Goal: Task Accomplishment & Management: Use online tool/utility

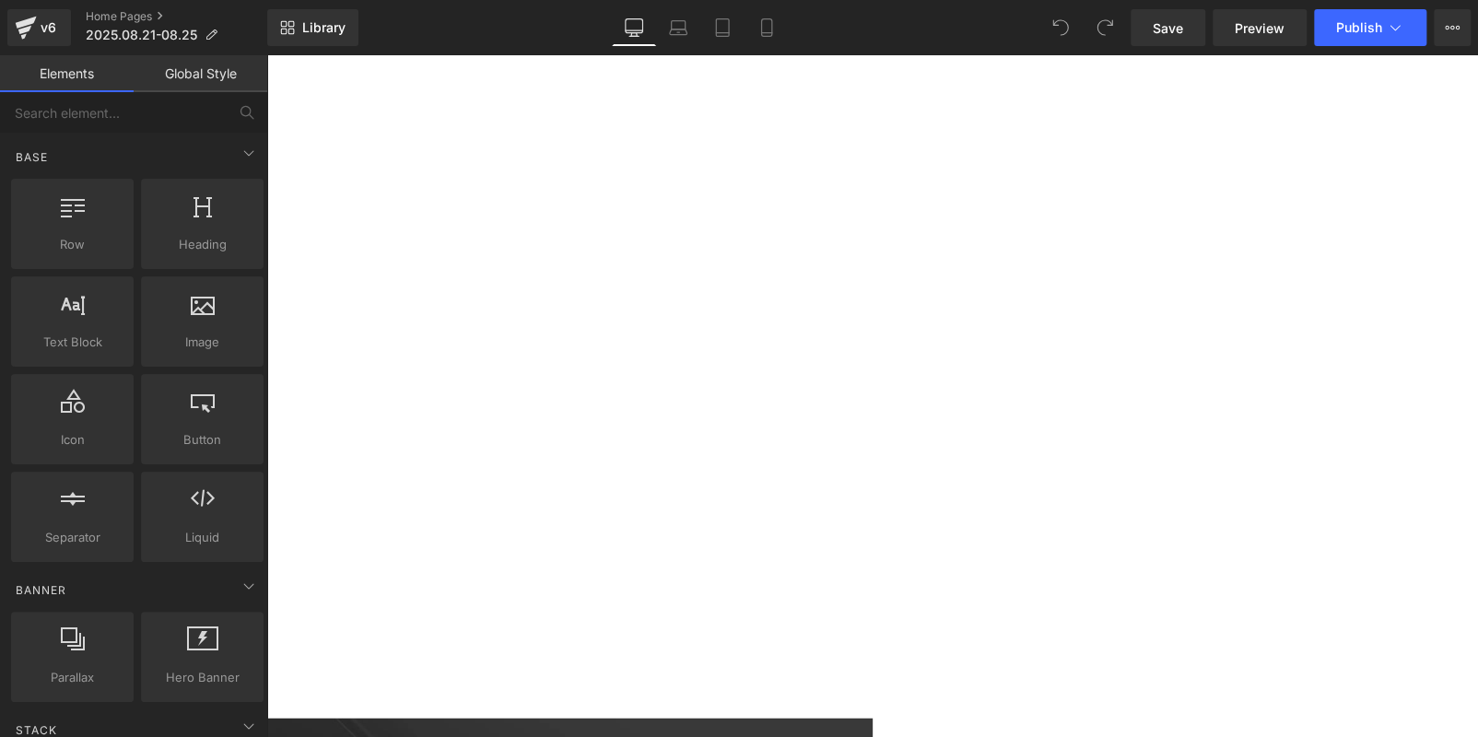
scroll to position [2026, 0]
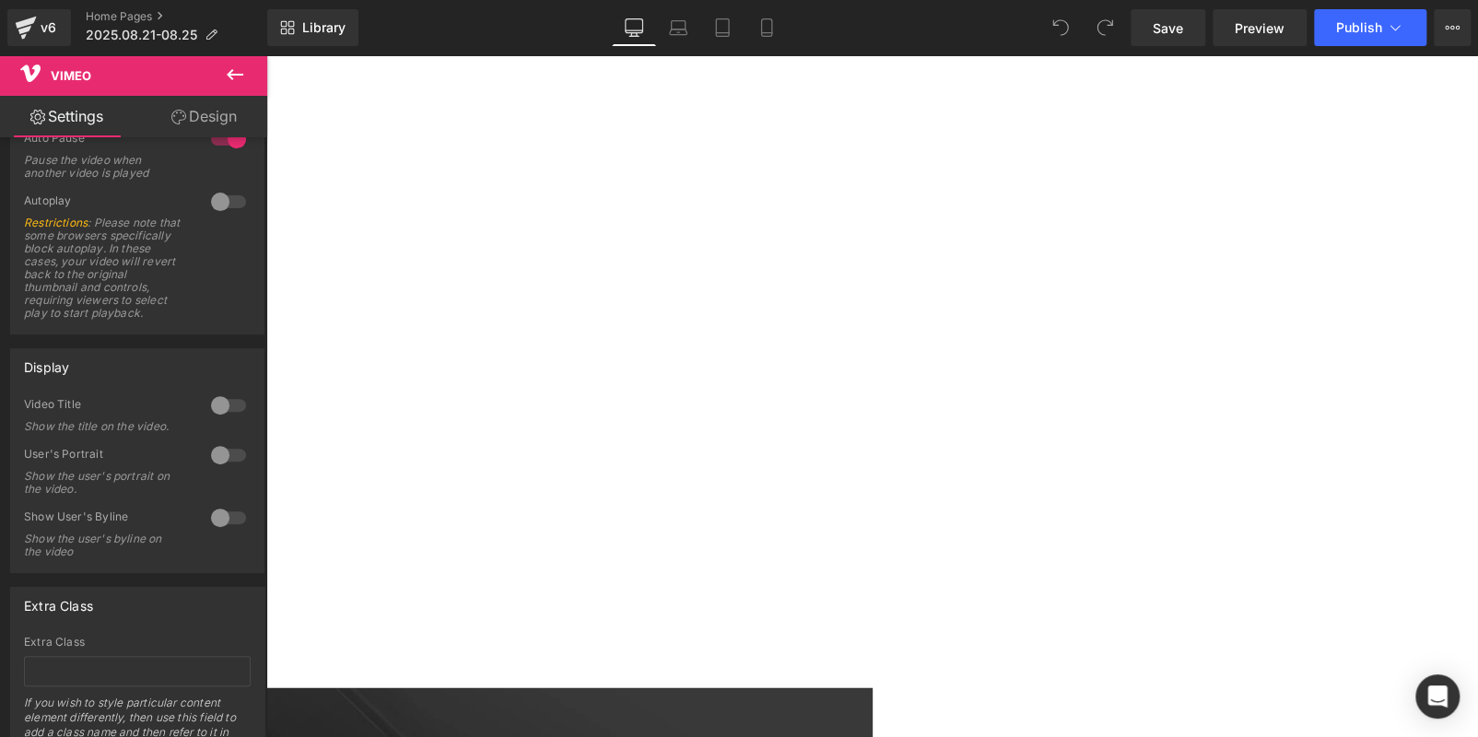
scroll to position [2395, 0]
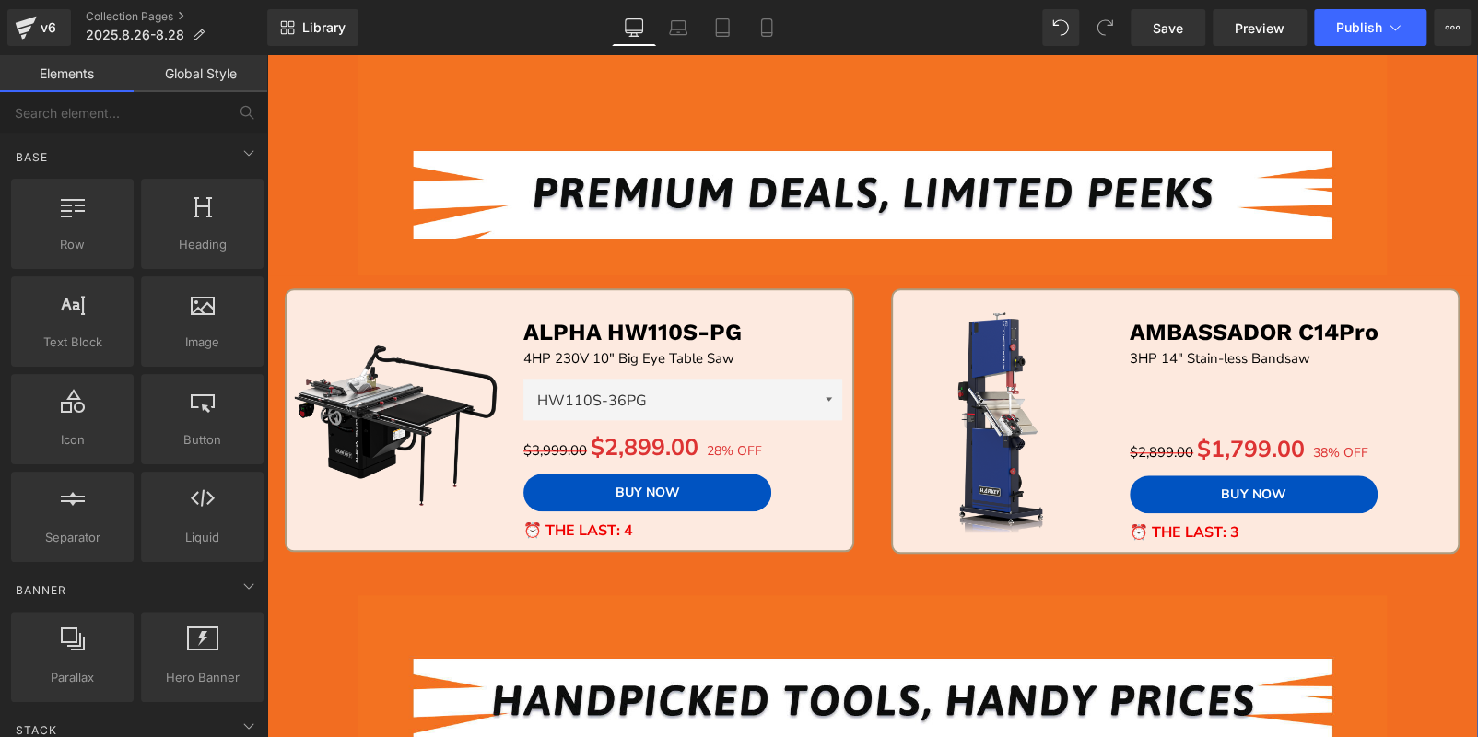
scroll to position [736, 0]
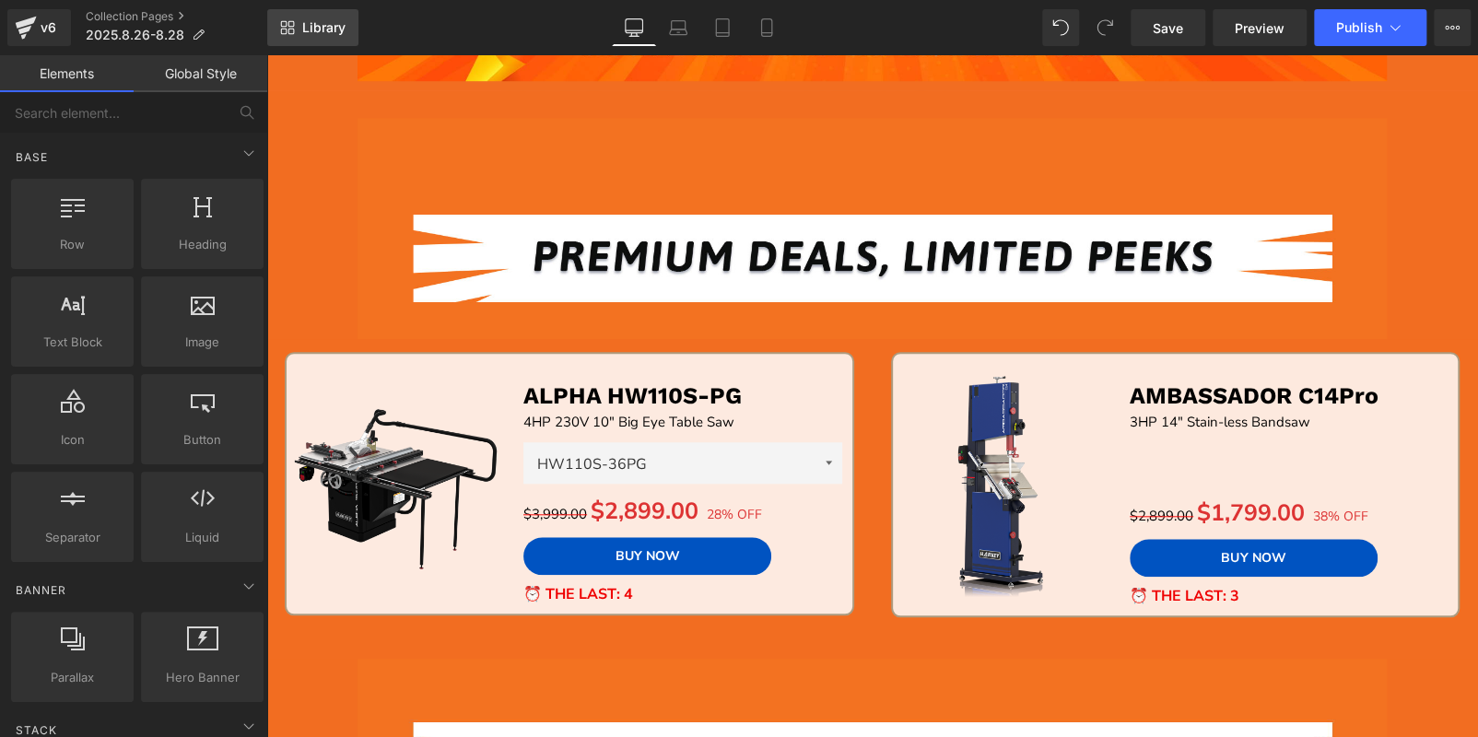
click at [294, 13] on link "Library" at bounding box center [312, 27] width 91 height 37
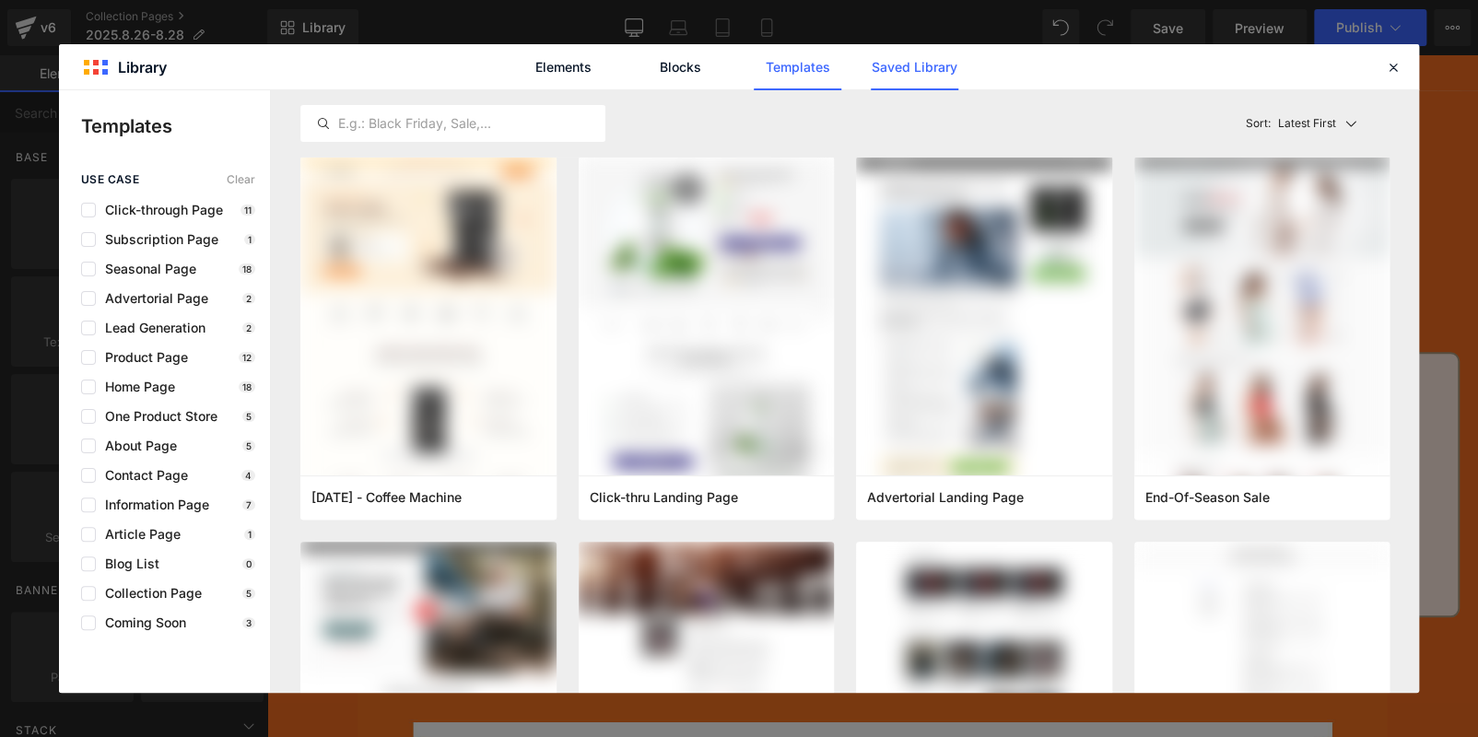
click at [0, 0] on link "Saved Library" at bounding box center [0, 0] width 0 height 0
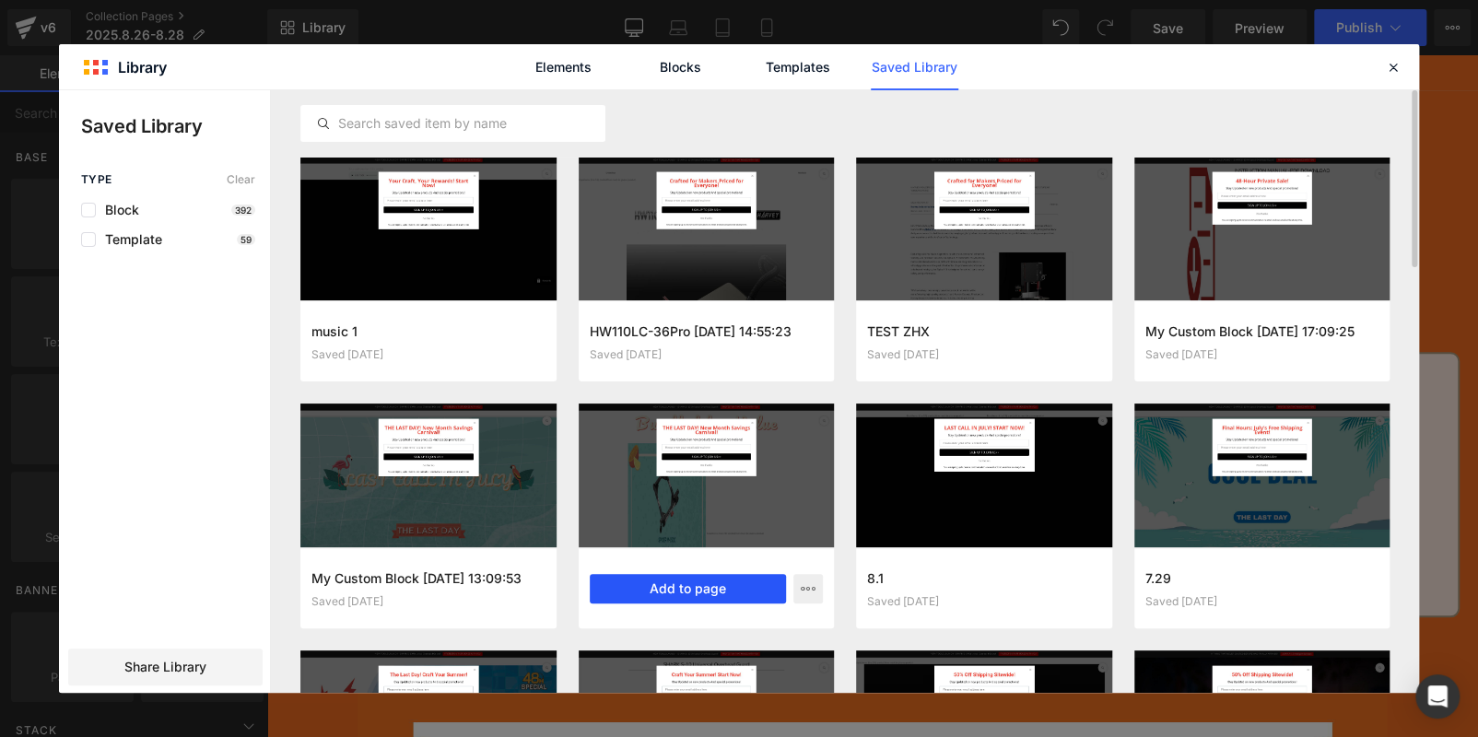
click at [719, 583] on button "Add to page" at bounding box center [688, 588] width 197 height 29
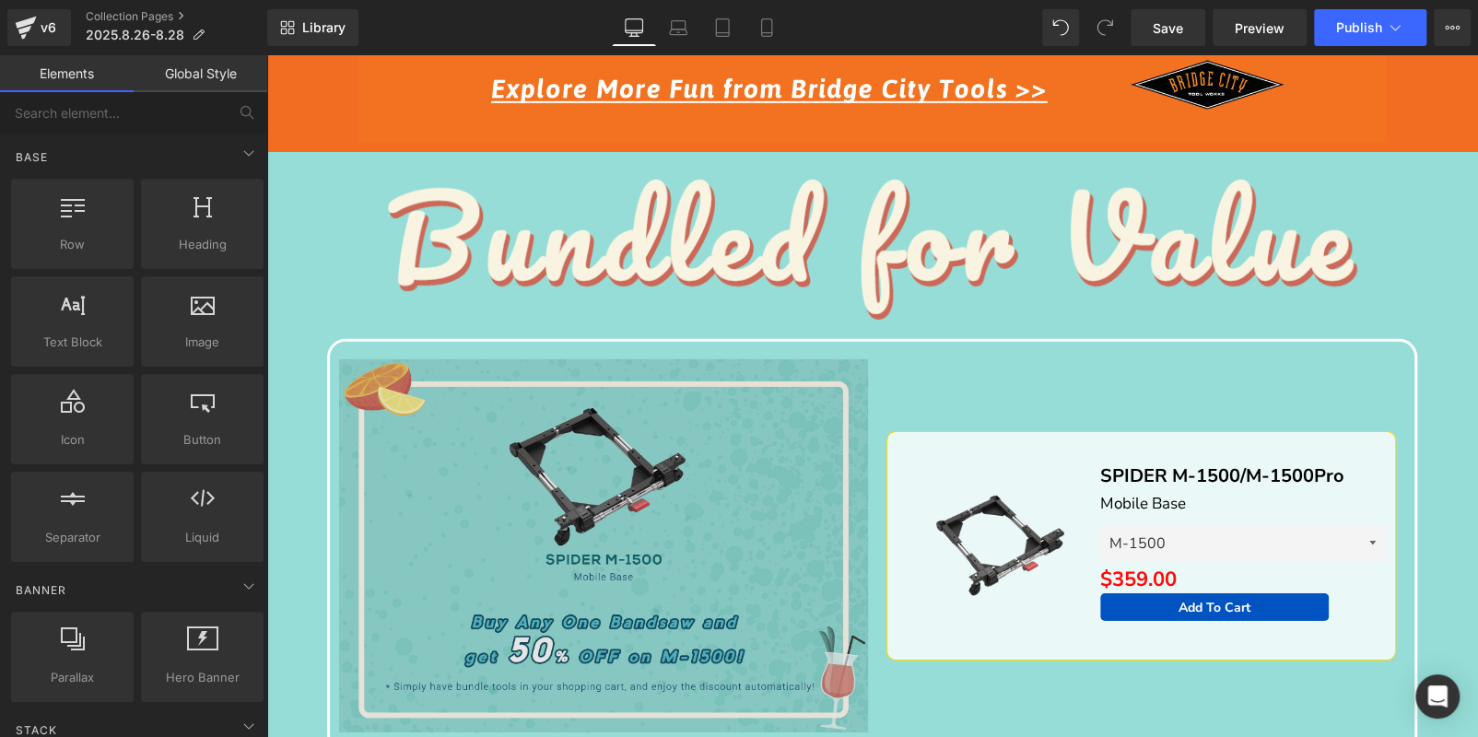
scroll to position [3365, 0]
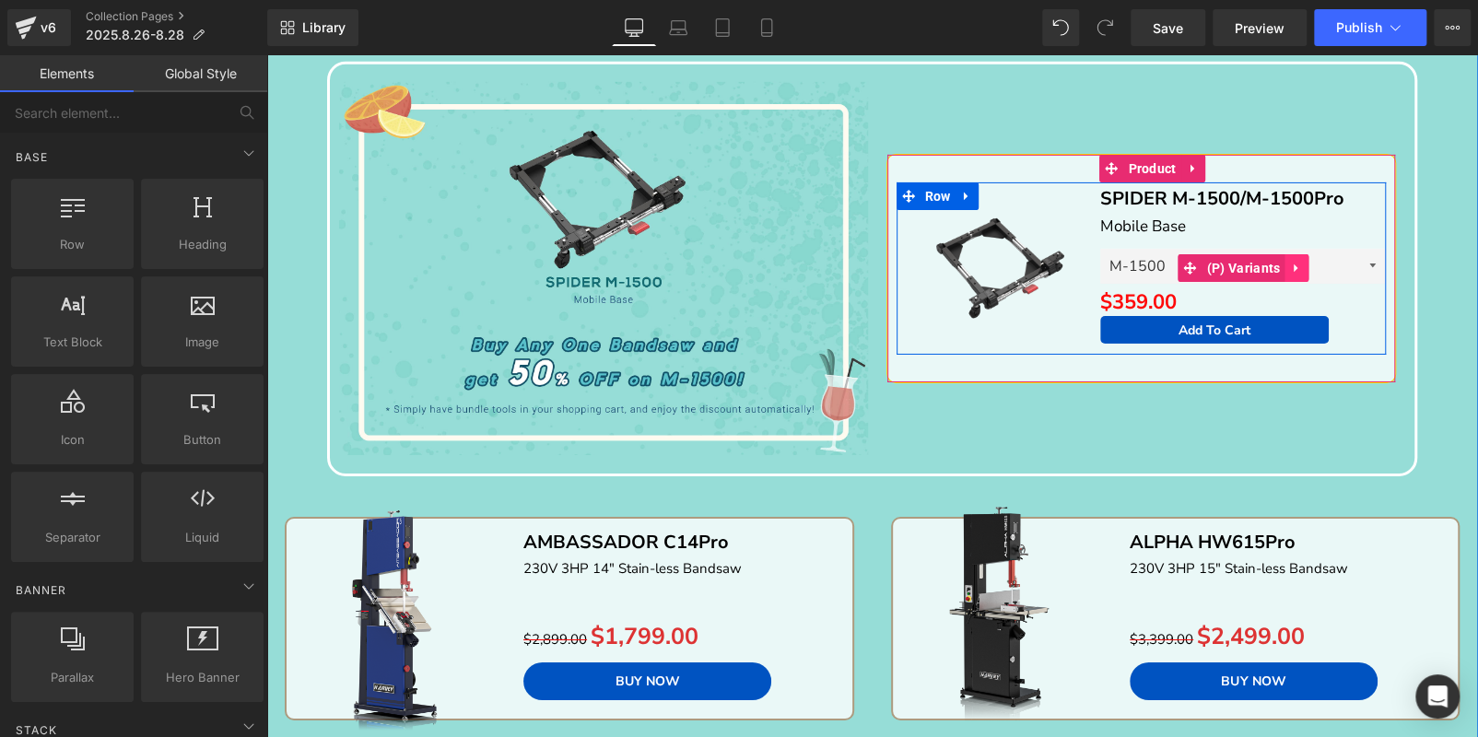
click at [1290, 262] on icon at bounding box center [1296, 269] width 13 height 14
click at [1296, 263] on link at bounding box center [1308, 268] width 24 height 28
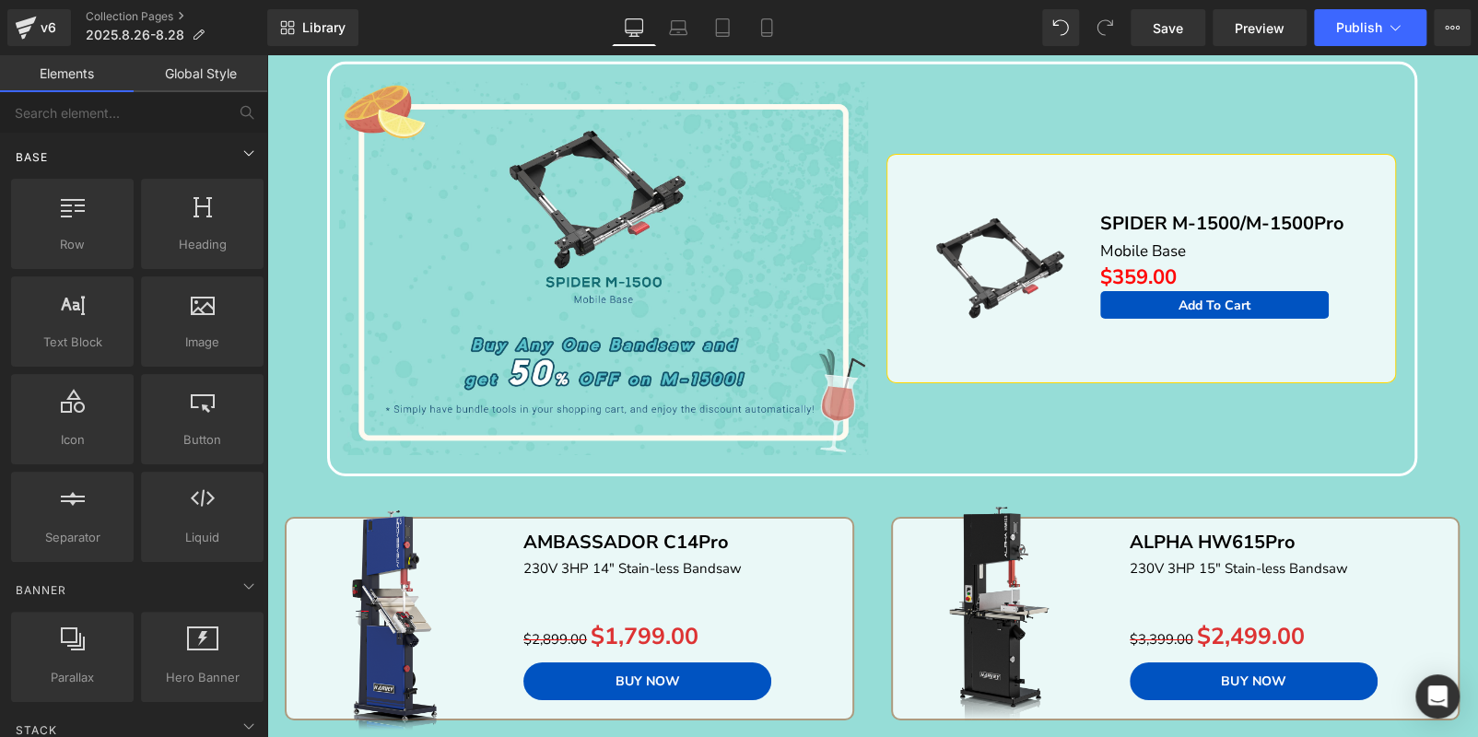
click at [169, 142] on div "Base" at bounding box center [137, 156] width 260 height 37
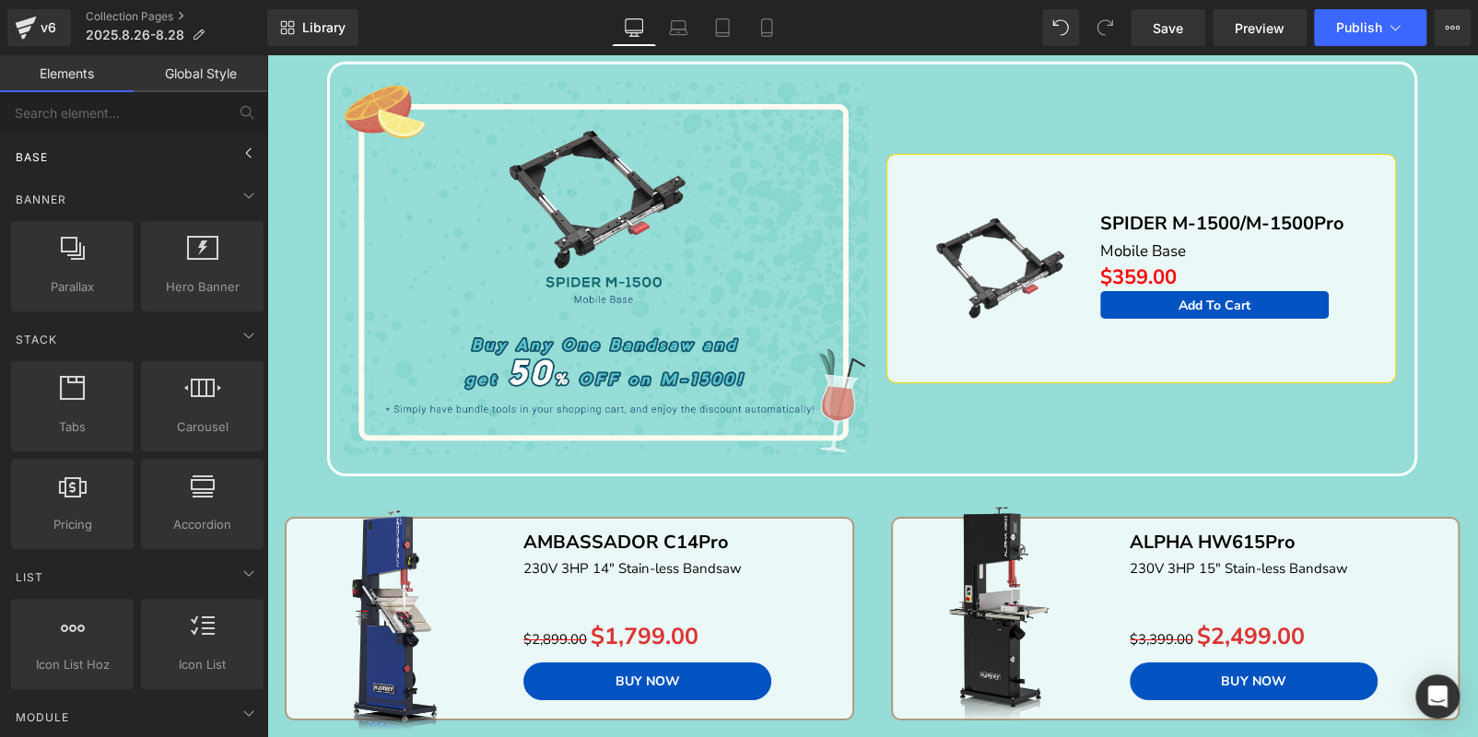
click at [169, 142] on div "Base" at bounding box center [137, 156] width 260 height 37
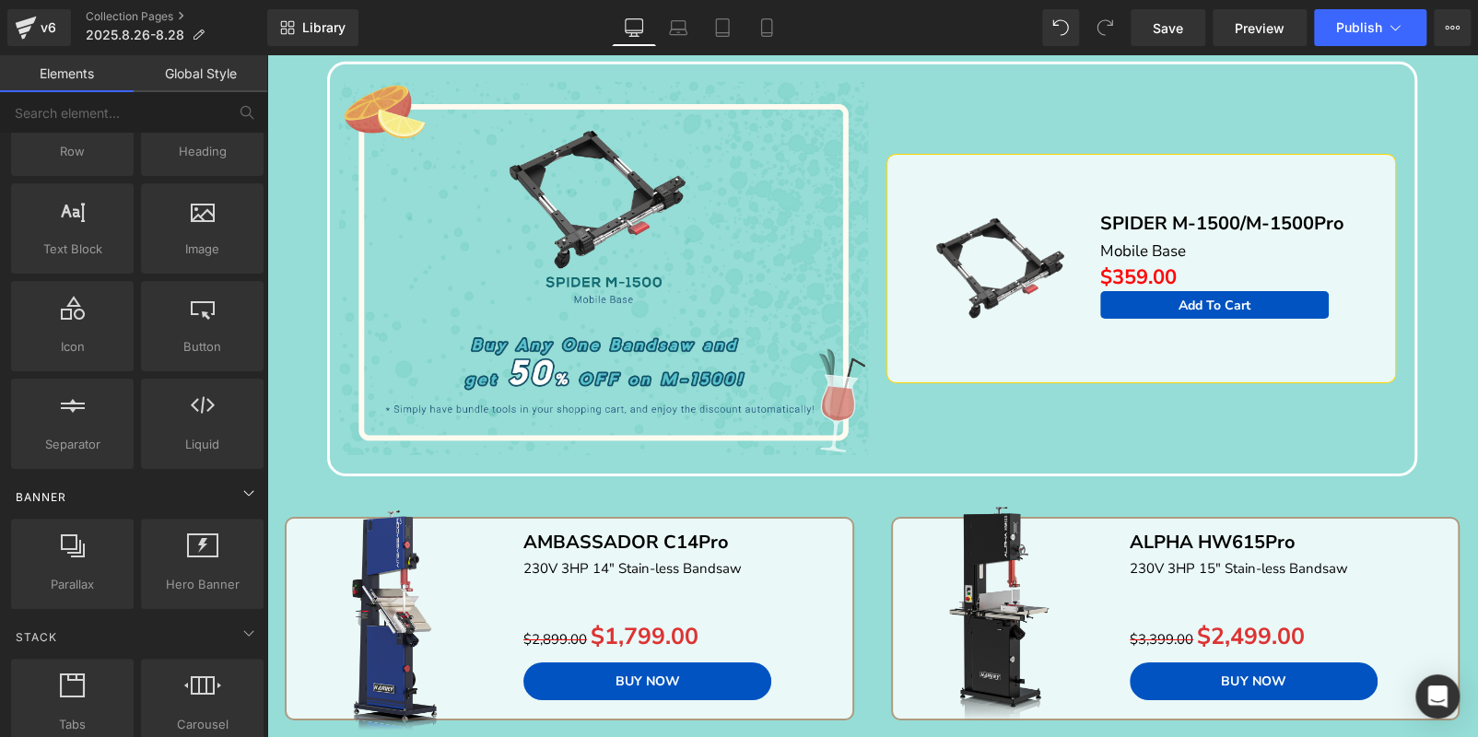
scroll to position [0, 0]
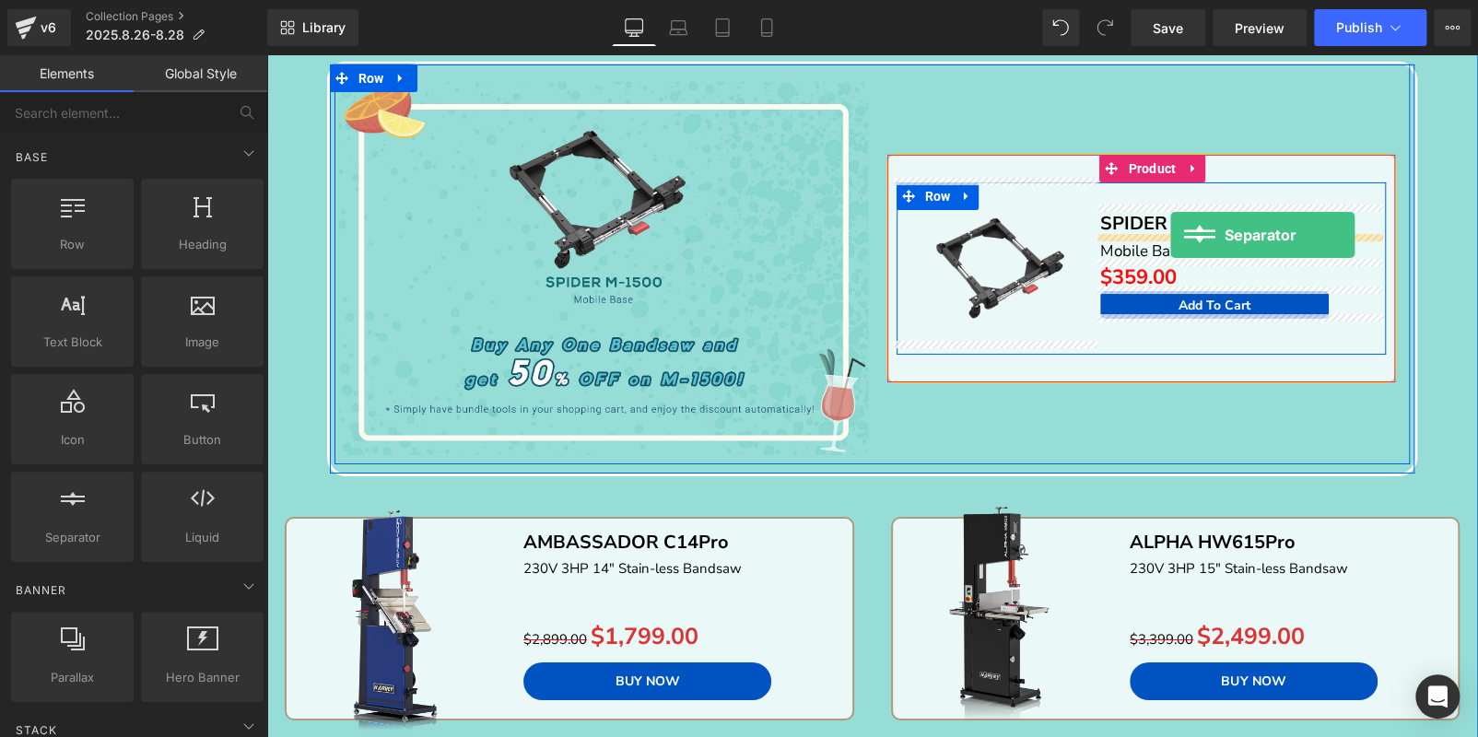
drag, startPoint x: 530, startPoint y: 530, endPoint x: 1167, endPoint y: 236, distance: 701.9
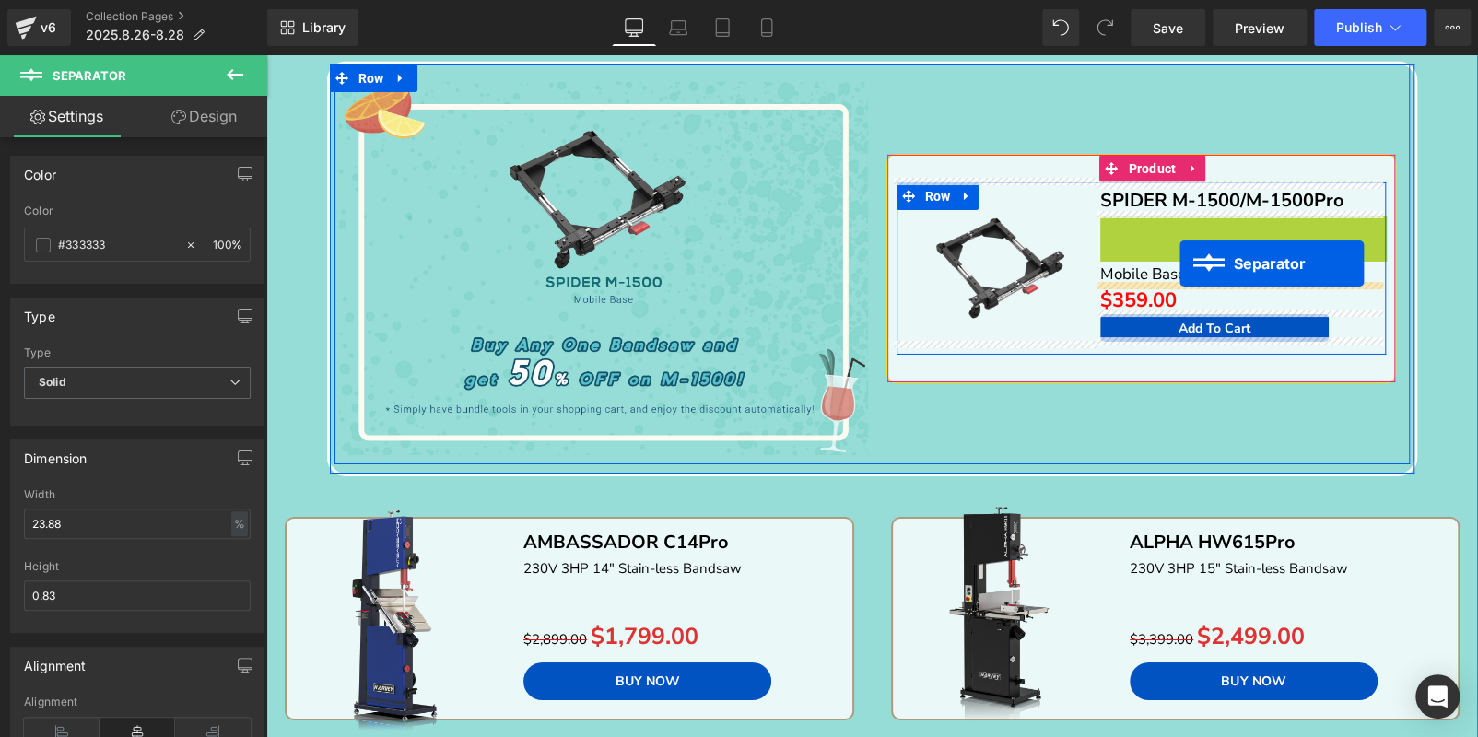
drag, startPoint x: 1205, startPoint y: 230, endPoint x: 1179, endPoint y: 263, distance: 42.0
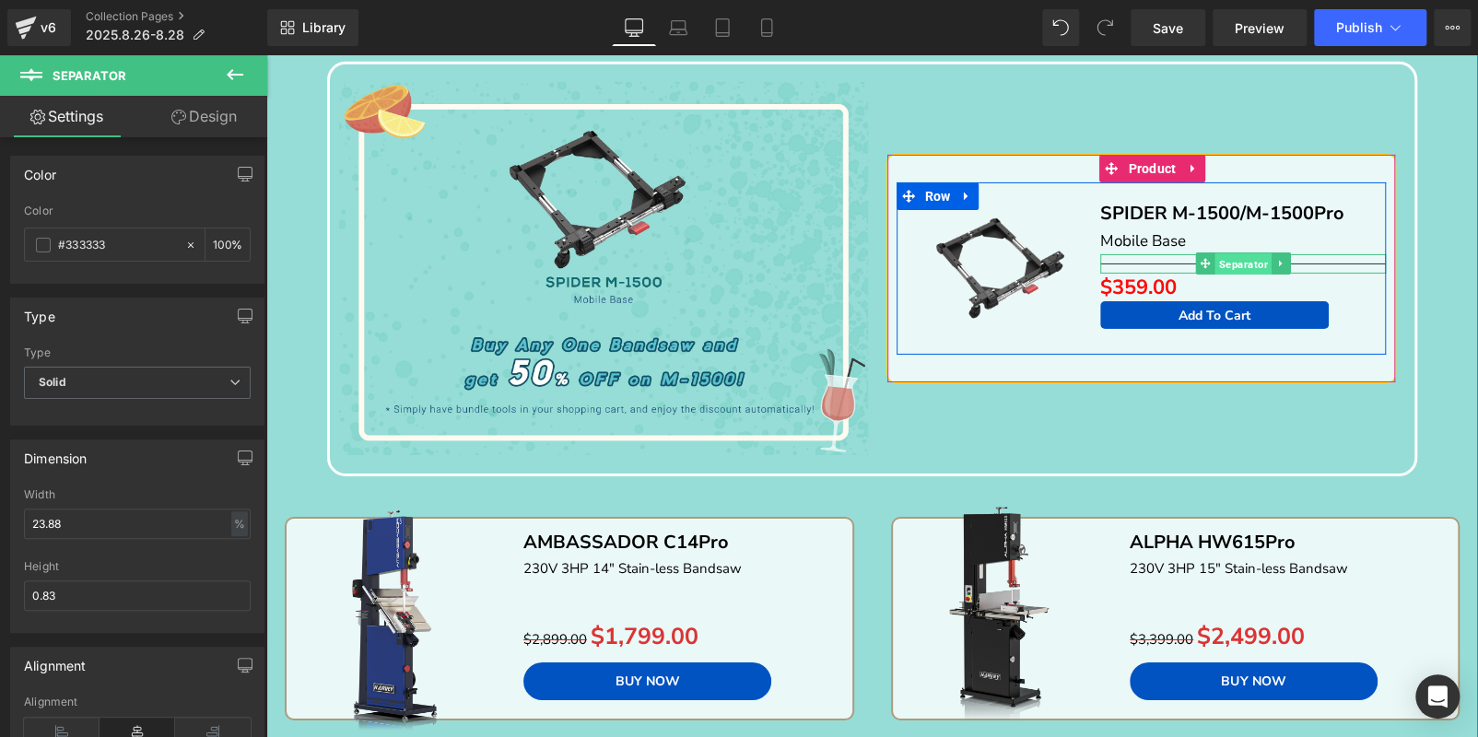
click at [1219, 259] on span "Separator" at bounding box center [1243, 264] width 56 height 22
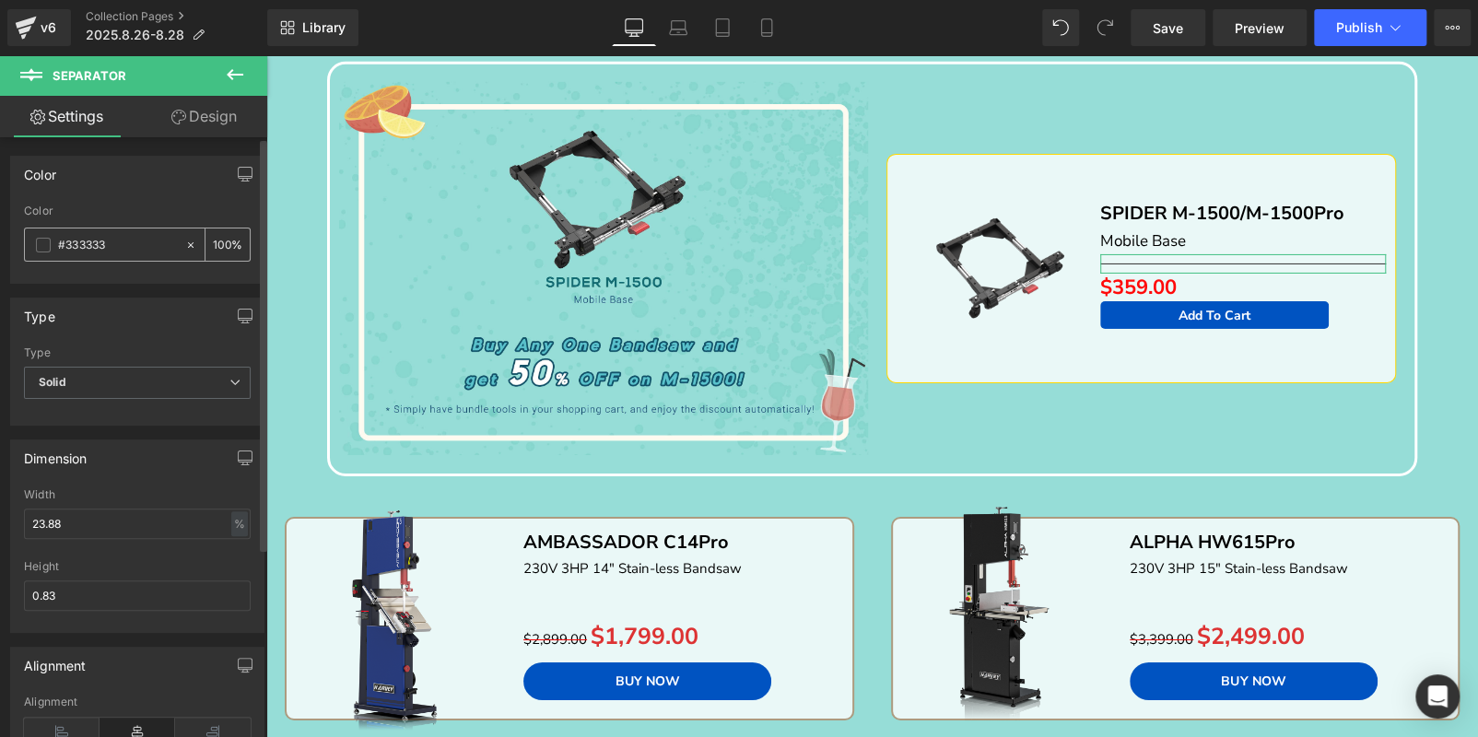
click at [218, 241] on input "100" at bounding box center [222, 244] width 18 height 20
type input "0"
click at [51, 587] on input "0.83" at bounding box center [137, 595] width 227 height 30
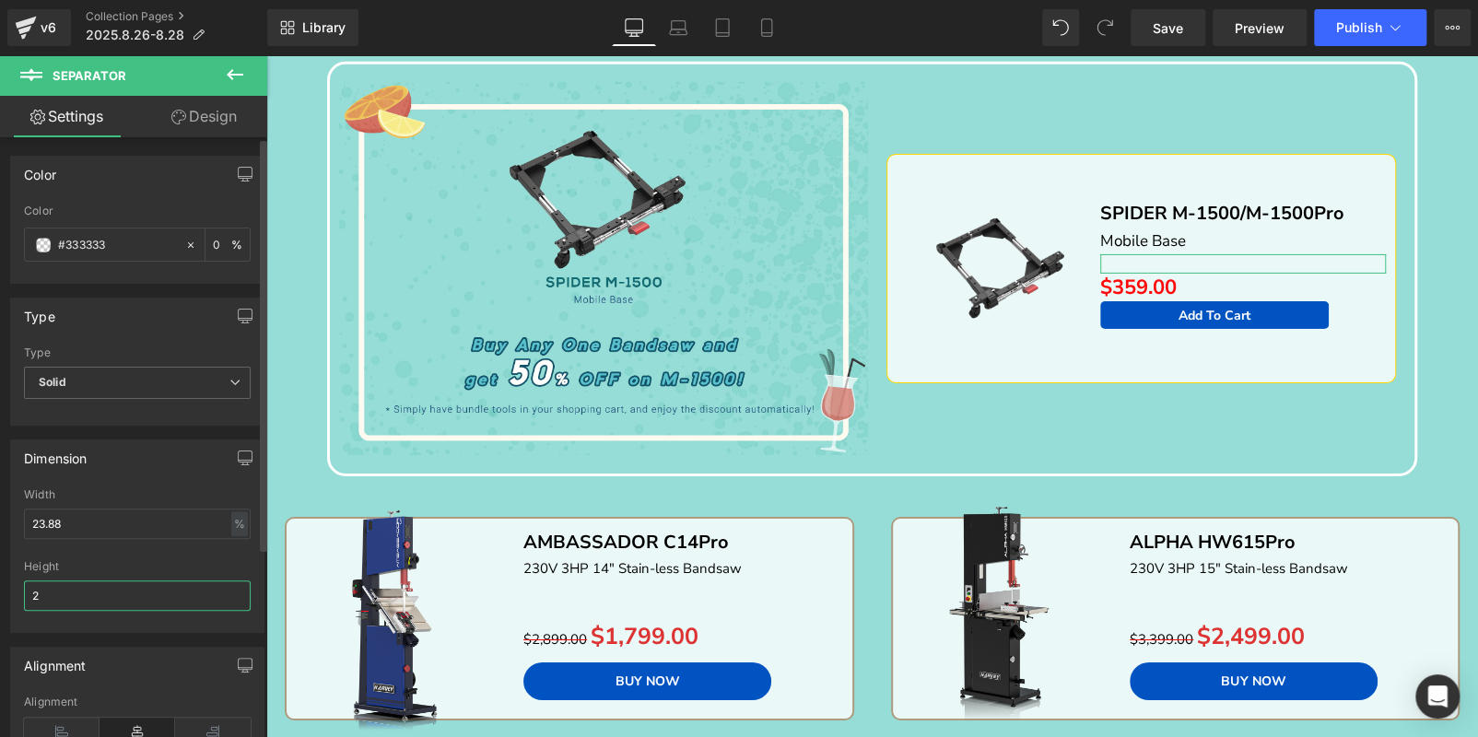
type input "20"
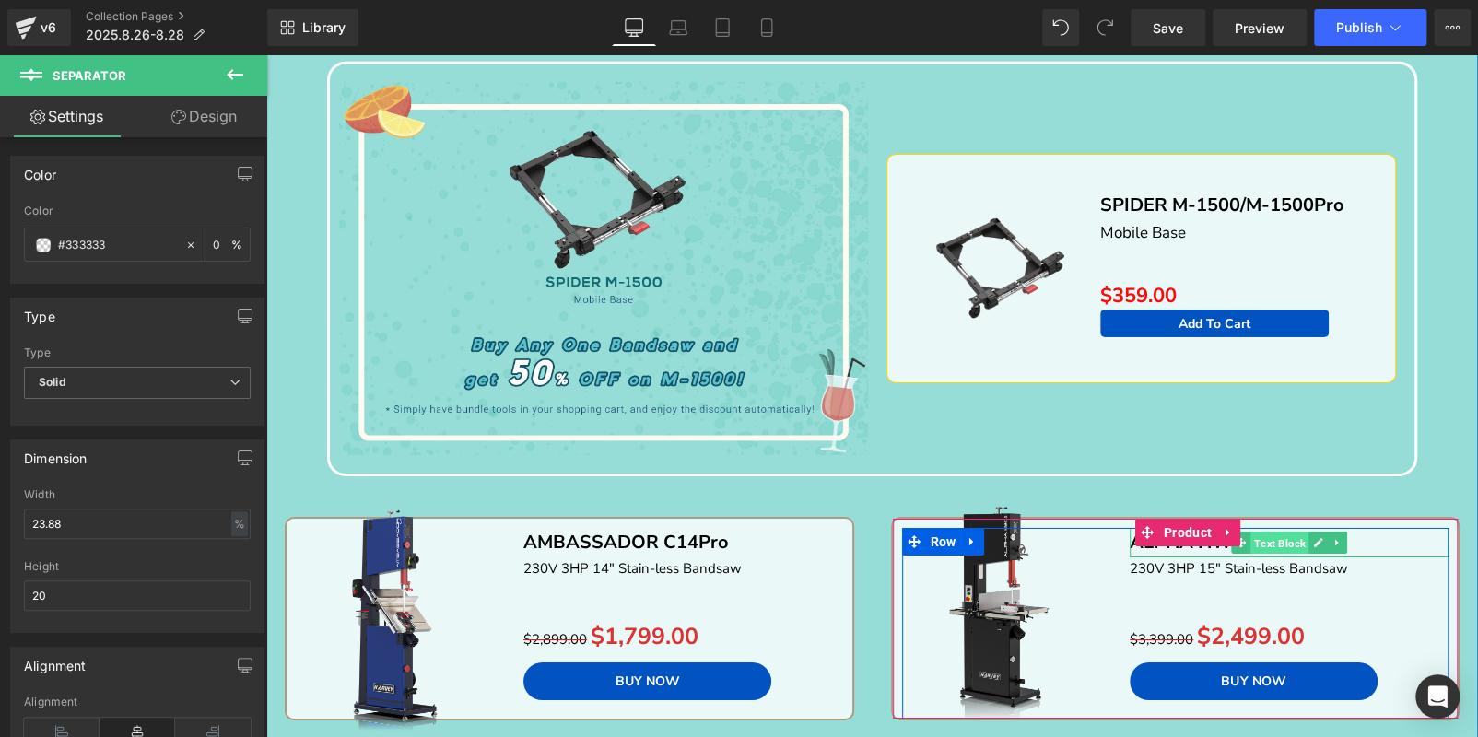
click at [1263, 535] on span "Text Block" at bounding box center [1279, 543] width 58 height 22
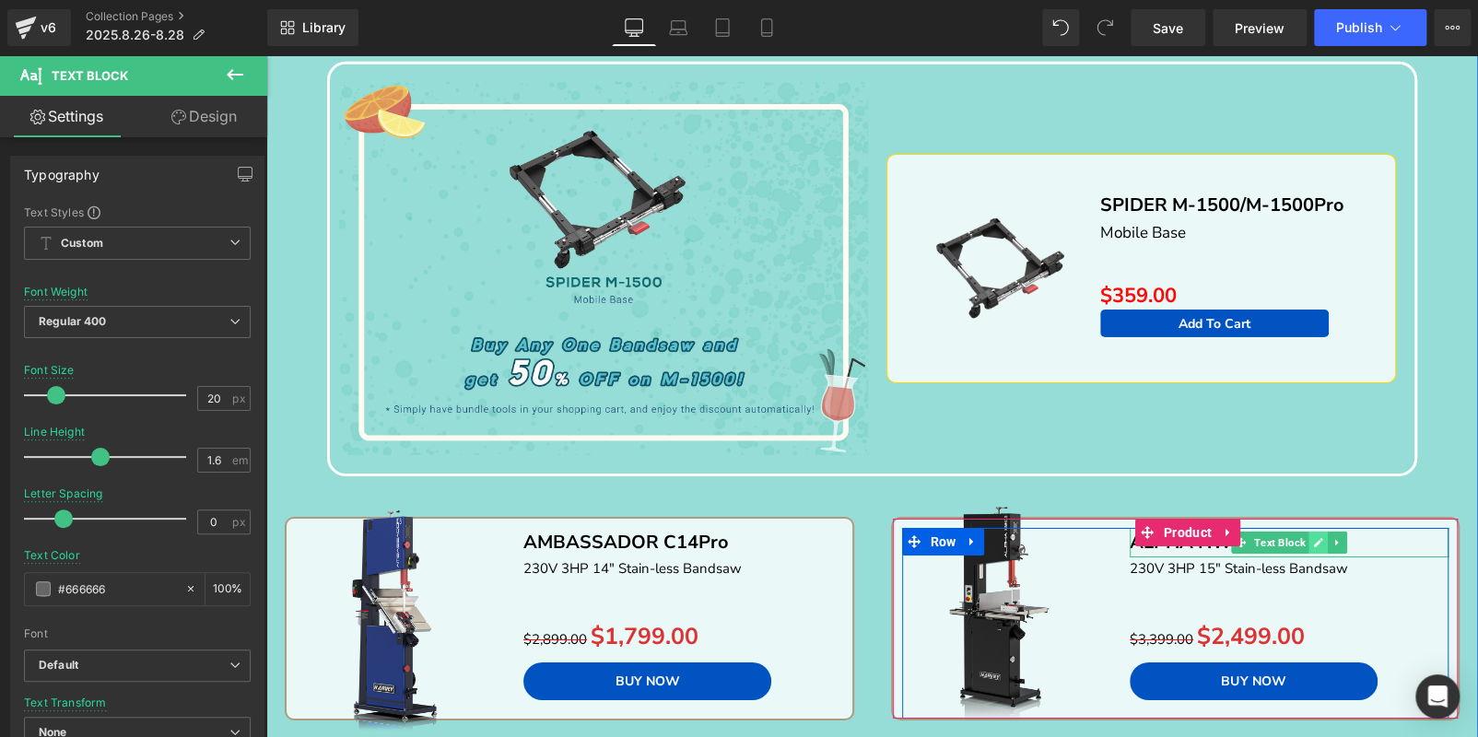
click at [1314, 538] on icon at bounding box center [1318, 542] width 9 height 9
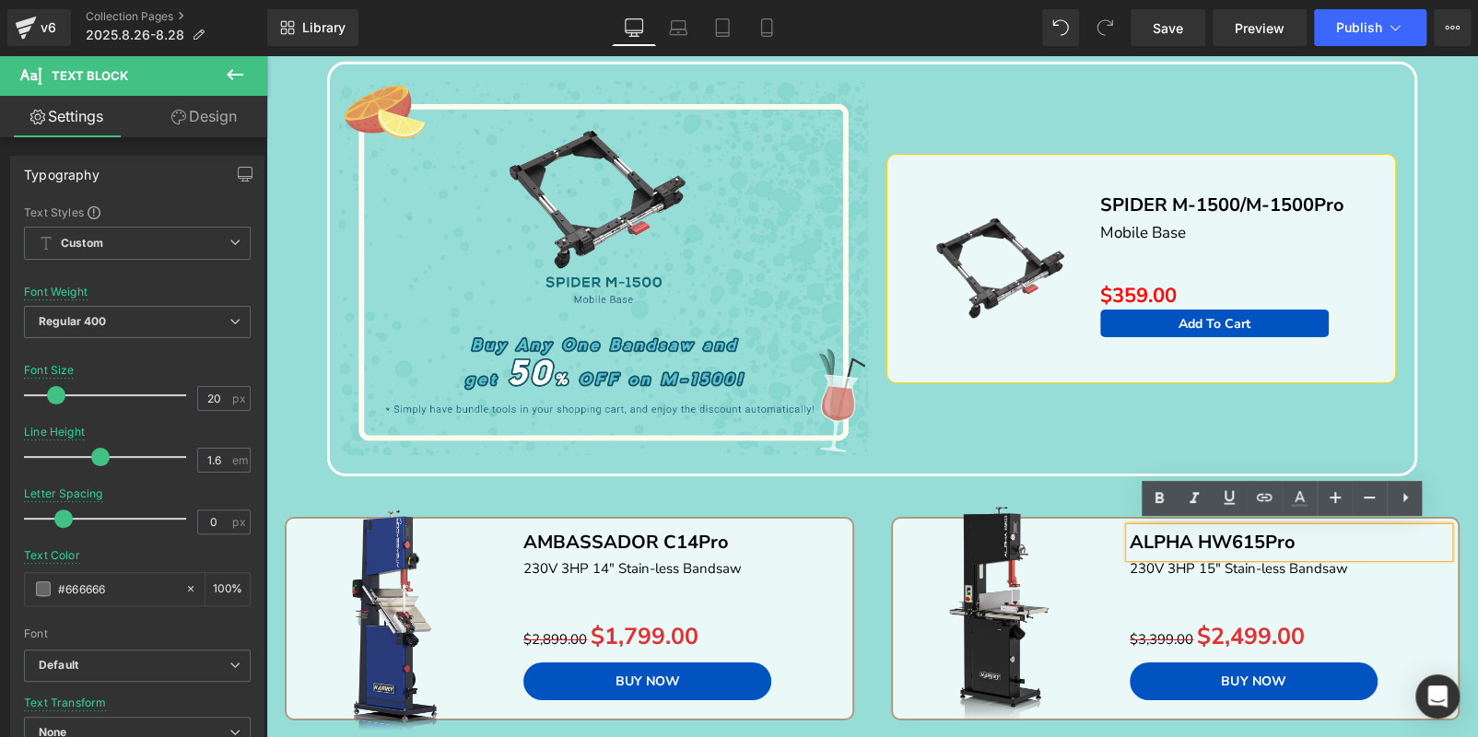
click at [1305, 538] on p "ALPHA HW615Pro" at bounding box center [1288, 542] width 319 height 29
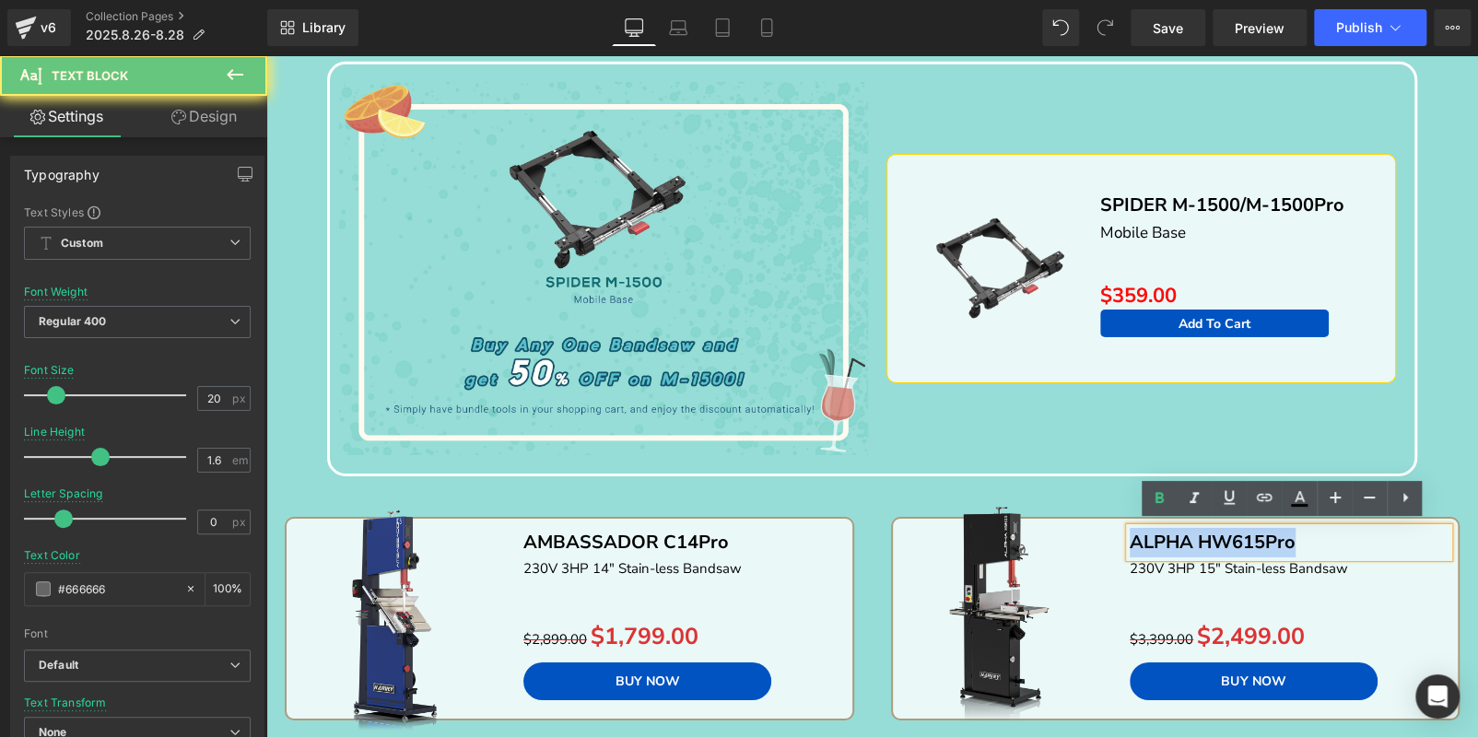
click at [1305, 538] on p "ALPHA HW615Pro" at bounding box center [1288, 542] width 319 height 29
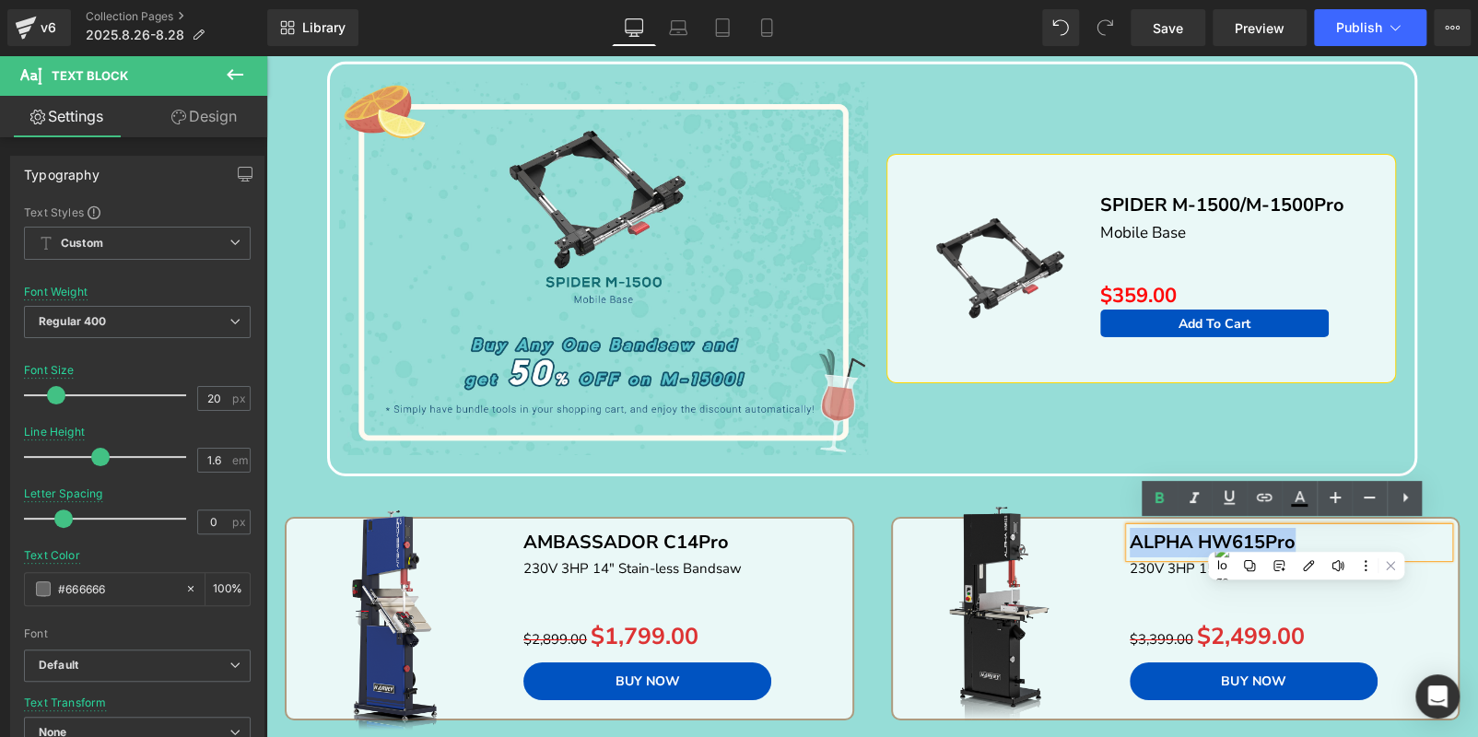
copy b "ALPHA HW615Pro"
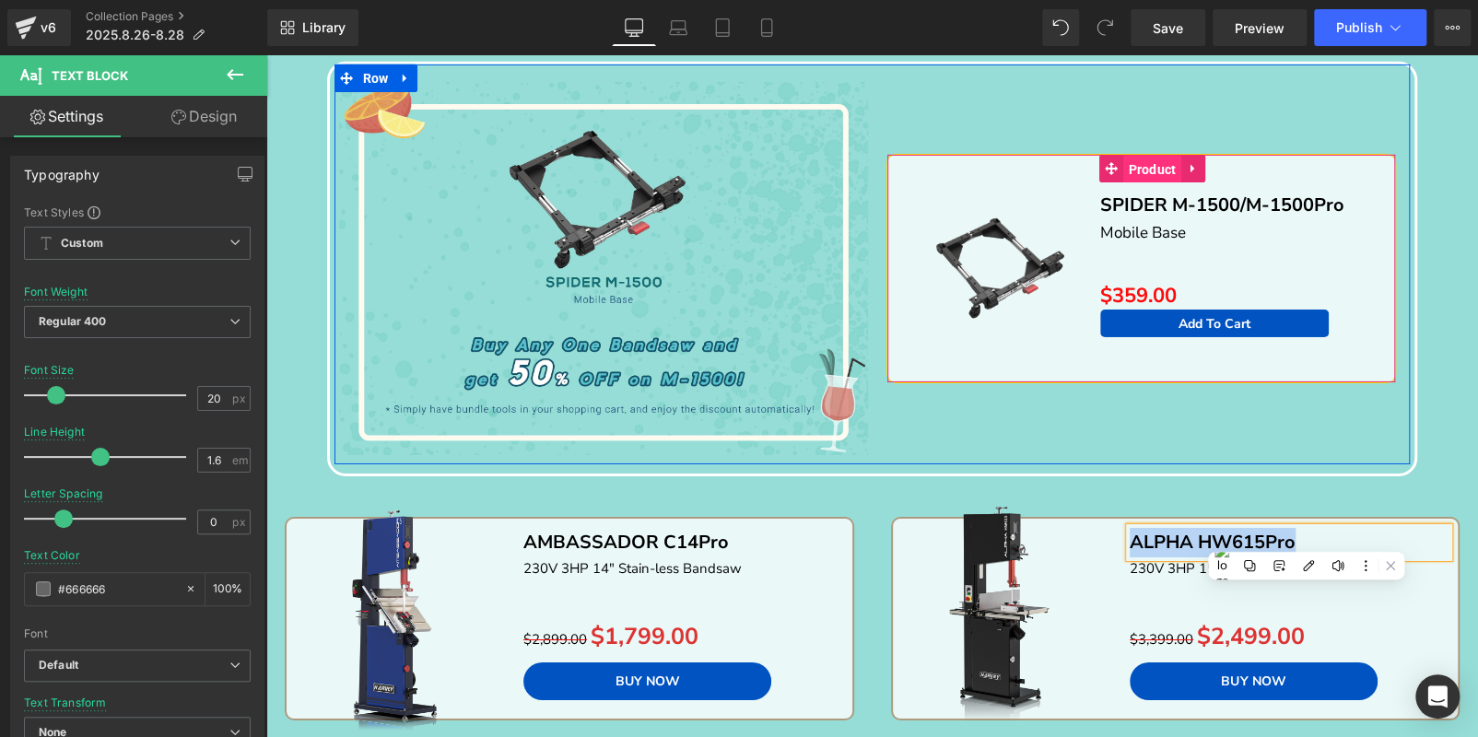
click at [1140, 165] on span "Product" at bounding box center [1151, 170] width 57 height 28
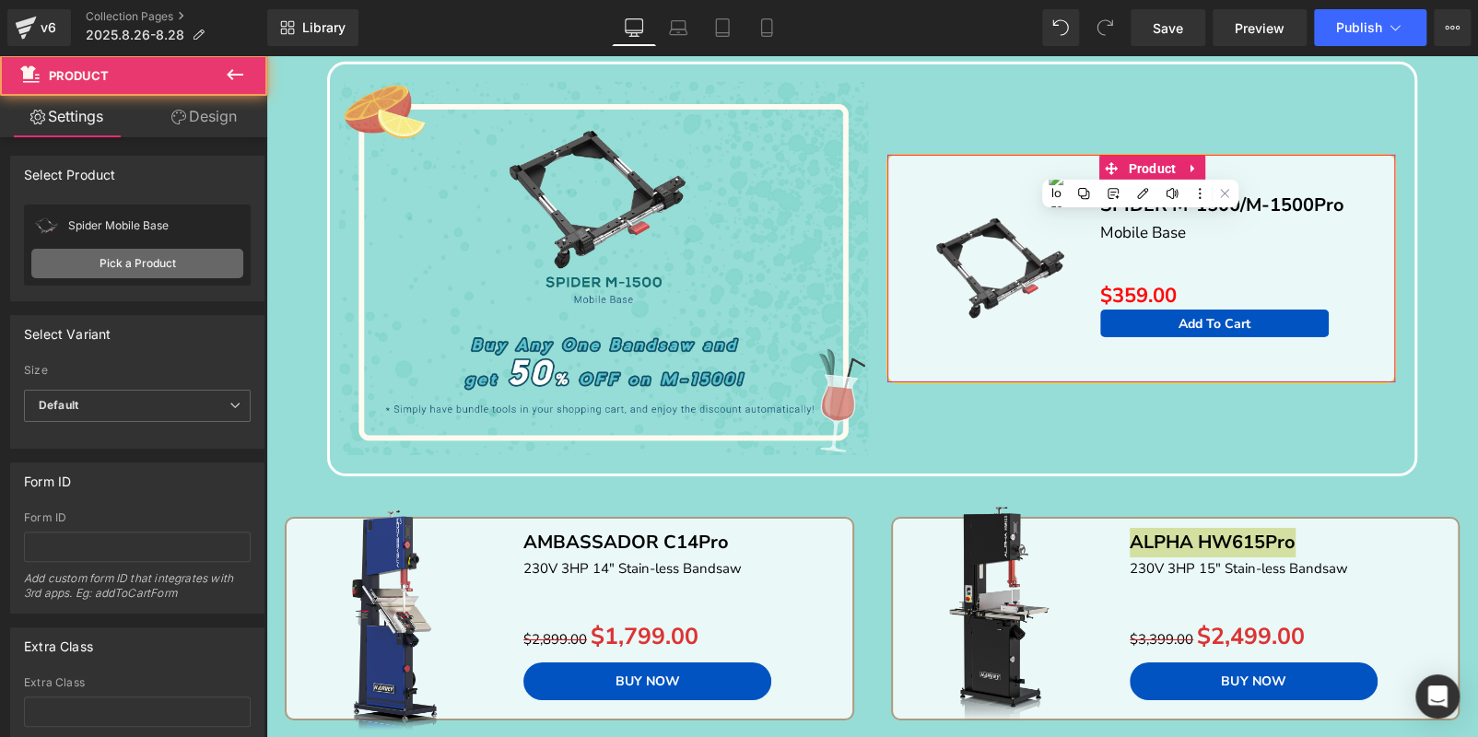
click at [113, 260] on link "Pick a Product" at bounding box center [137, 263] width 212 height 29
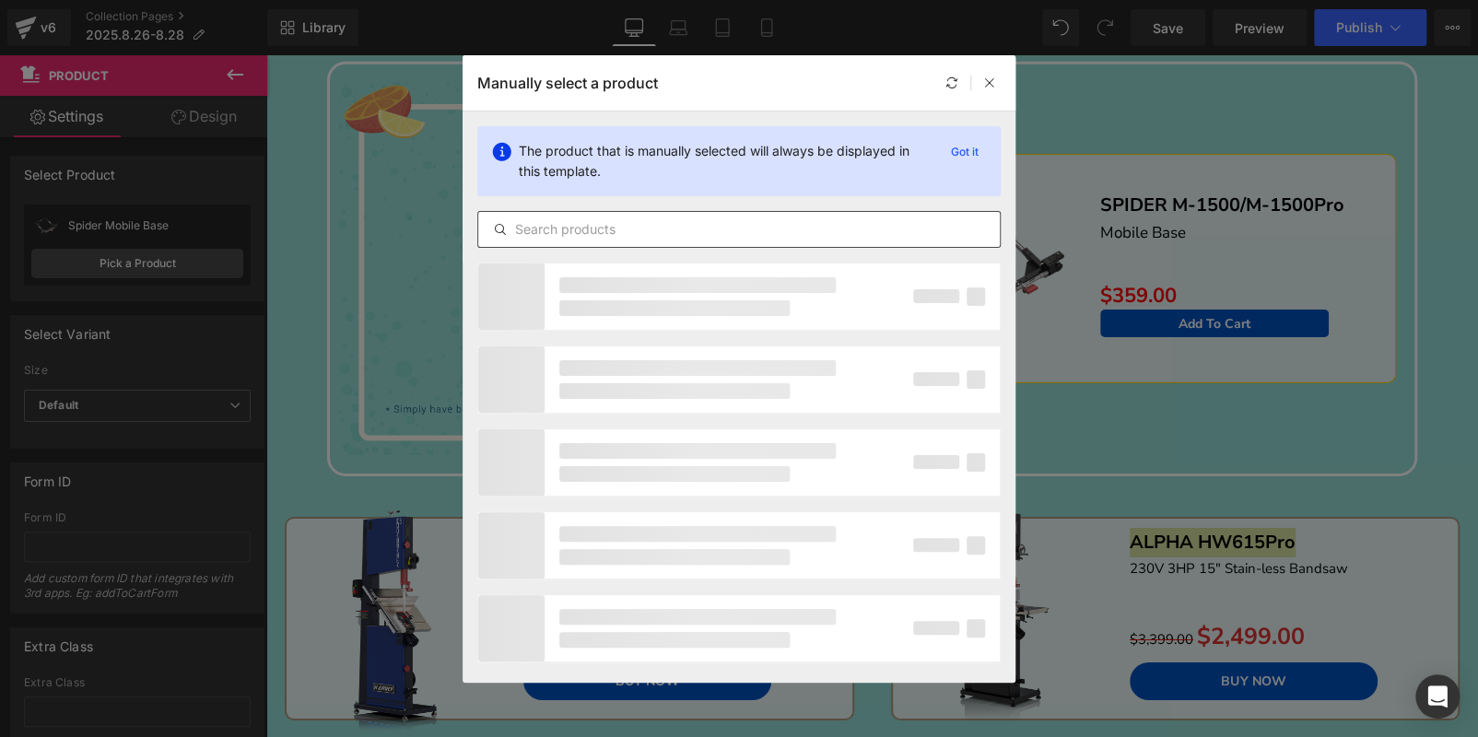
click at [574, 228] on input "text" at bounding box center [738, 229] width 521 height 22
paste input "ALPHA HW615Pro"
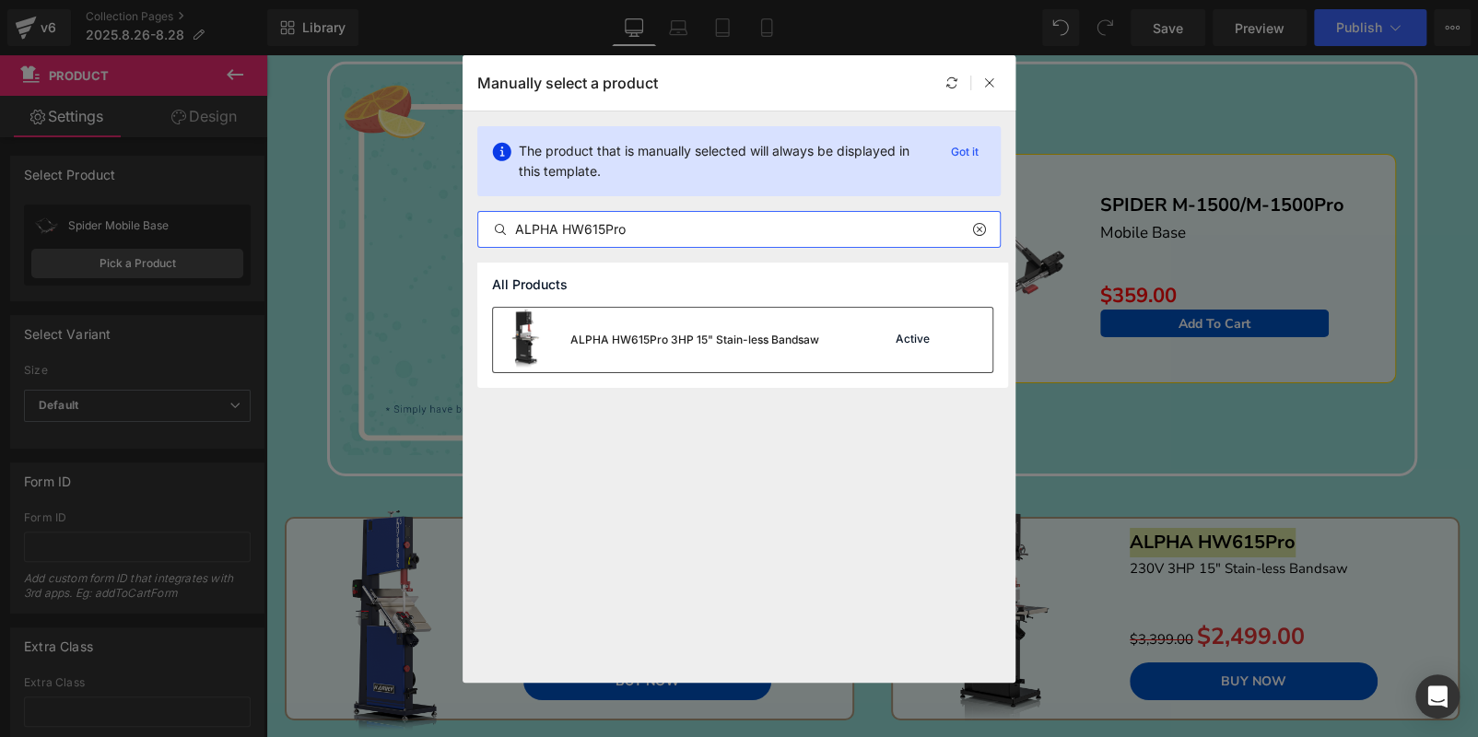
type input "ALPHA HW615Pro"
click at [730, 342] on div "ALPHA HW615Pro 3HP 15" Stain-less Bandsaw" at bounding box center [694, 340] width 249 height 17
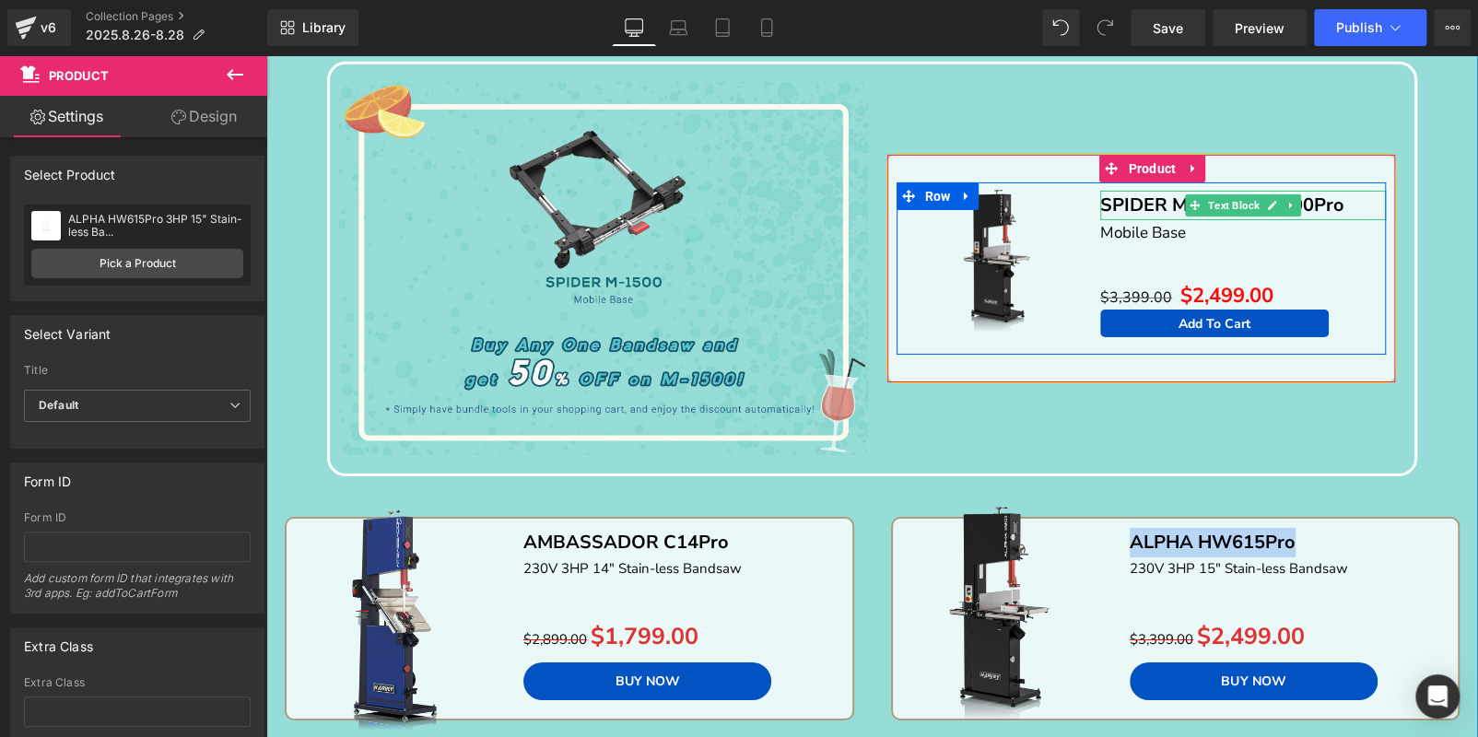
click at [1354, 199] on p "SPIDER M-1500/M-1500Pro" at bounding box center [1243, 205] width 286 height 29
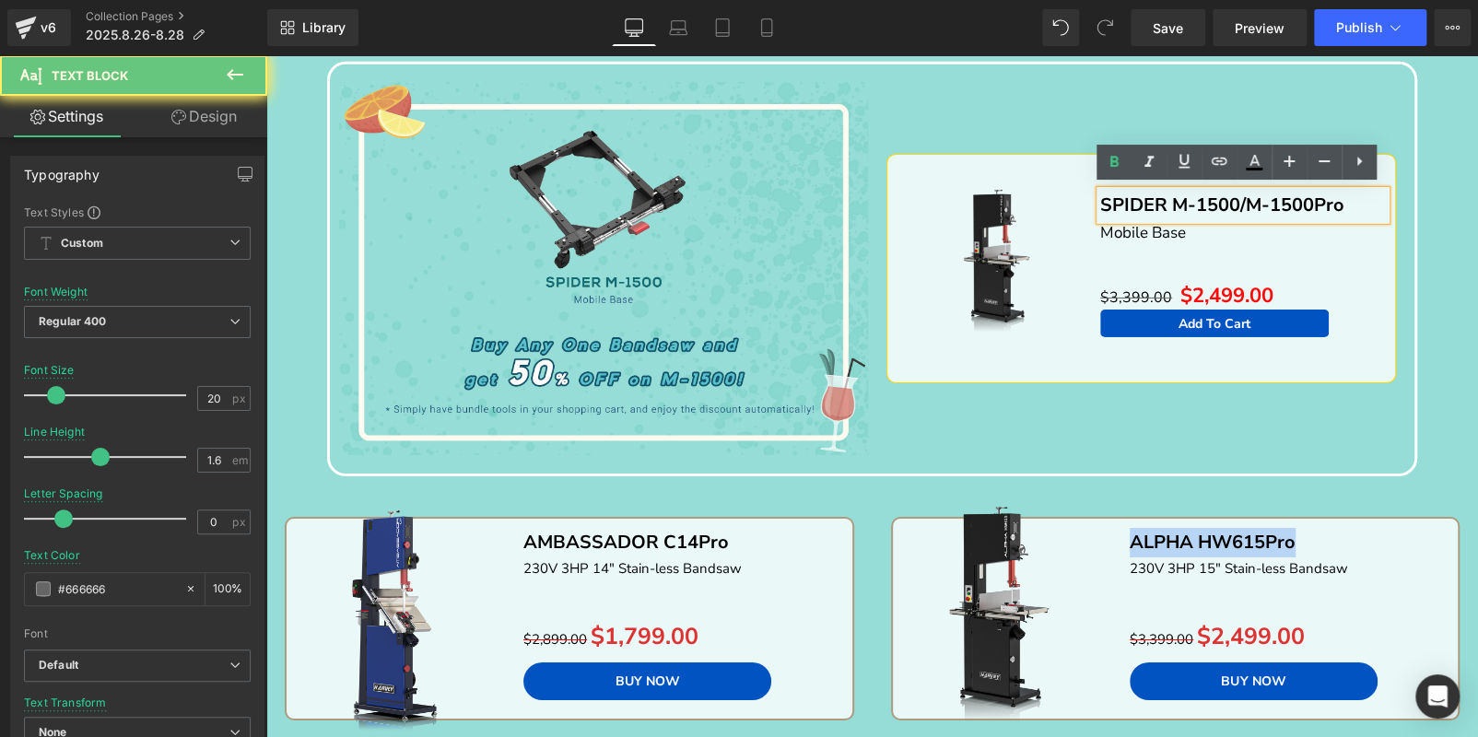
click at [1354, 199] on p "SPIDER M-1500/M-1500Pro" at bounding box center [1243, 205] width 286 height 29
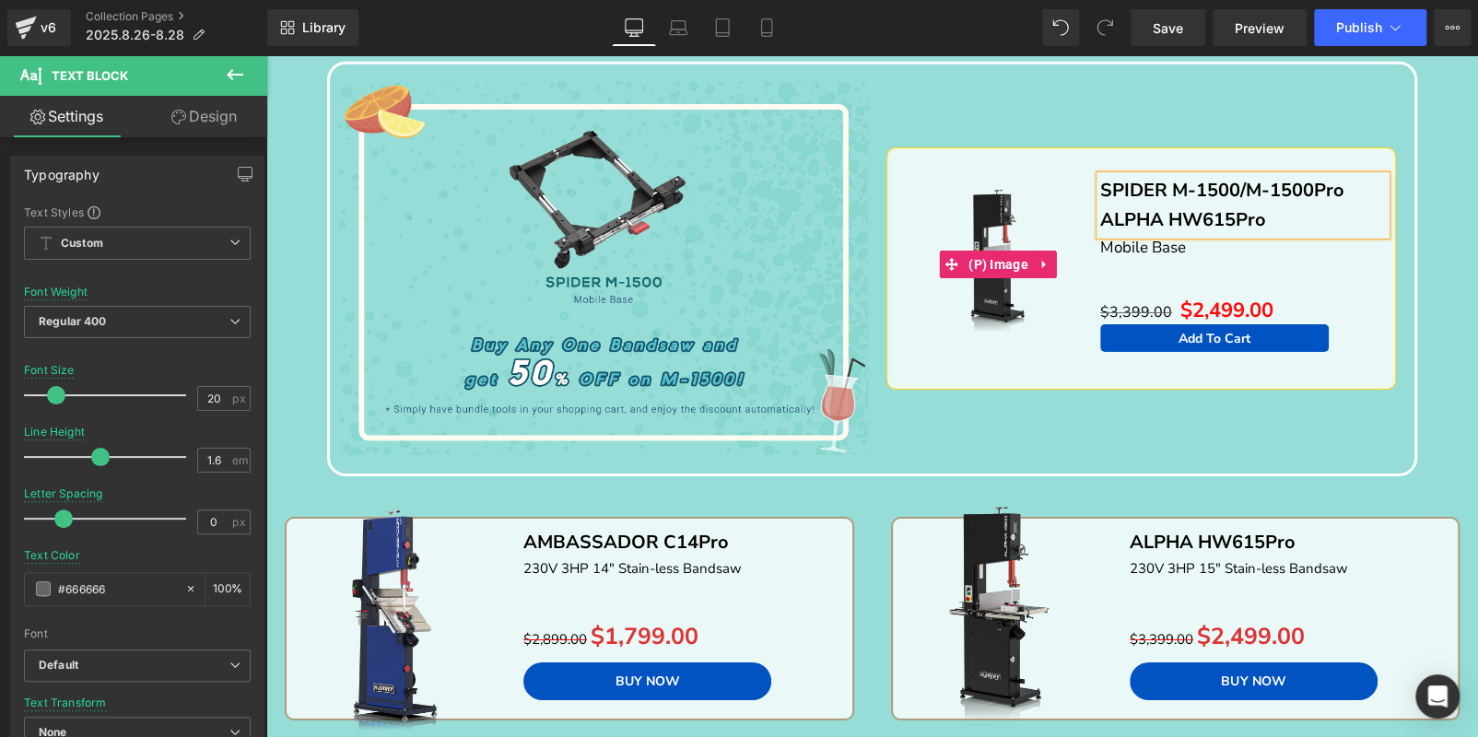
scroll to position [3442, 0]
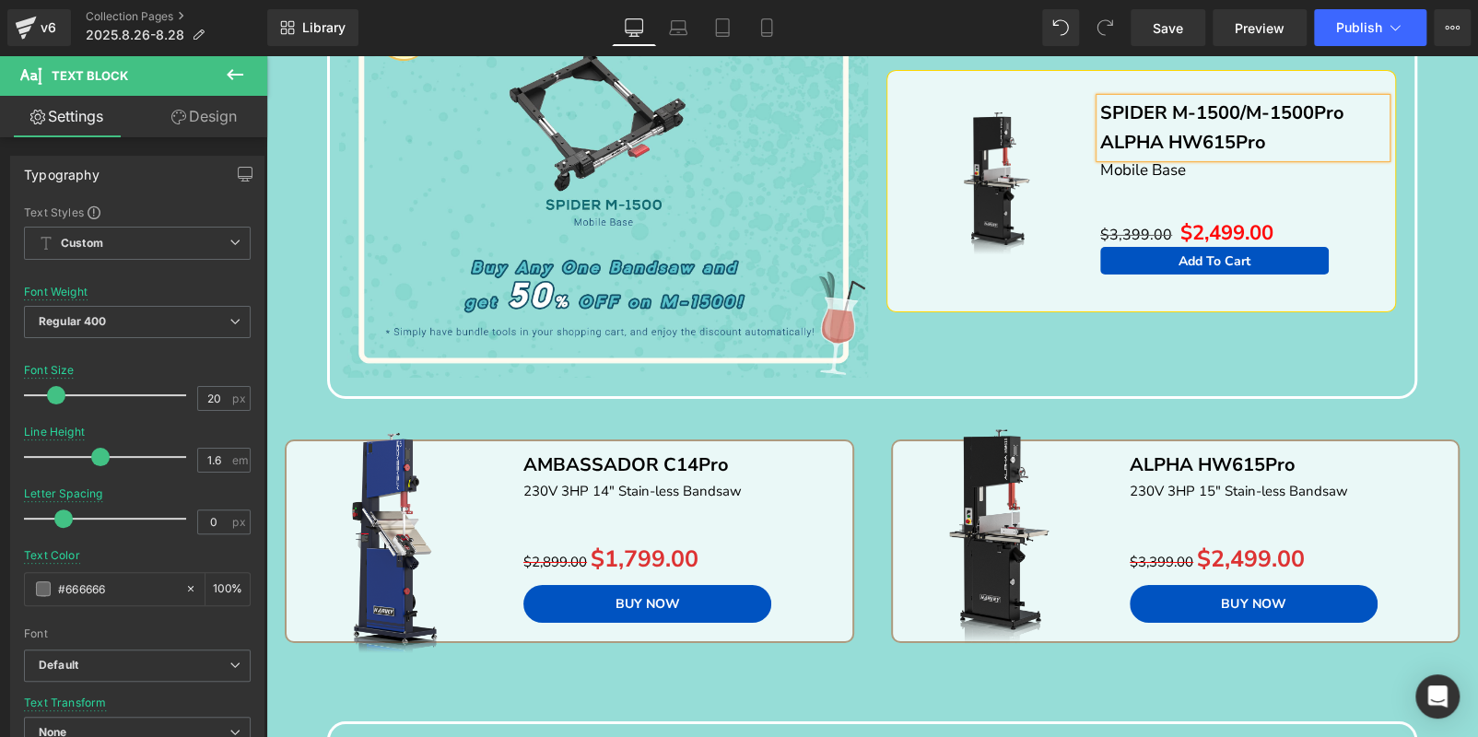
click at [1100, 133] on b "ALPHA HW615Pro" at bounding box center [1183, 142] width 166 height 25
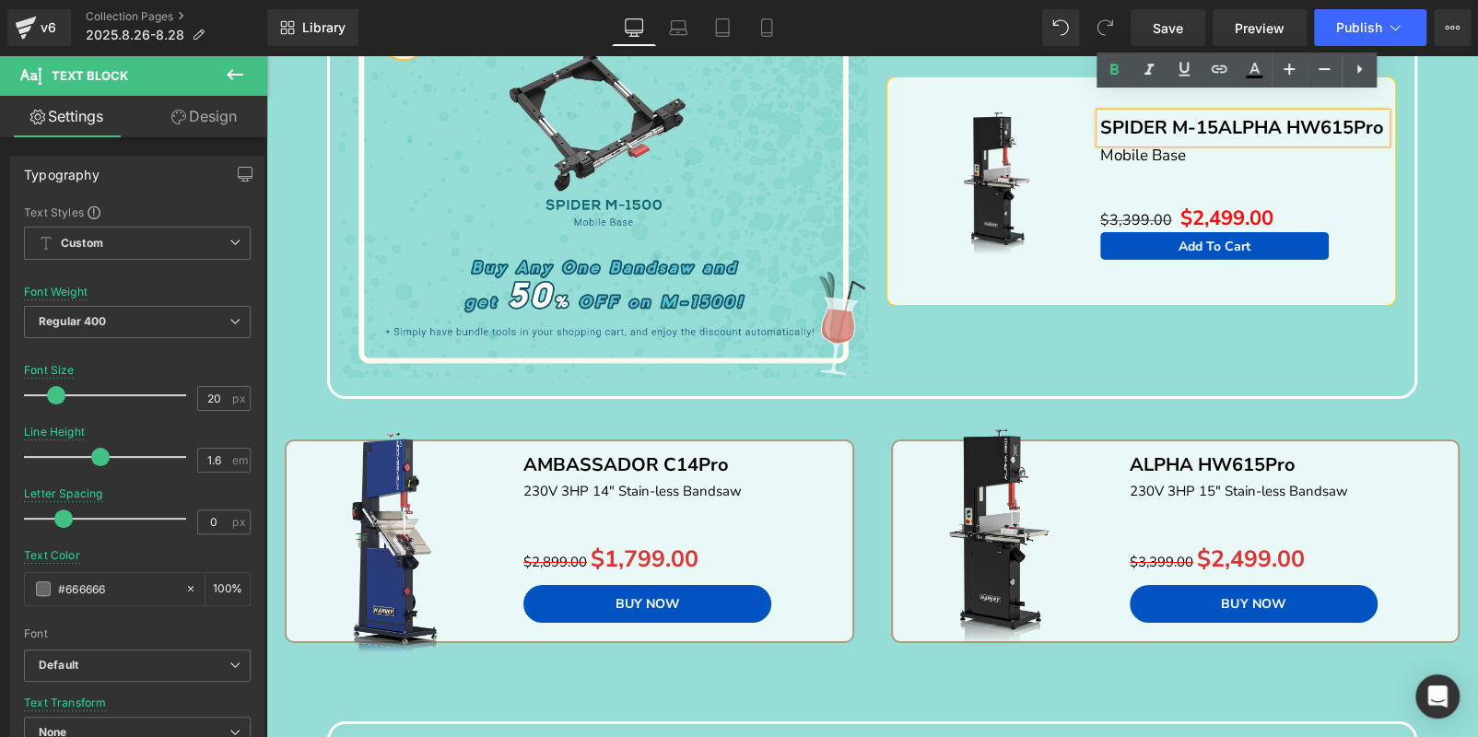
scroll to position [3457, 0]
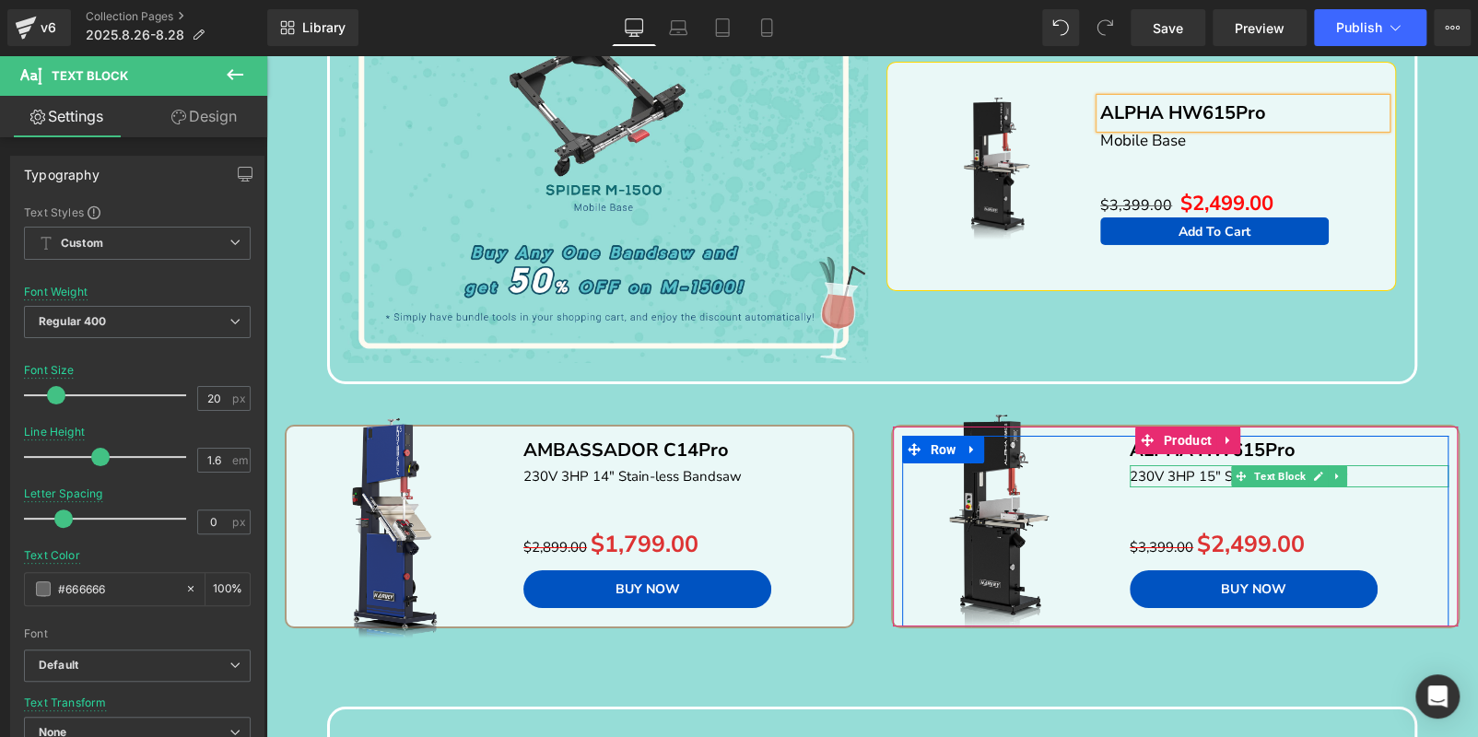
click at [1382, 468] on p "230V 3HP 15" Stain-less Bandsaw" at bounding box center [1288, 476] width 319 height 22
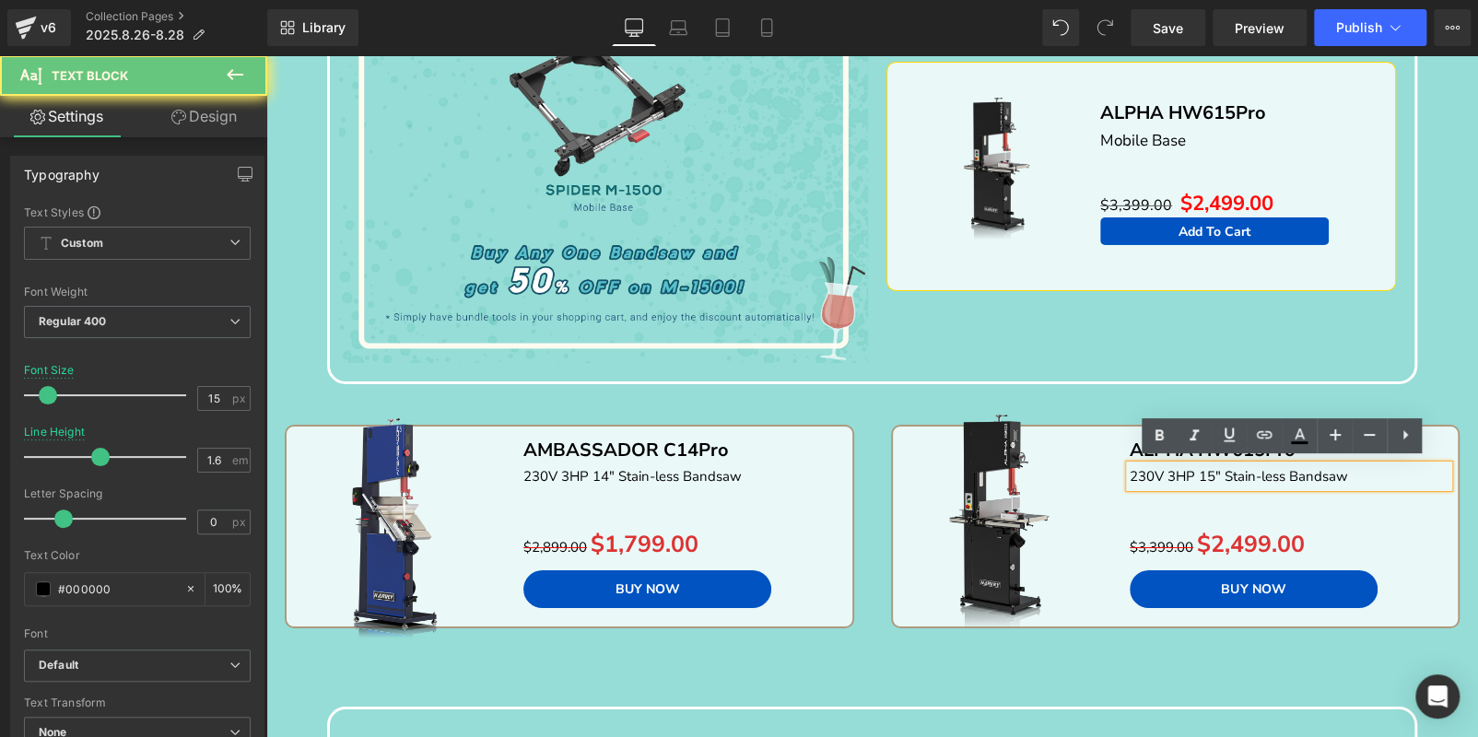
click at [1381, 468] on p "230V 3HP 15" Stain-less Bandsaw" at bounding box center [1288, 476] width 319 height 22
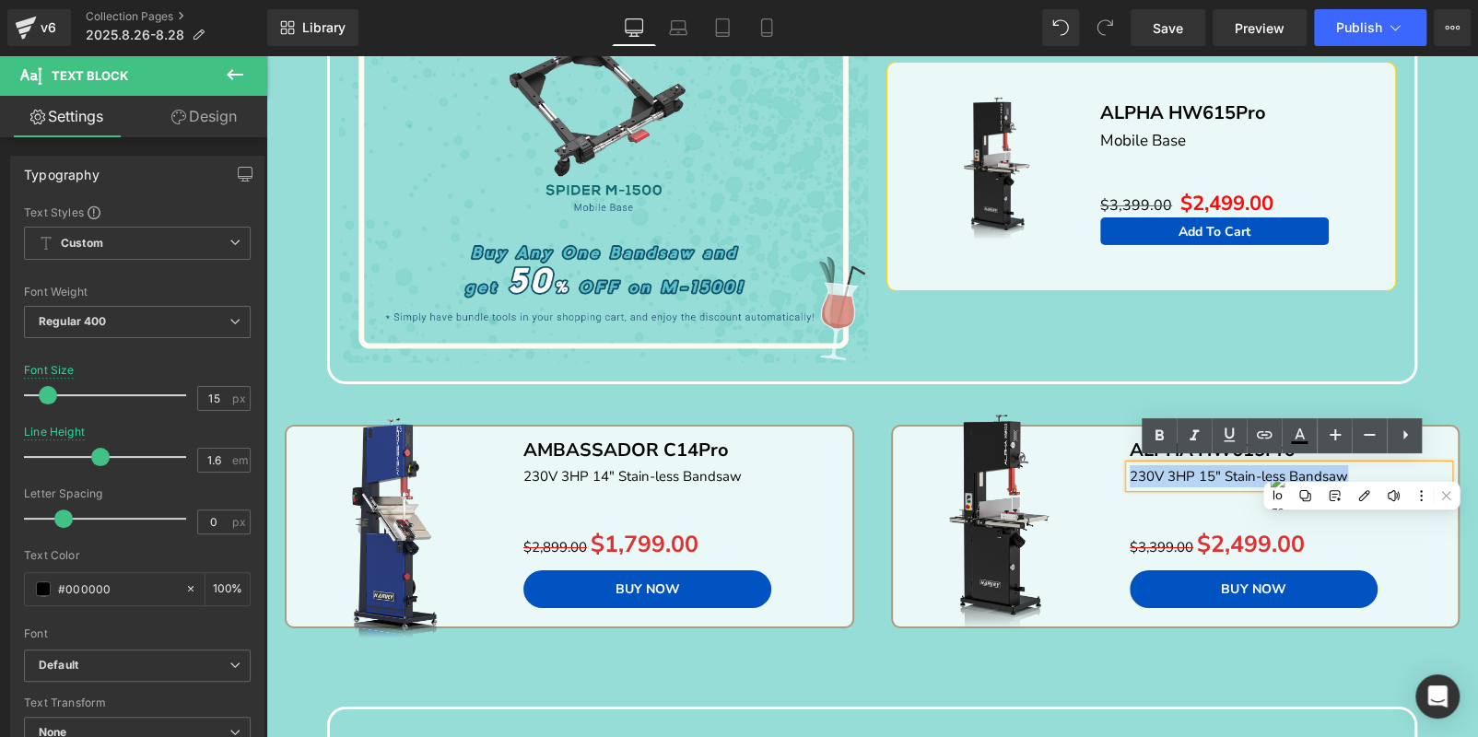
copy p "230V 3HP 15" Stain-less Bandsaw"
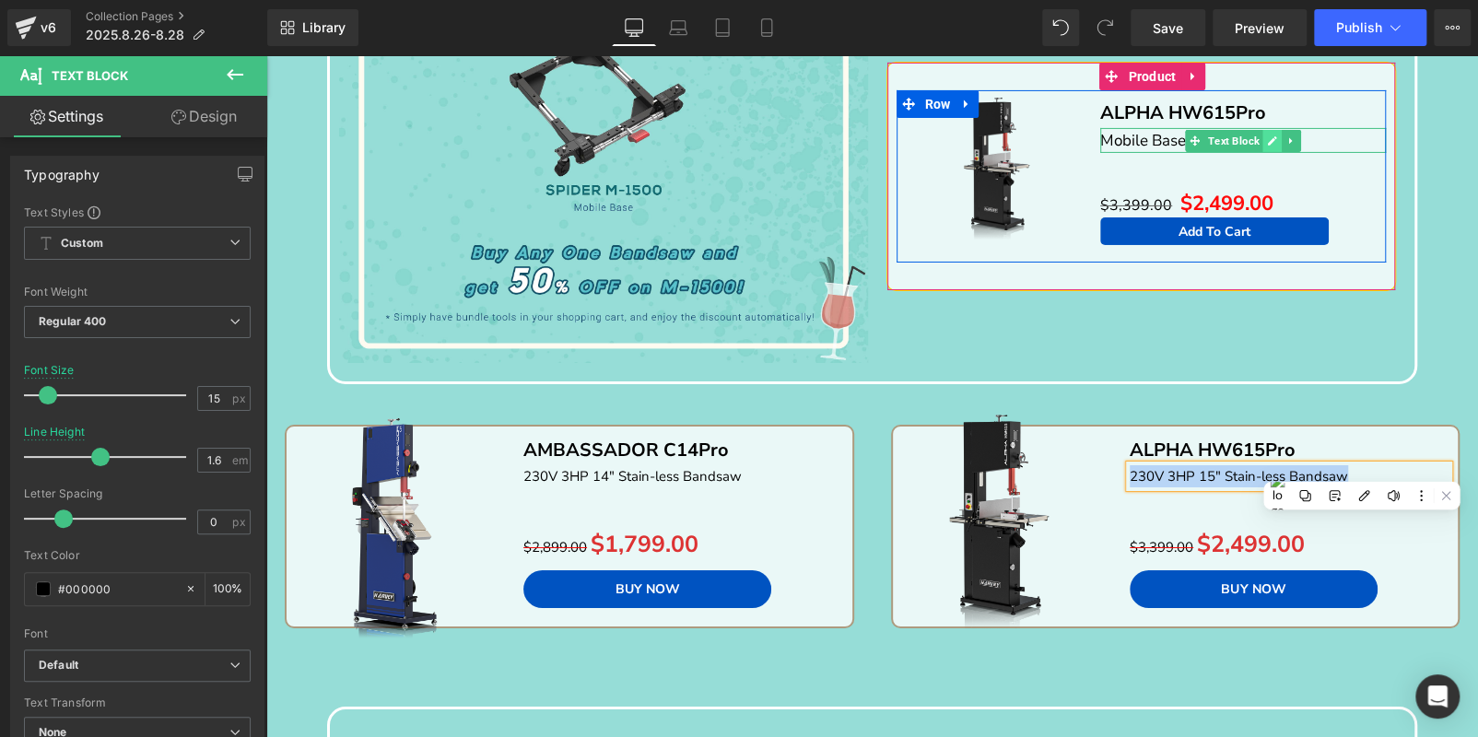
click at [1267, 135] on icon at bounding box center [1272, 140] width 10 height 11
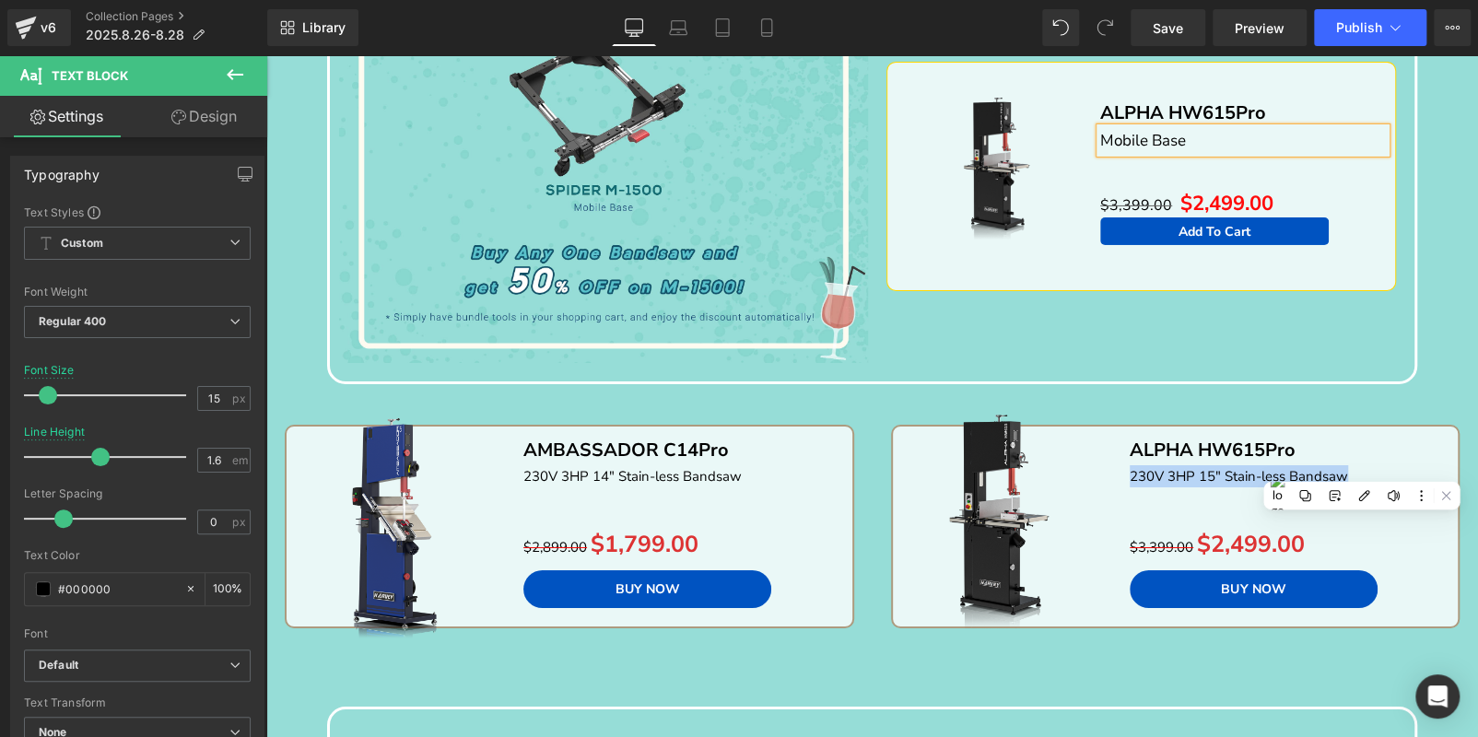
click at [1264, 131] on p "Mobile Base" at bounding box center [1243, 140] width 286 height 25
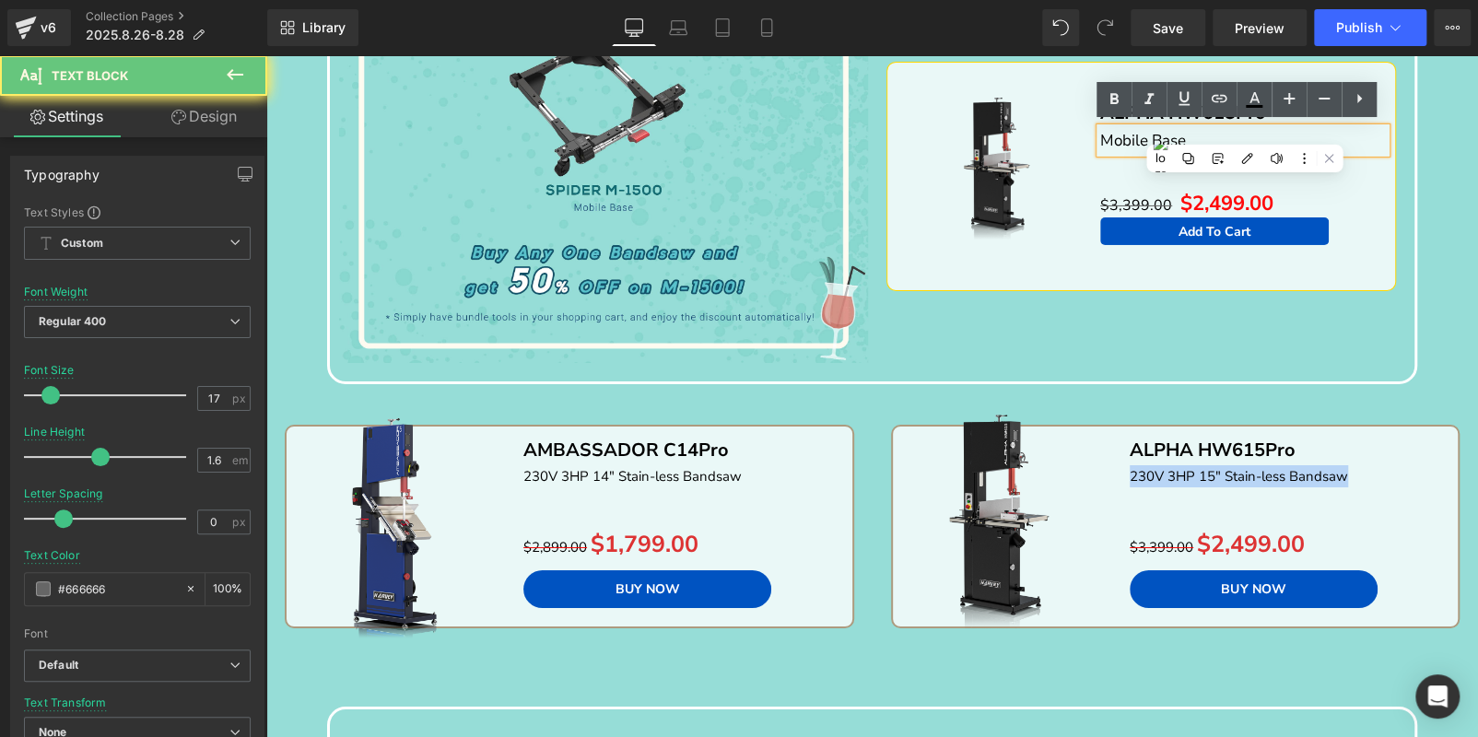
click at [1264, 131] on p "Mobile Base" at bounding box center [1243, 140] width 286 height 25
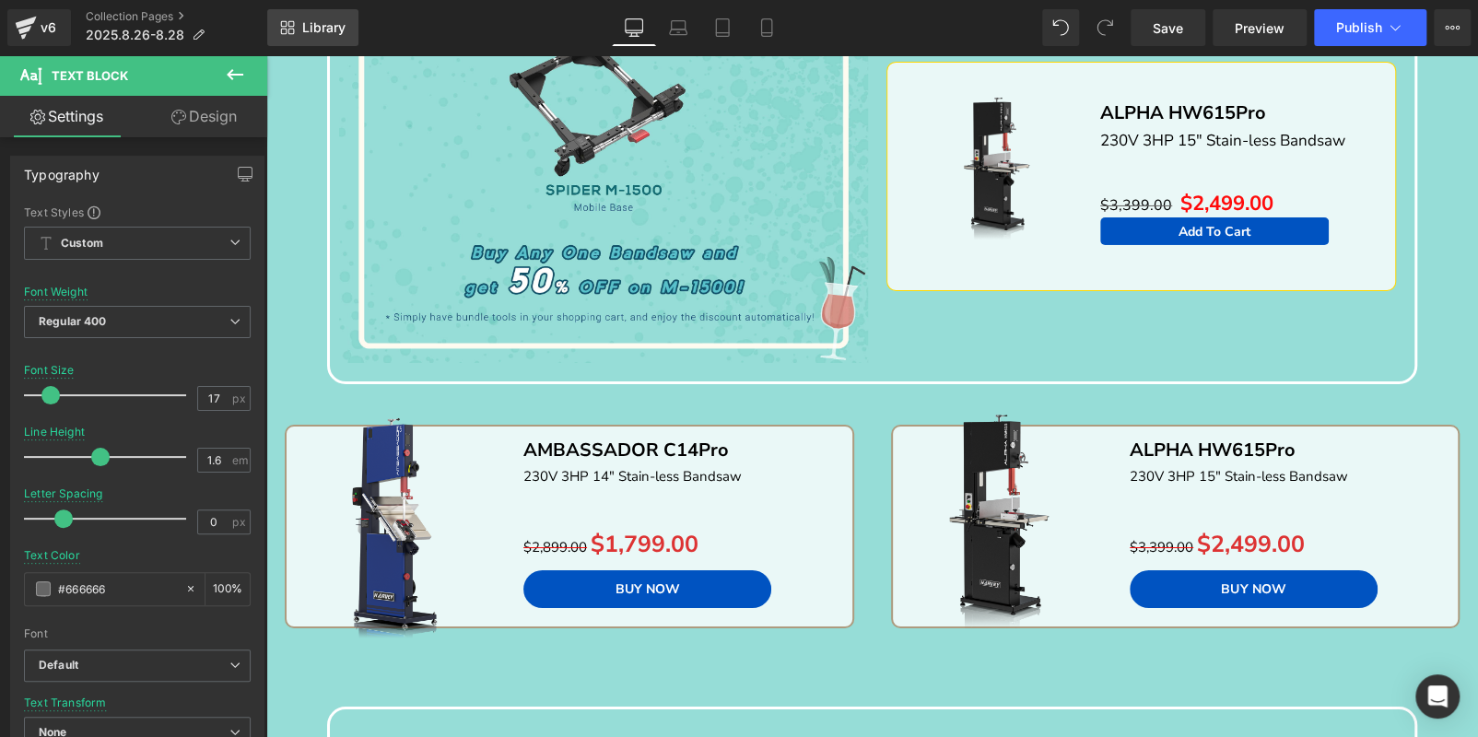
click at [320, 30] on span "Library" at bounding box center [323, 27] width 43 height 17
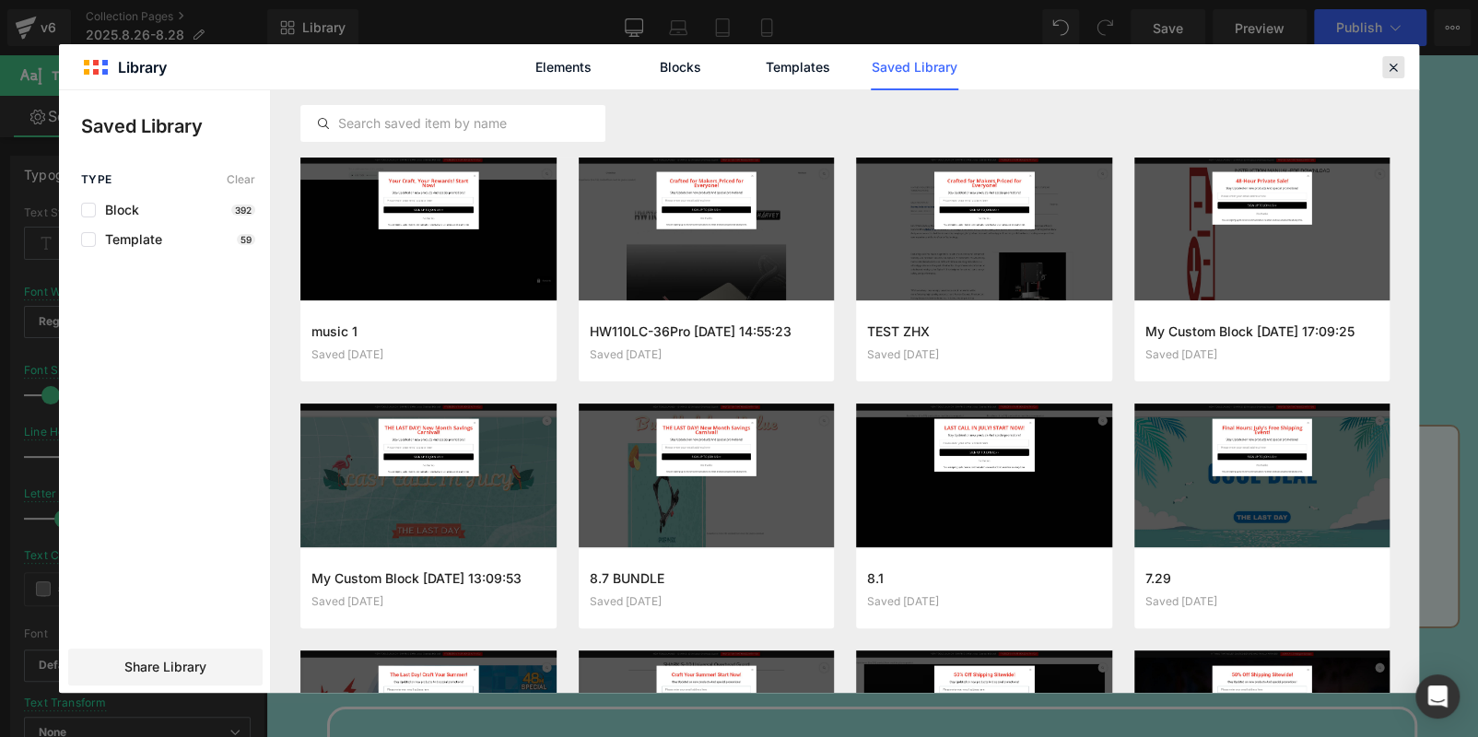
click at [1391, 60] on icon at bounding box center [1393, 67] width 17 height 17
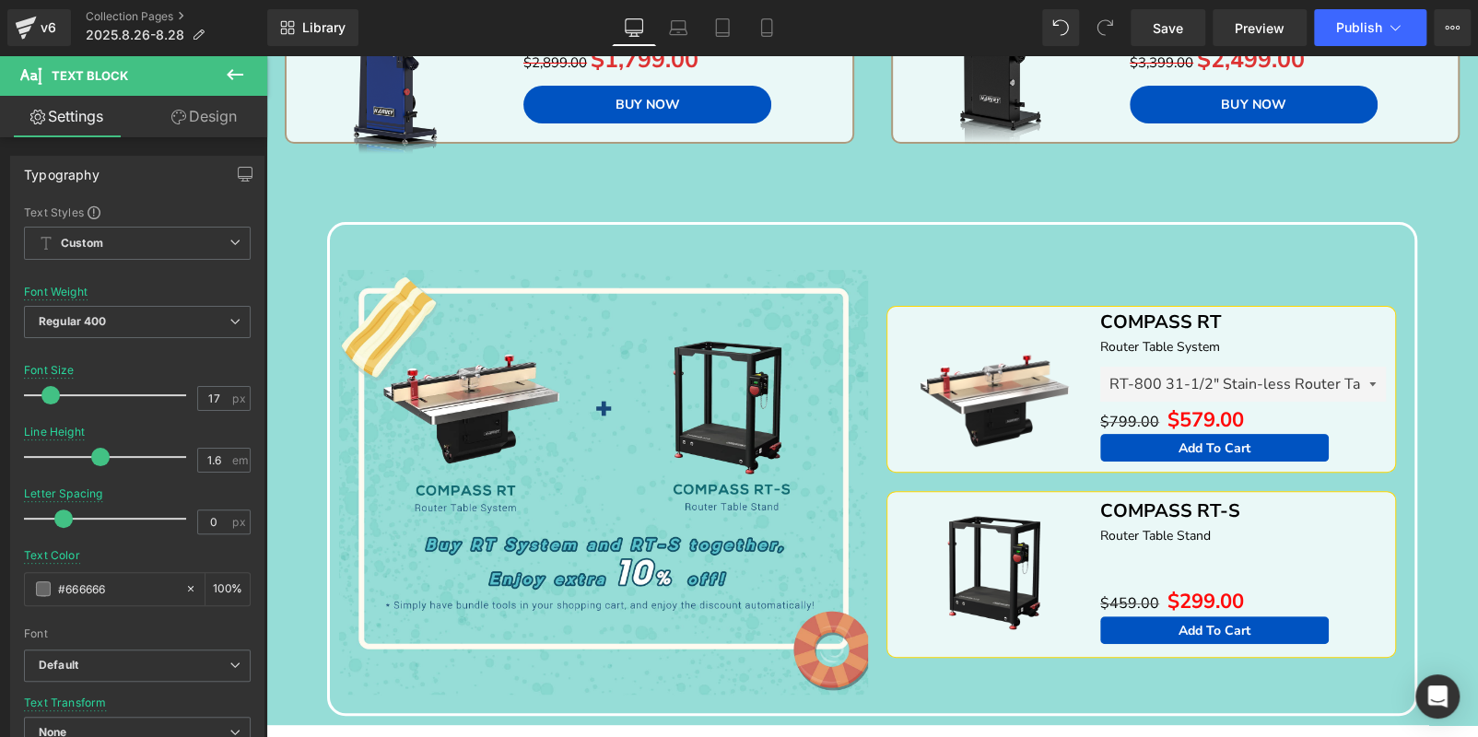
scroll to position [3640, 0]
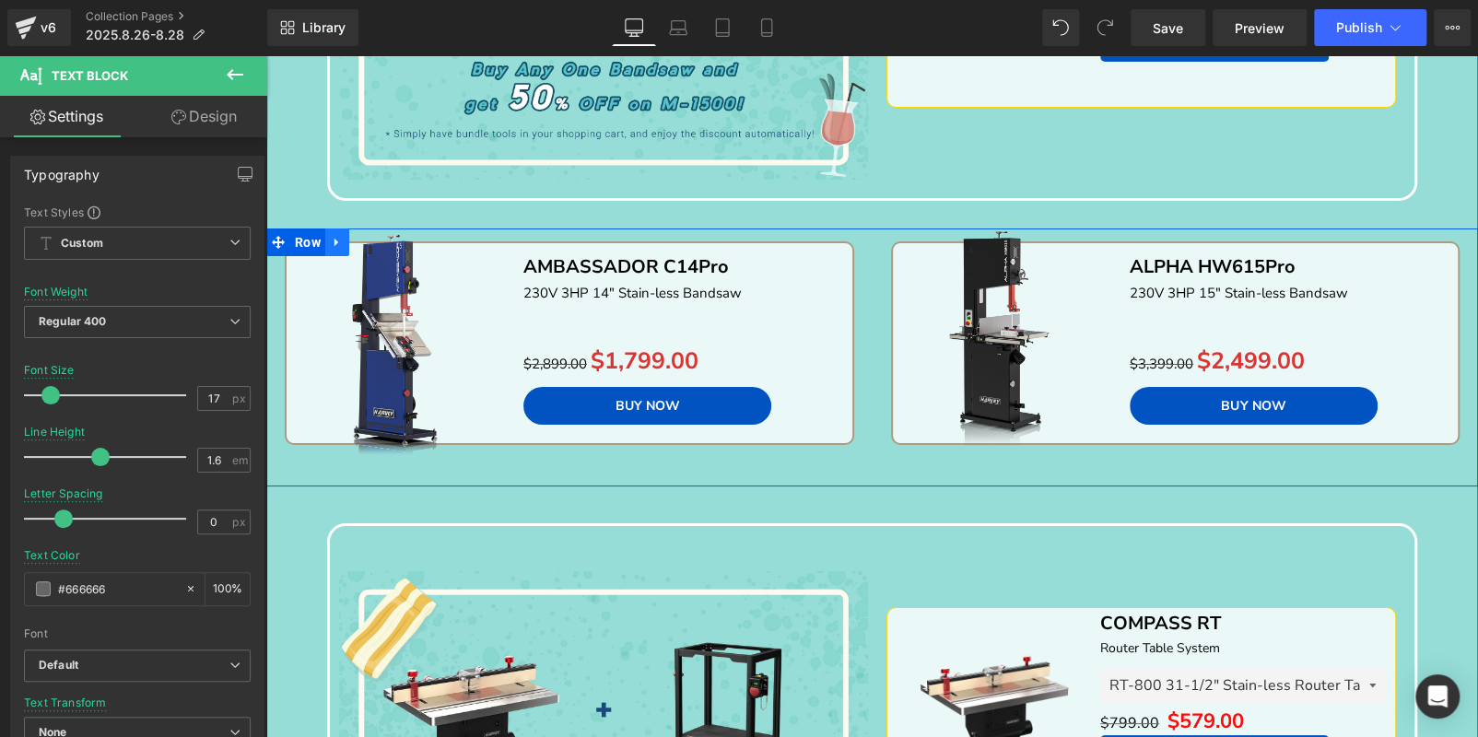
click at [341, 235] on link at bounding box center [337, 242] width 24 height 28
click at [379, 236] on icon at bounding box center [385, 242] width 13 height 13
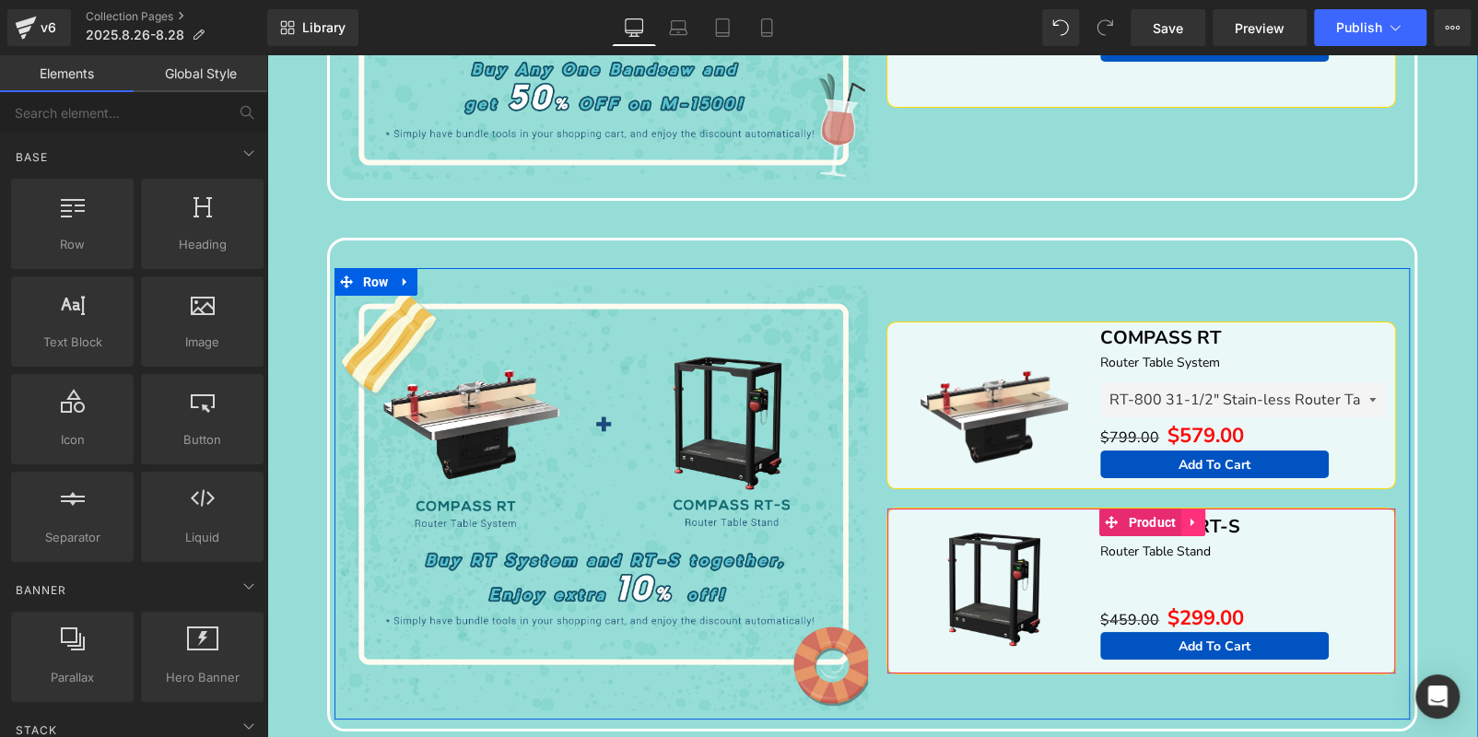
click at [1188, 517] on icon at bounding box center [1192, 522] width 13 height 14
click at [1201, 517] on icon at bounding box center [1204, 522] width 13 height 13
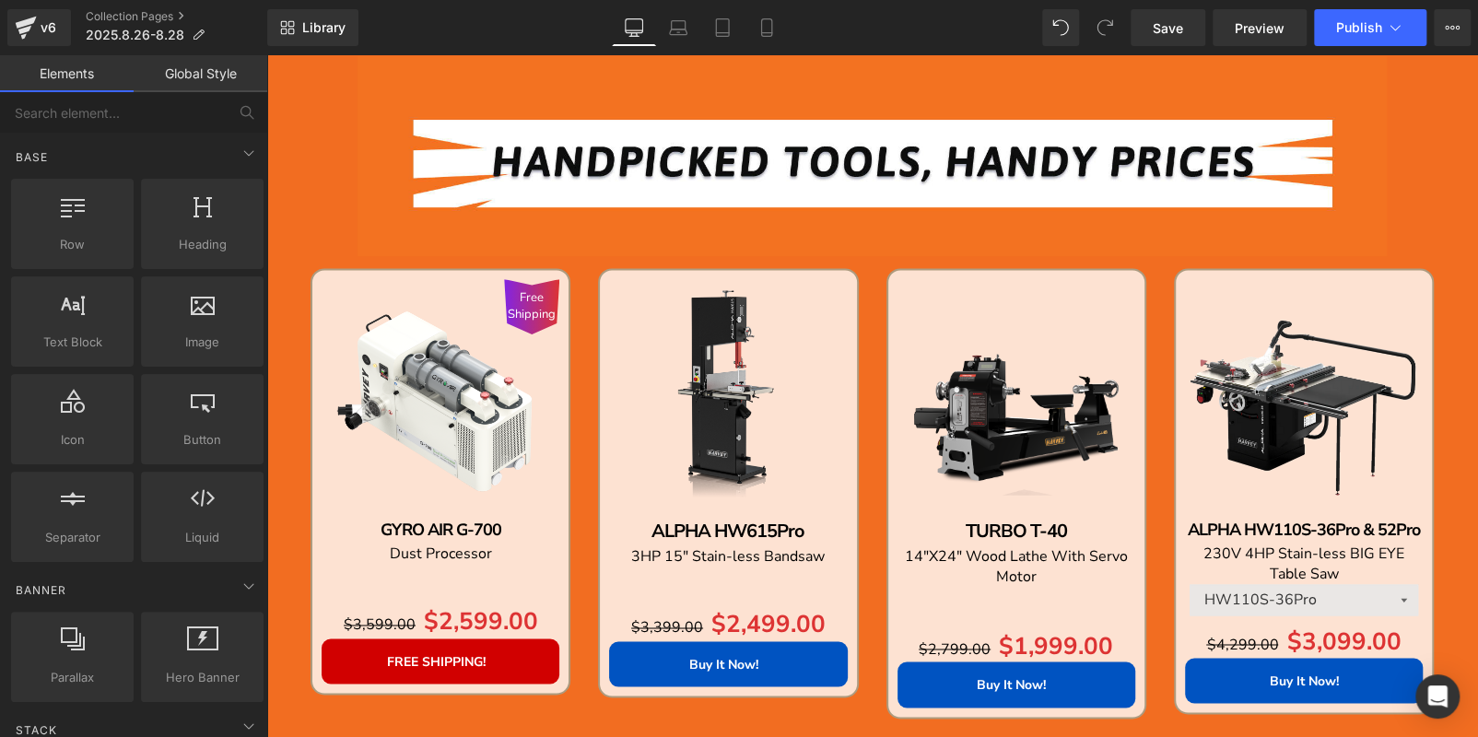
scroll to position [1338, 0]
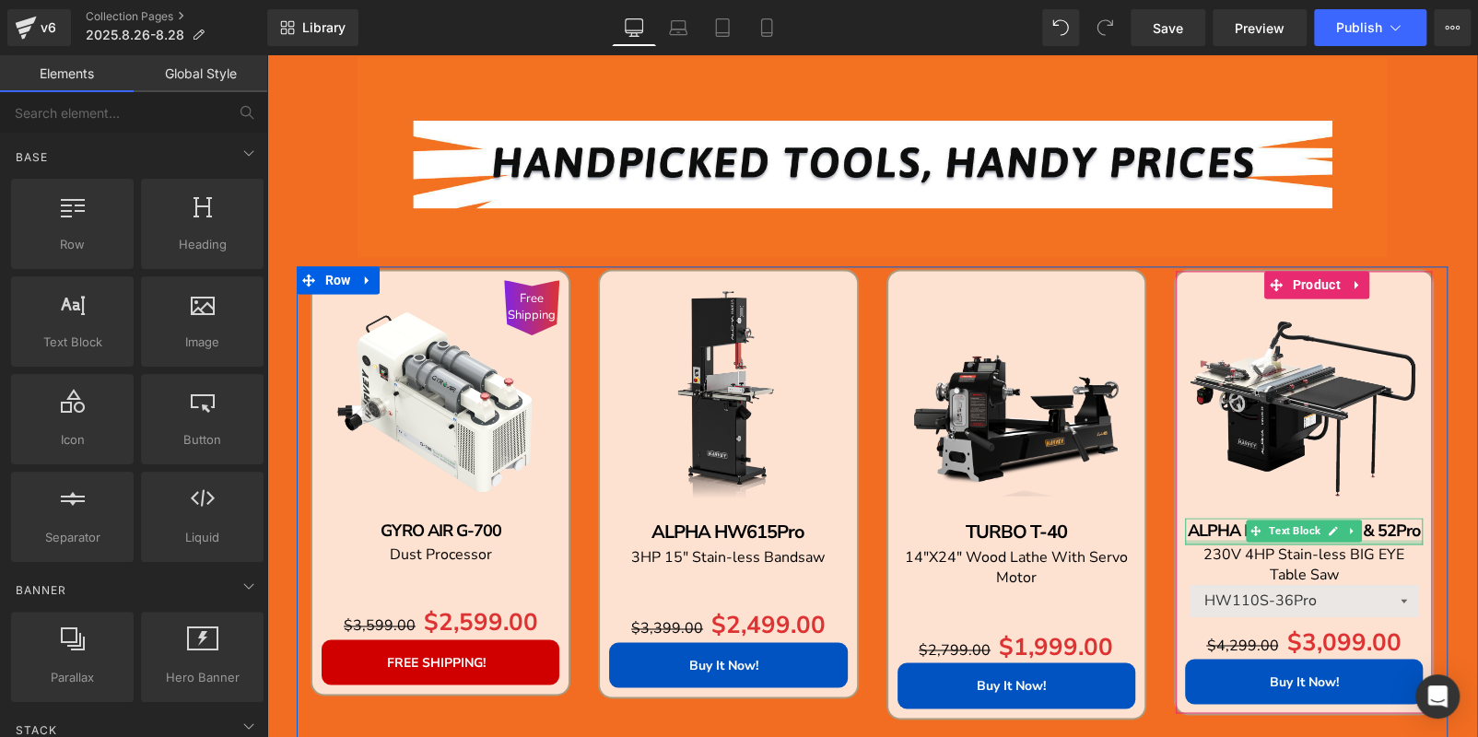
click at [1400, 540] on div at bounding box center [1304, 542] width 238 height 5
click at [1400, 538] on b "ALPHA HW110S-36Pro & 52Pro" at bounding box center [1303, 531] width 232 height 22
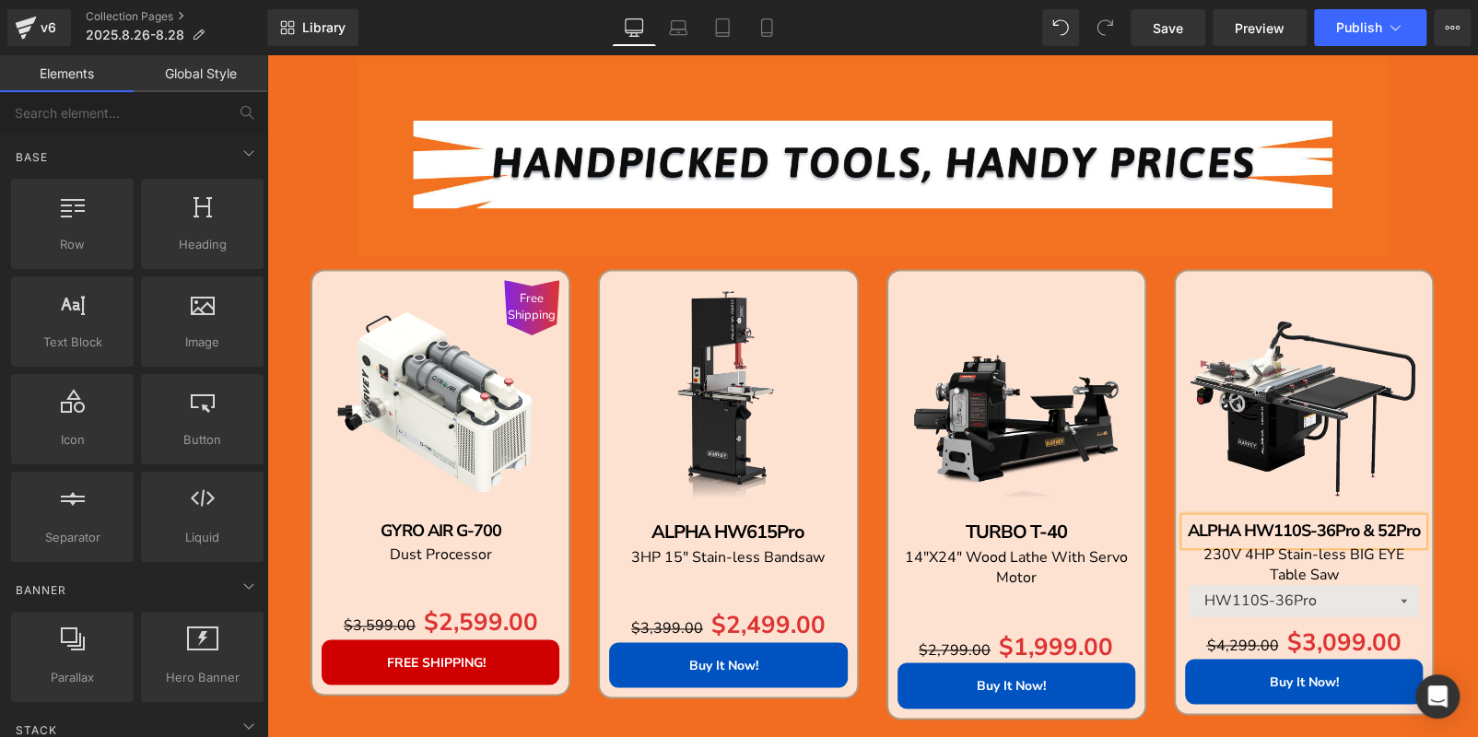
click at [1400, 538] on b "ALPHA HW110S-36Pro & 52Pro" at bounding box center [1303, 531] width 232 height 22
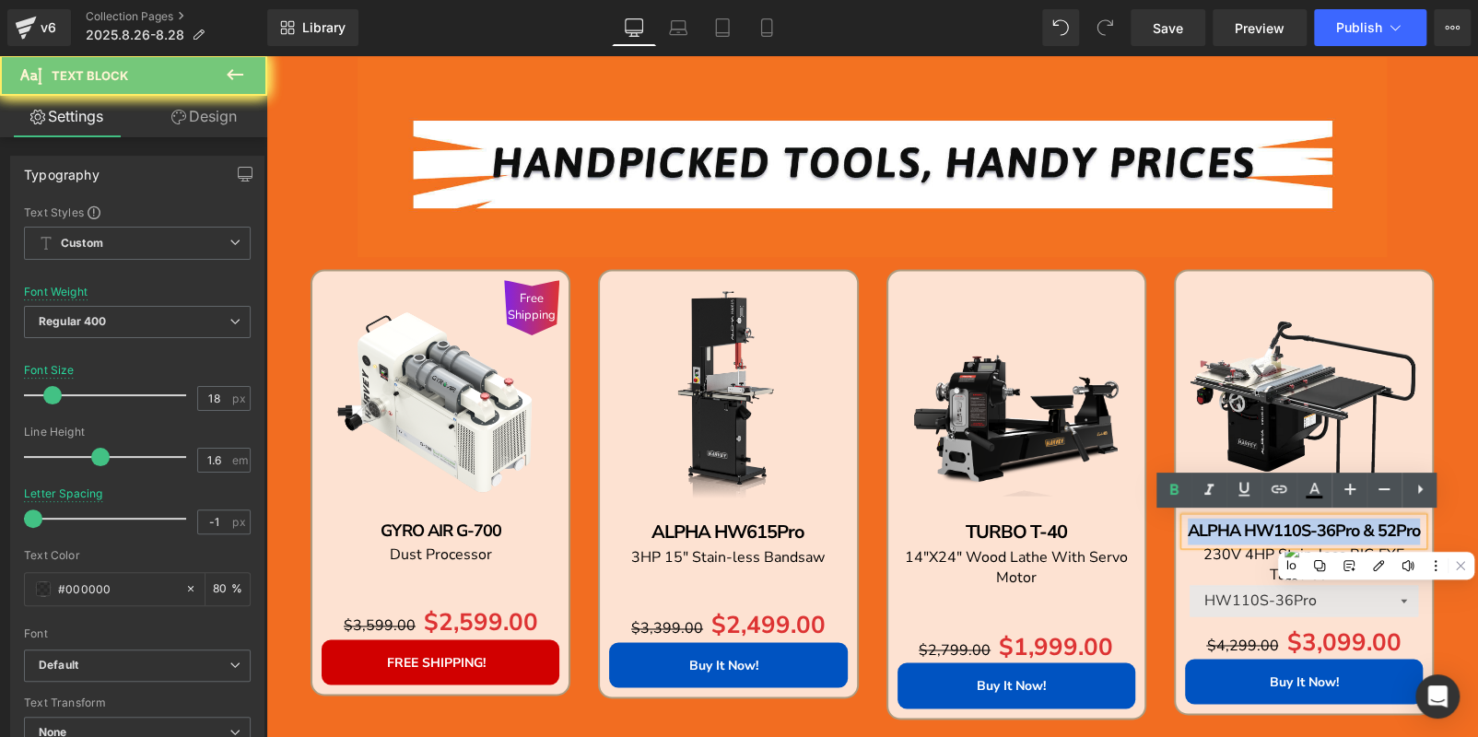
copy b "ALPHA HW110S-36Pro & 52Pro"
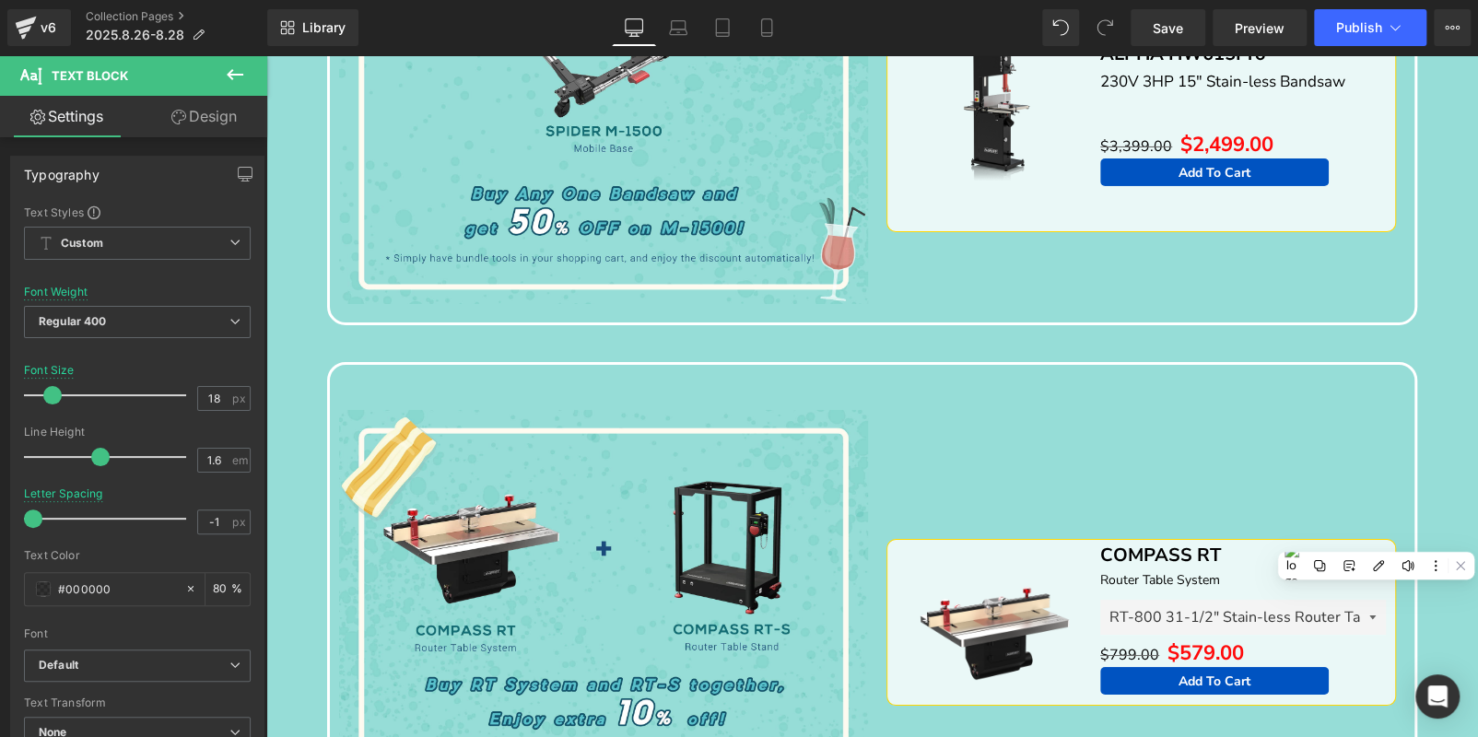
scroll to position [3548, 0]
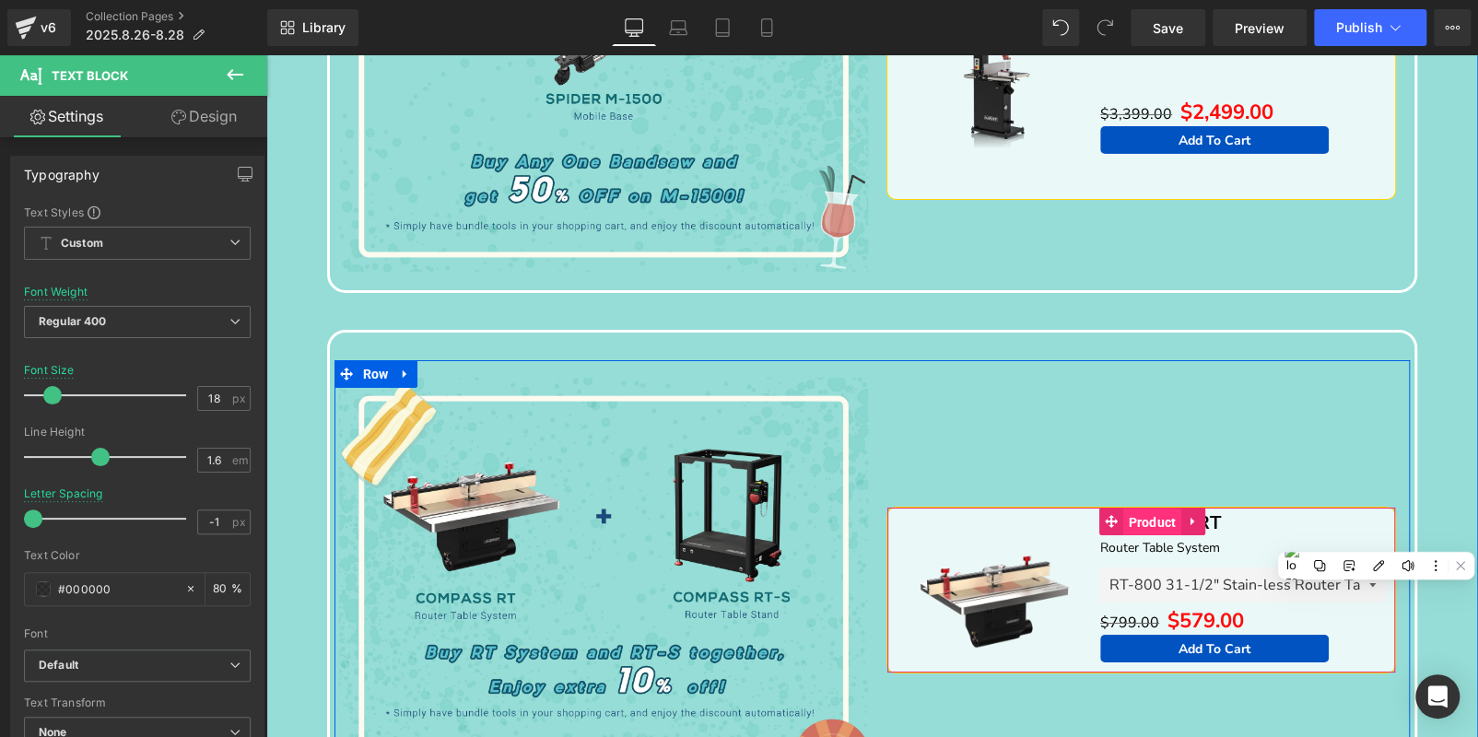
click at [1137, 510] on span "Product" at bounding box center [1151, 522] width 57 height 28
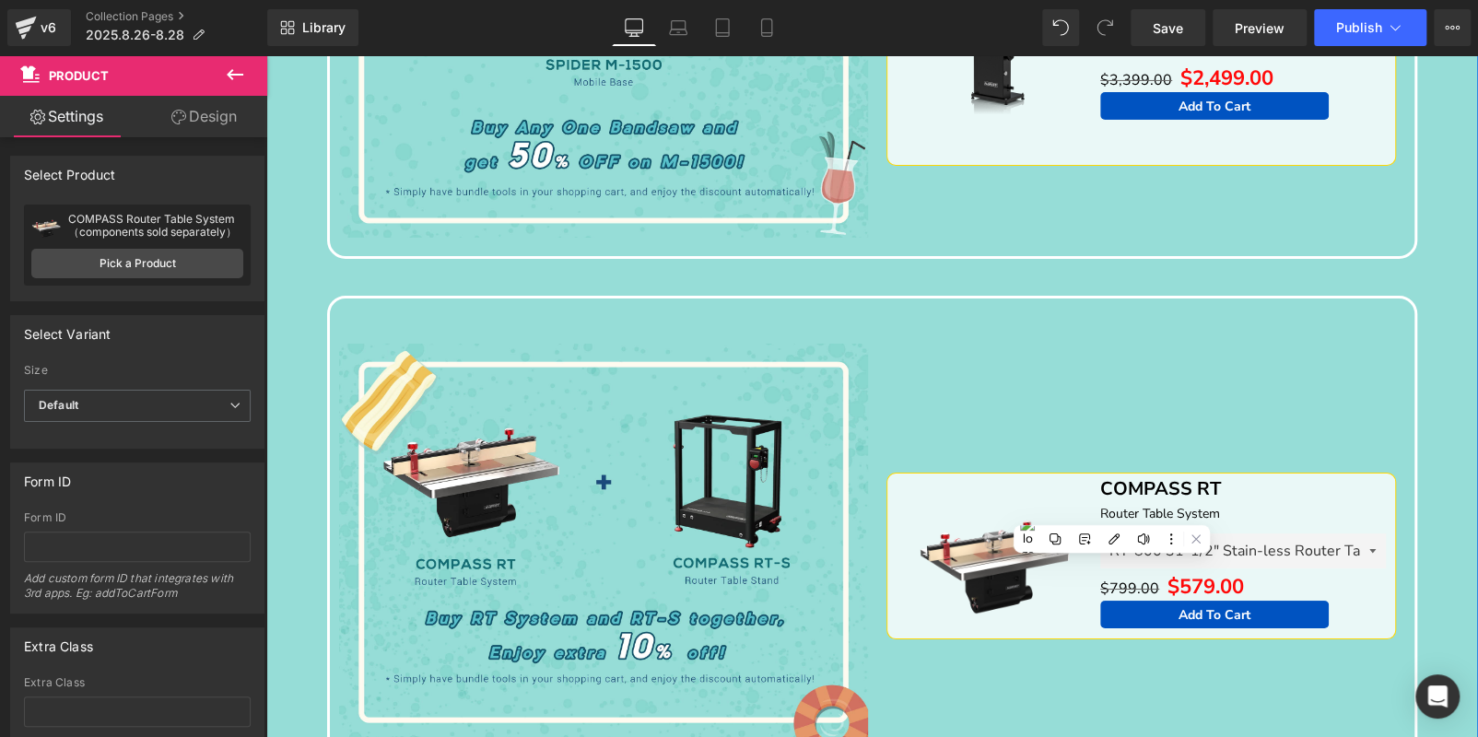
scroll to position [3640, 0]
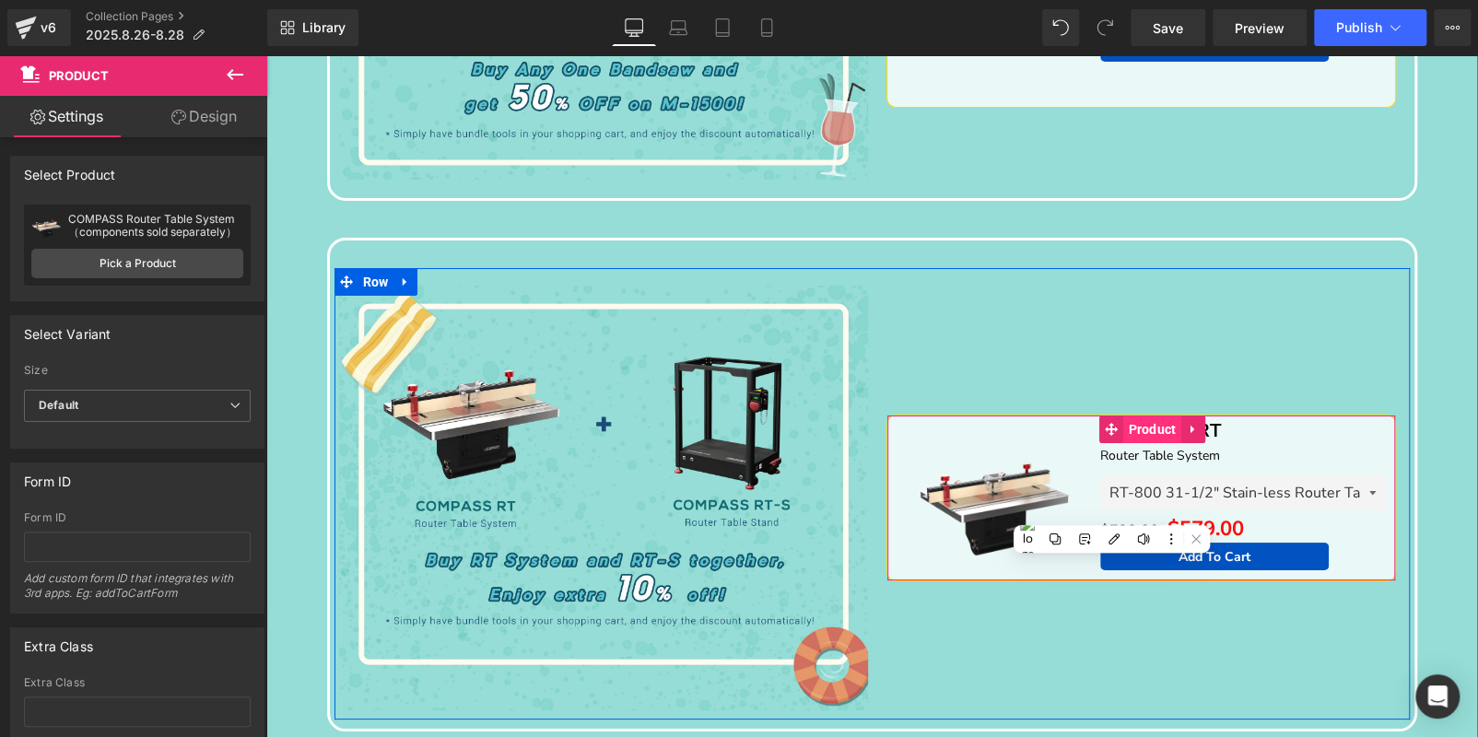
click at [1135, 417] on span "Product" at bounding box center [1151, 429] width 57 height 28
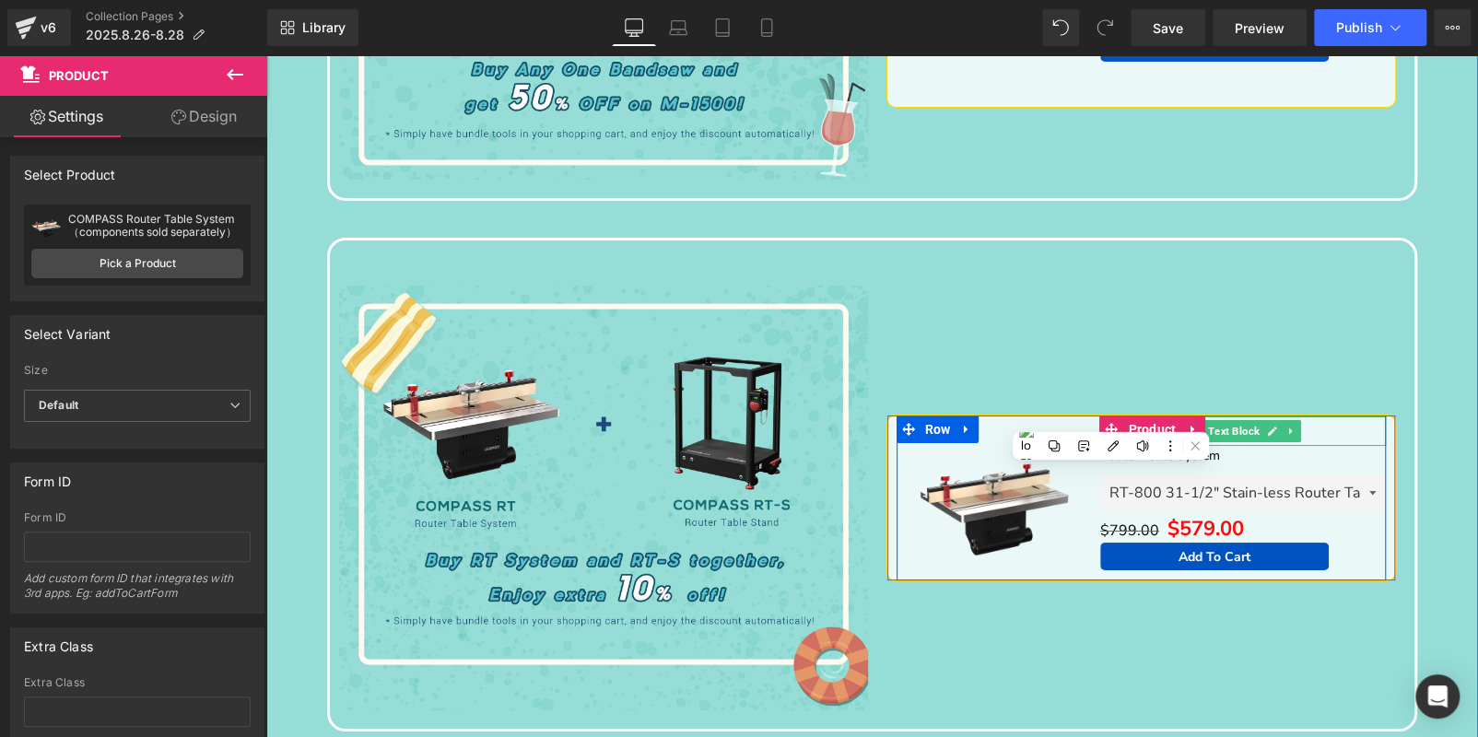
click at [1263, 423] on link at bounding box center [1272, 431] width 19 height 22
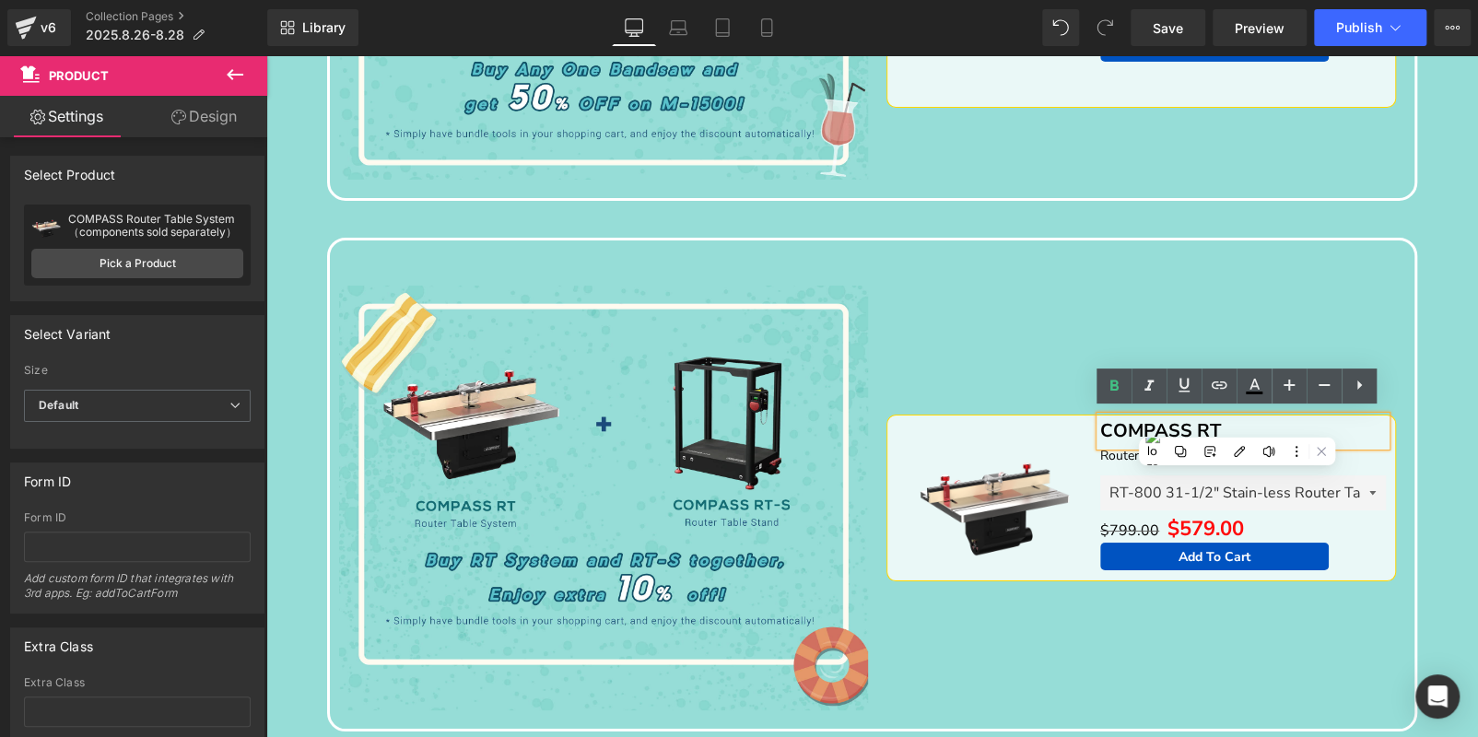
click at [981, 334] on div "Sale Off (P) Image COMPASS RT Text Block Router Table System Text Block RT-800 …" at bounding box center [1141, 498] width 538 height 425
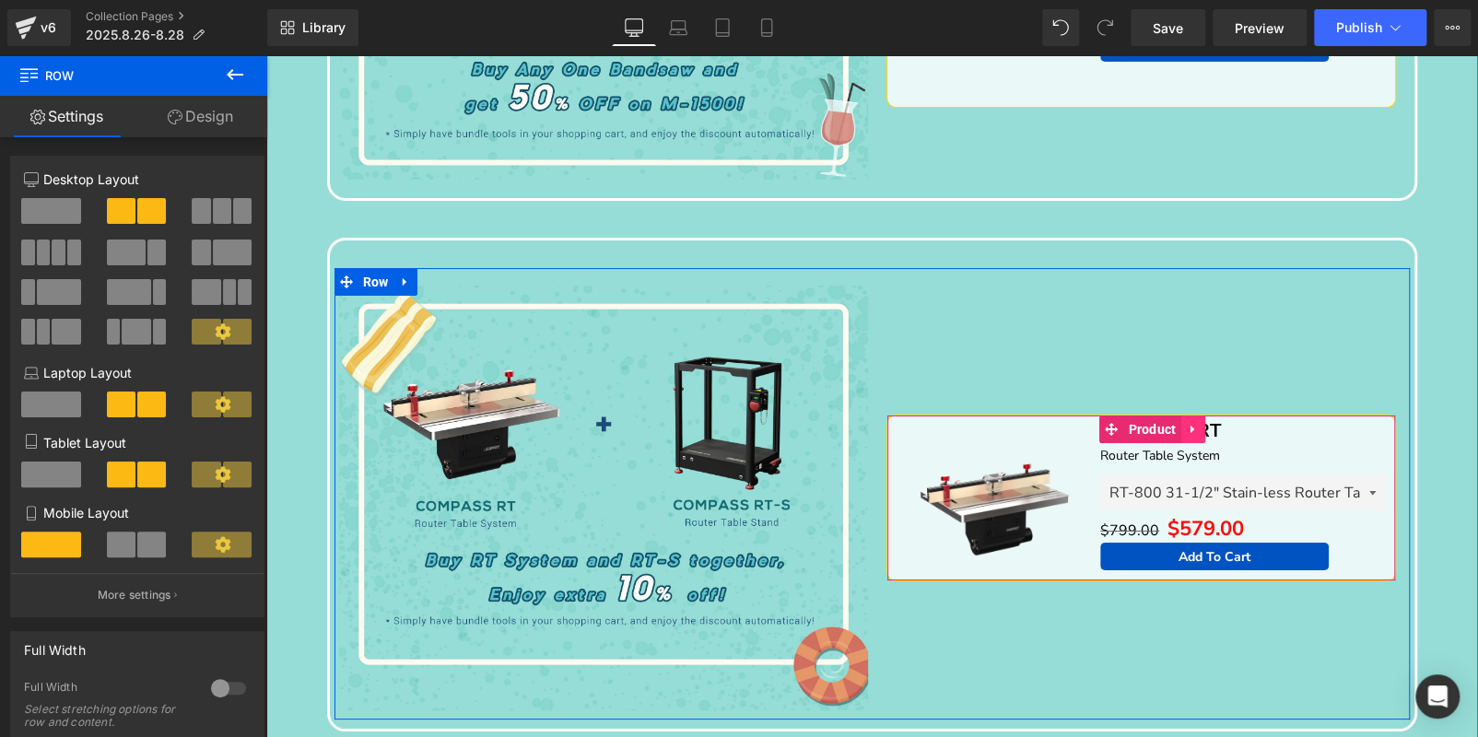
click at [1189, 426] on icon at bounding box center [1191, 430] width 4 height 8
click at [1199, 424] on icon at bounding box center [1204, 429] width 13 height 14
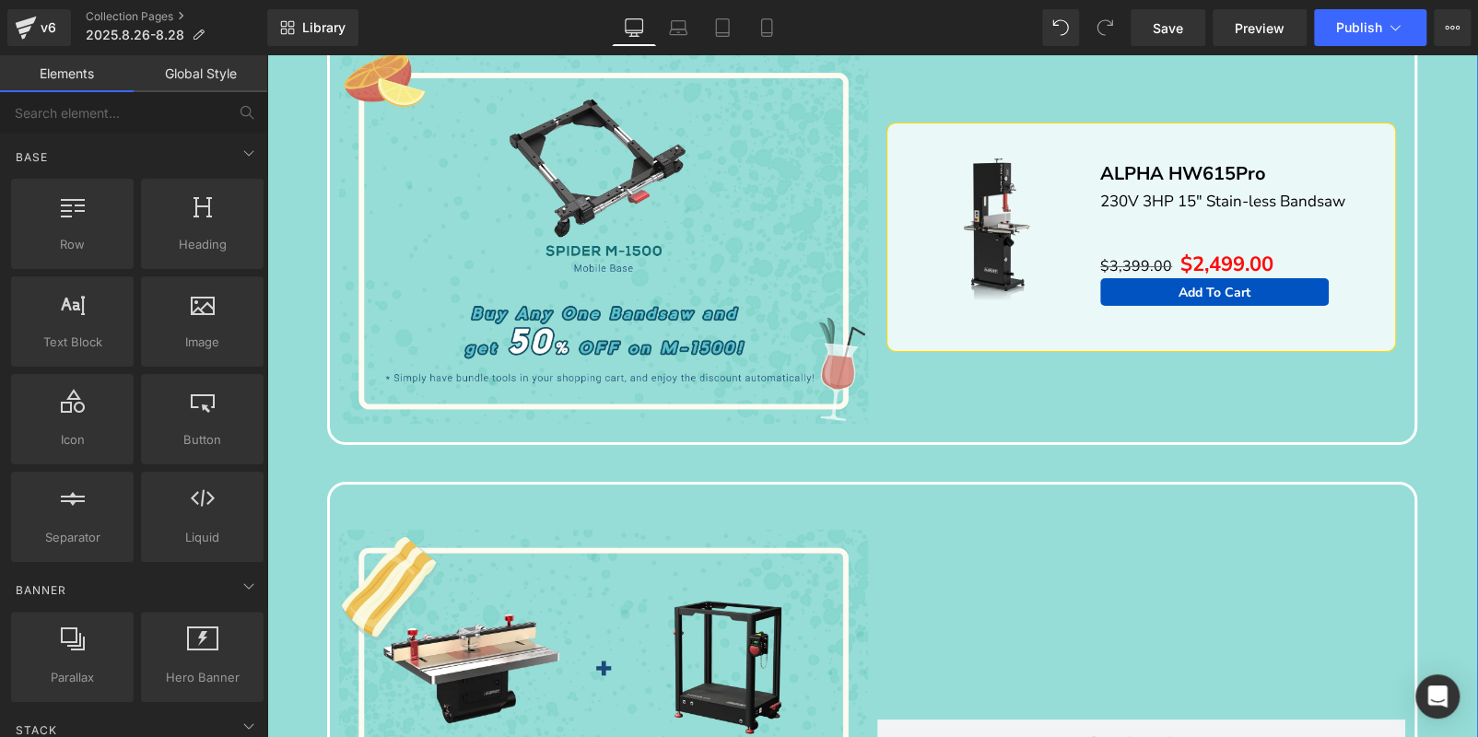
scroll to position [3180, 0]
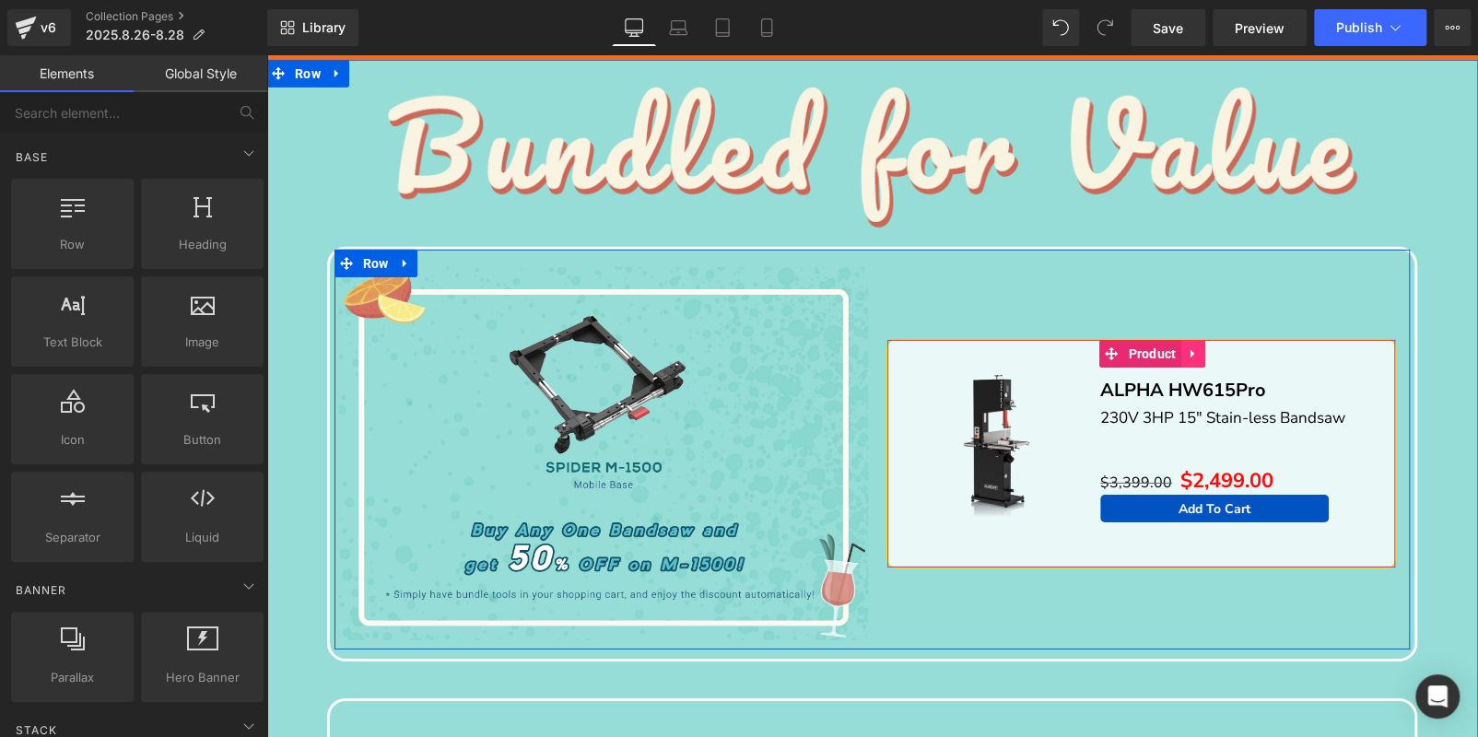
click at [1193, 350] on icon at bounding box center [1192, 354] width 13 height 14
click at [1177, 348] on icon at bounding box center [1180, 353] width 13 height 13
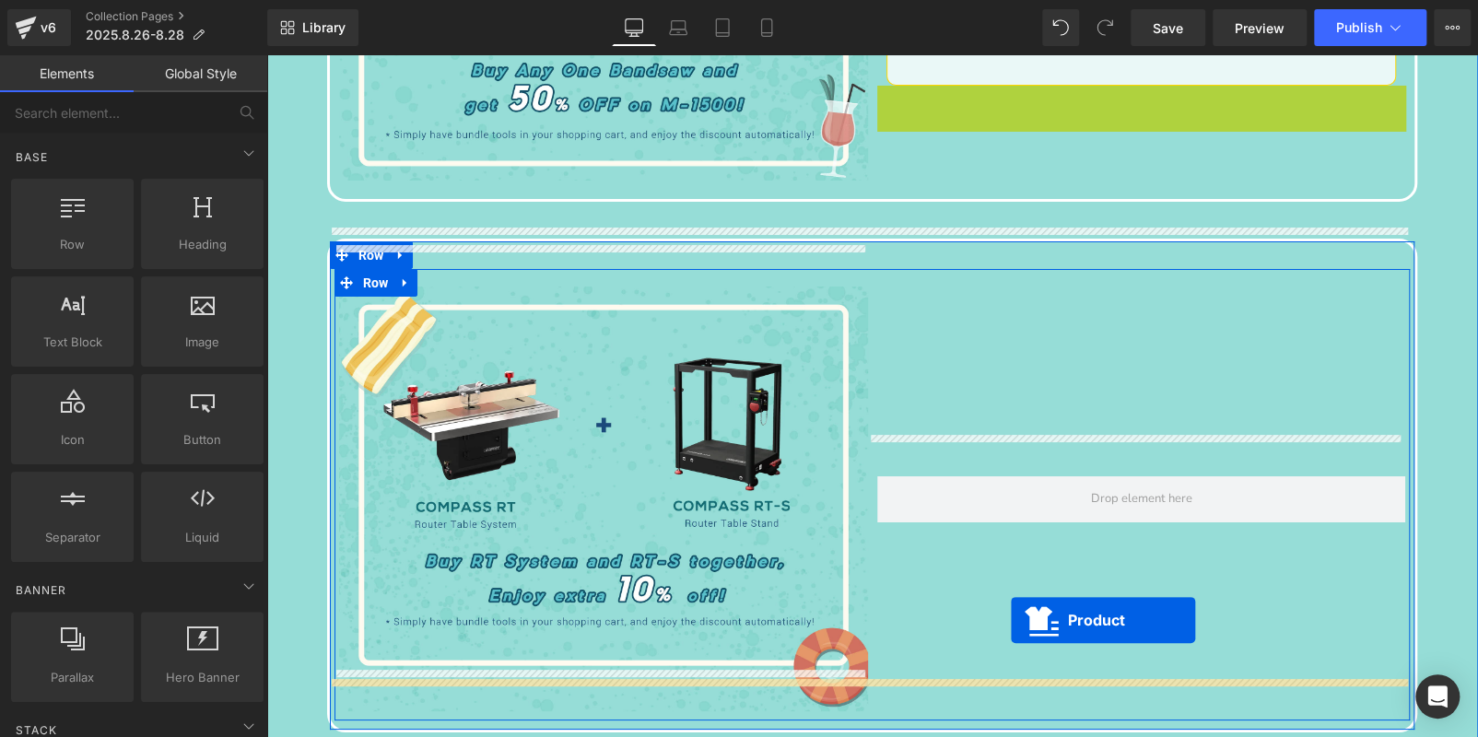
scroll to position [3675, 0]
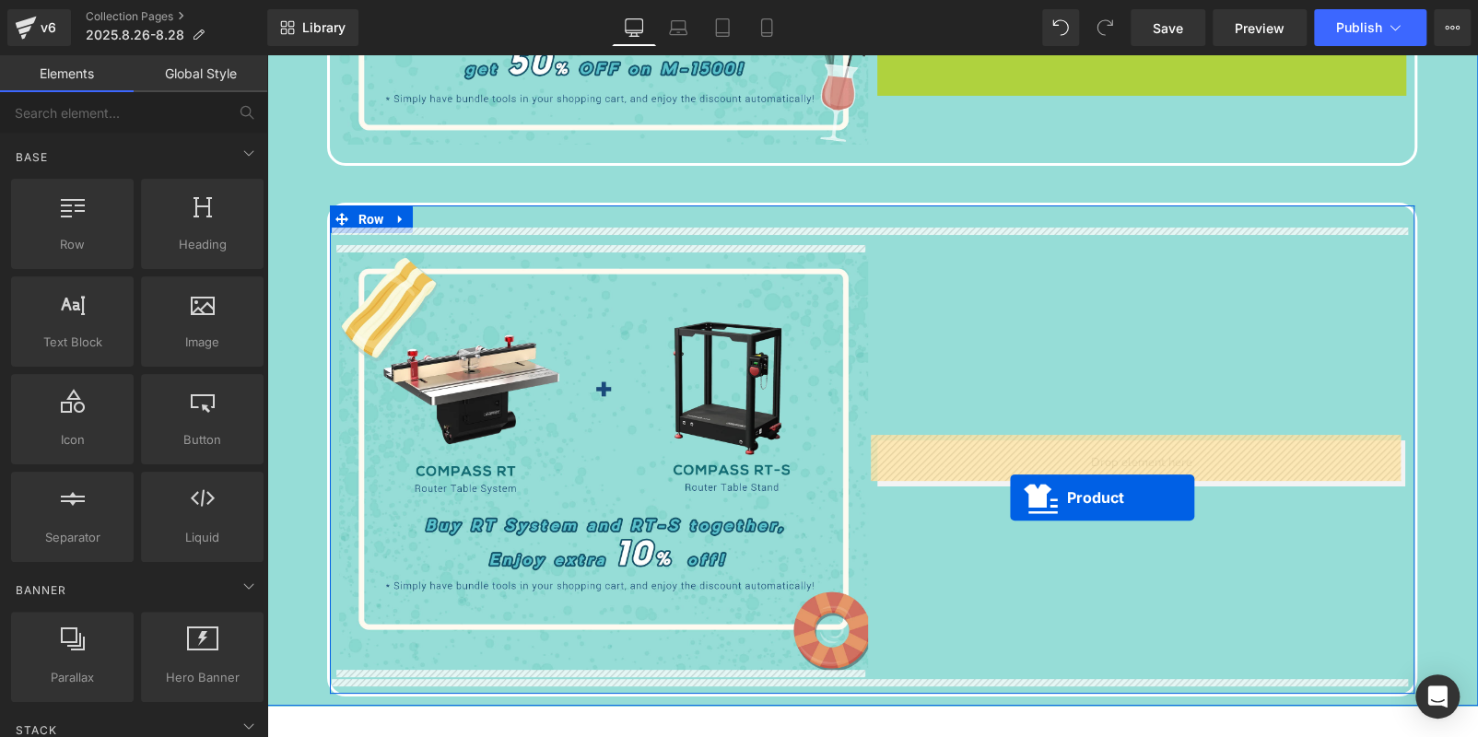
drag, startPoint x: 1098, startPoint y: 507, endPoint x: 1009, endPoint y: 490, distance: 90.9
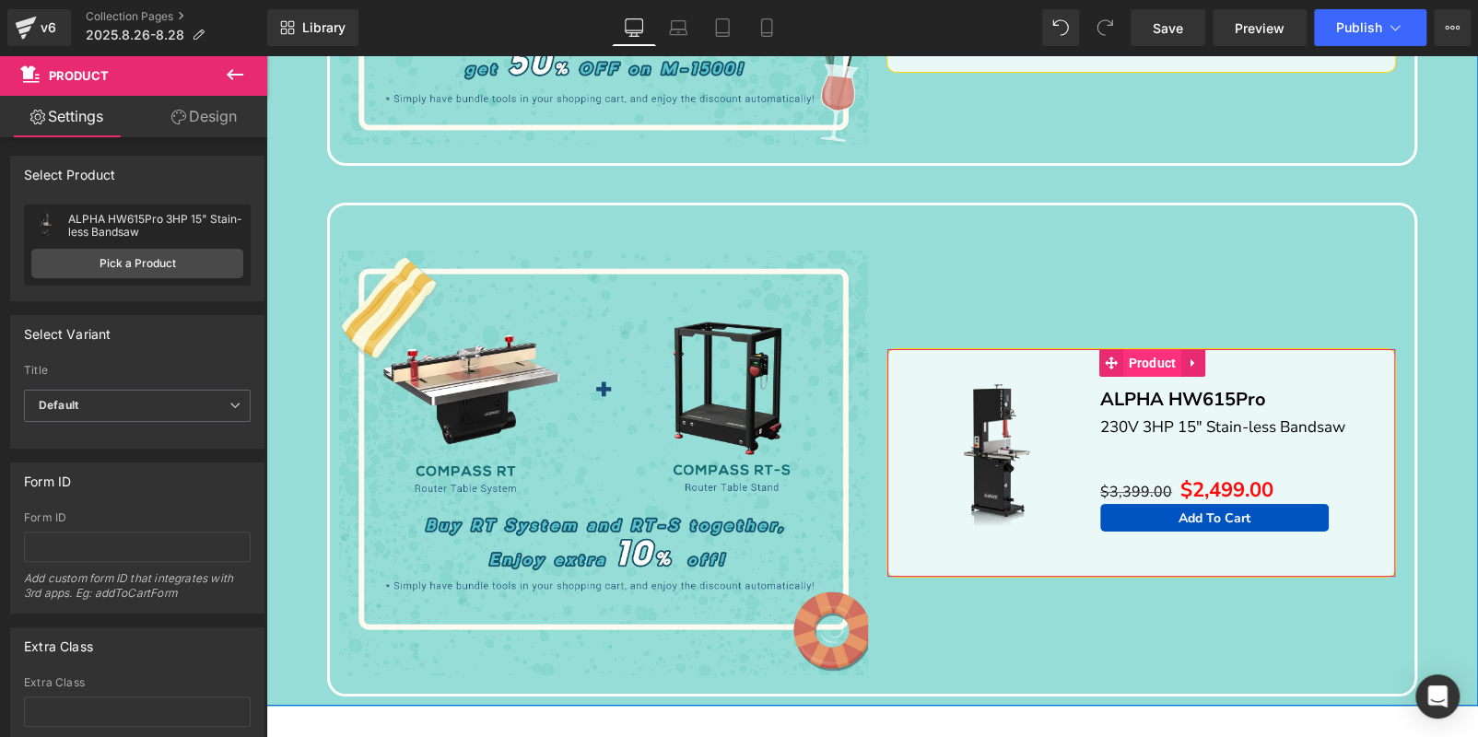
click at [1128, 356] on span "Product" at bounding box center [1151, 363] width 57 height 28
click at [175, 255] on link "Pick a Product" at bounding box center [137, 263] width 212 height 29
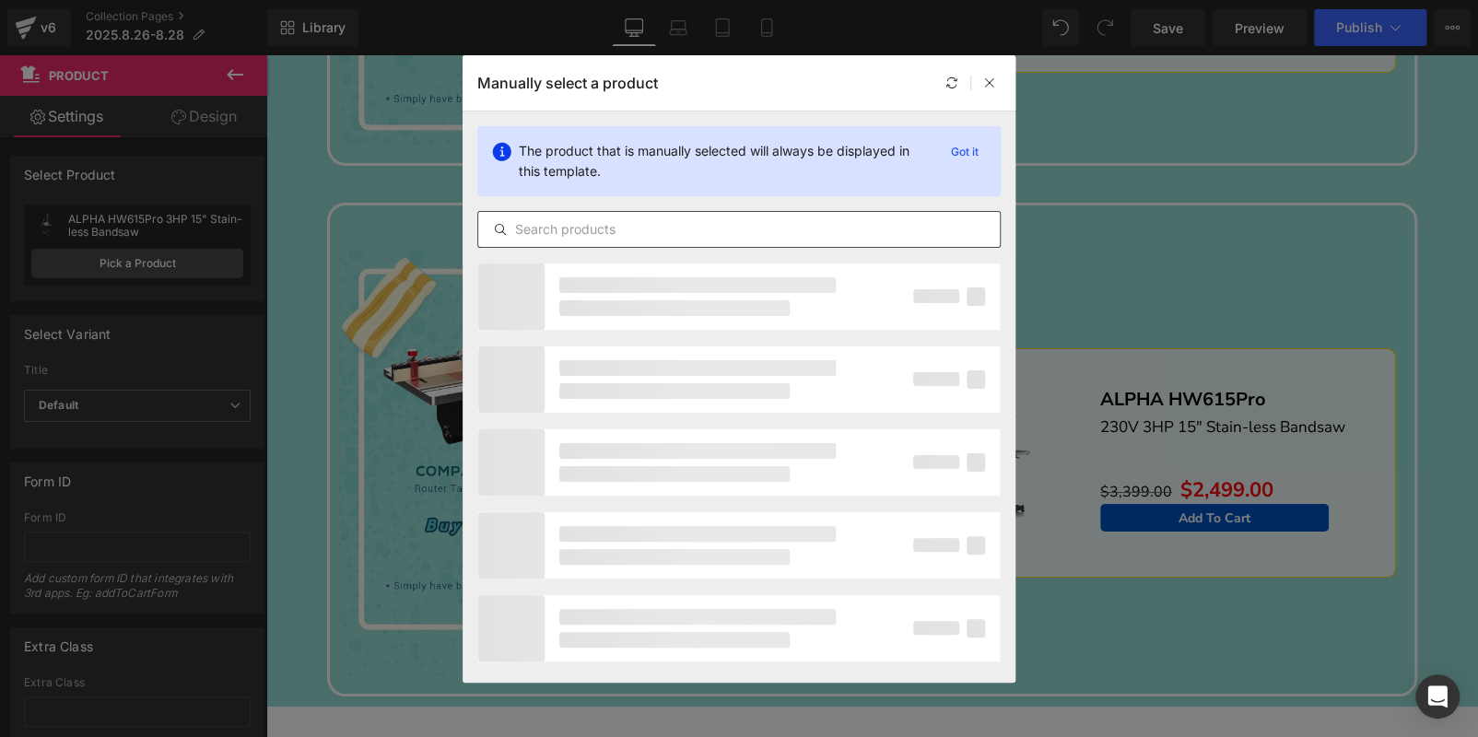
click at [662, 218] on input "text" at bounding box center [738, 229] width 521 height 22
paste input "ALPHA HW110S-36Pro & 52Pro"
type input "ALPHA HW110S-36Pro & 52Pro"
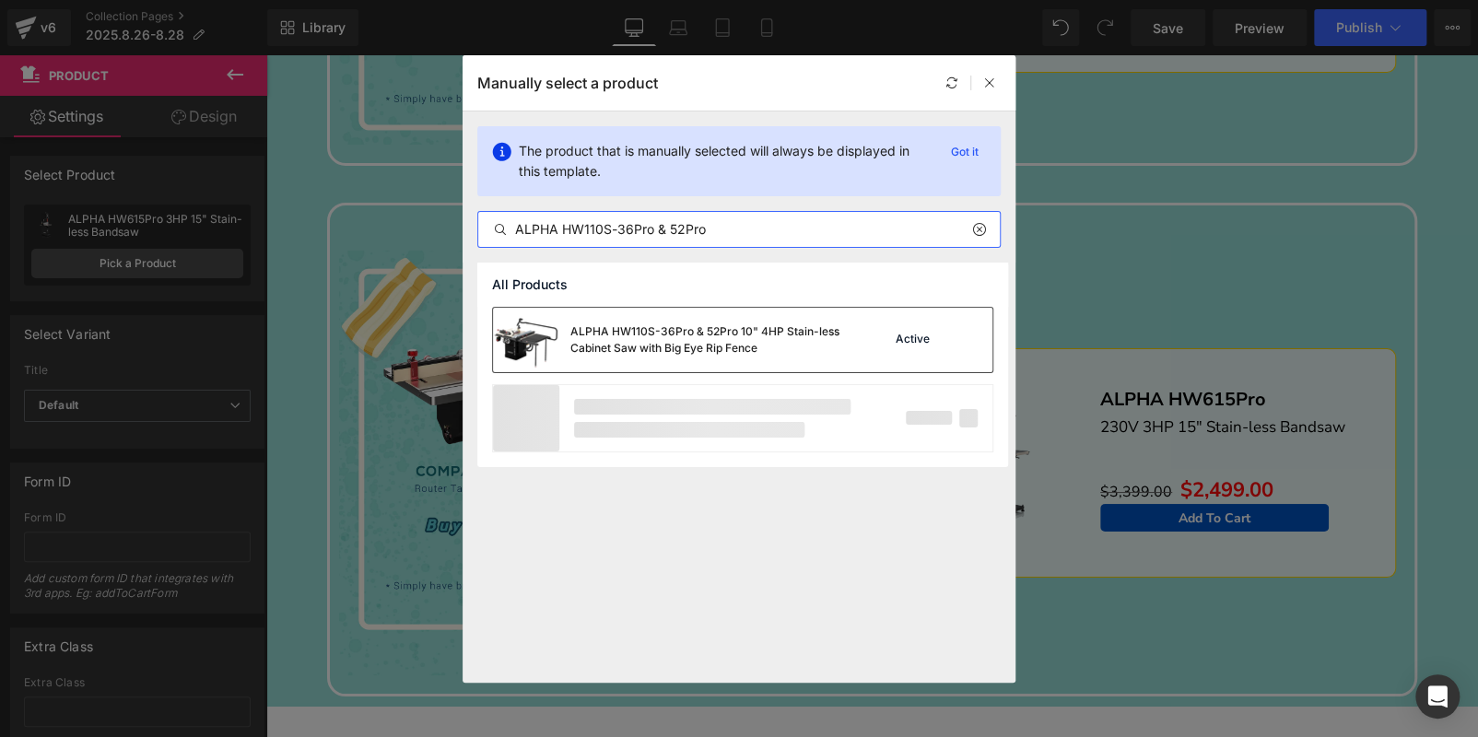
click at [813, 335] on div "ALPHA HW110S-36Pro & 52Pro 10" 4HP Stain-less Cabinet Saw with Big Eye Rip Fence" at bounding box center [708, 339] width 276 height 33
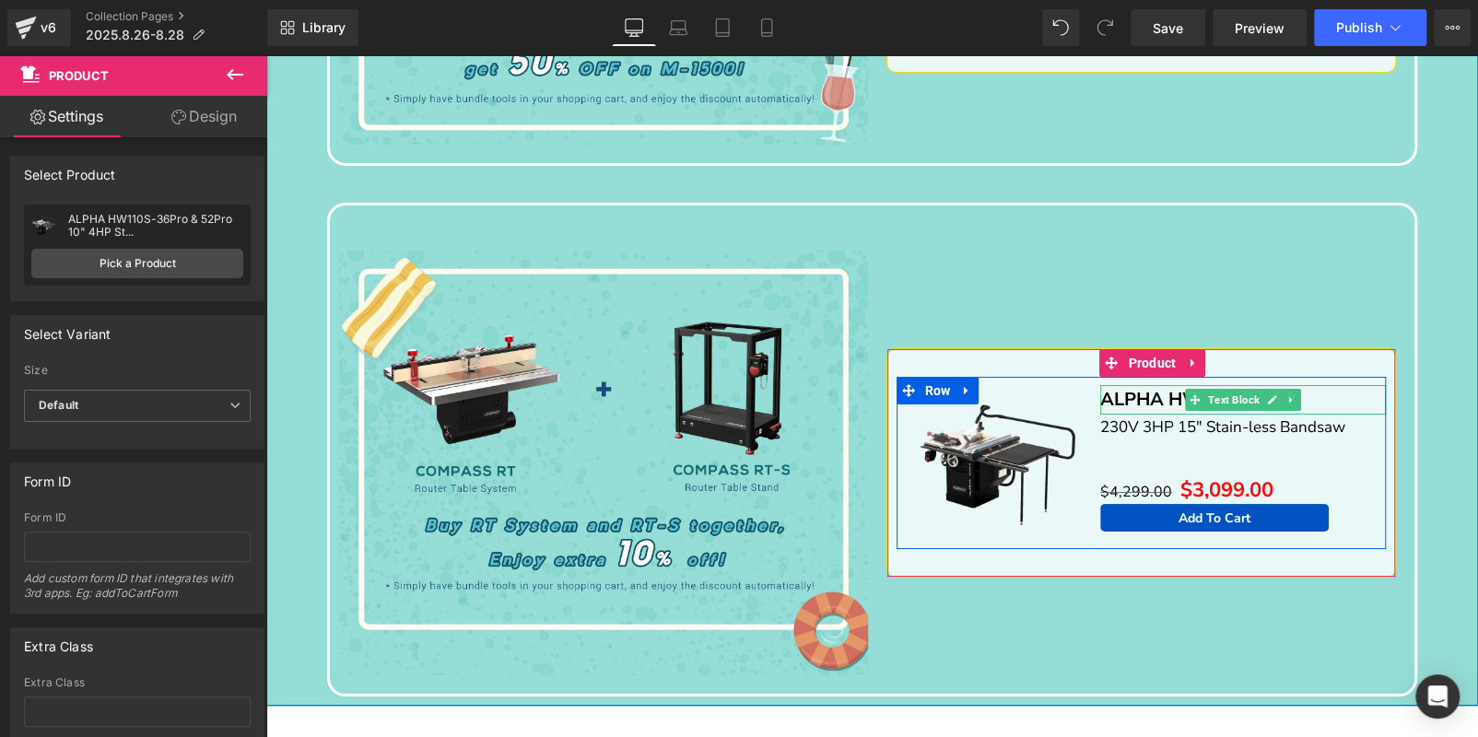
click at [1324, 398] on p "ALPHA HW615Pro" at bounding box center [1243, 399] width 286 height 29
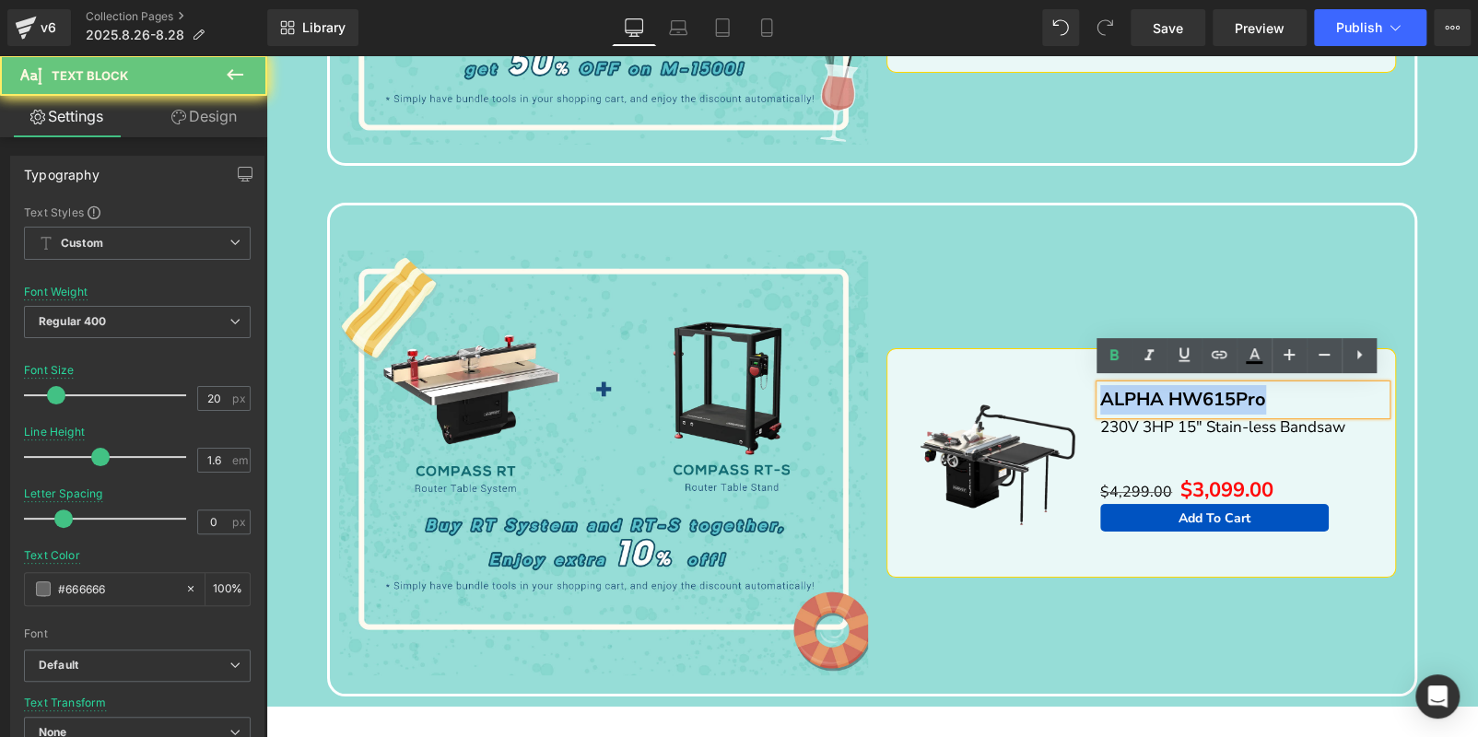
click at [1324, 398] on p "ALPHA HW615Pro" at bounding box center [1243, 399] width 286 height 29
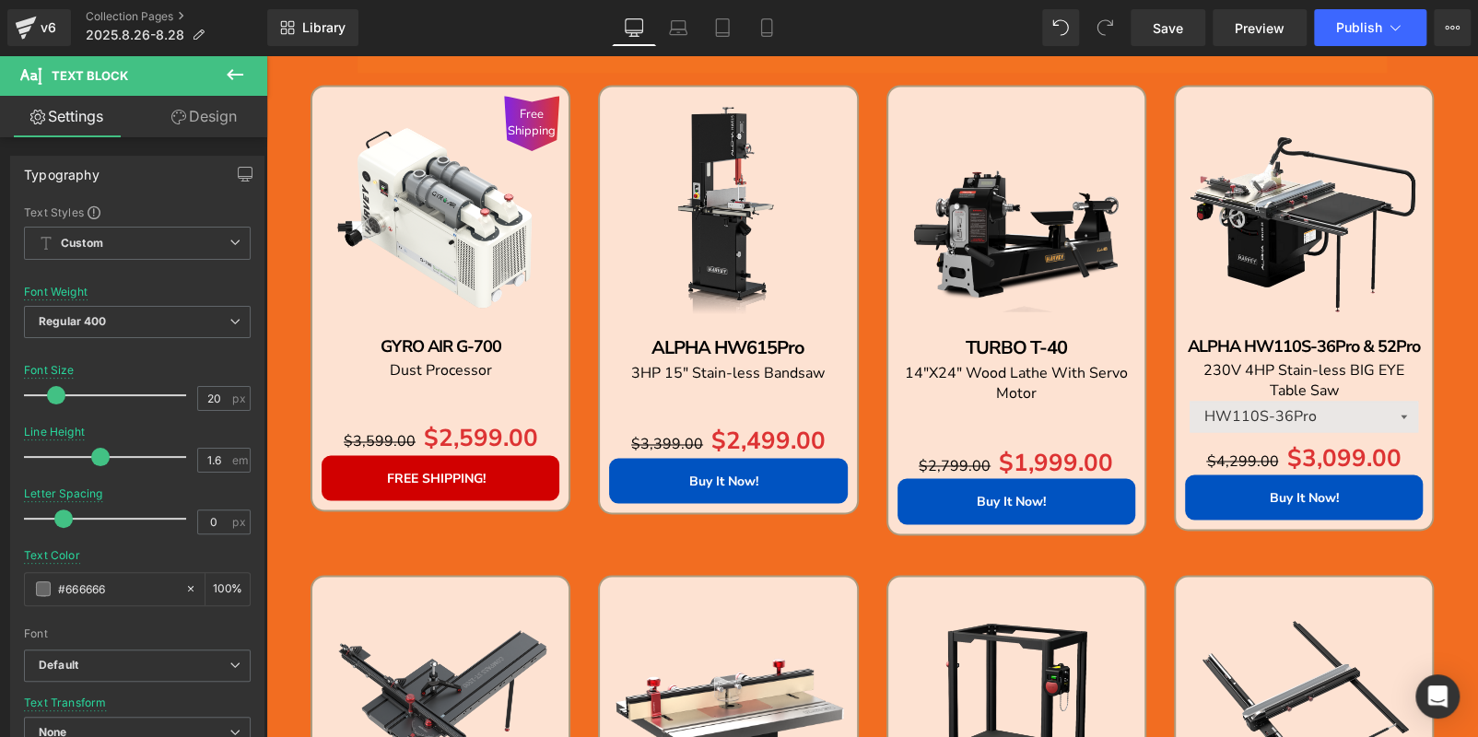
scroll to position [1649, 0]
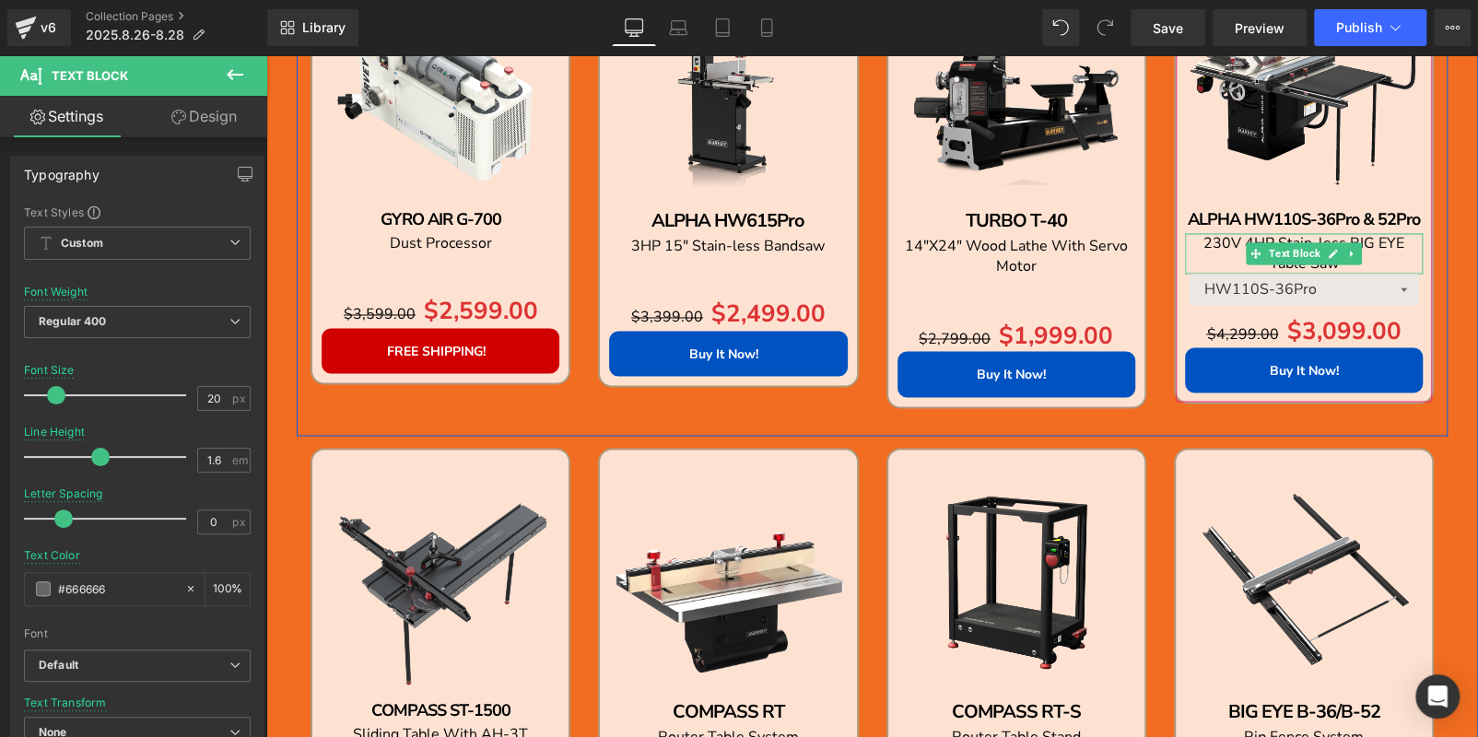
click at [1393, 252] on p "230V 4HP Stain-less BIG EYE Table Saw" at bounding box center [1304, 253] width 238 height 41
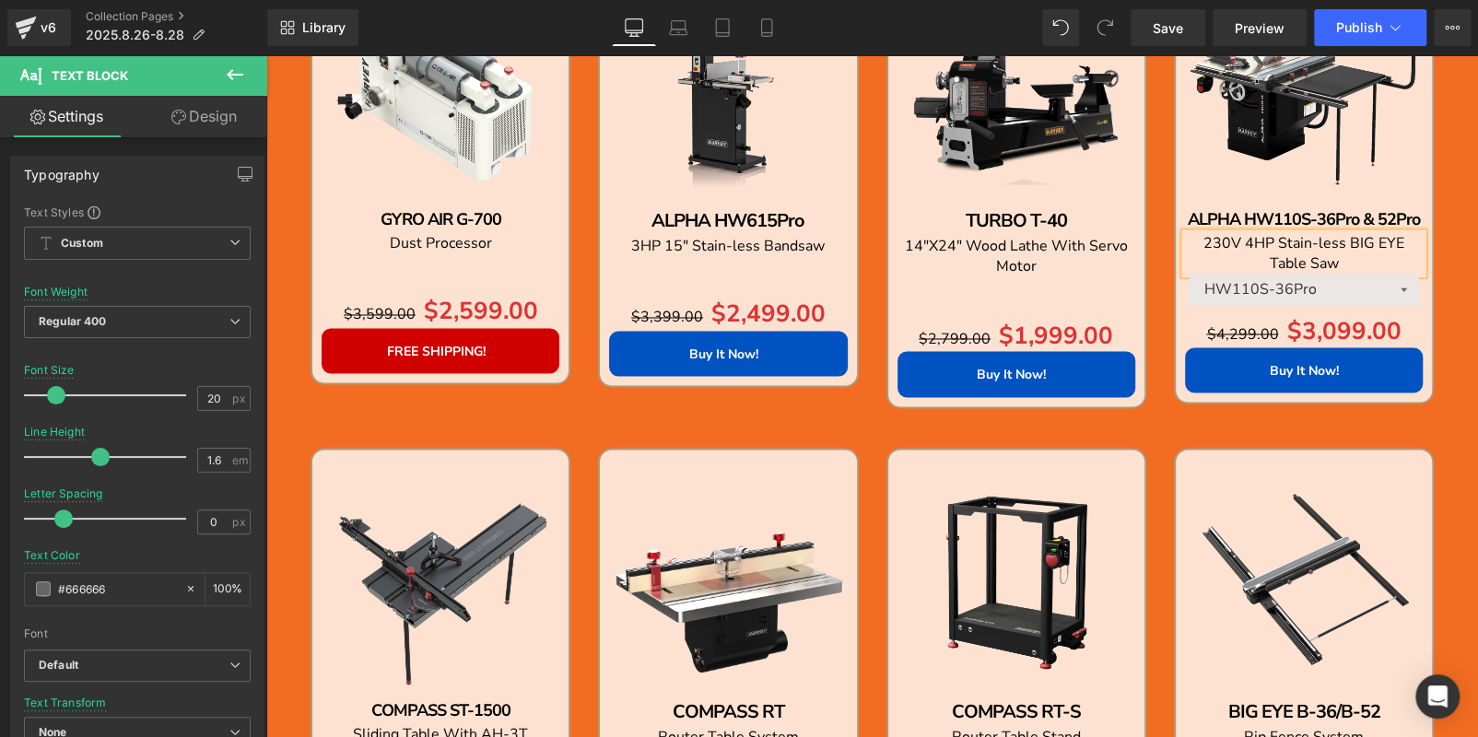
click at [1393, 252] on p "230V 4HP Stain-less BIG EYE Table Saw" at bounding box center [1304, 253] width 238 height 41
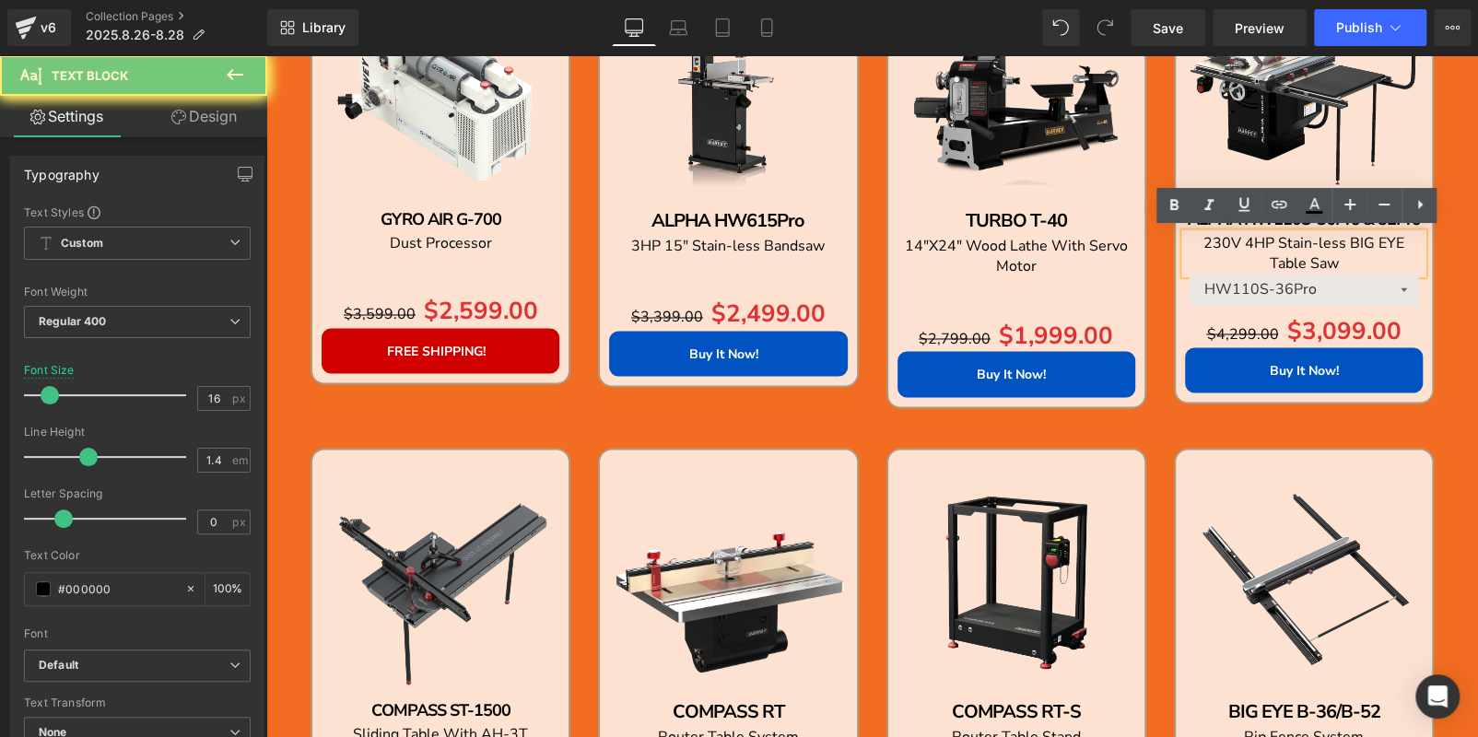
click at [1393, 252] on p "230V 4HP Stain-less BIG EYE Table Saw" at bounding box center [1304, 253] width 238 height 41
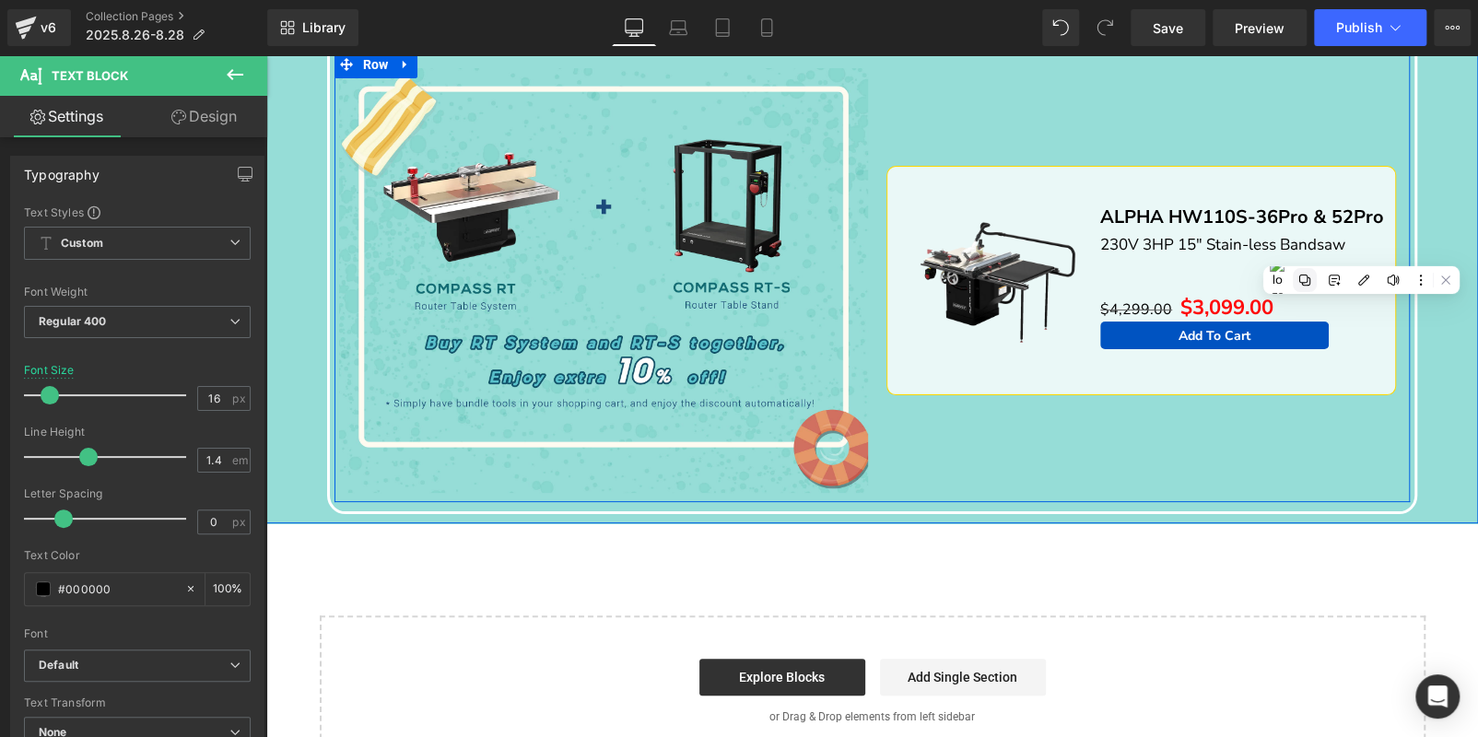
scroll to position [3676, 0]
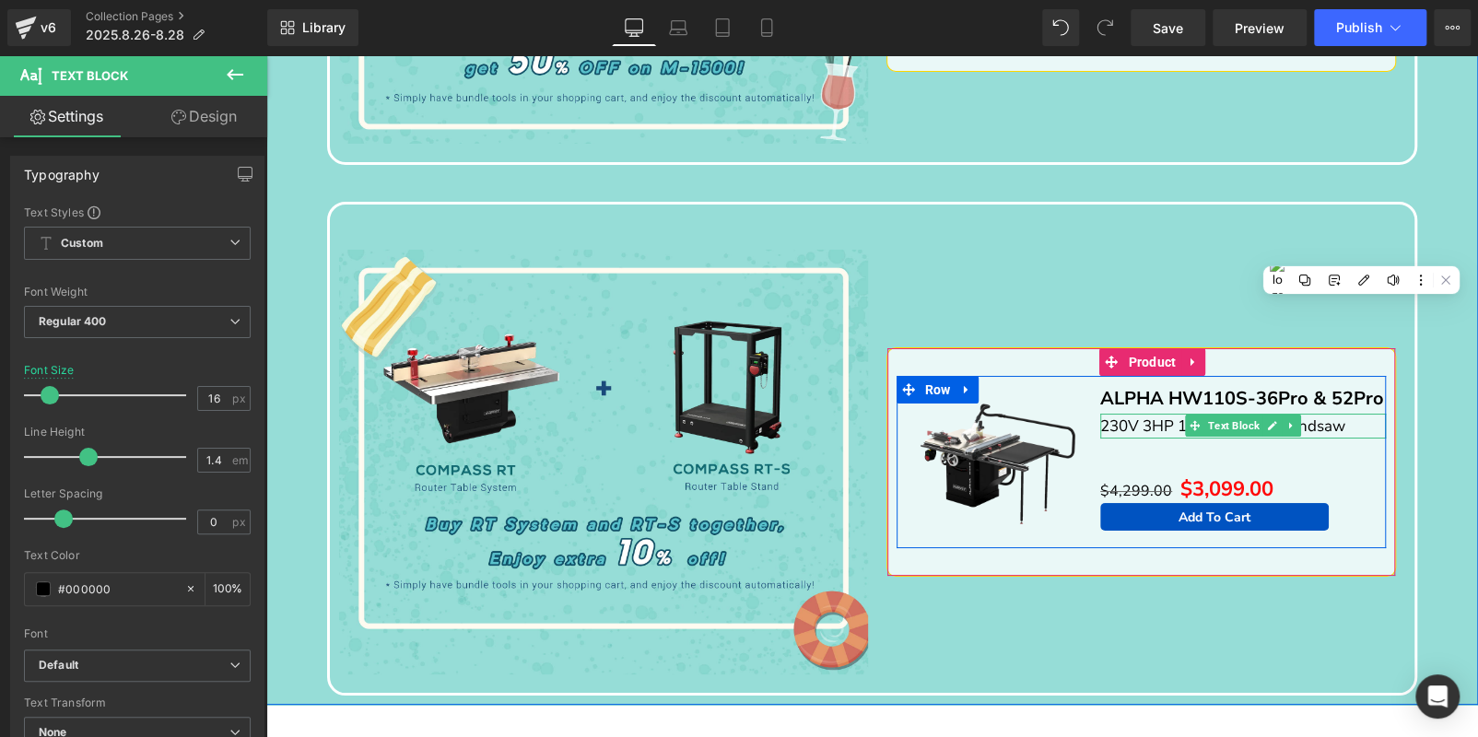
click at [1355, 416] on p "230V 3HP 15" Stain-less Bandsaw" at bounding box center [1243, 426] width 286 height 25
click at [1351, 416] on p "230V 3HP 15" Stain-less Bandsaw" at bounding box center [1243, 426] width 286 height 25
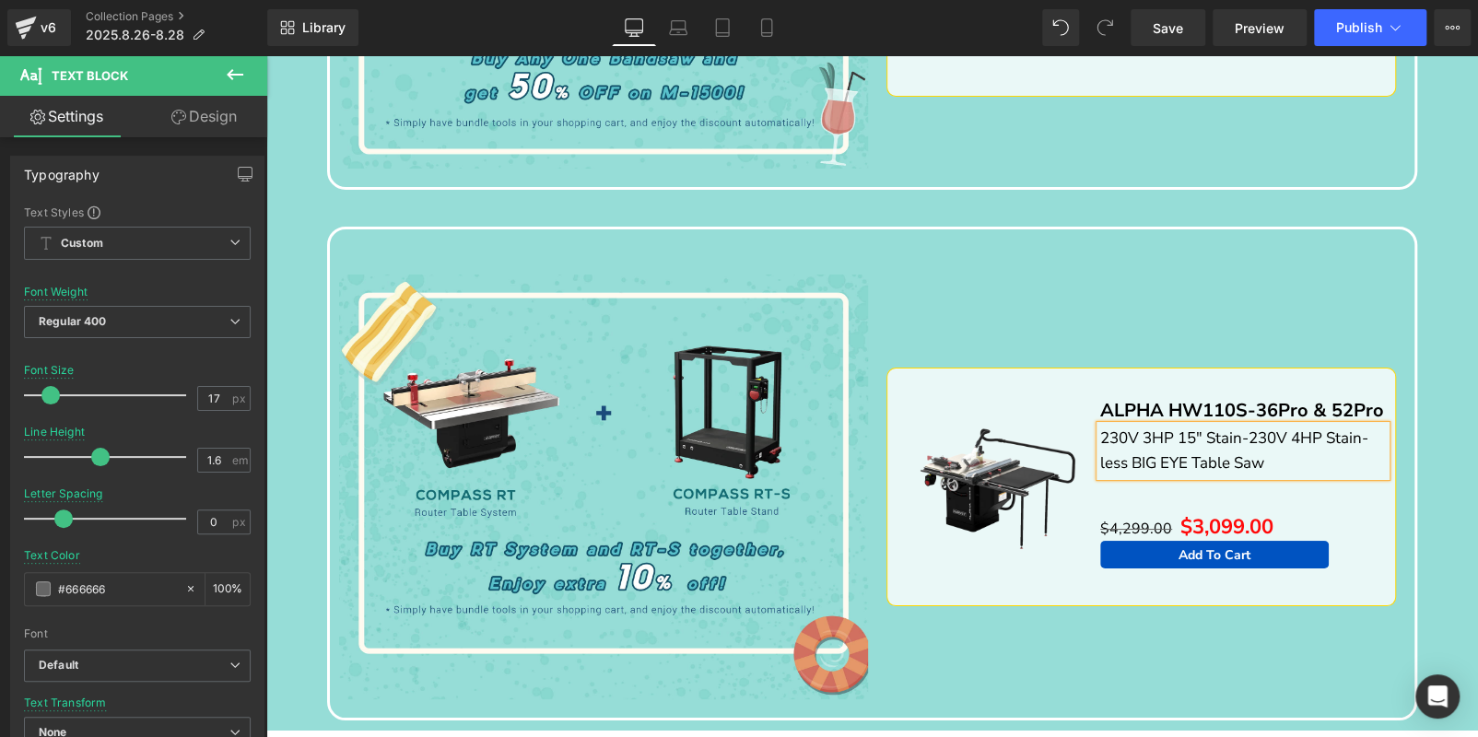
scroll to position [3663, 0]
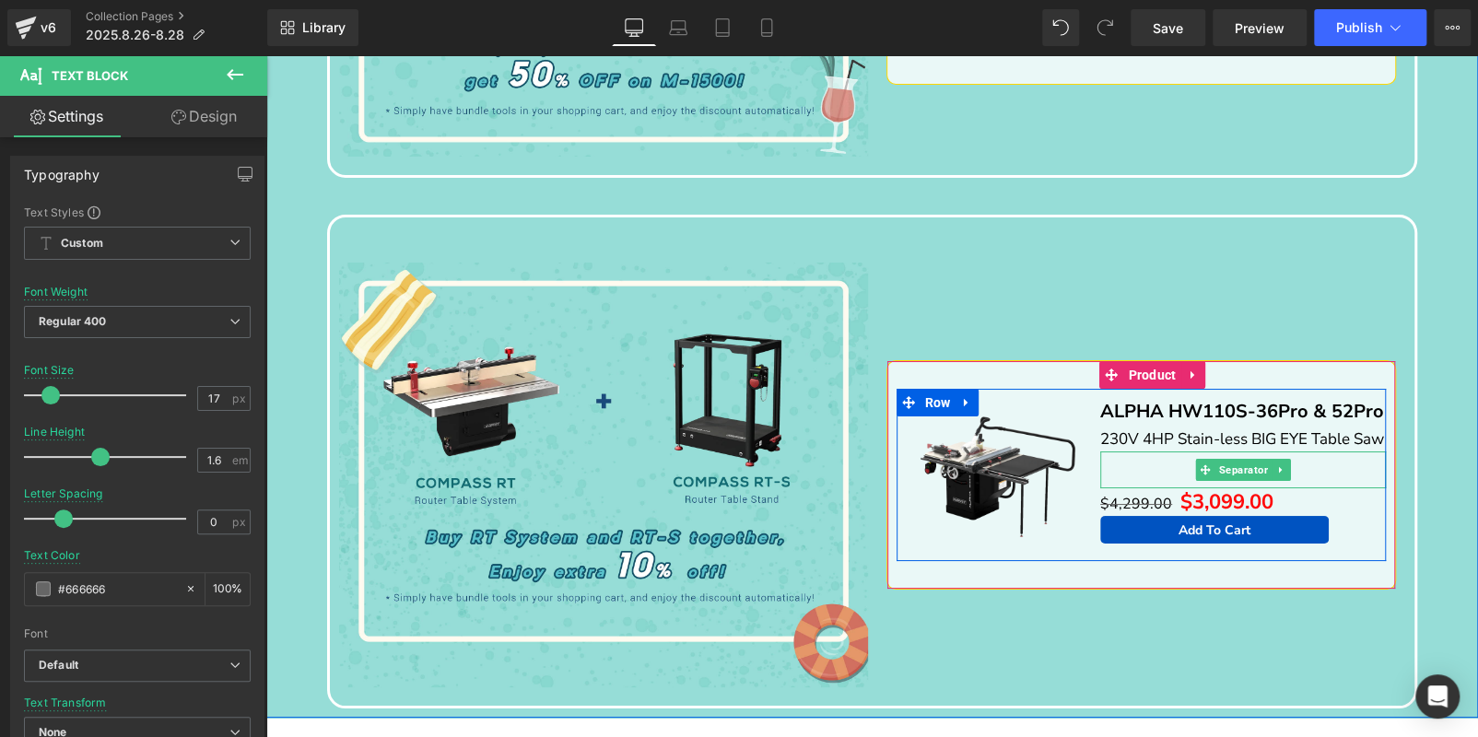
drag, startPoint x: 1268, startPoint y: 474, endPoint x: 1282, endPoint y: 473, distance: 14.8
click at [1273, 474] on link at bounding box center [1280, 470] width 19 height 22
click at [1286, 473] on icon at bounding box center [1290, 469] width 10 height 10
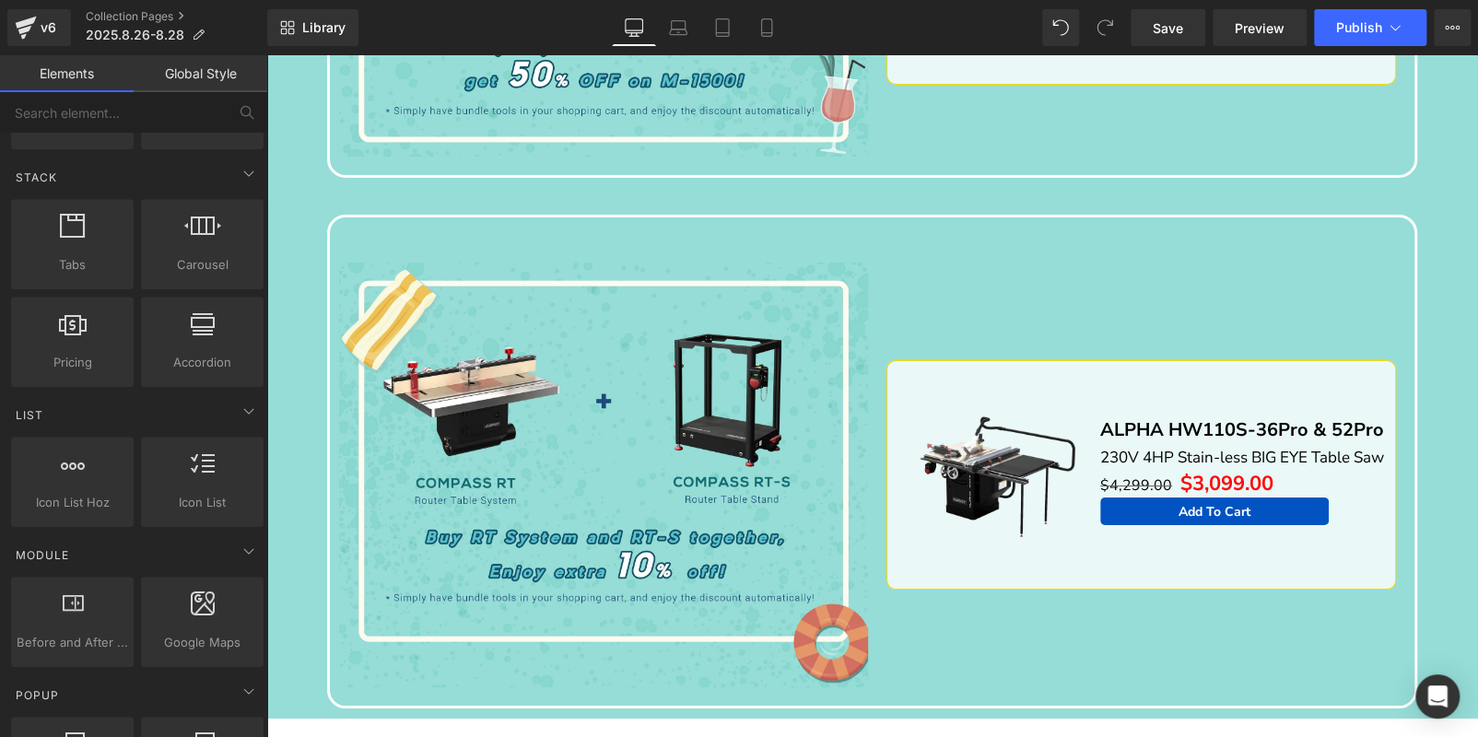
scroll to position [1197, 0]
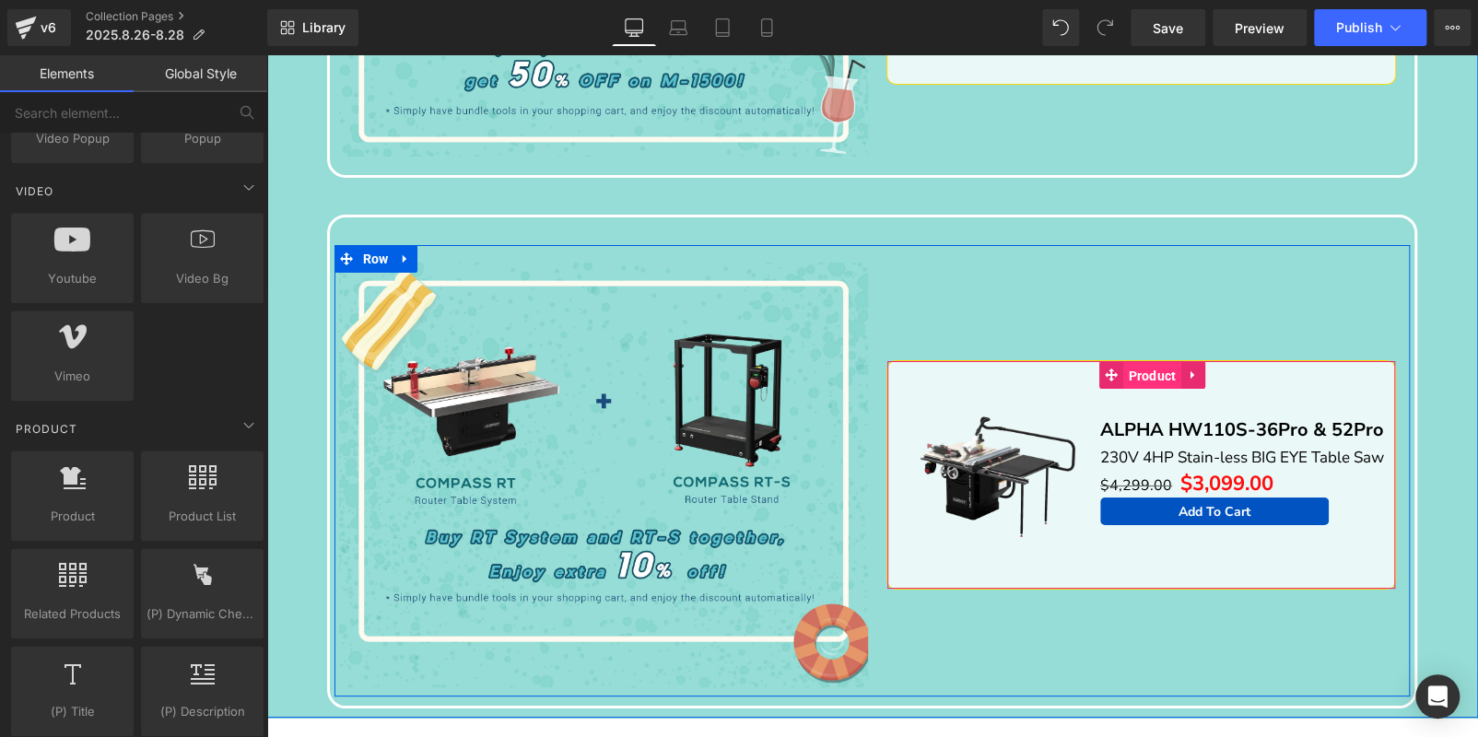
click at [1142, 362] on span "Product" at bounding box center [1151, 376] width 57 height 28
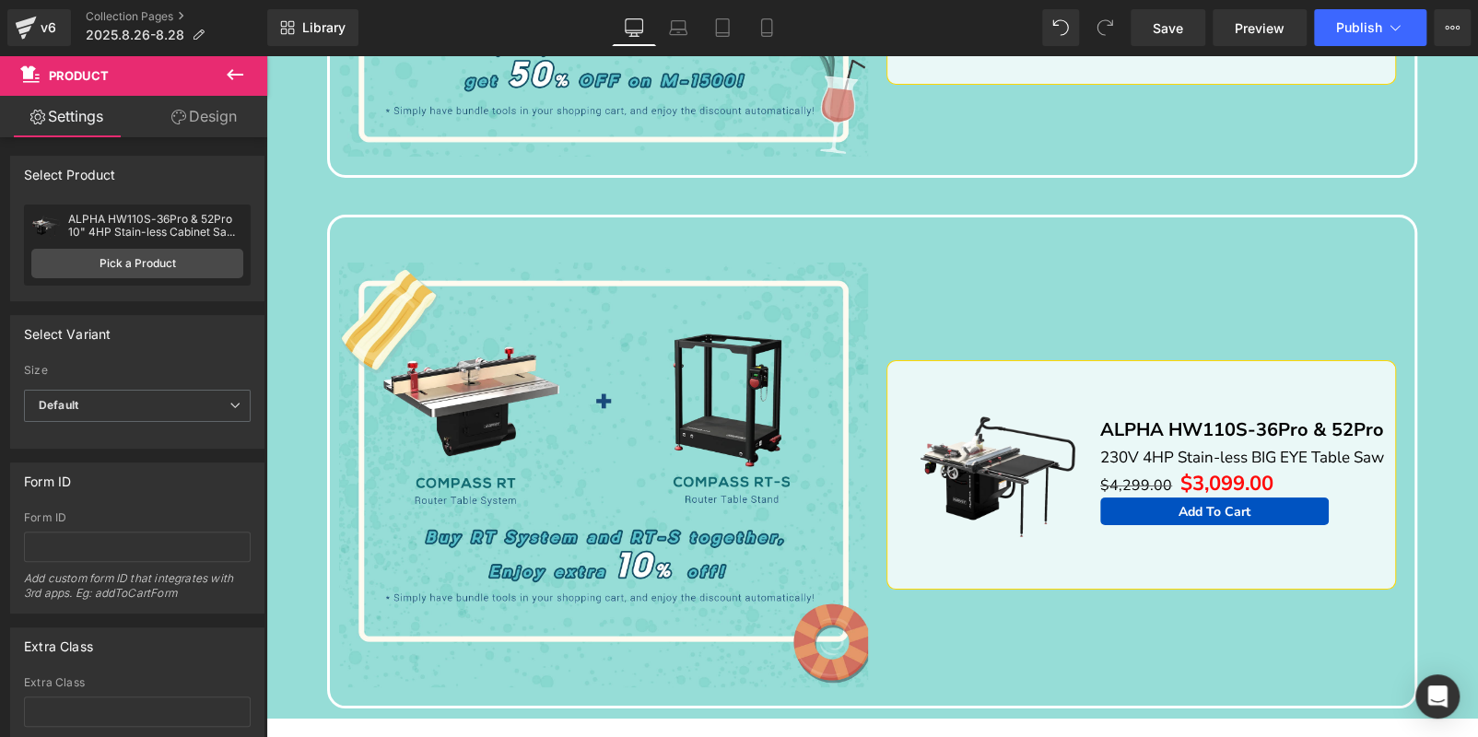
click at [253, 62] on button at bounding box center [235, 75] width 64 height 41
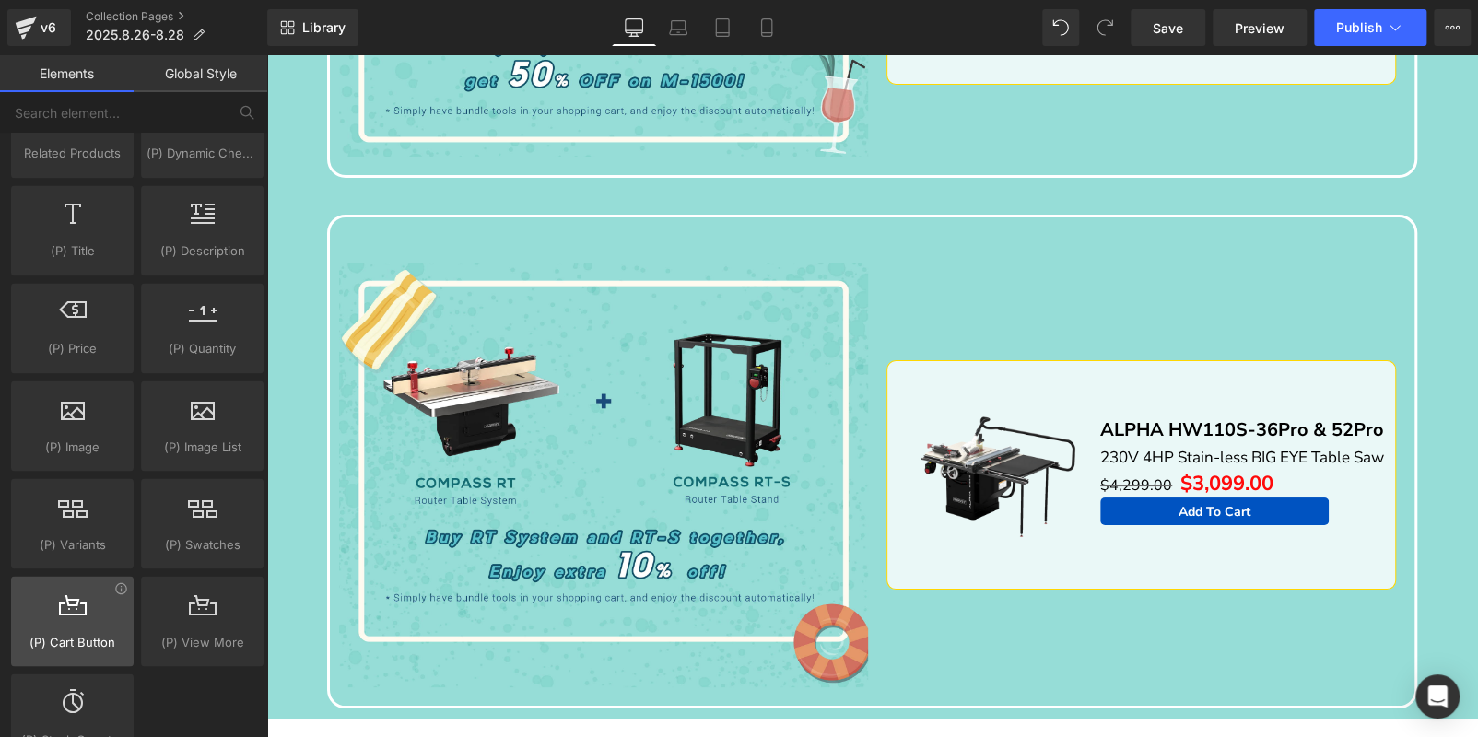
scroll to position [1749, 0]
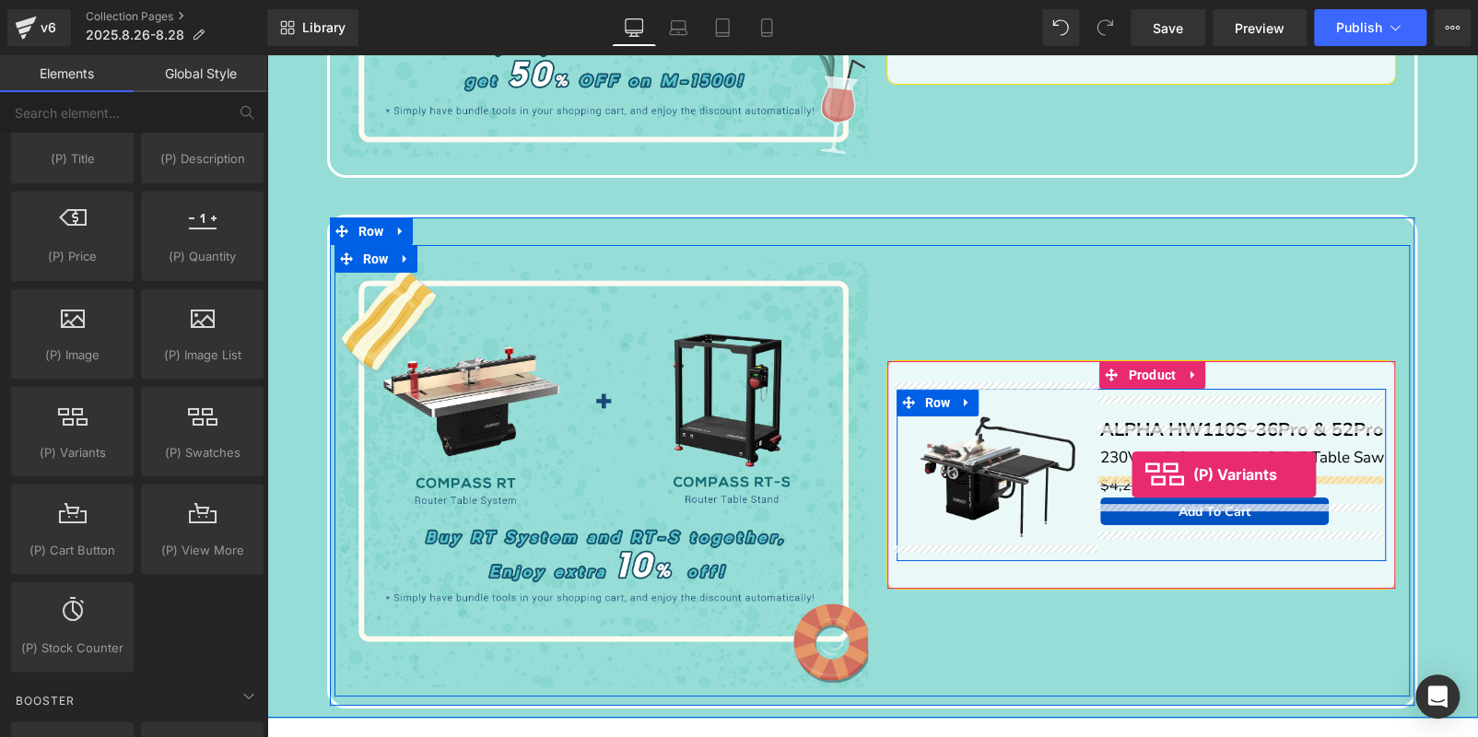
drag, startPoint x: 326, startPoint y: 490, endPoint x: 1131, endPoint y: 474, distance: 805.2
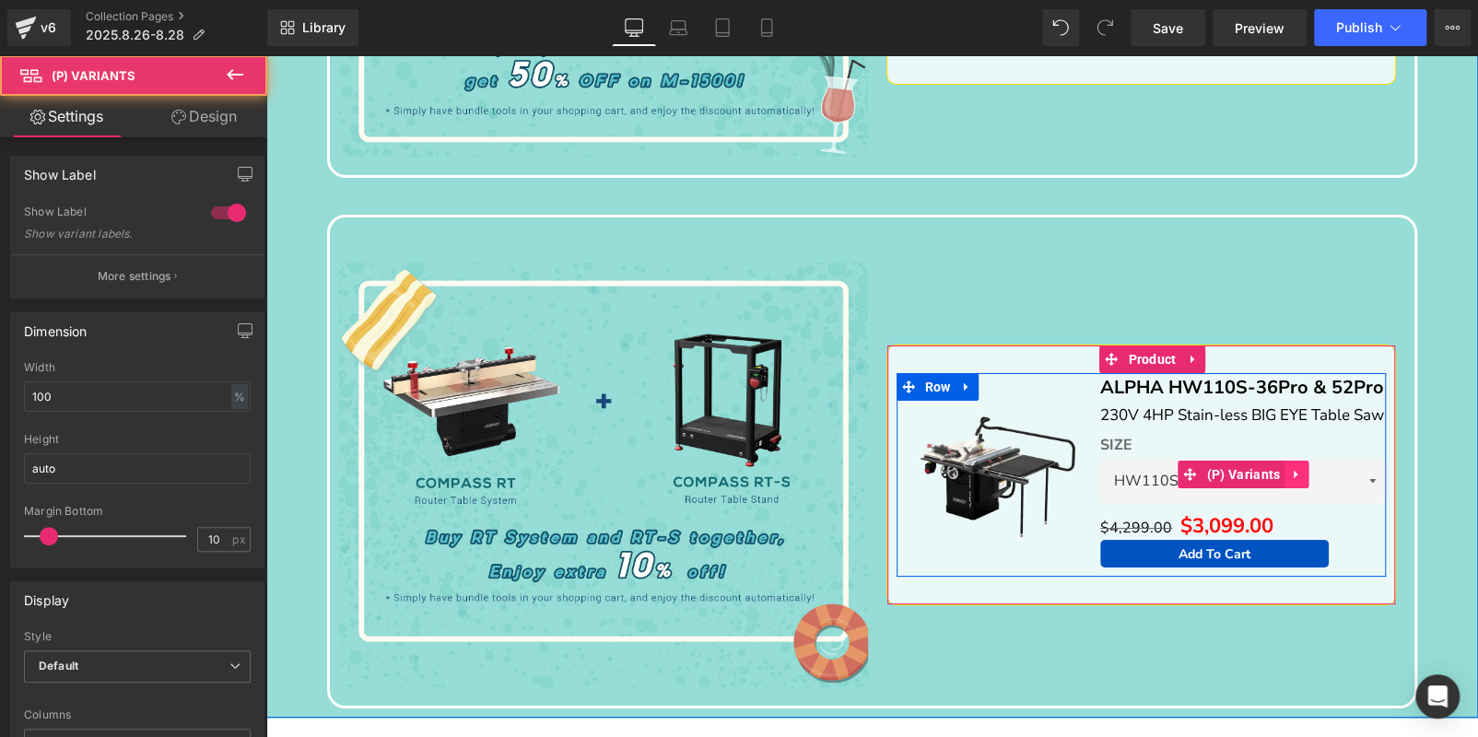
click at [1292, 477] on icon at bounding box center [1296, 474] width 13 height 14
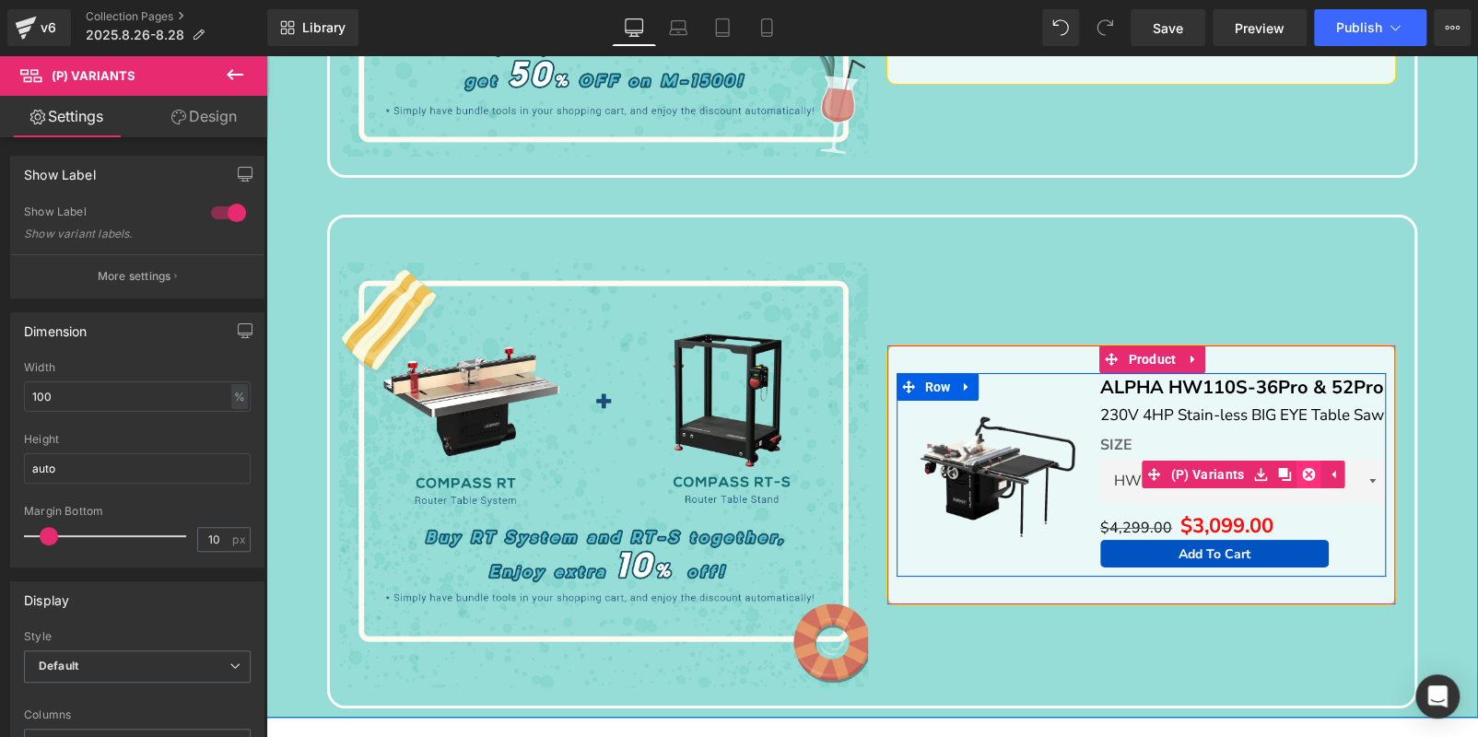
click at [1302, 477] on icon at bounding box center [1308, 474] width 13 height 13
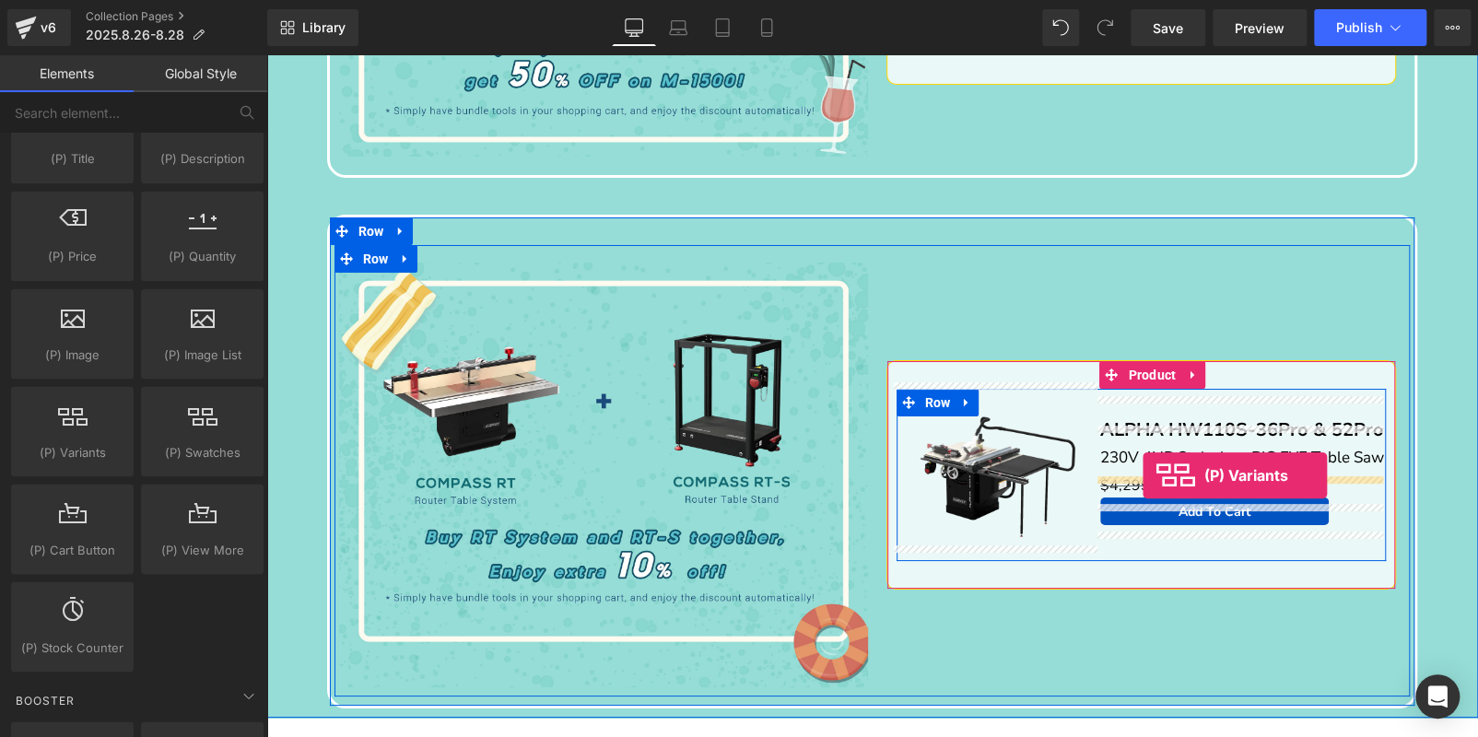
drag, startPoint x: 501, startPoint y: 487, endPoint x: 1142, endPoint y: 475, distance: 641.2
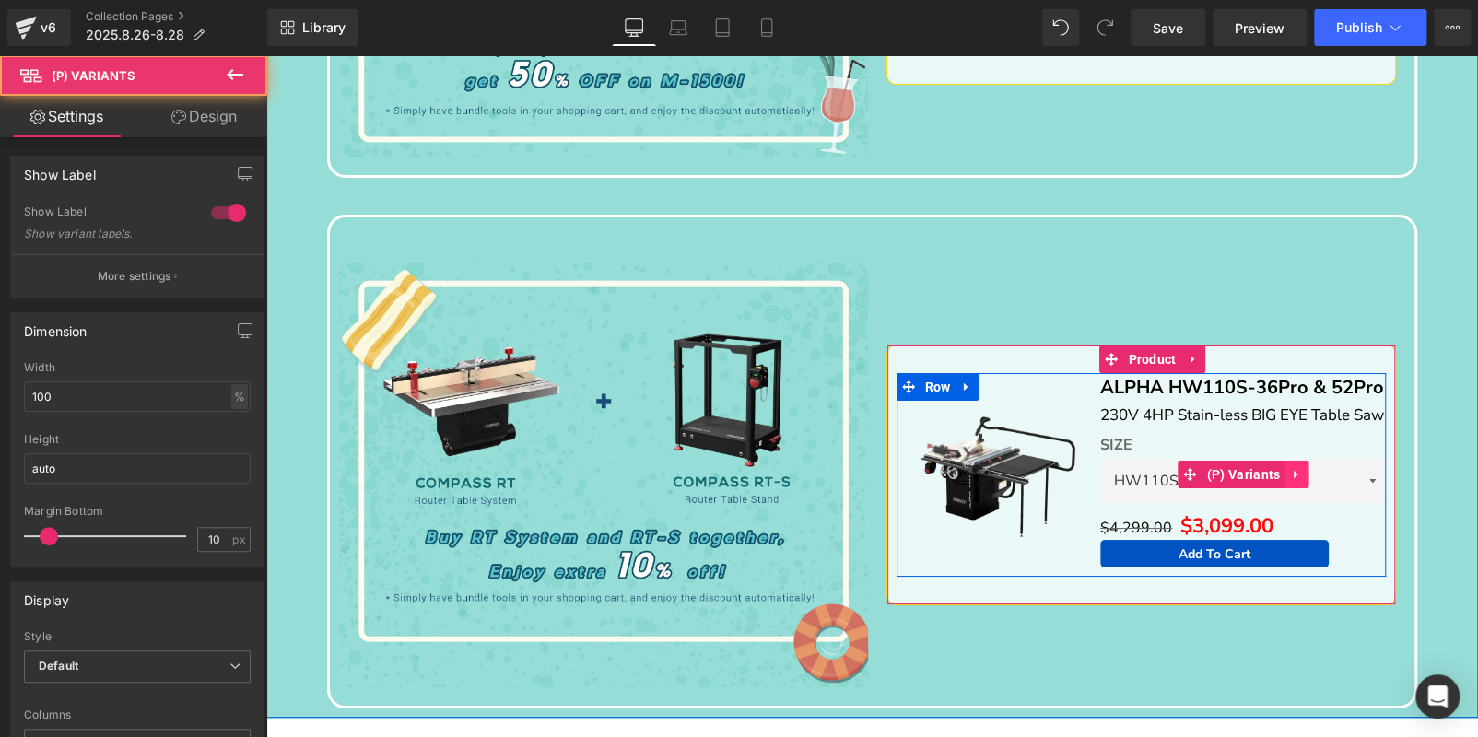
click at [1293, 481] on icon at bounding box center [1296, 474] width 13 height 14
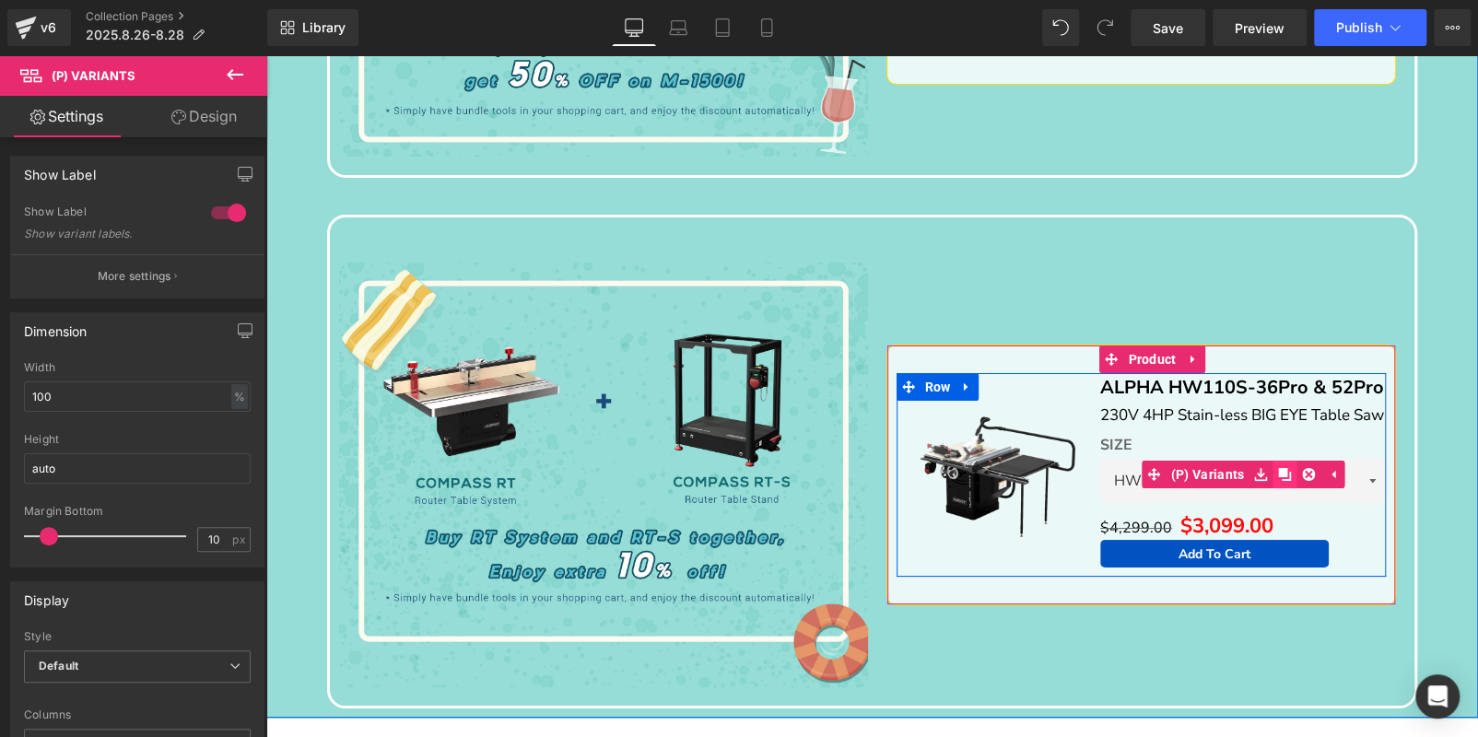
click at [1283, 481] on icon at bounding box center [1284, 474] width 13 height 14
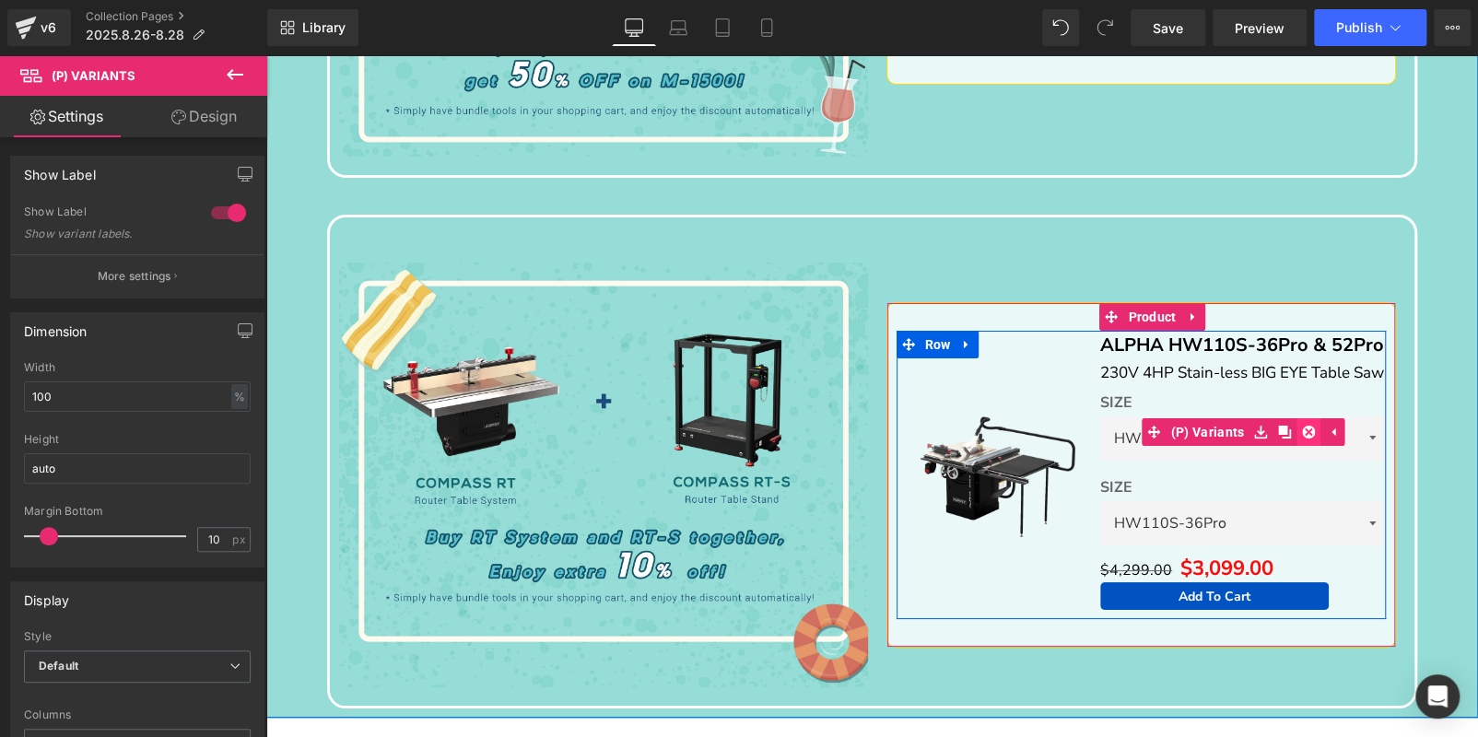
click at [1302, 433] on icon at bounding box center [1308, 432] width 13 height 14
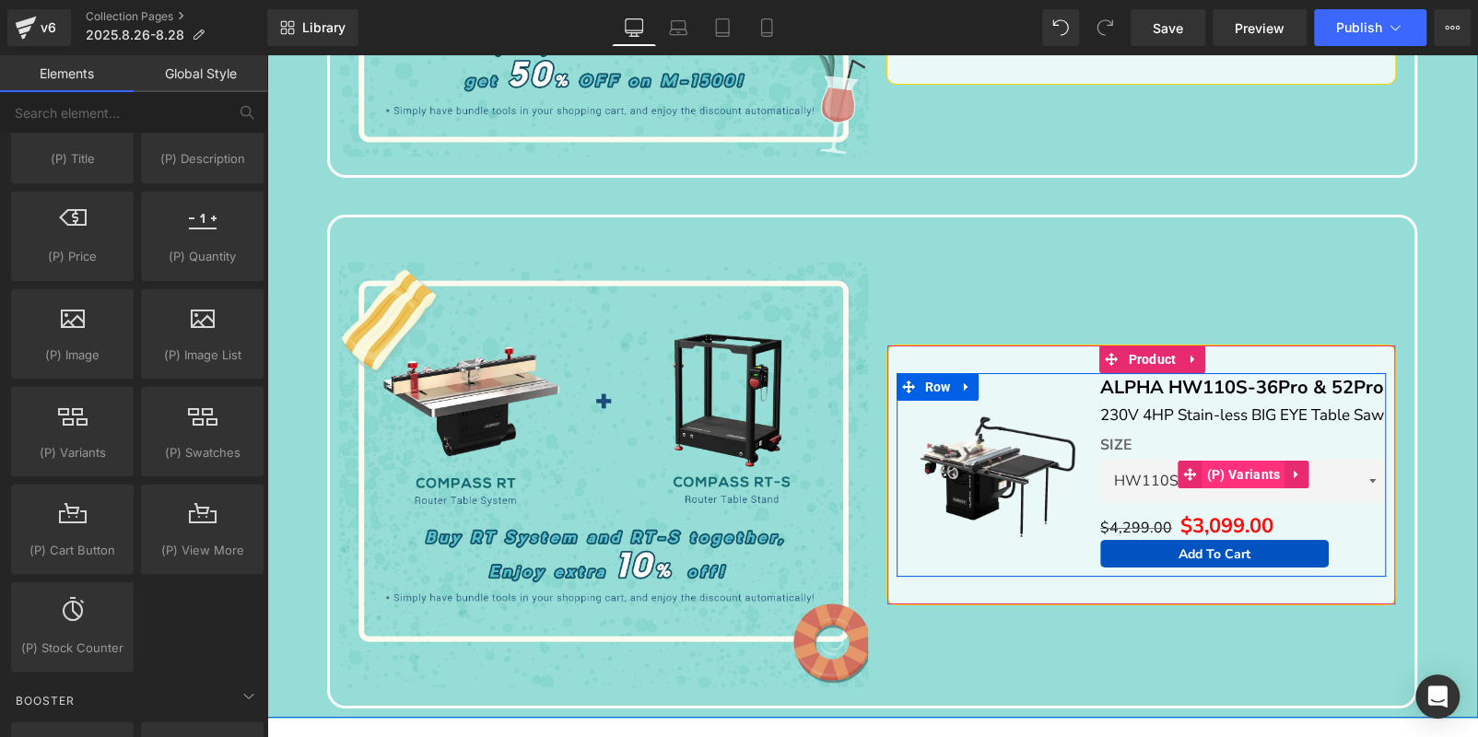
click at [1218, 475] on span "(P) Variants" at bounding box center [1243, 475] width 83 height 28
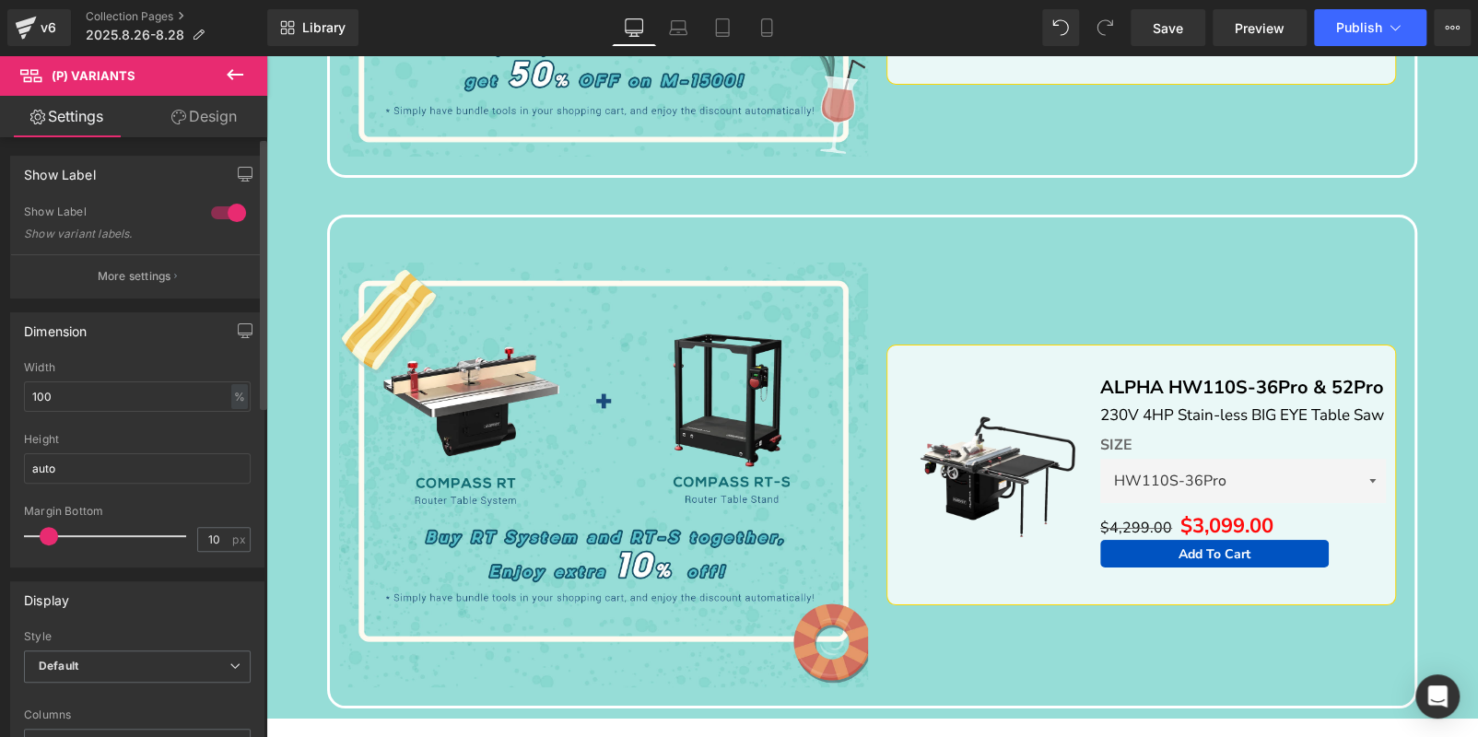
click at [226, 215] on div at bounding box center [228, 212] width 44 height 29
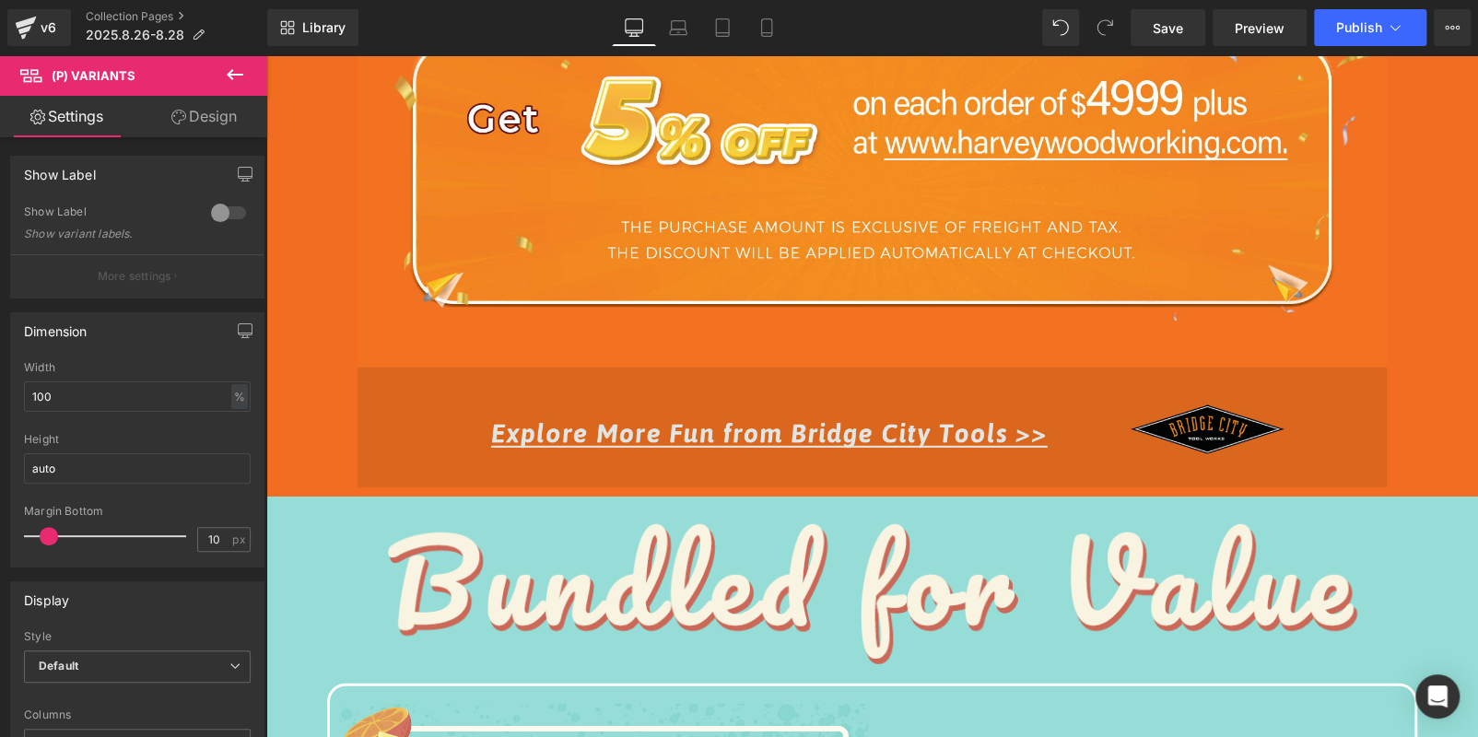
scroll to position [2742, 0]
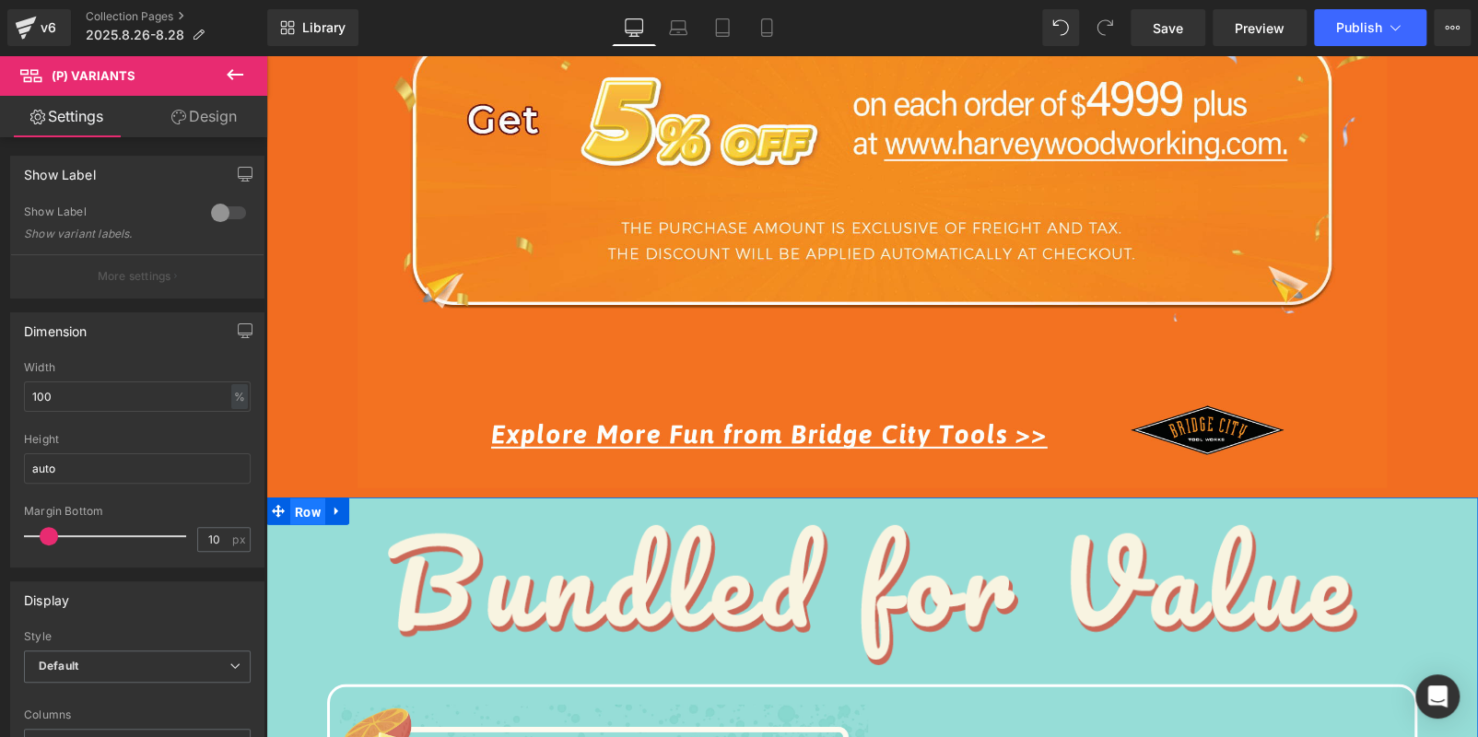
click at [295, 509] on span "Row" at bounding box center [307, 512] width 35 height 28
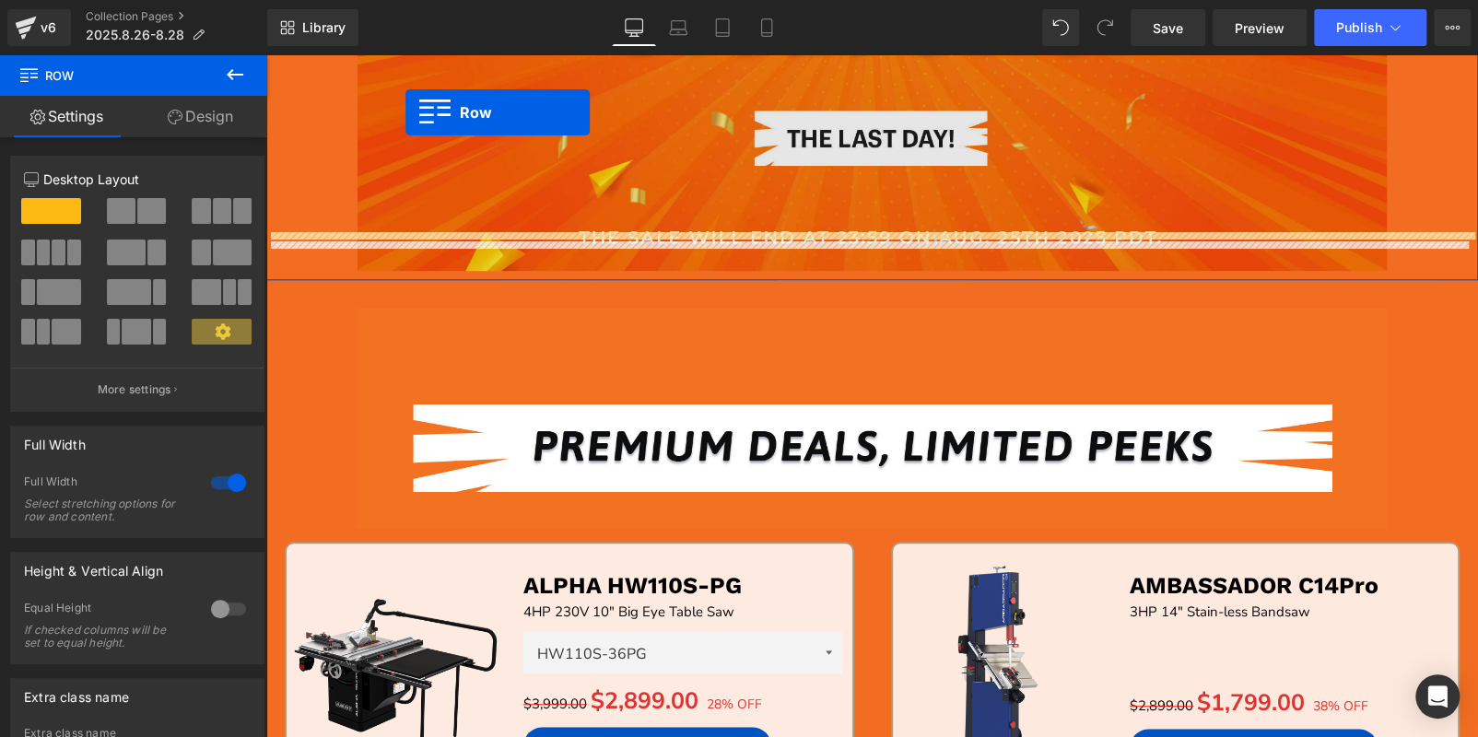
scroll to position [436, 0]
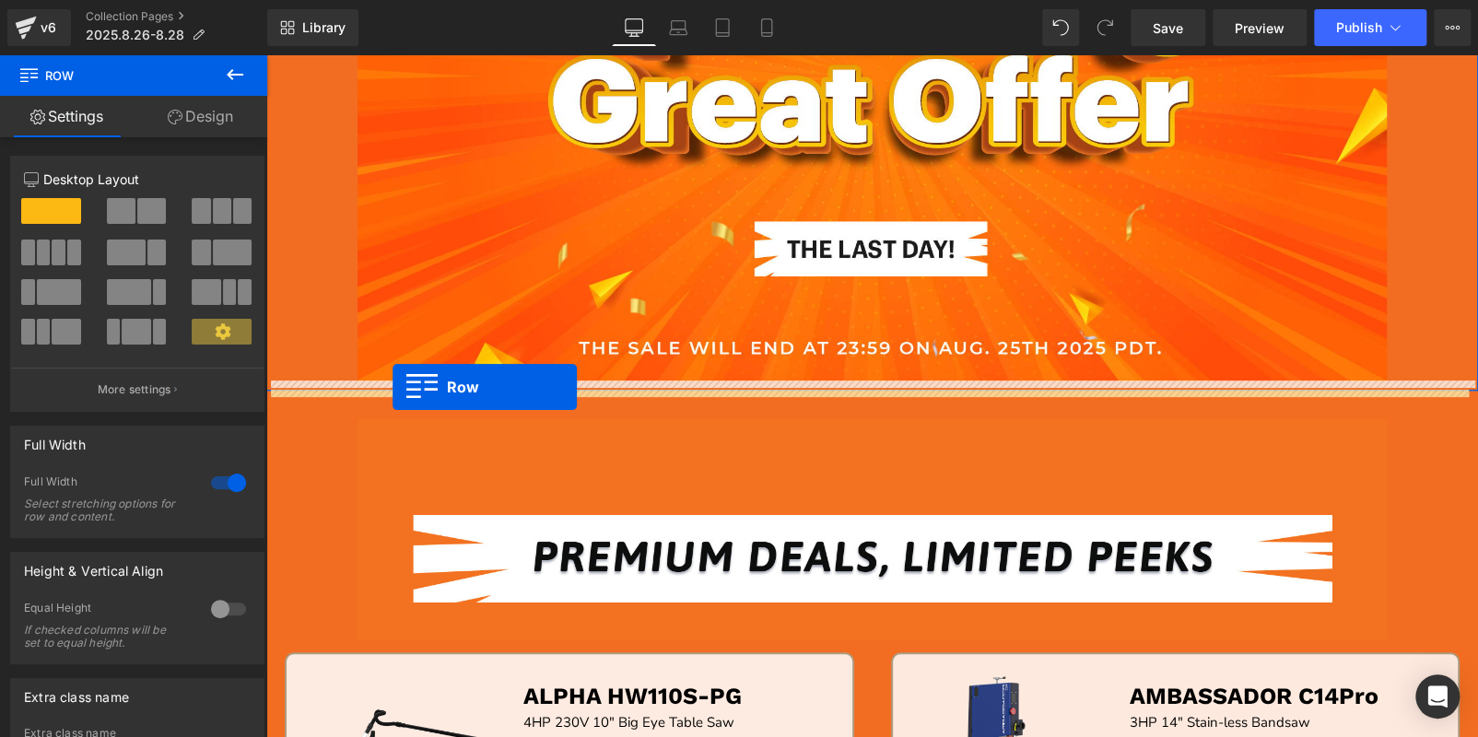
drag, startPoint x: 272, startPoint y: 508, endPoint x: 392, endPoint y: 387, distance: 171.3
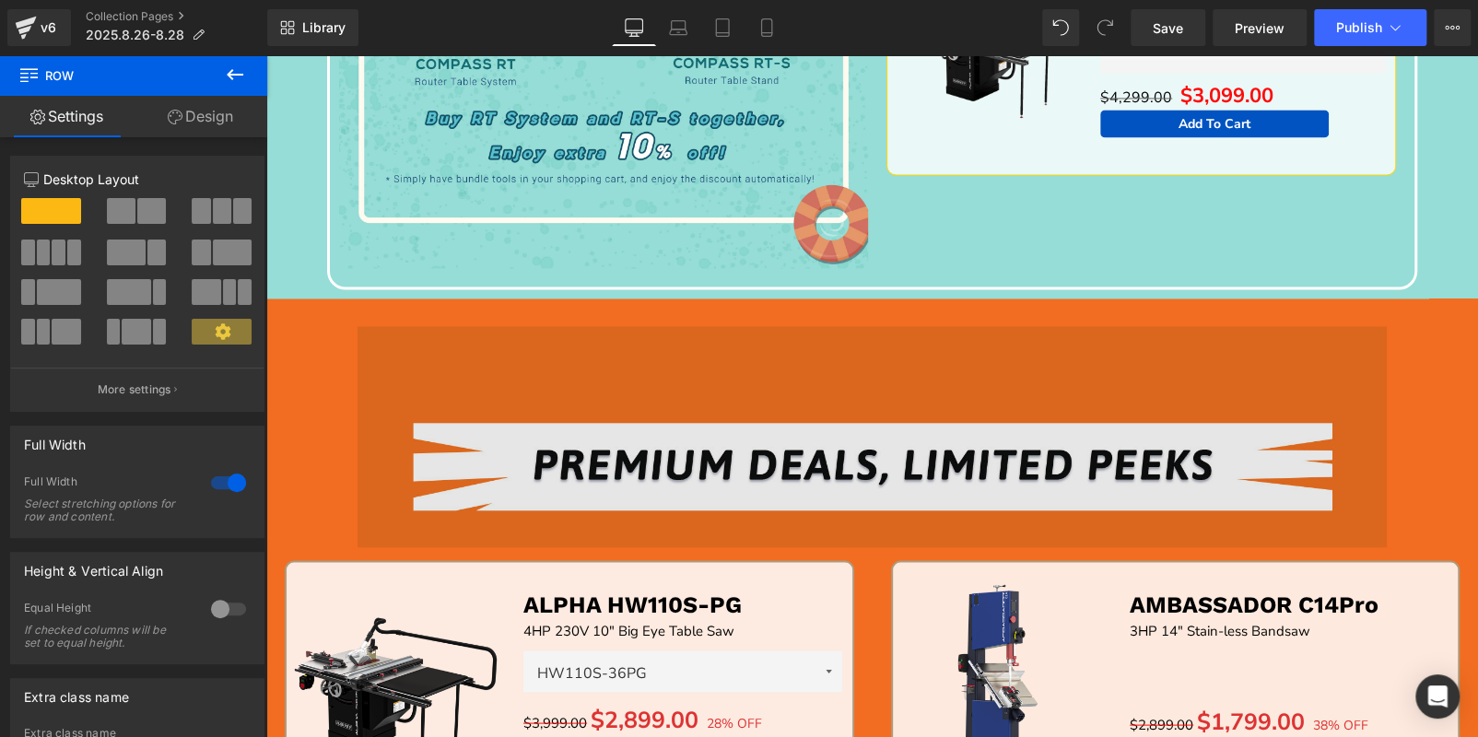
scroll to position [1725, 0]
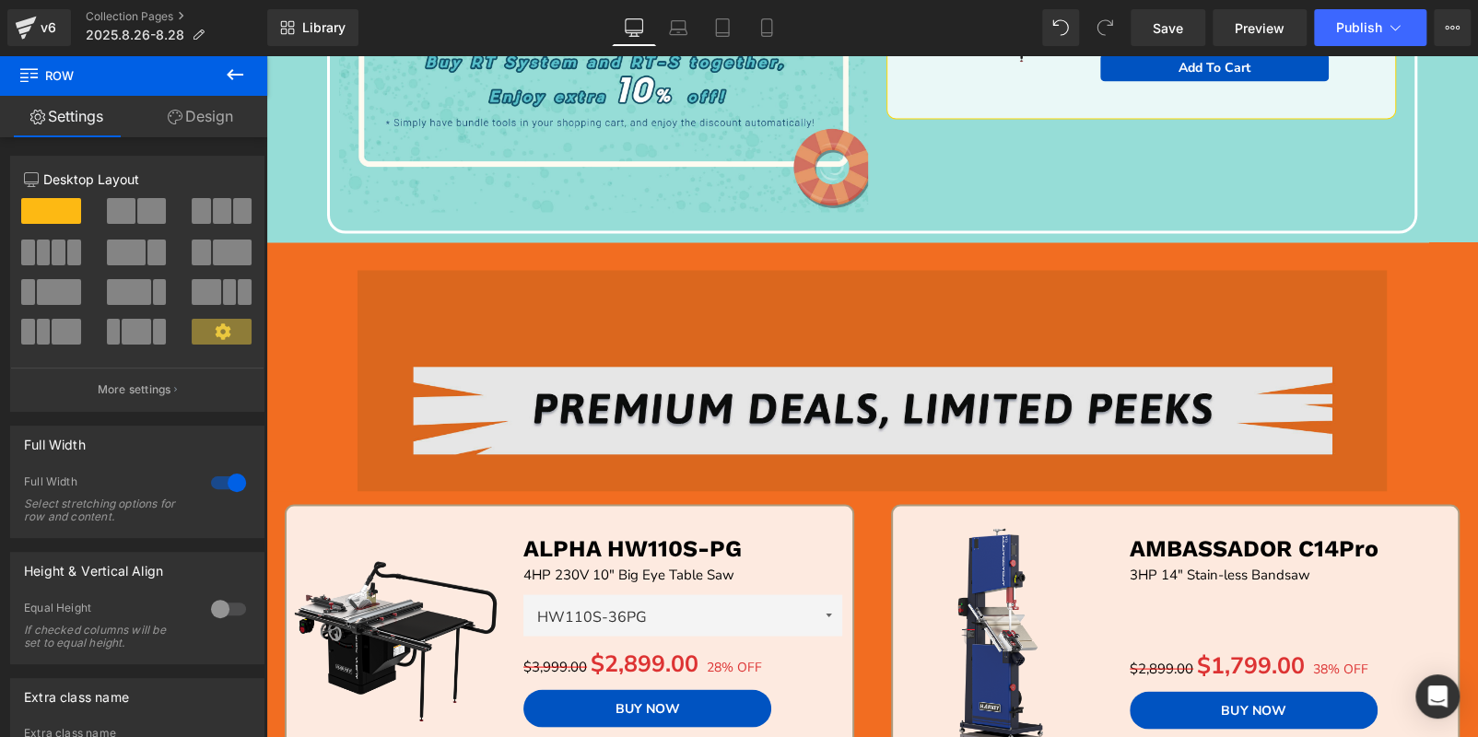
click at [469, 369] on img at bounding box center [872, 380] width 1030 height 221
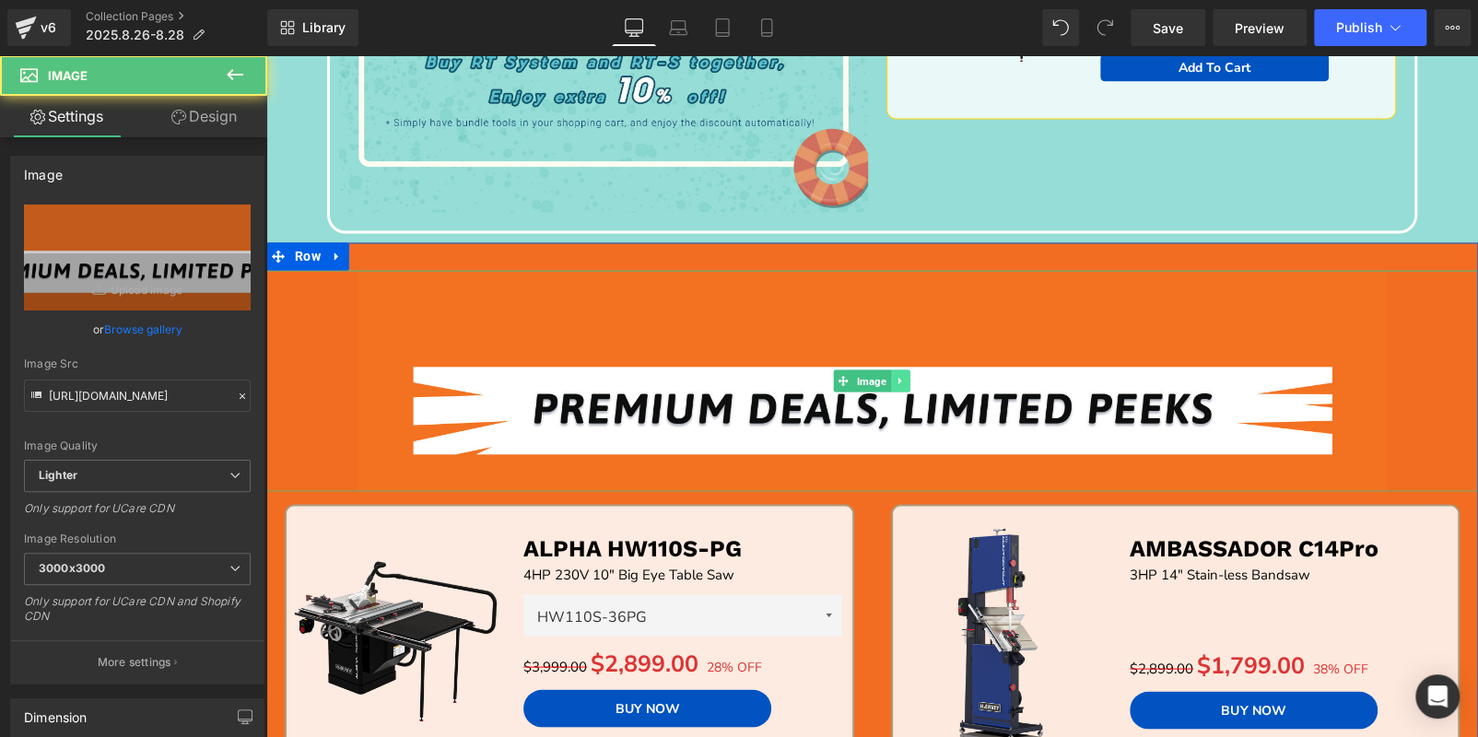
click at [898, 370] on link at bounding box center [900, 380] width 19 height 22
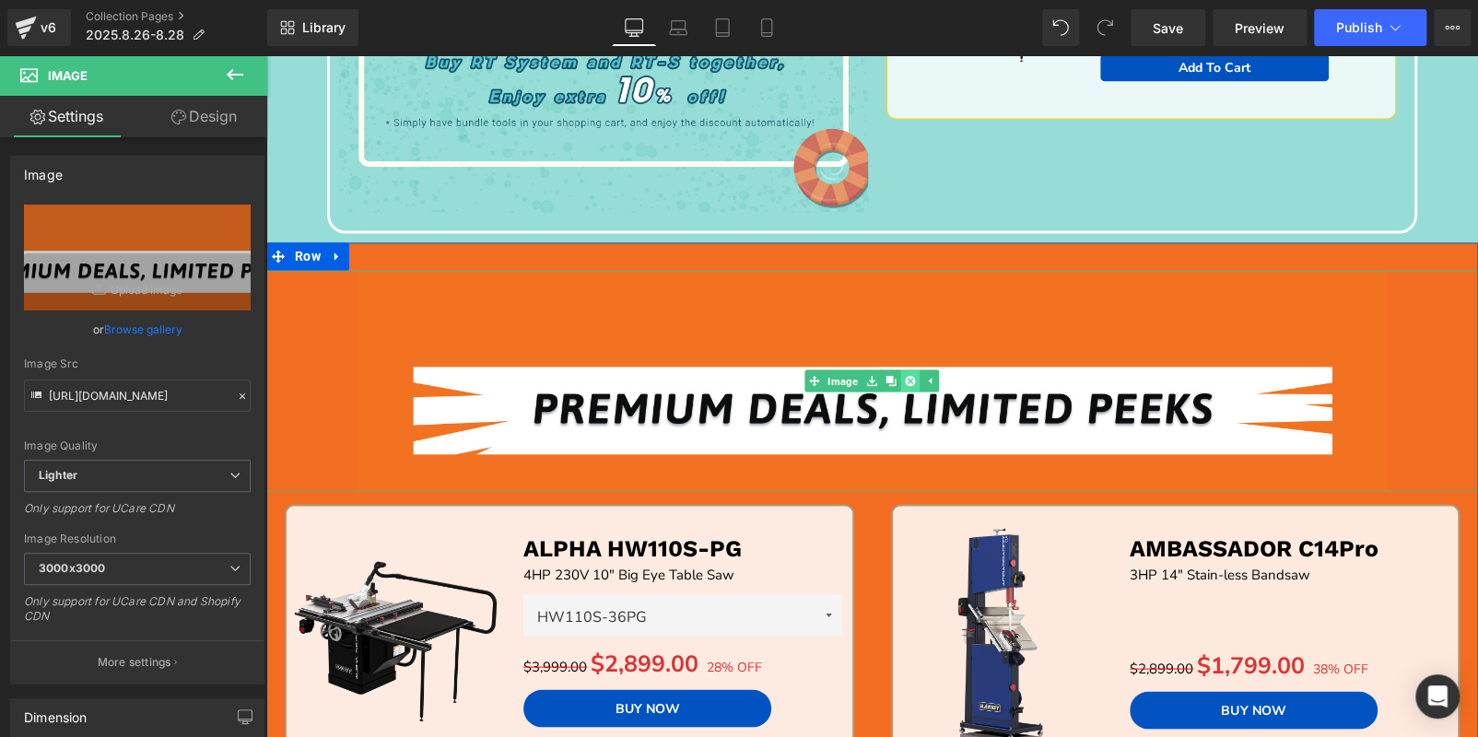
click at [905, 375] on icon at bounding box center [910, 380] width 10 height 10
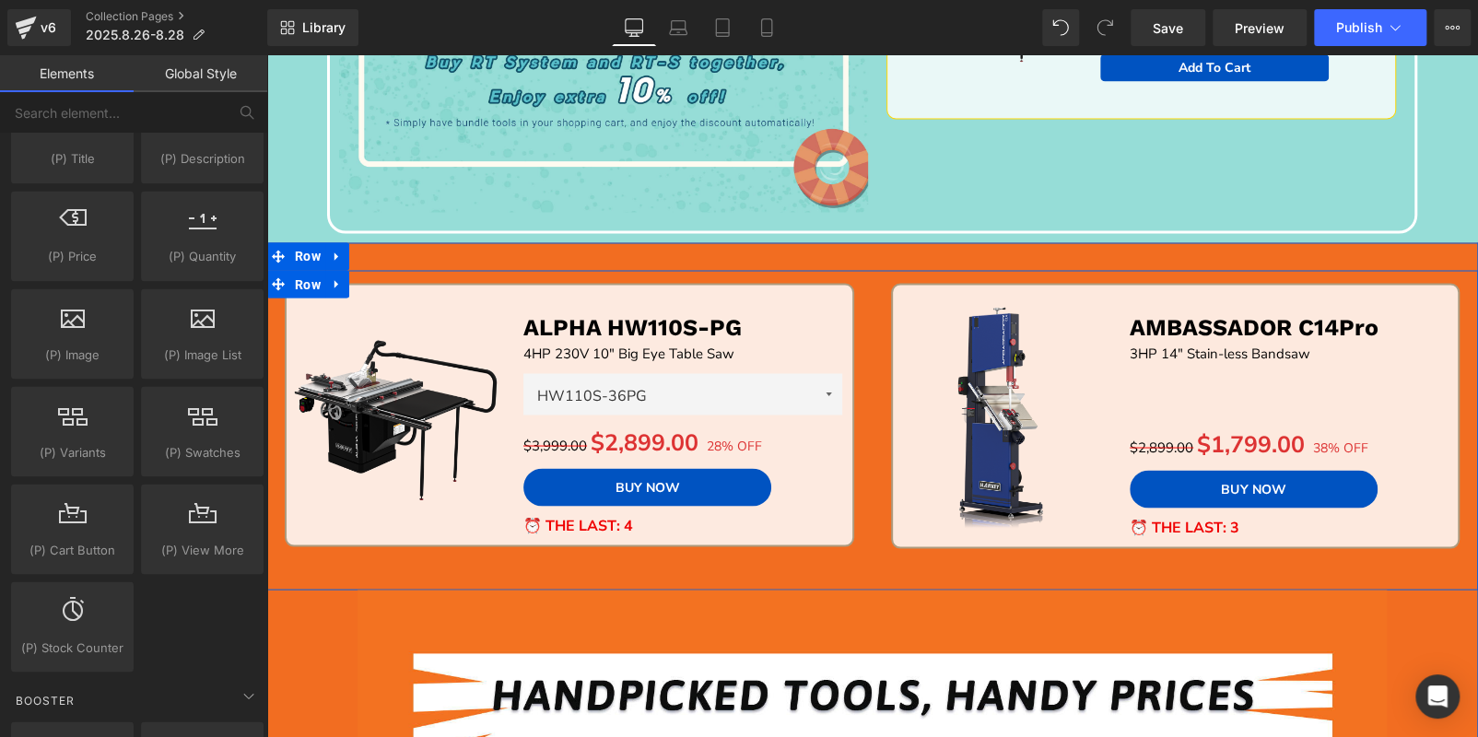
click at [333, 278] on icon at bounding box center [337, 283] width 13 height 14
click at [379, 278] on icon at bounding box center [385, 283] width 13 height 13
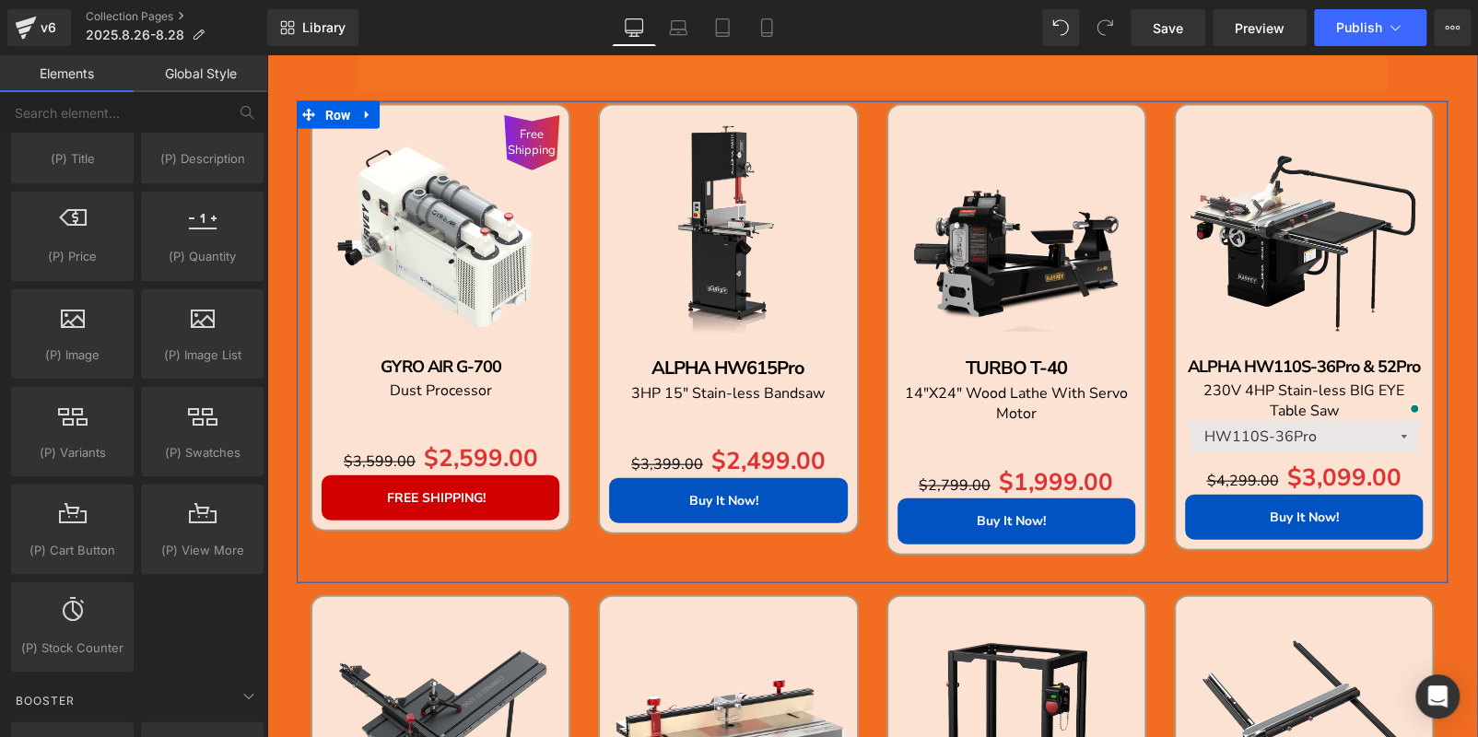
scroll to position [2094, 0]
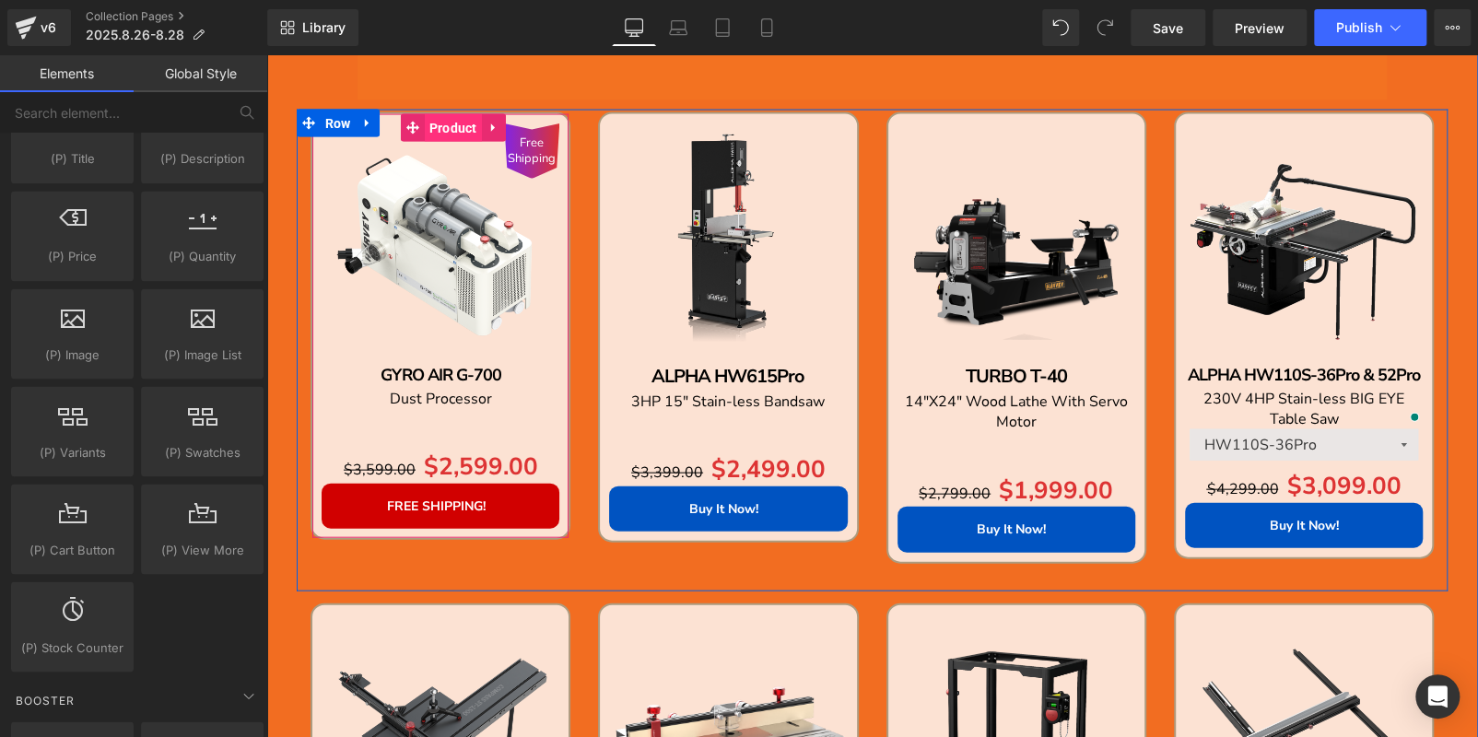
click at [453, 123] on span "Product" at bounding box center [453, 128] width 57 height 28
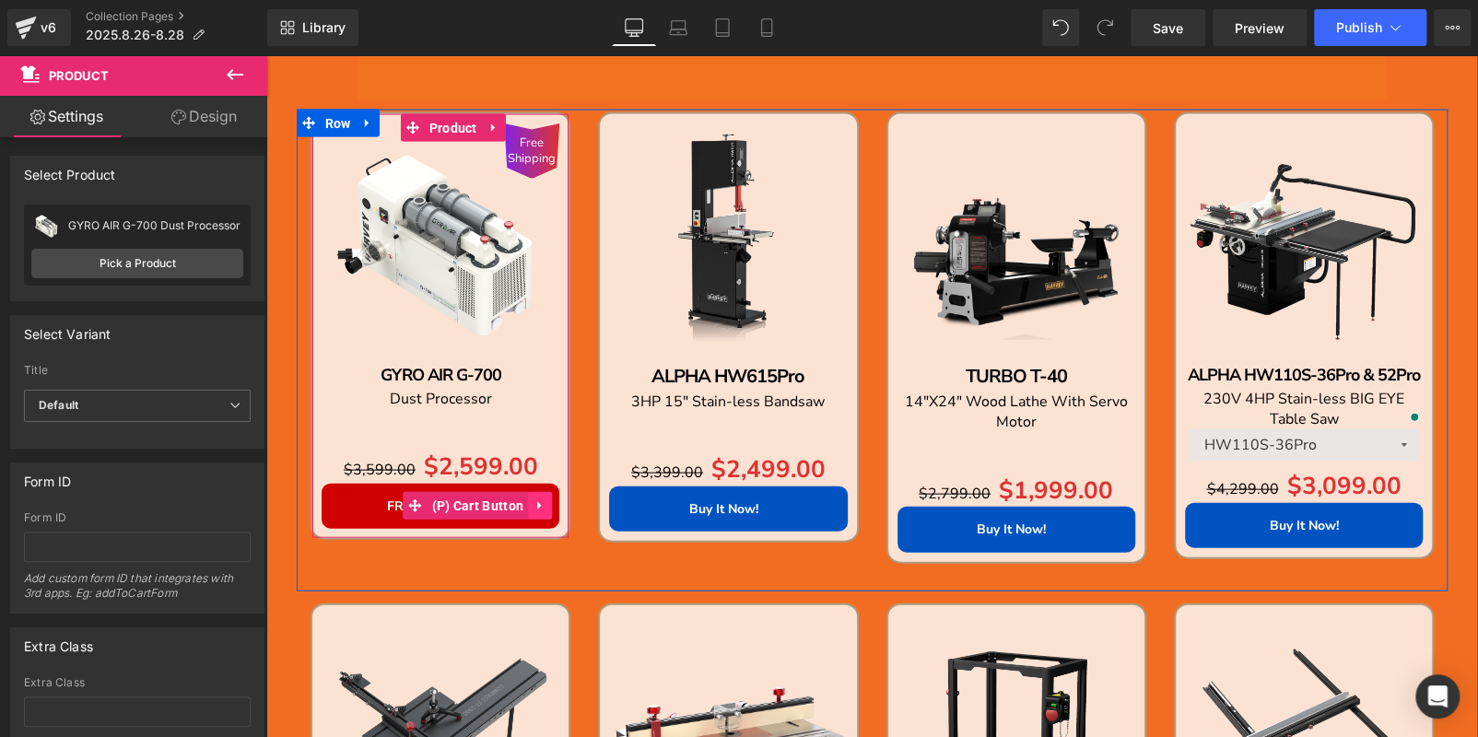
click at [535, 506] on icon at bounding box center [539, 506] width 13 height 14
click at [545, 506] on icon at bounding box center [551, 505] width 13 height 13
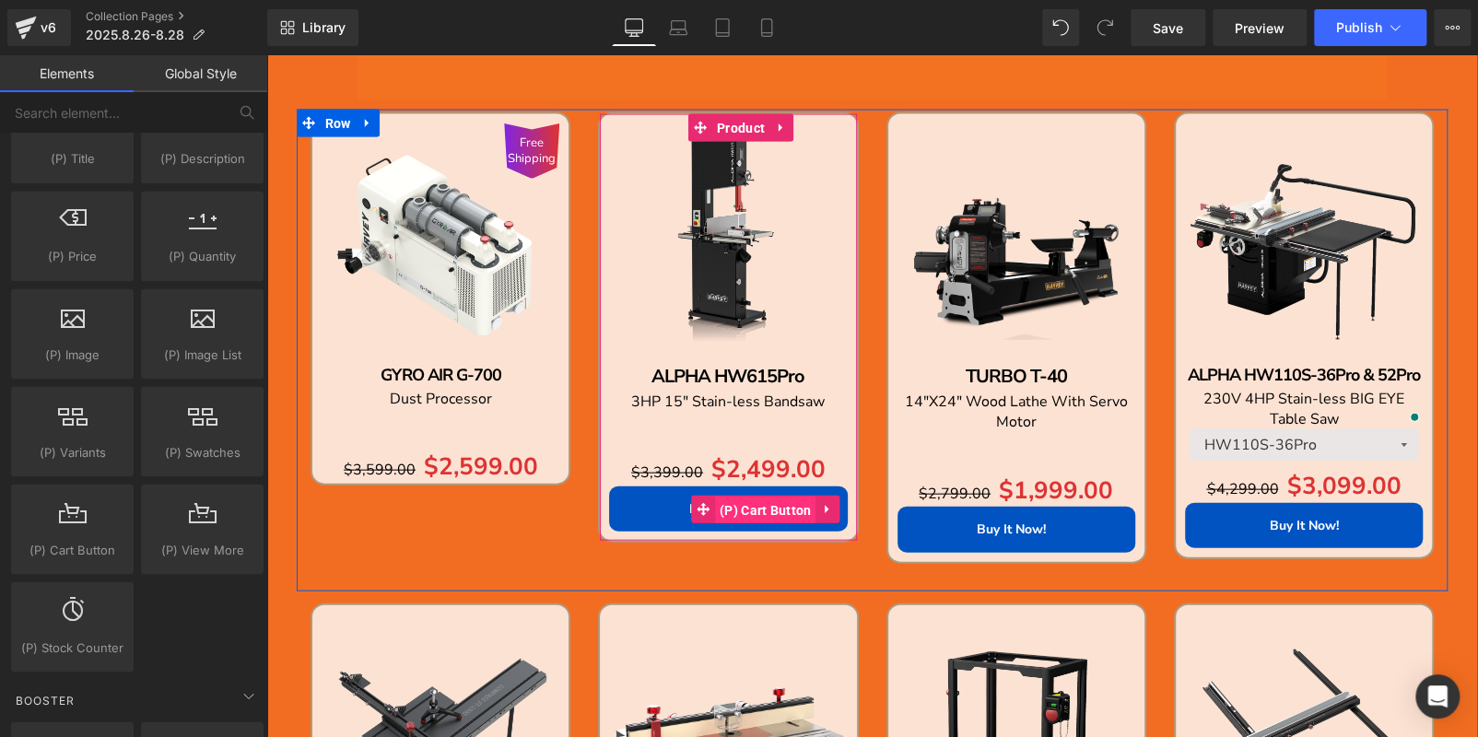
click at [766, 507] on span "(P) Cart Button" at bounding box center [765, 511] width 101 height 28
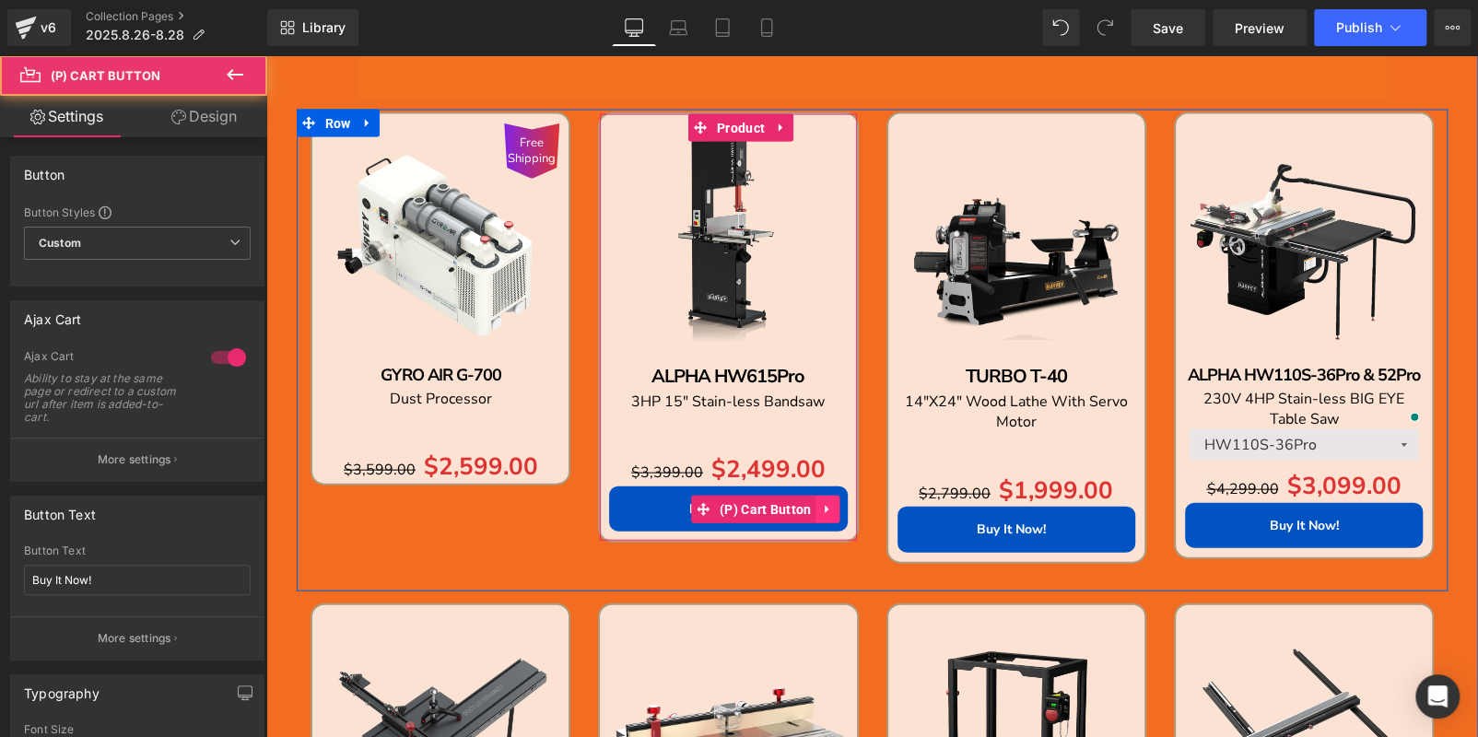
click at [816, 503] on link at bounding box center [827, 510] width 24 height 28
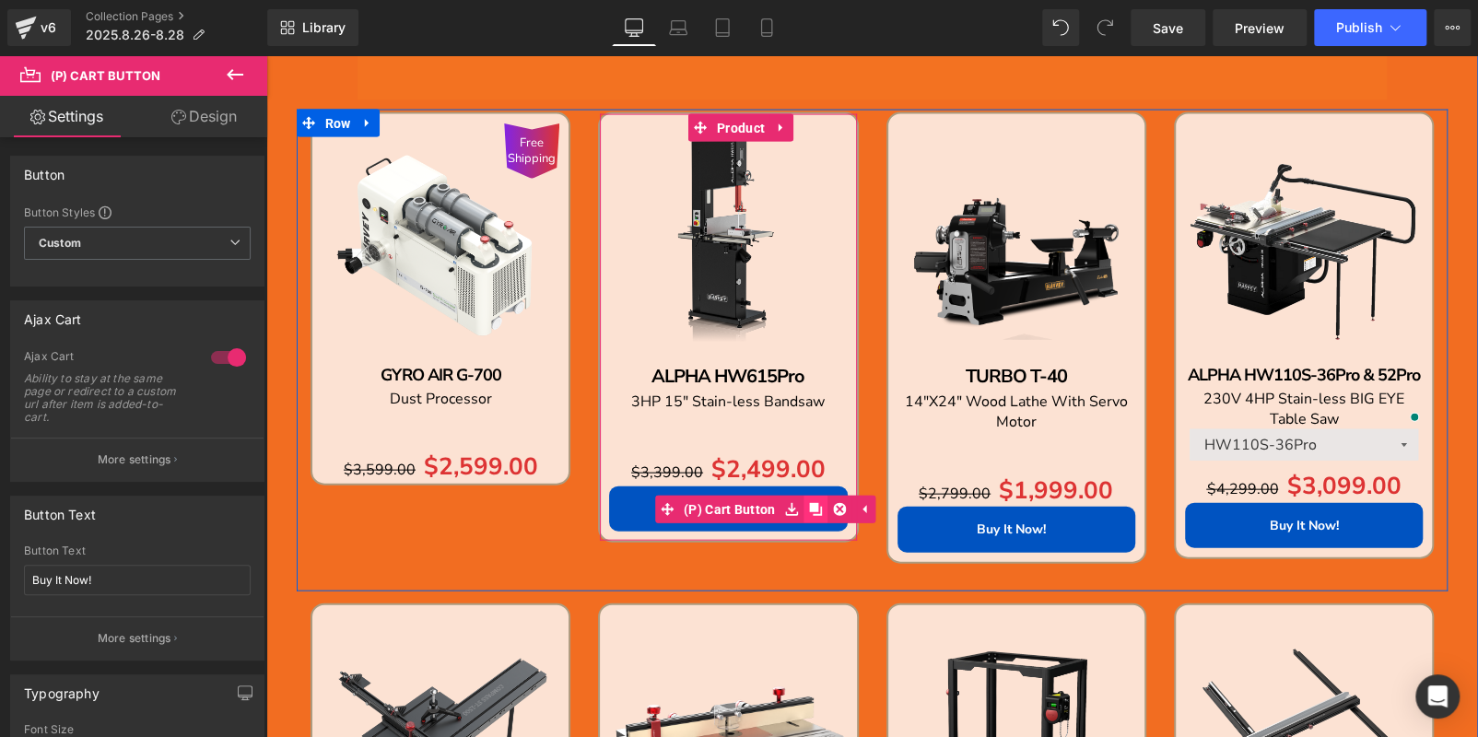
click at [803, 503] on link at bounding box center [815, 510] width 24 height 28
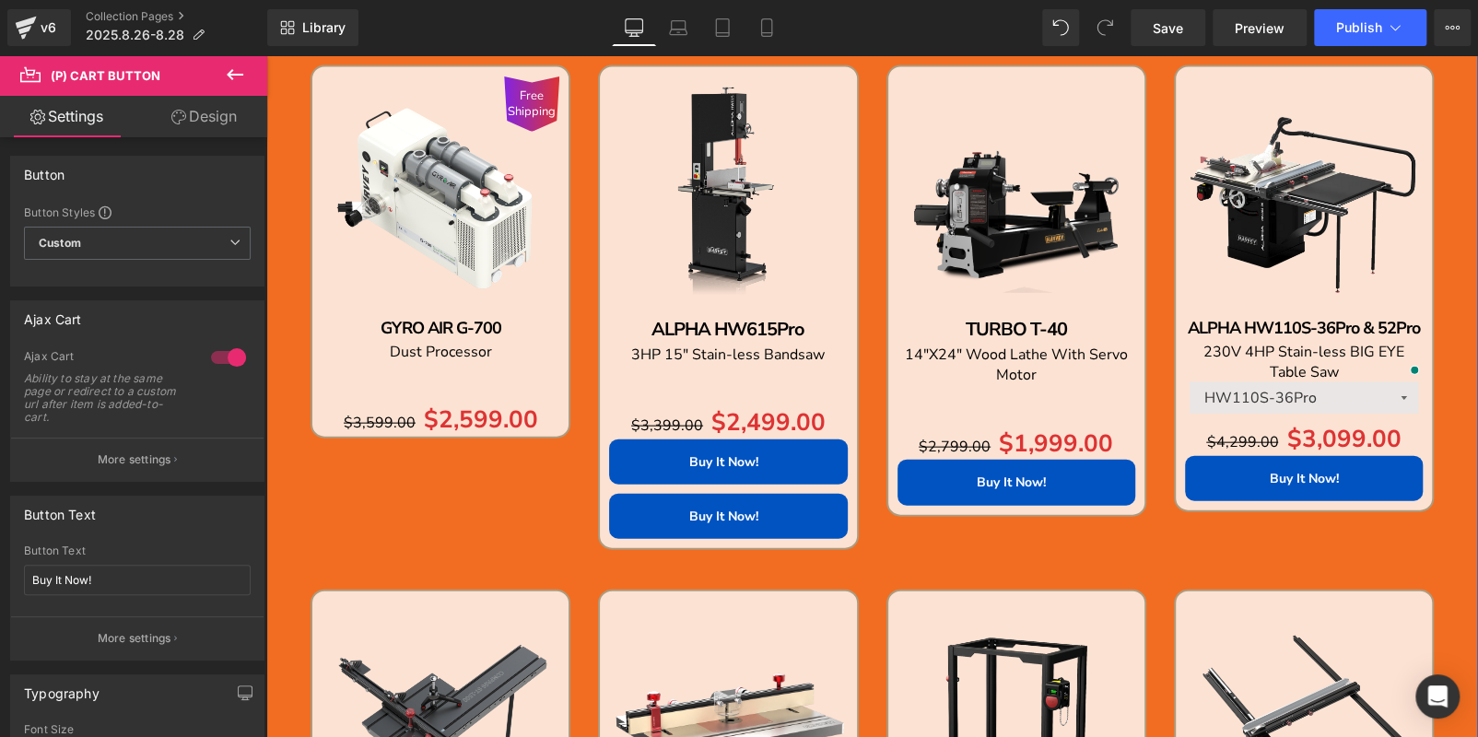
scroll to position [2042, 0]
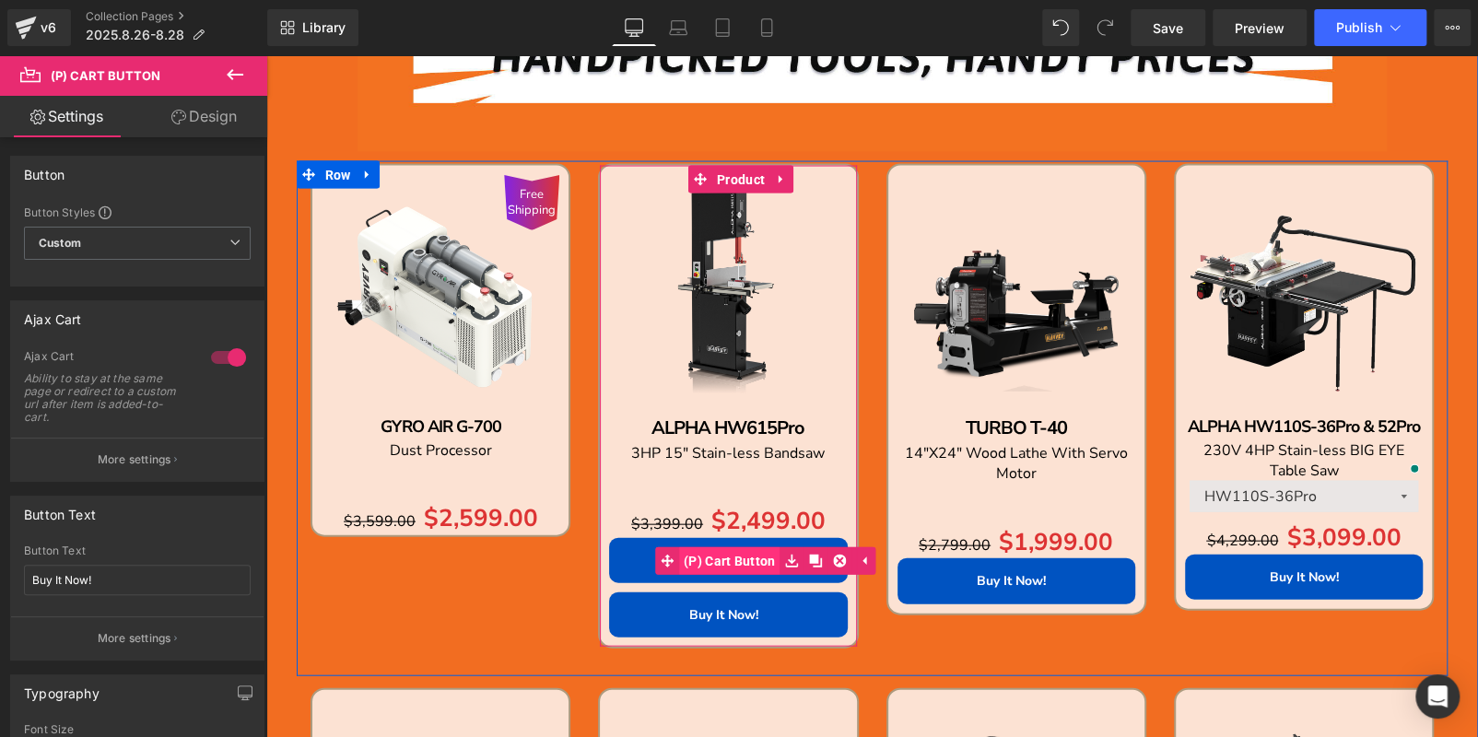
click at [672, 561] on div "Buy It Now! (P) Cart Button" at bounding box center [728, 560] width 238 height 45
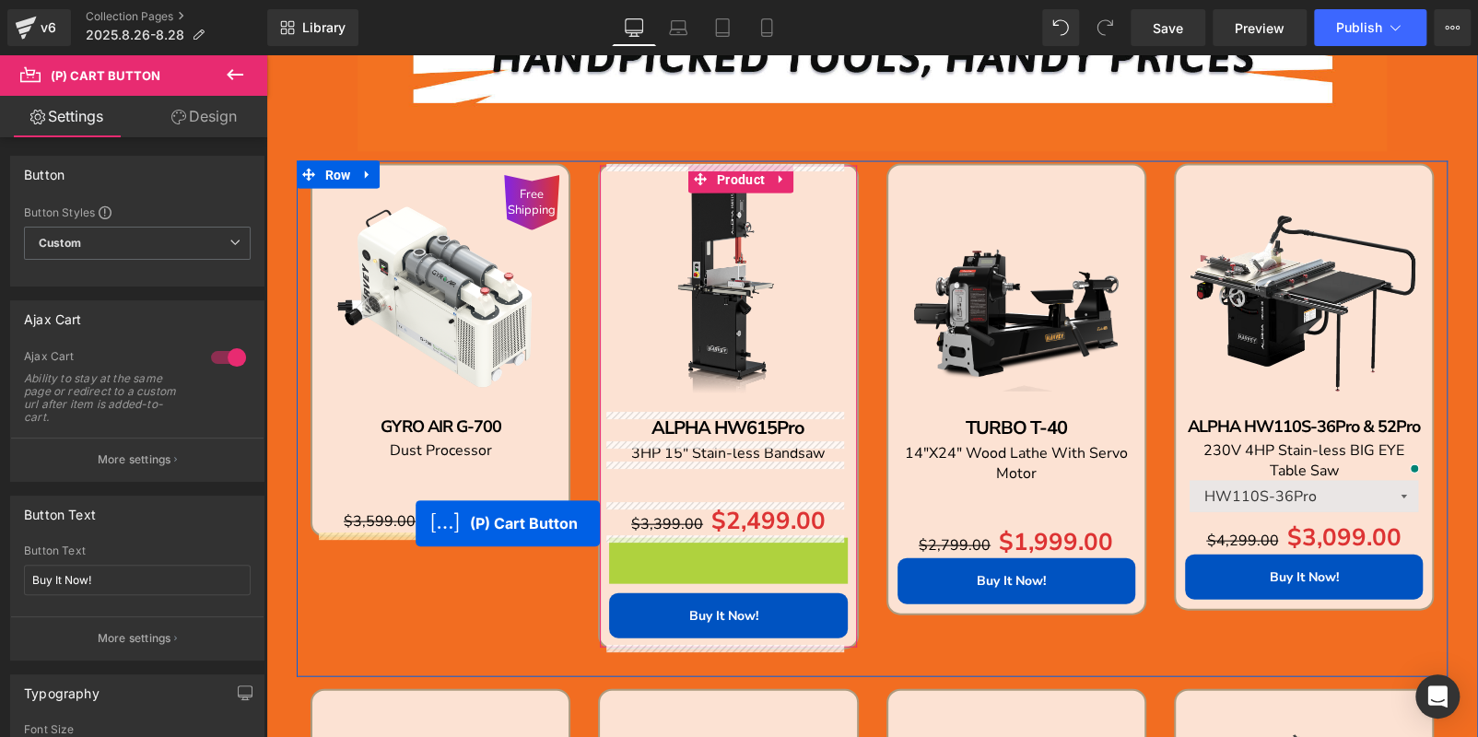
drag, startPoint x: 505, startPoint y: 534, endPoint x: 415, endPoint y: 523, distance: 90.0
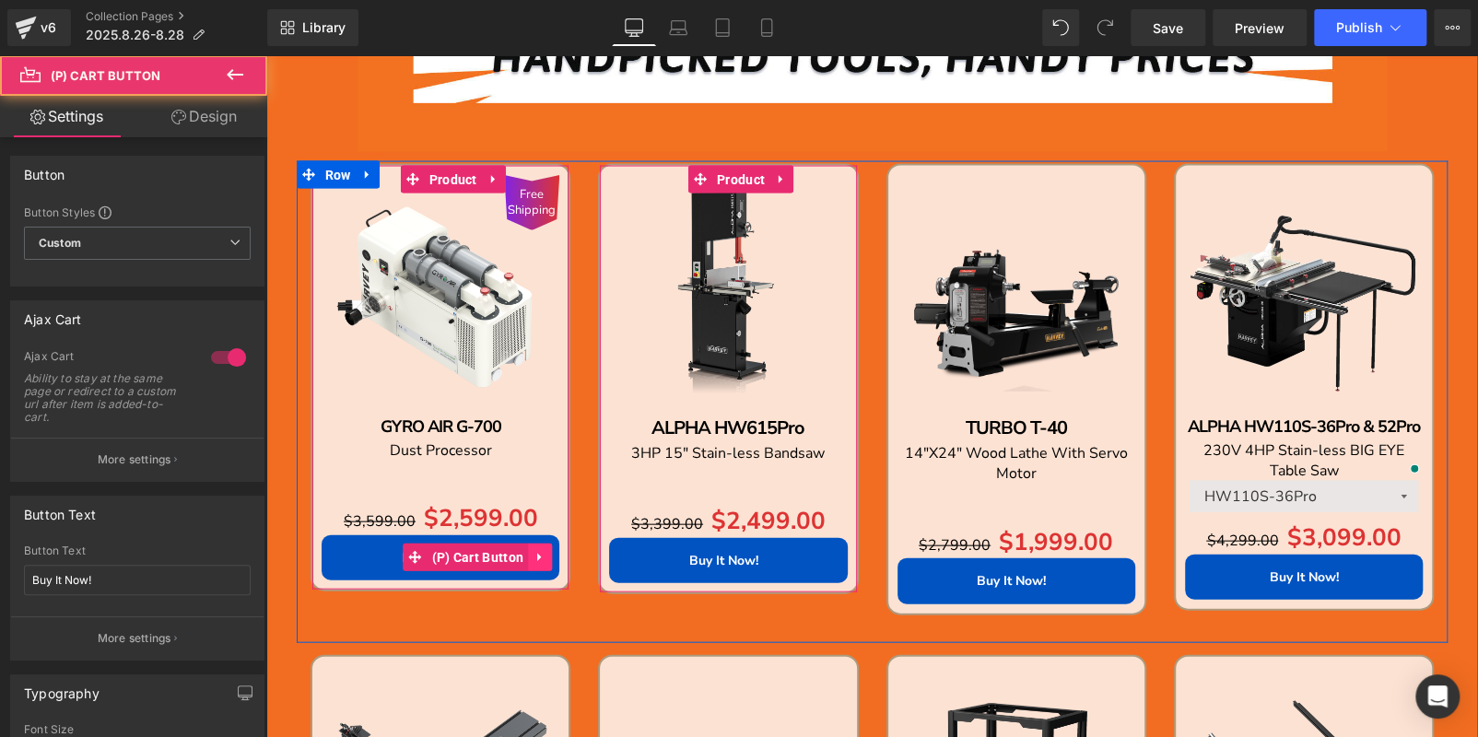
click at [533, 556] on icon at bounding box center [539, 558] width 13 height 14
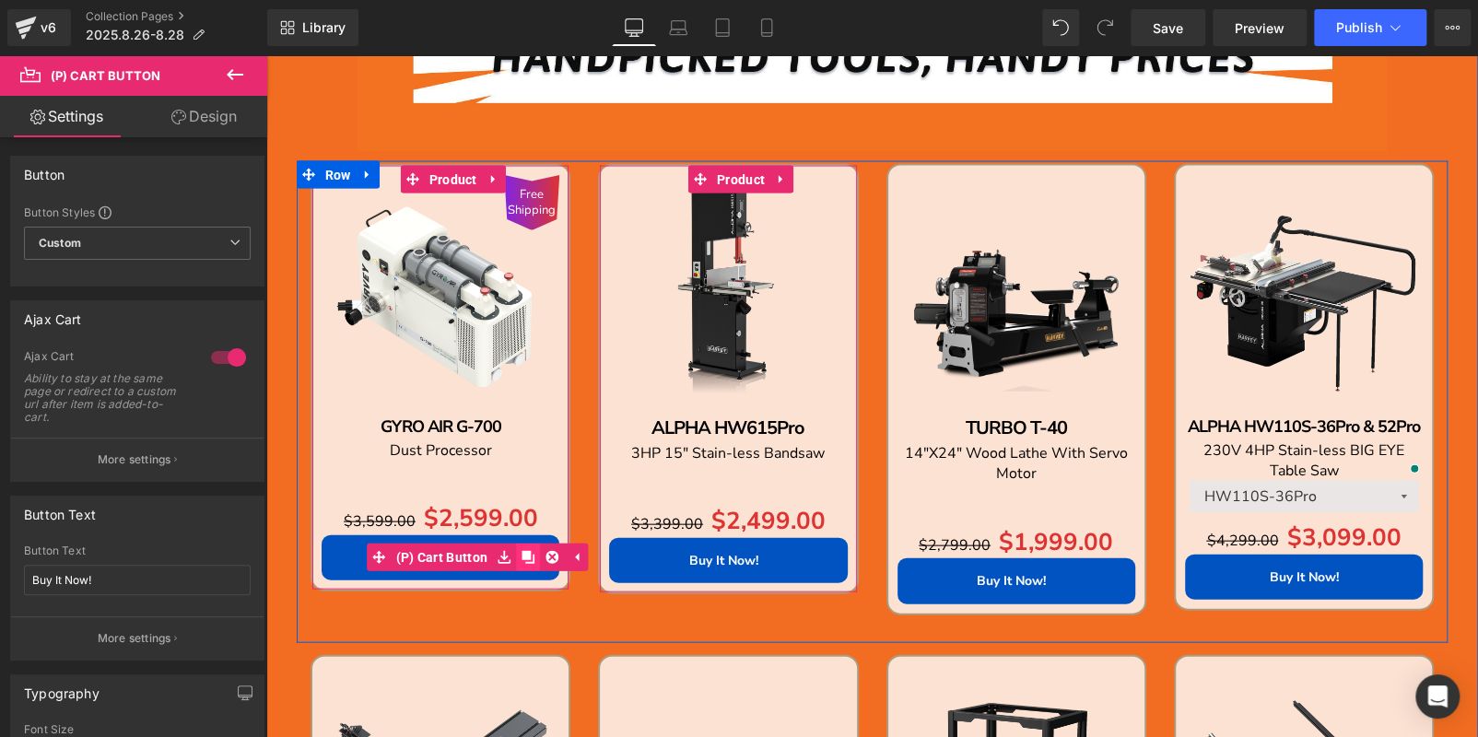
click at [528, 554] on icon at bounding box center [527, 558] width 13 height 14
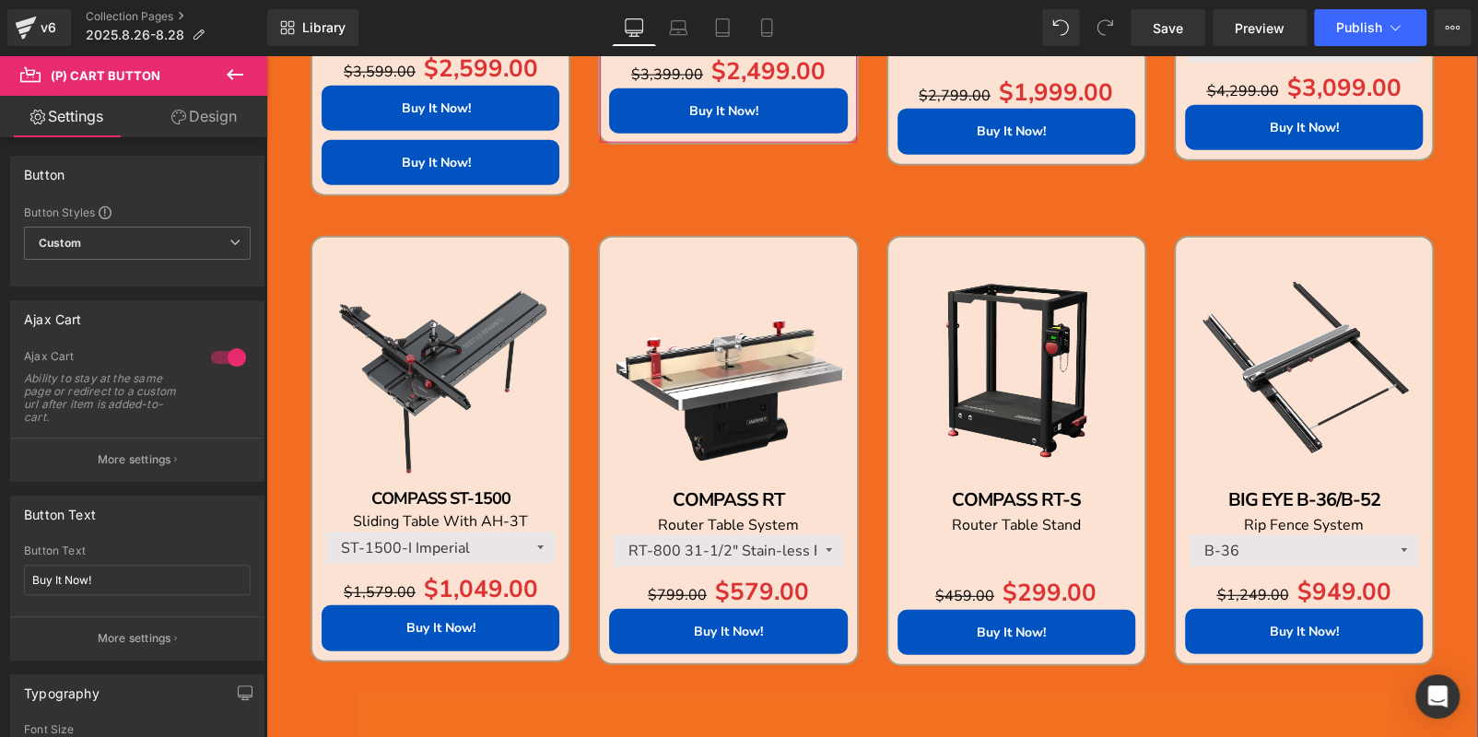
scroll to position [2223, 0]
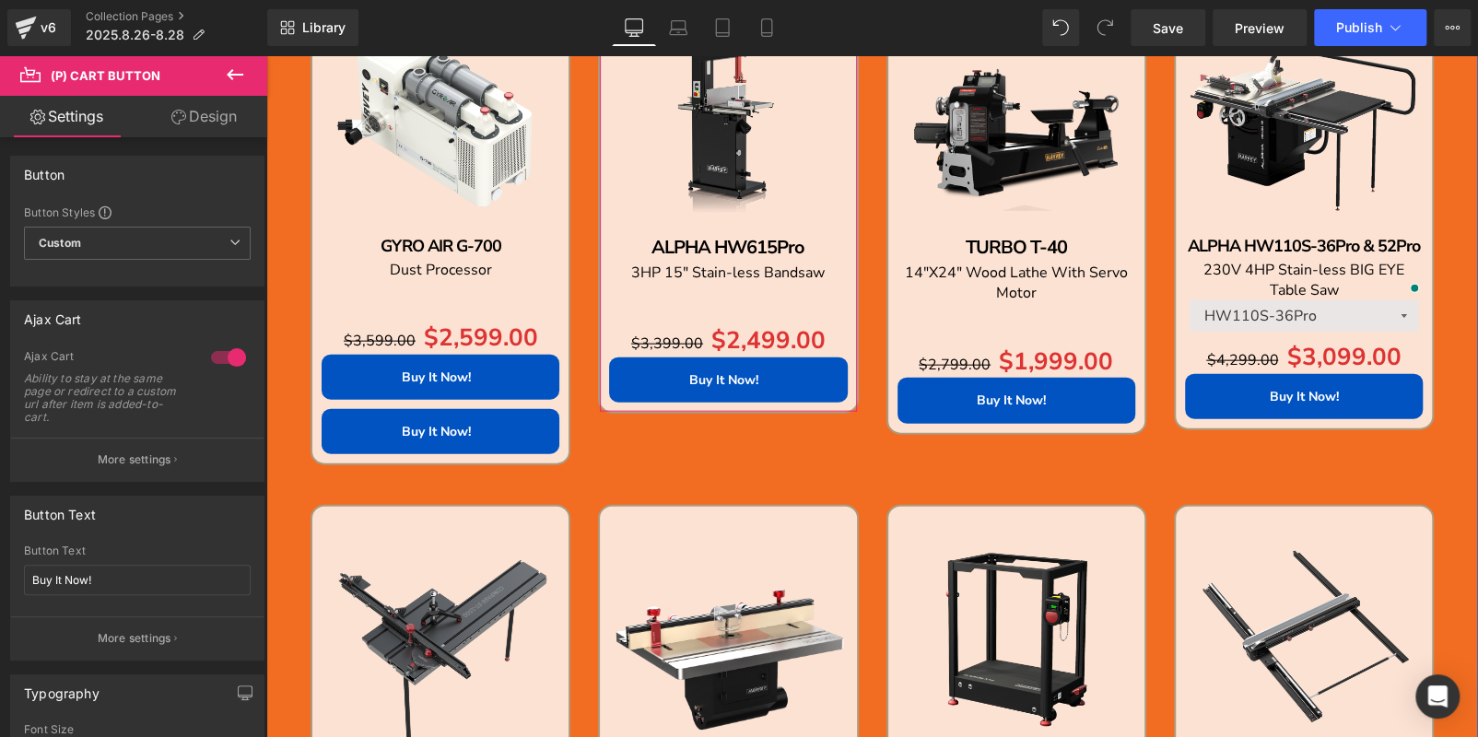
click at [523, 379] on div "Buy It Now! (P) Cart Button" at bounding box center [440, 377] width 238 height 45
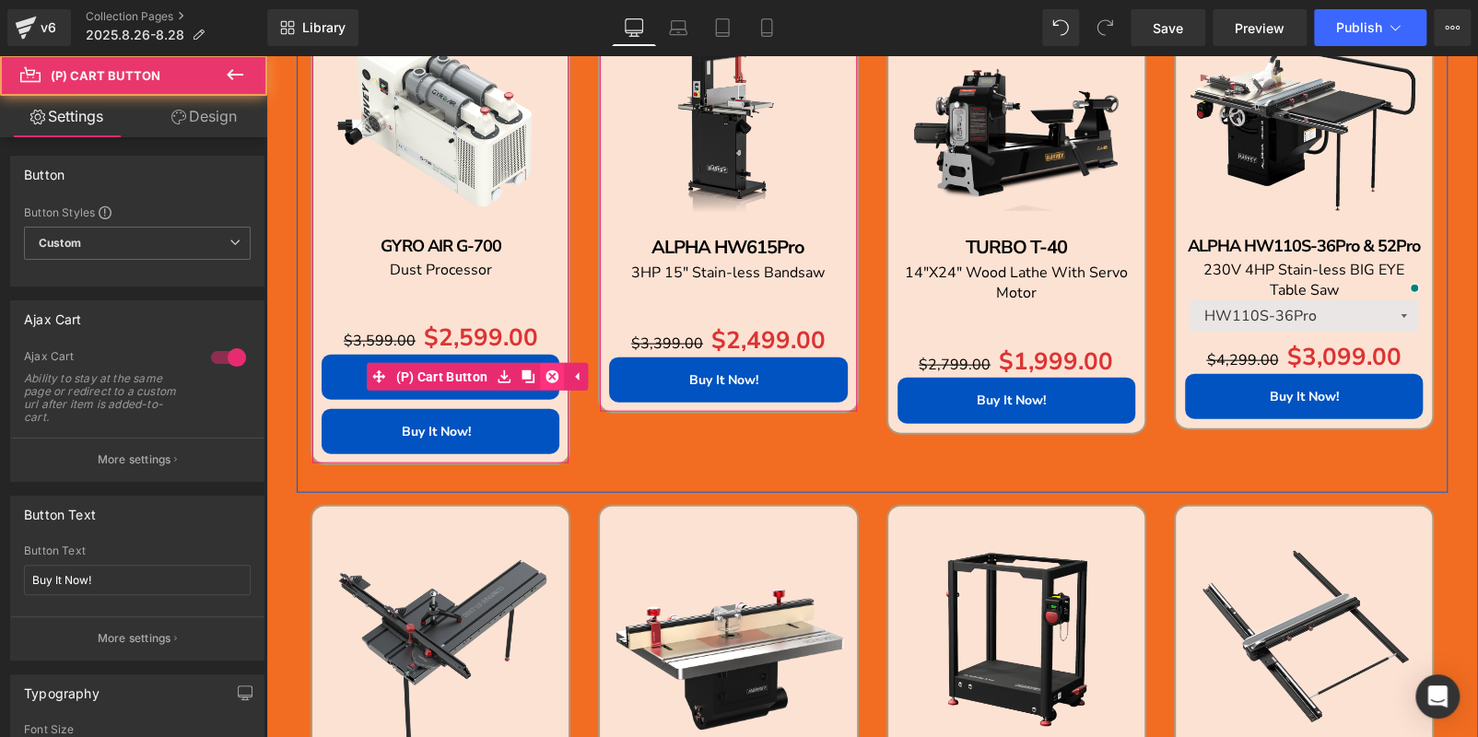
click at [545, 370] on icon at bounding box center [551, 376] width 13 height 13
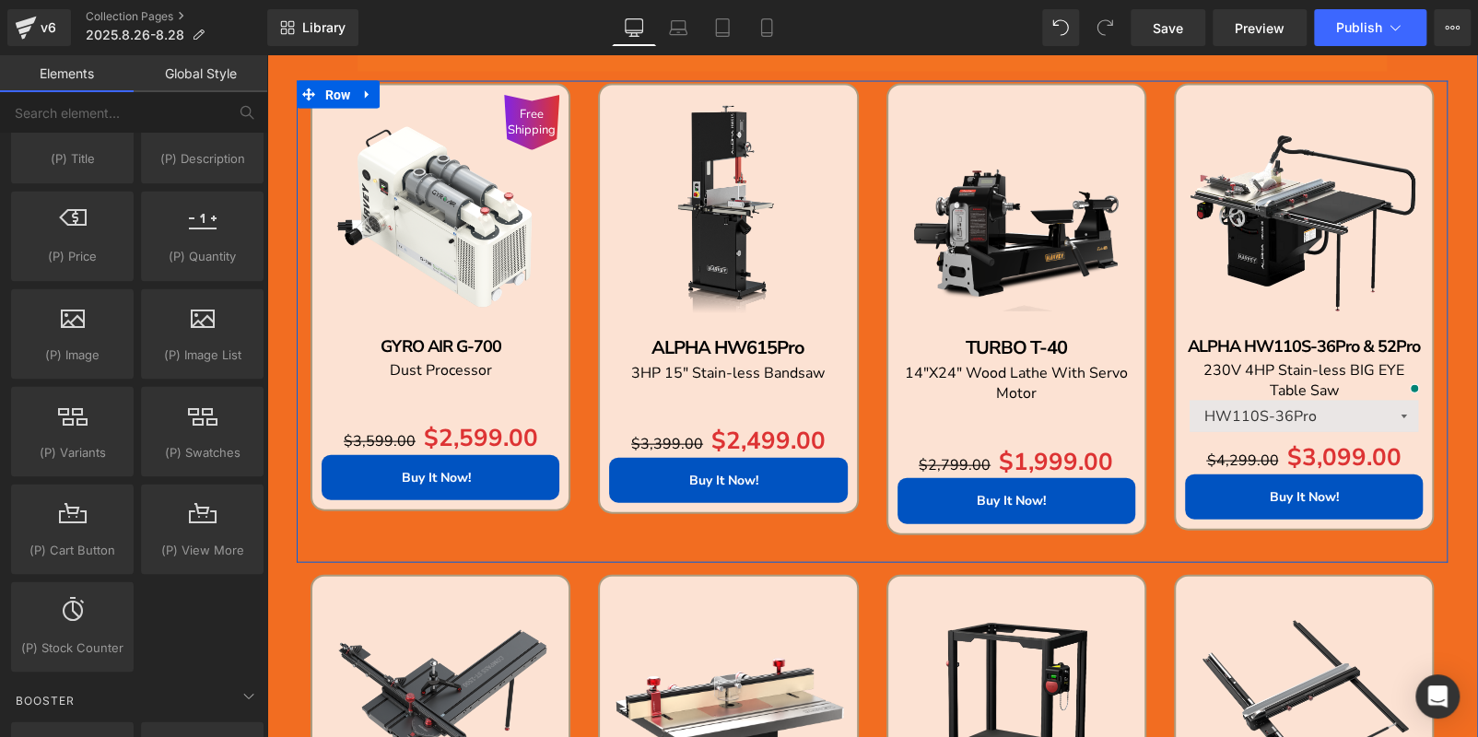
scroll to position [2039, 0]
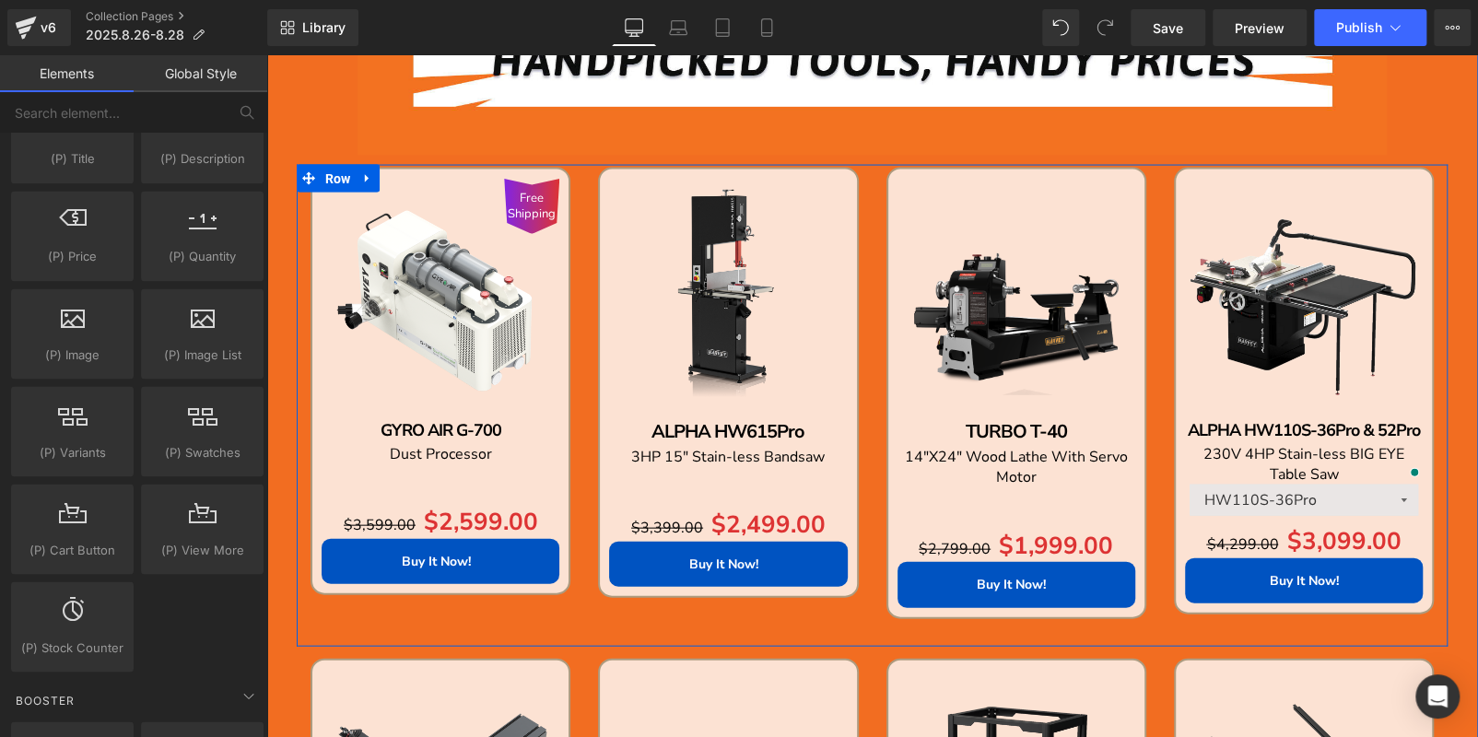
click at [700, 234] on img at bounding box center [728, 298] width 238 height 238
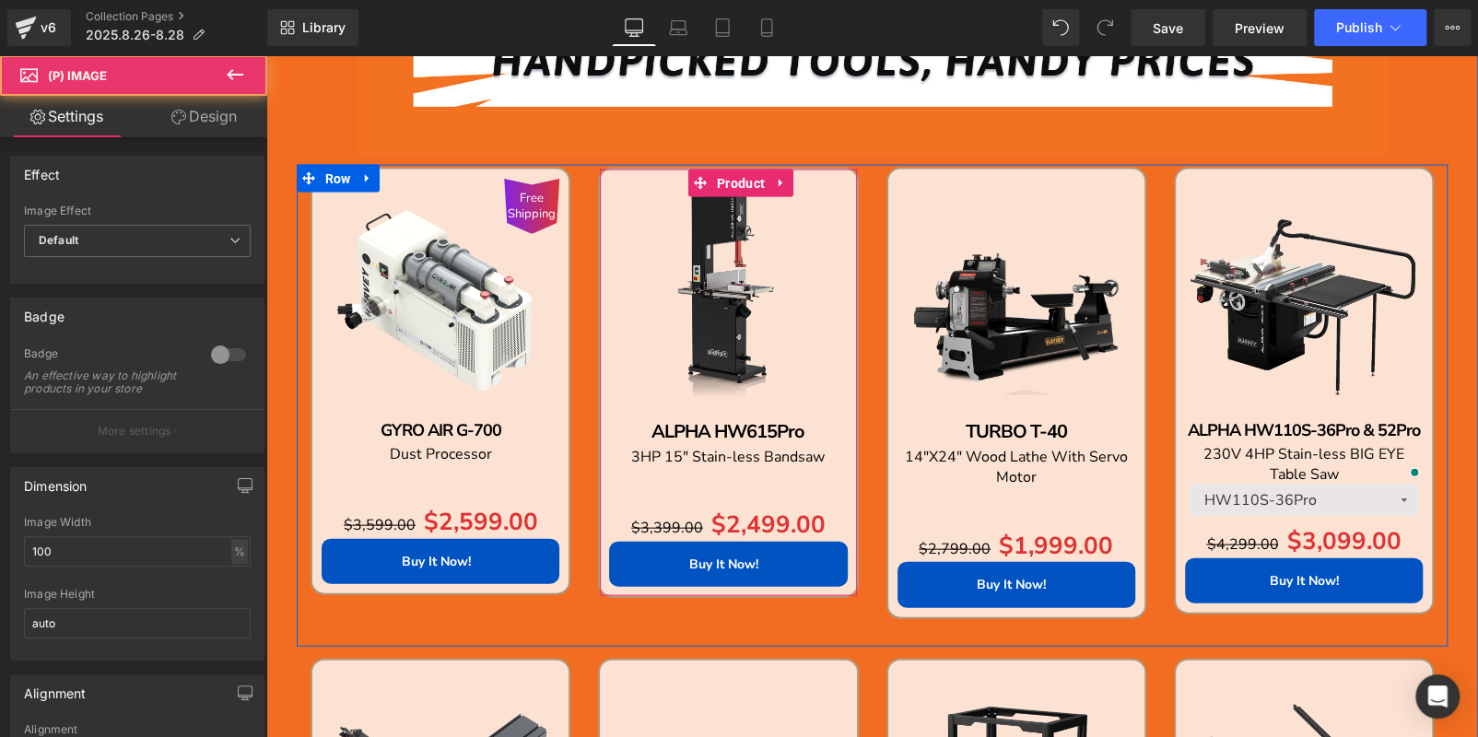
drag, startPoint x: 722, startPoint y: 181, endPoint x: 397, endPoint y: 196, distance: 325.5
click at [722, 181] on span "Product" at bounding box center [740, 183] width 57 height 28
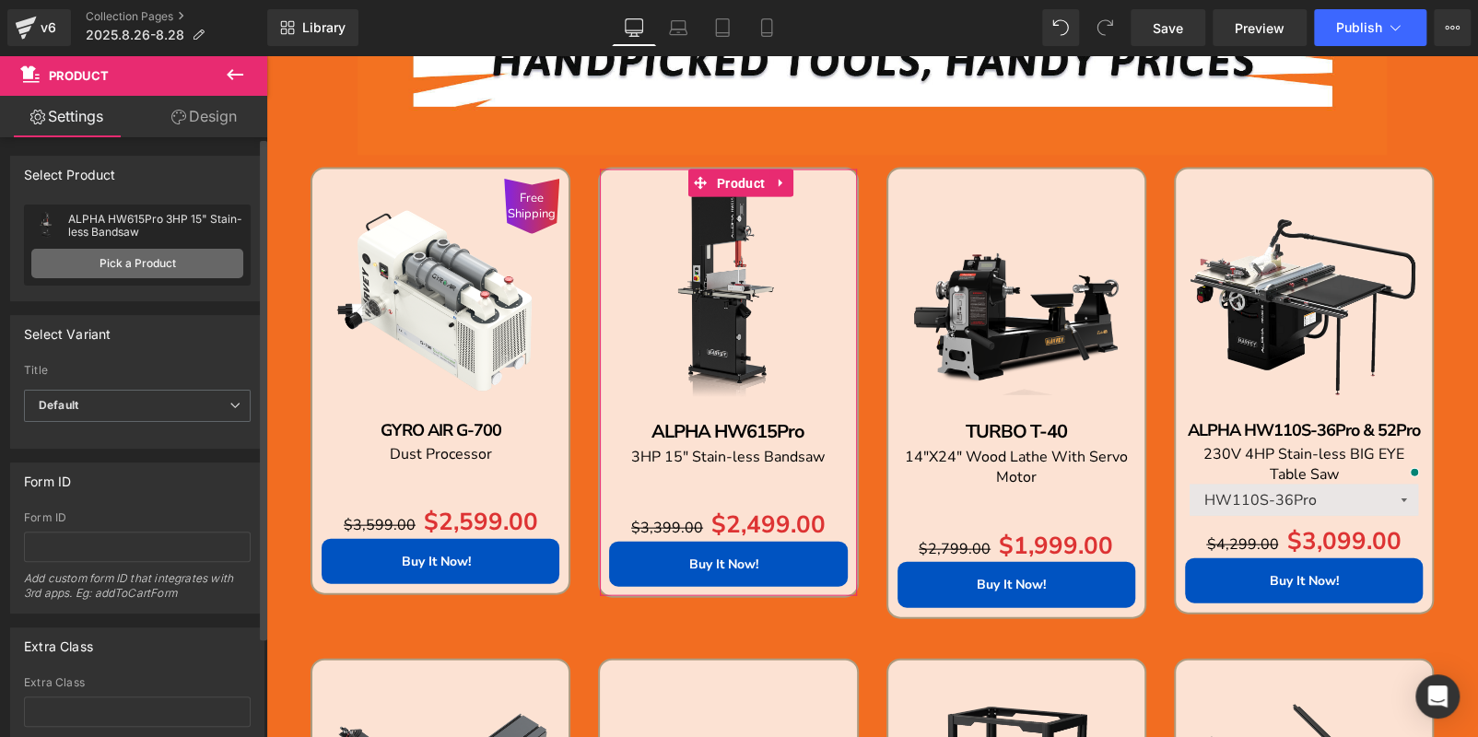
click at [166, 262] on link "Pick a Product" at bounding box center [137, 263] width 212 height 29
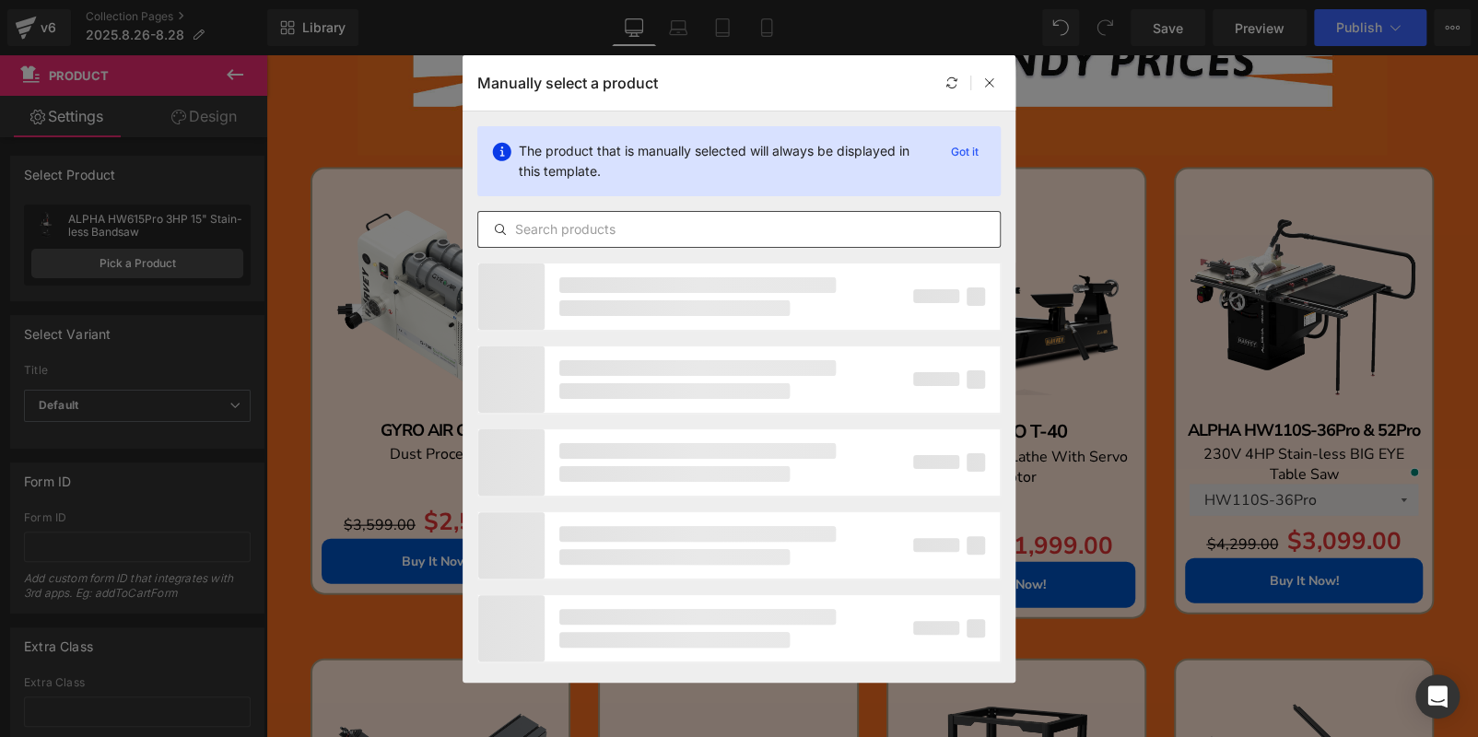
click at [581, 231] on input "text" at bounding box center [738, 229] width 521 height 22
paste input "AMBASSADOR C14Pro"
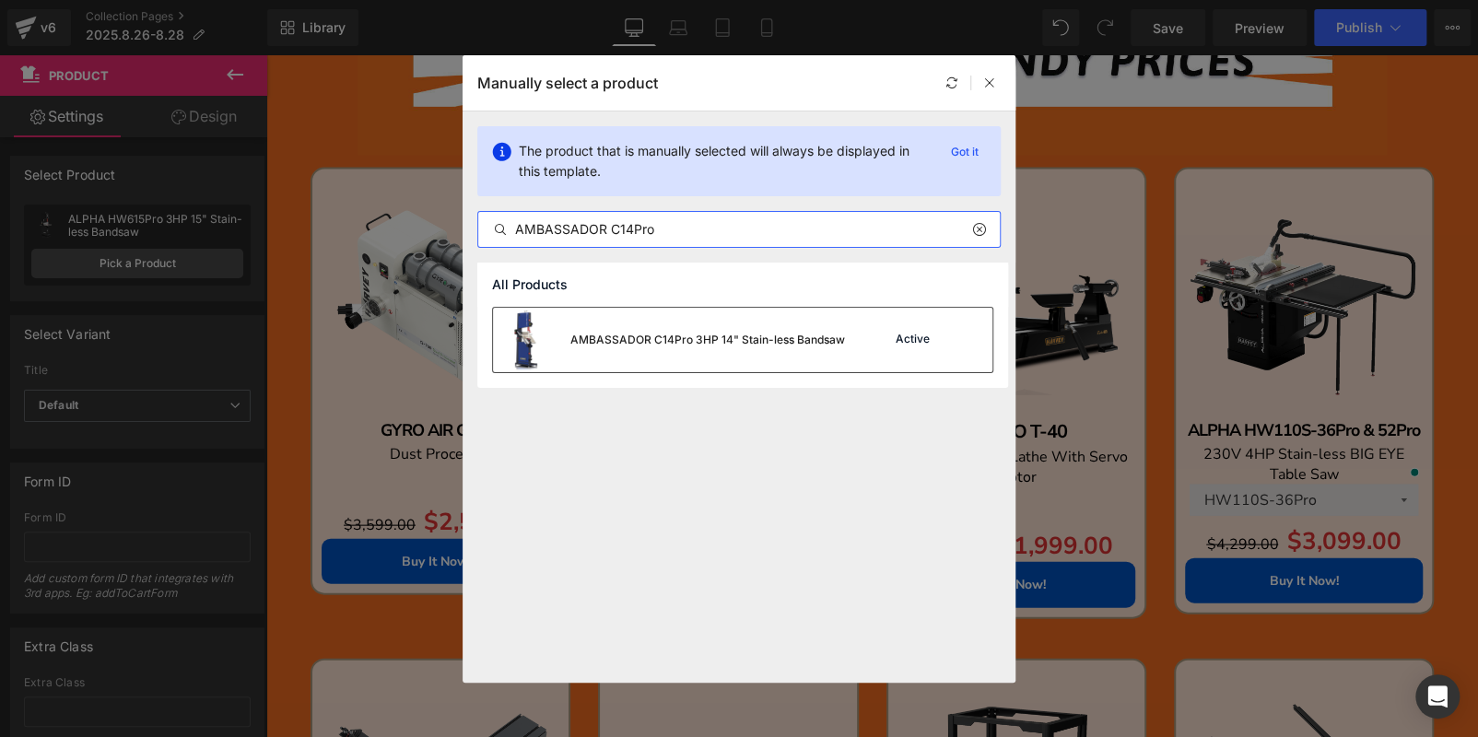
type input "AMBASSADOR C14Pro"
click at [690, 351] on div "AMBASSADOR C14Pro 3HP 14" Stain-less Bandsaw" at bounding box center [669, 340] width 352 height 64
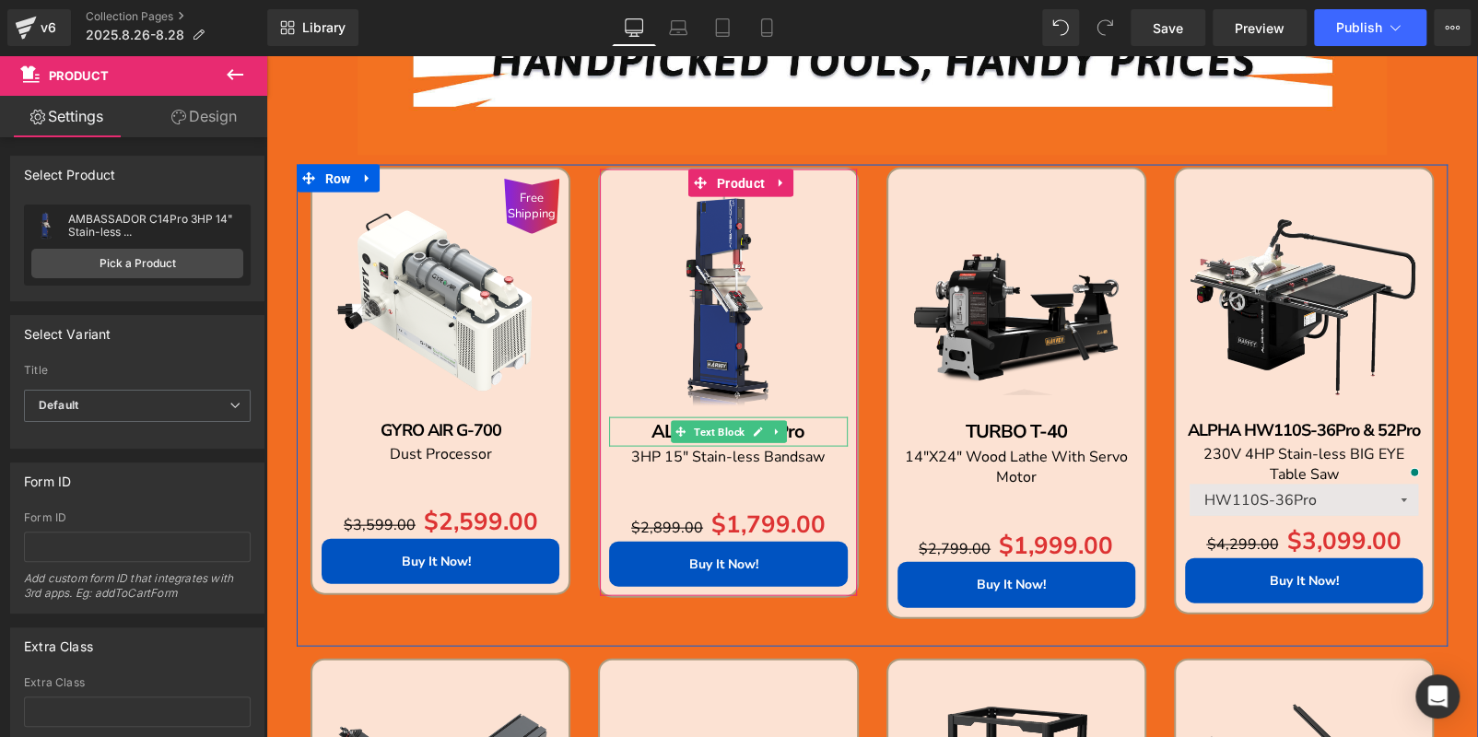
click at [812, 430] on p "ALPHA HW615Pro" at bounding box center [728, 431] width 238 height 29
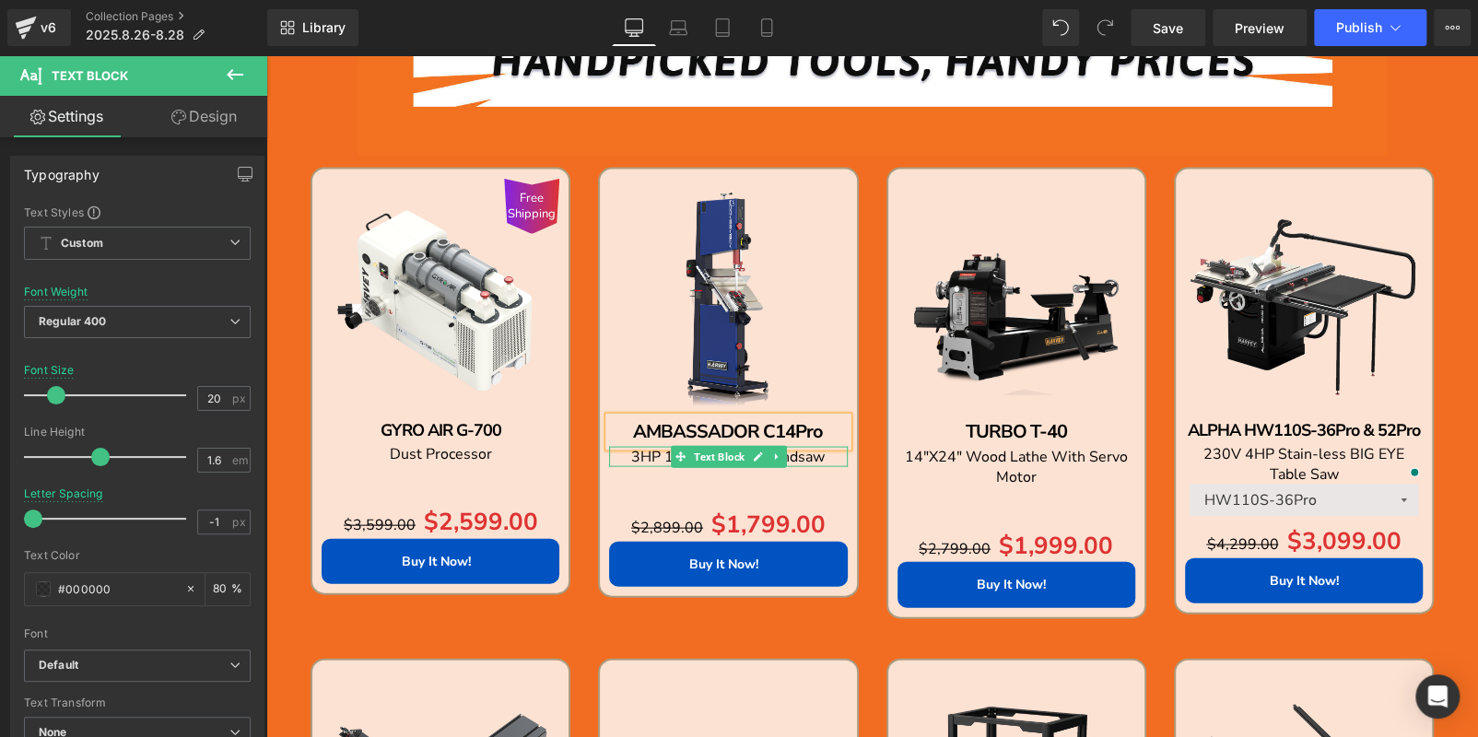
click at [822, 456] on p "3HP 15" Stain-less Bandsaw" at bounding box center [728, 457] width 238 height 20
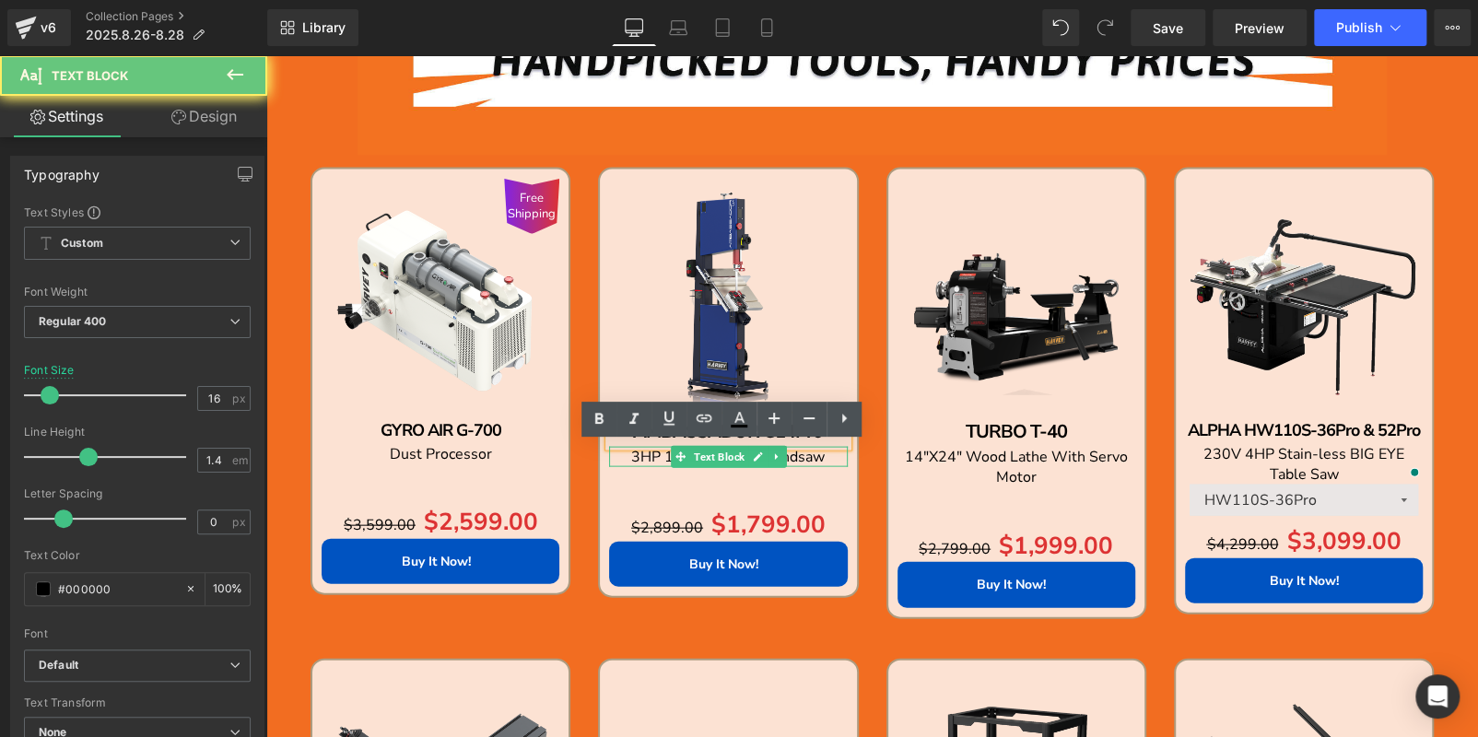
click at [822, 456] on p "3HP 15" Stain-less Bandsaw" at bounding box center [728, 457] width 238 height 20
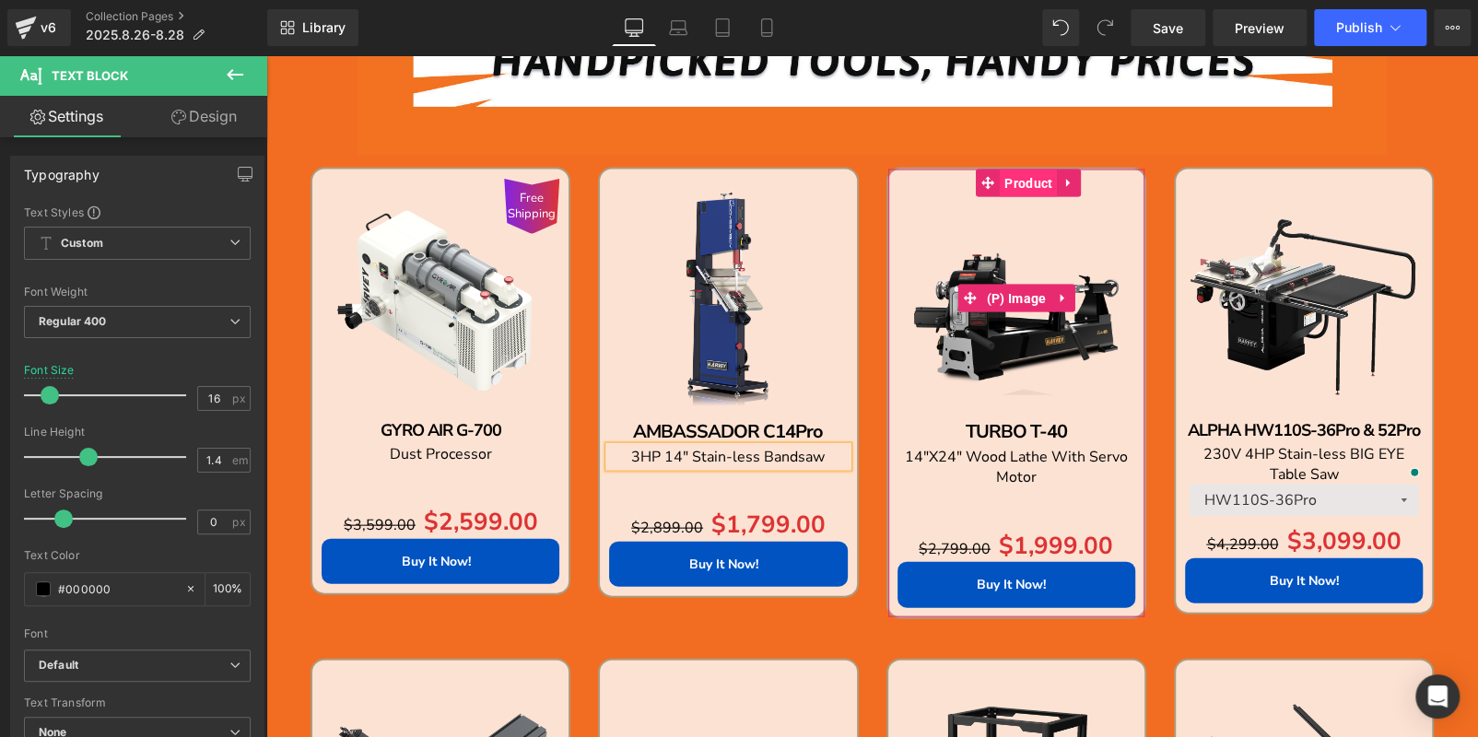
click at [1031, 193] on span "Product" at bounding box center [1027, 183] width 57 height 28
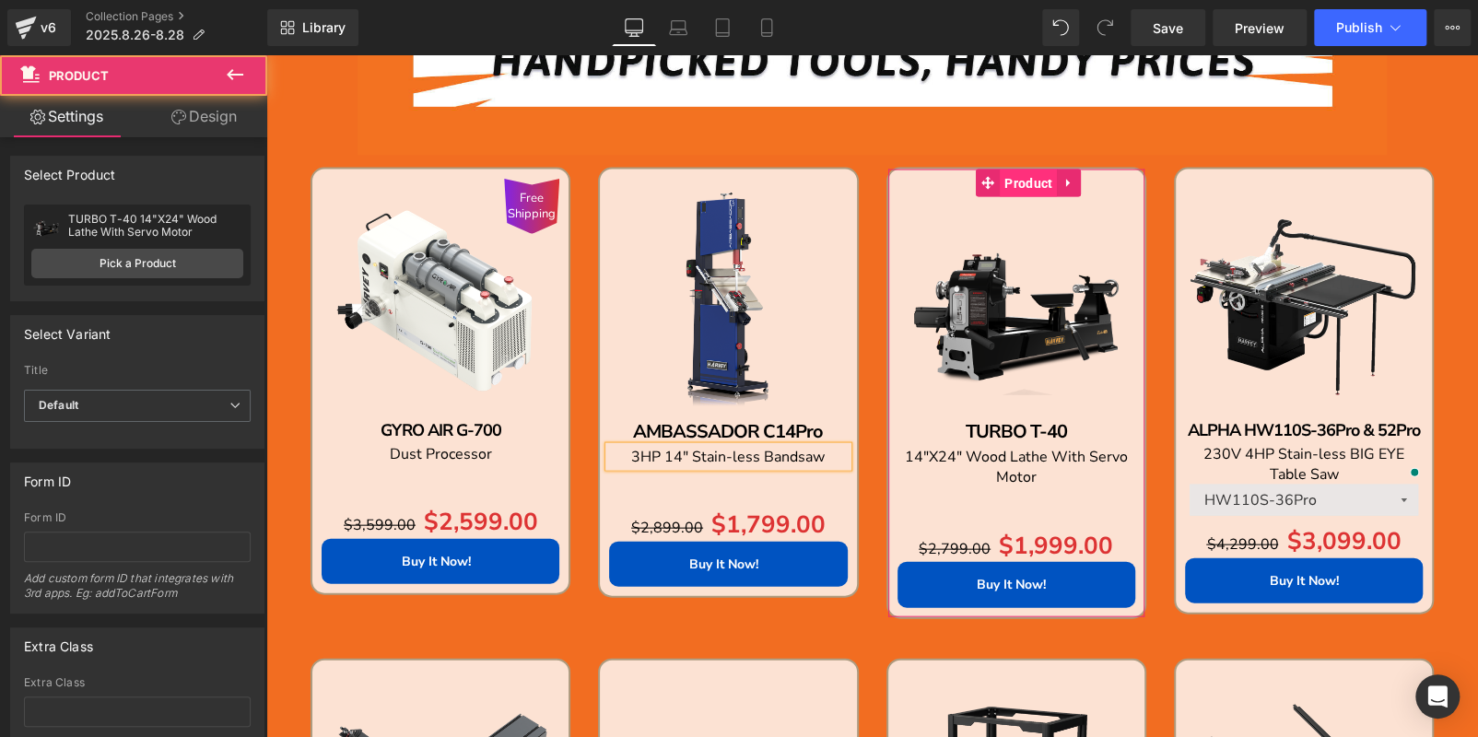
click at [1022, 181] on span "Product" at bounding box center [1027, 183] width 57 height 28
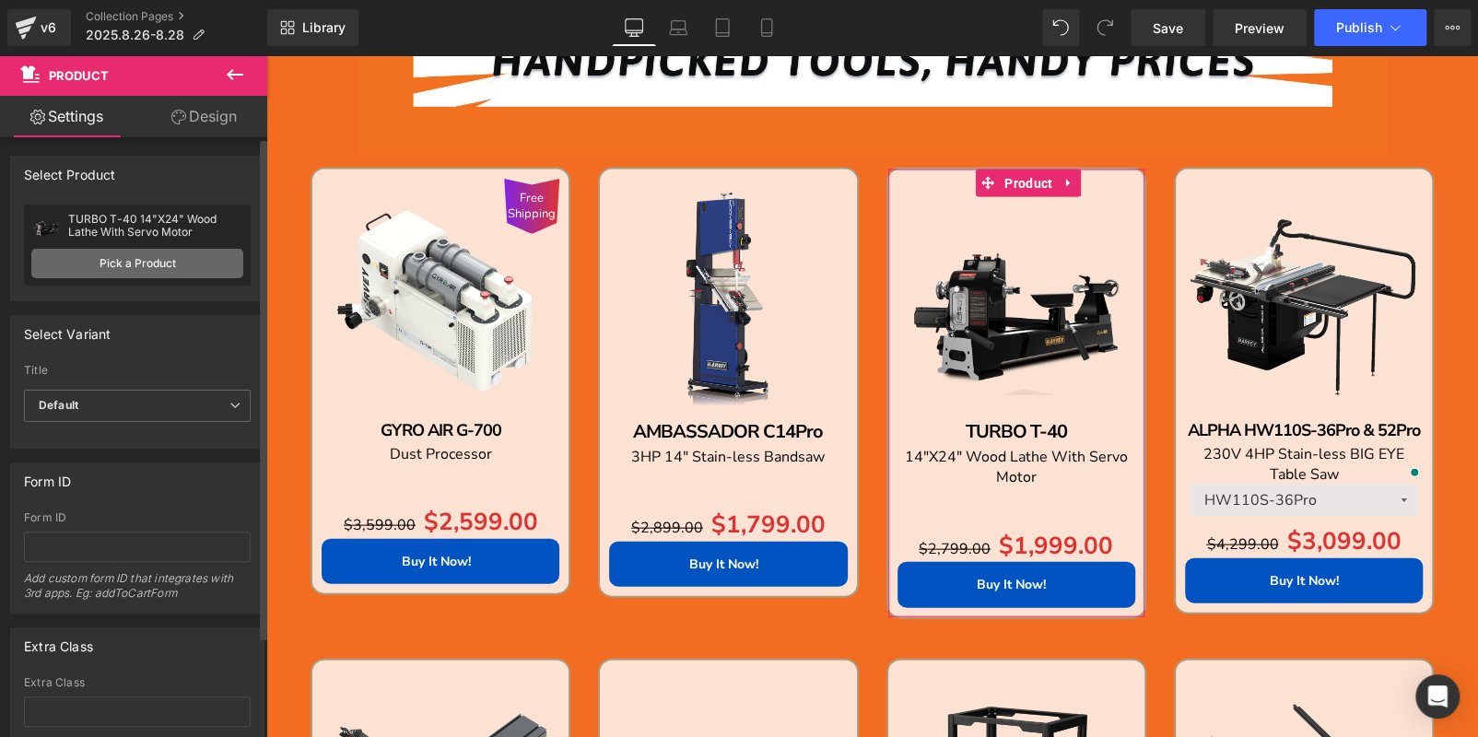
click at [137, 266] on link "Pick a Product" at bounding box center [137, 263] width 212 height 29
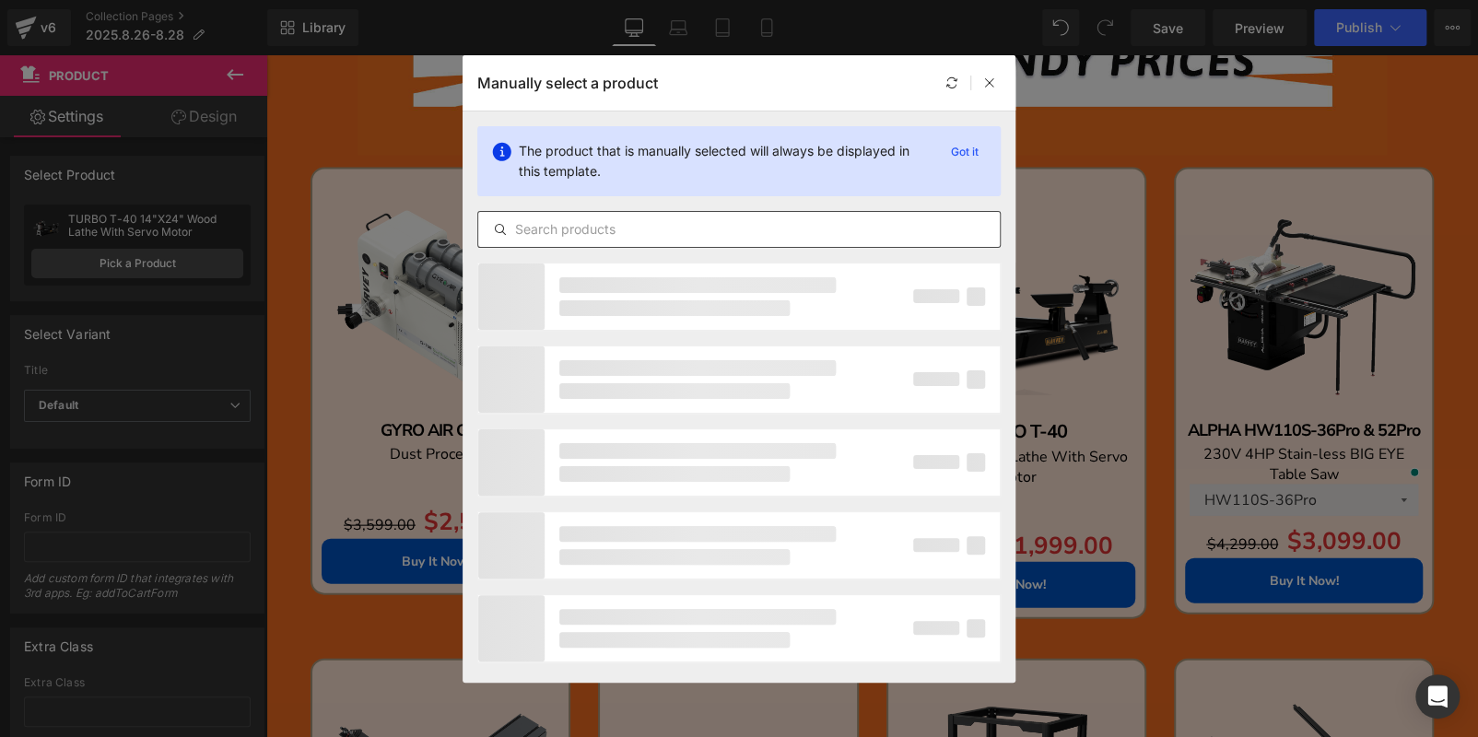
click at [618, 228] on input "text" at bounding box center [738, 229] width 521 height 22
paste input "TURBO T-60S"
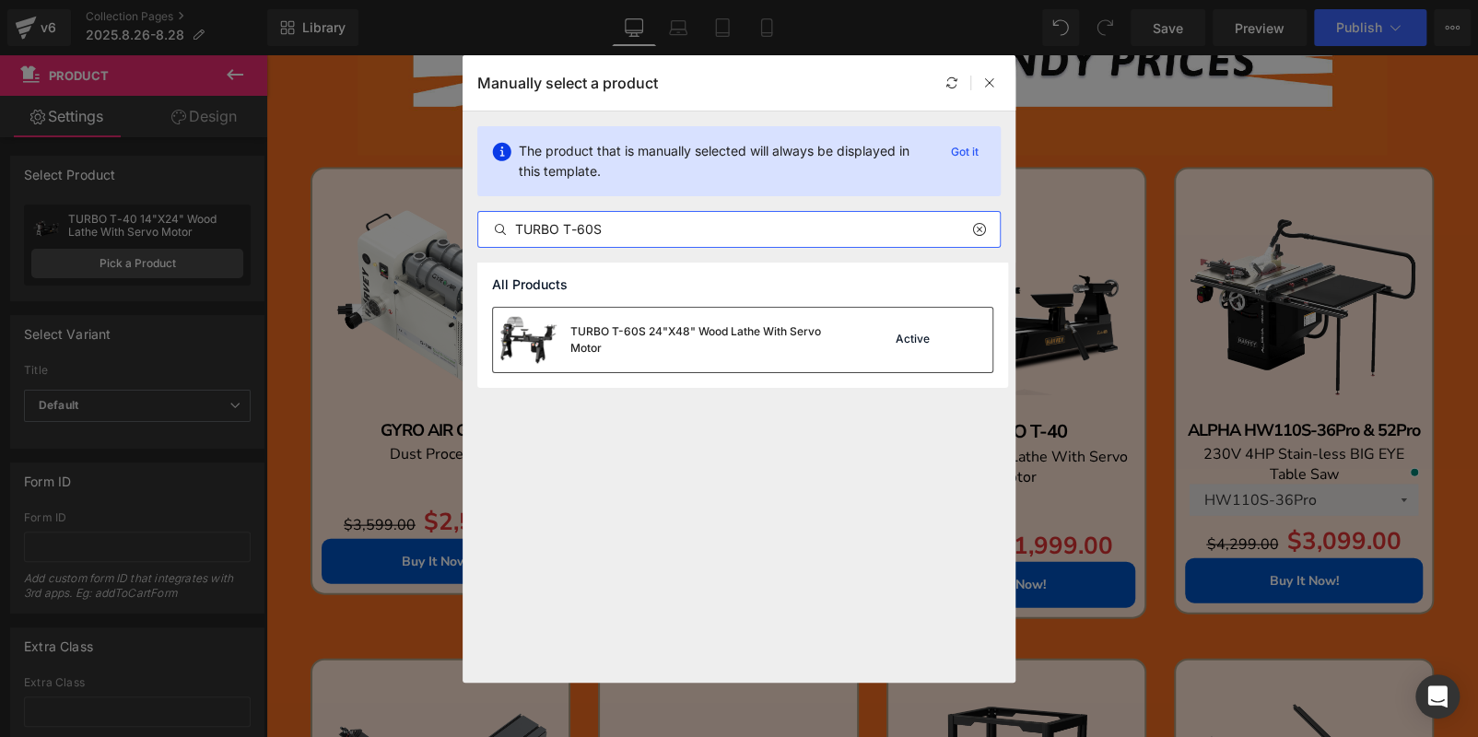
type input "TURBO T-60S"
click at [834, 338] on div "TURBO T-60S 24"X48" Wood Lathe With Servo Motor" at bounding box center [708, 339] width 276 height 33
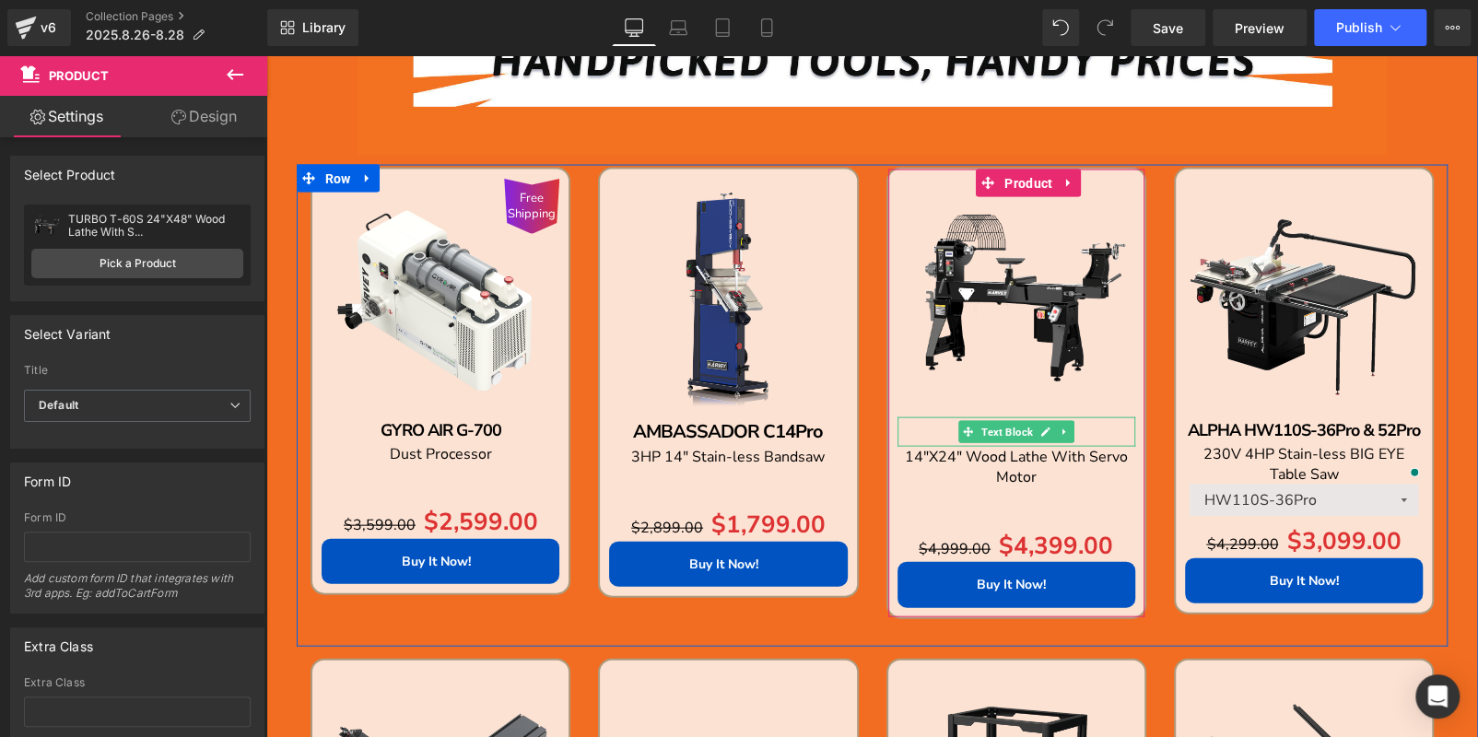
click at [1118, 432] on p "TURBO T-40" at bounding box center [1016, 431] width 238 height 29
click at [1116, 431] on p "TURBO T-40" at bounding box center [1016, 431] width 238 height 29
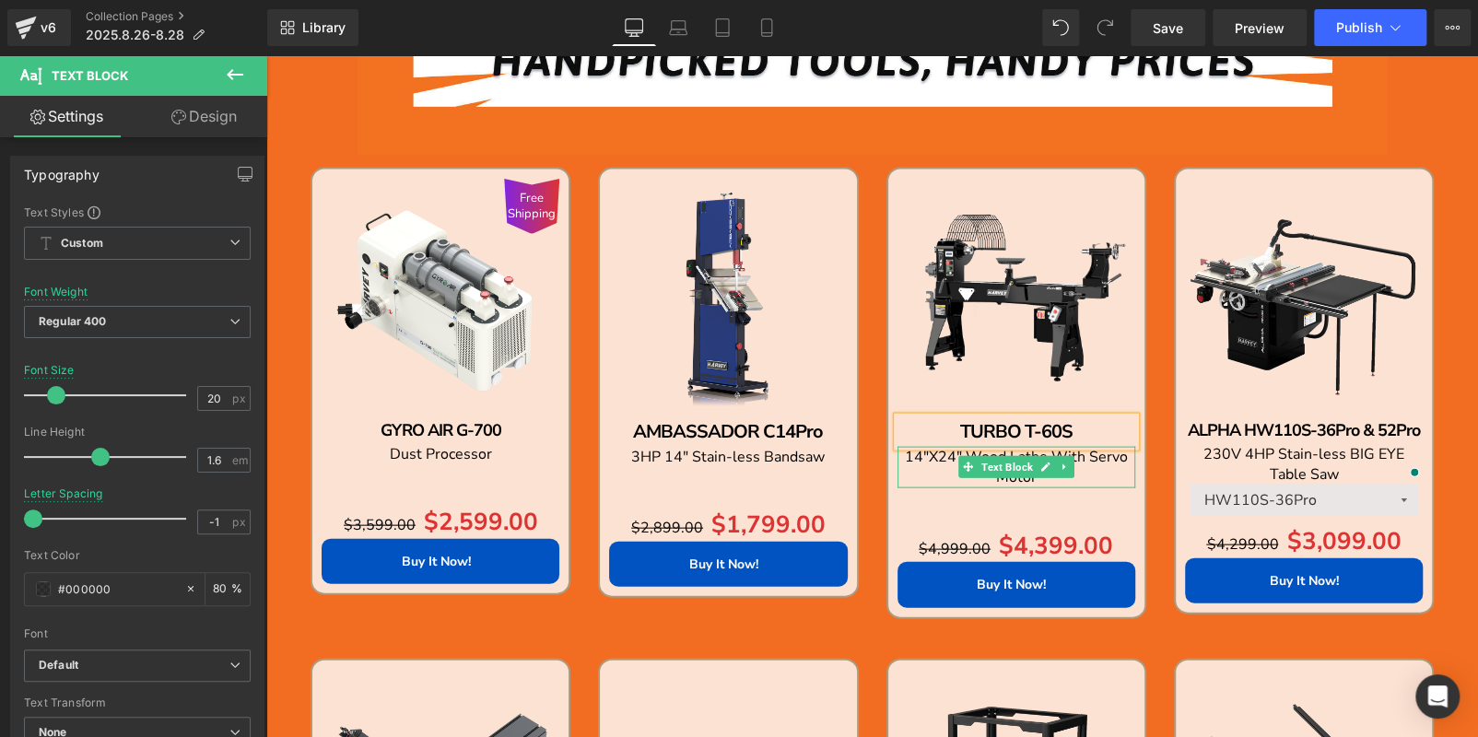
click at [1104, 469] on p "14"X24" Wood Lathe With Servo Motor" at bounding box center [1016, 467] width 238 height 41
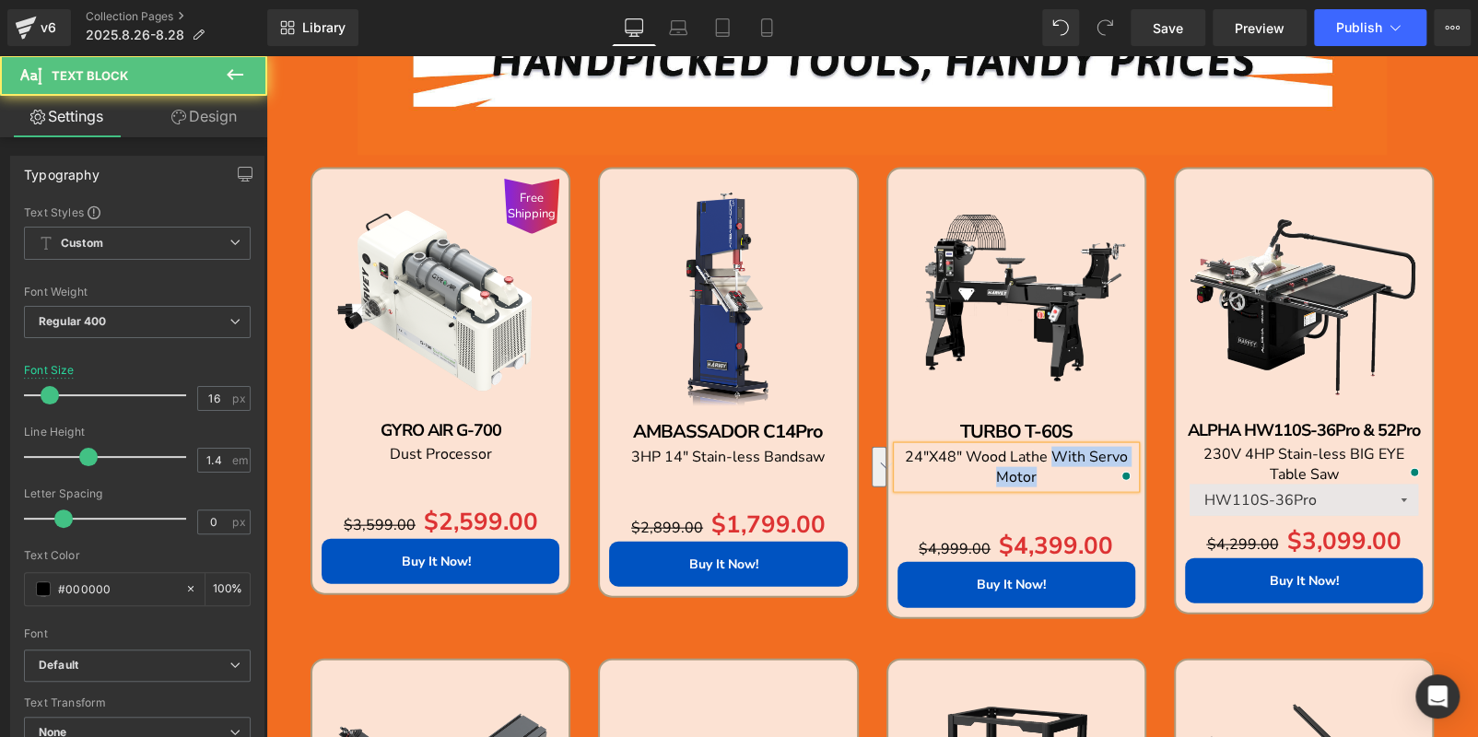
drag, startPoint x: 1045, startPoint y: 454, endPoint x: 1089, endPoint y: 482, distance: 52.1
click at [1089, 482] on p "24"X48" Wood Lathe With Servo Motor" at bounding box center [1016, 467] width 238 height 41
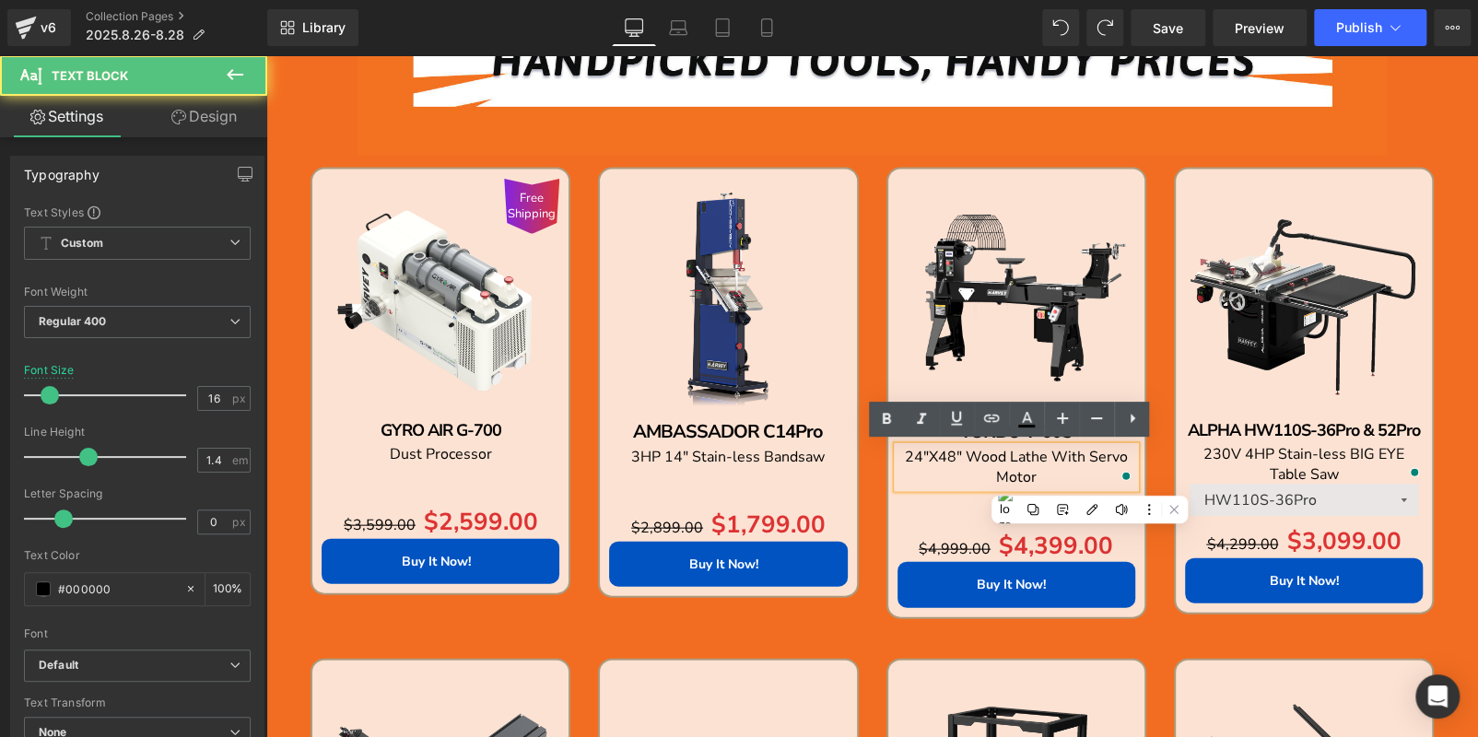
click at [1087, 460] on span "24"X48" Wood Lathe With Servo Motor" at bounding box center [1016, 467] width 223 height 41
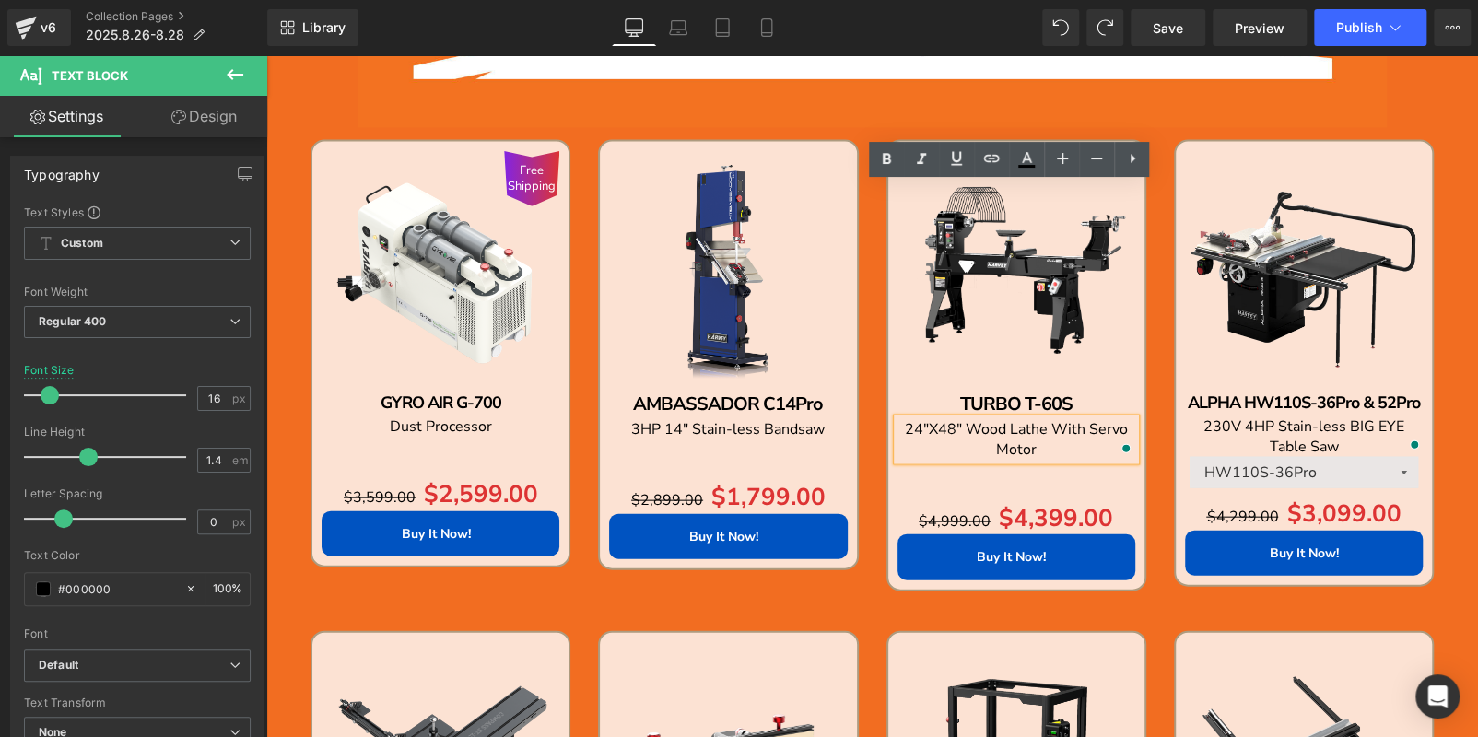
scroll to position [1946, 0]
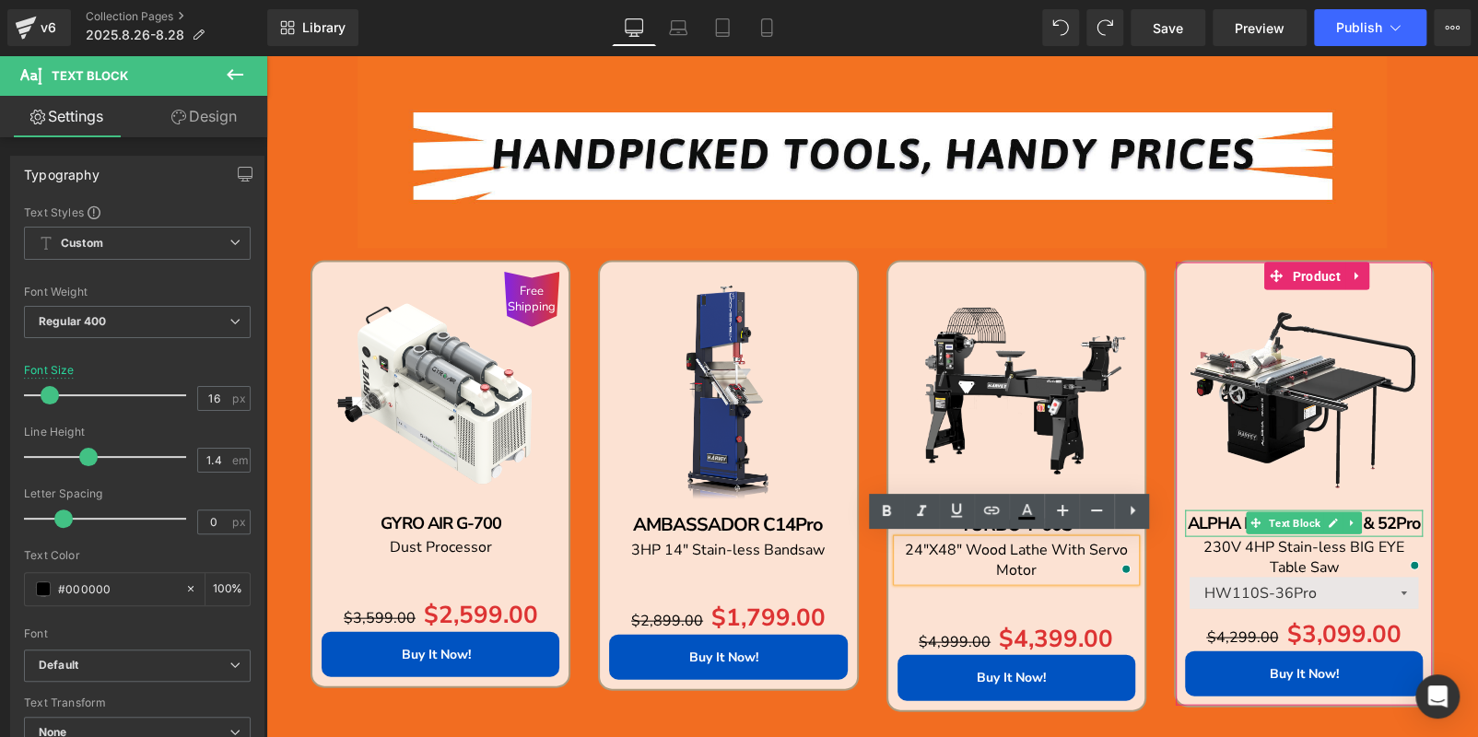
click at [1409, 519] on b "ALPHA HW110S-36Pro & 52Pro" at bounding box center [1303, 522] width 232 height 22
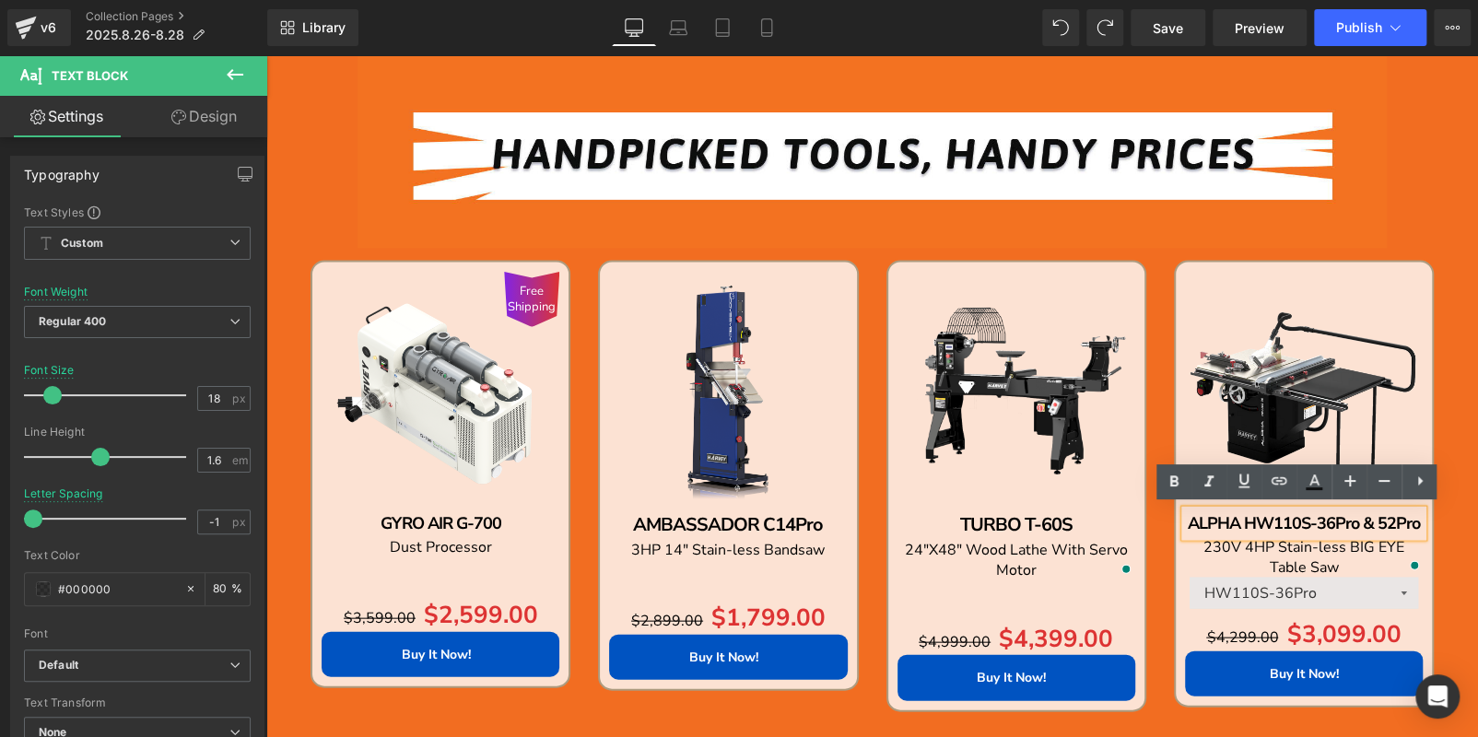
click at [1306, 514] on b "ALPHA HW110S-36Pro & 52Pro" at bounding box center [1303, 522] width 232 height 22
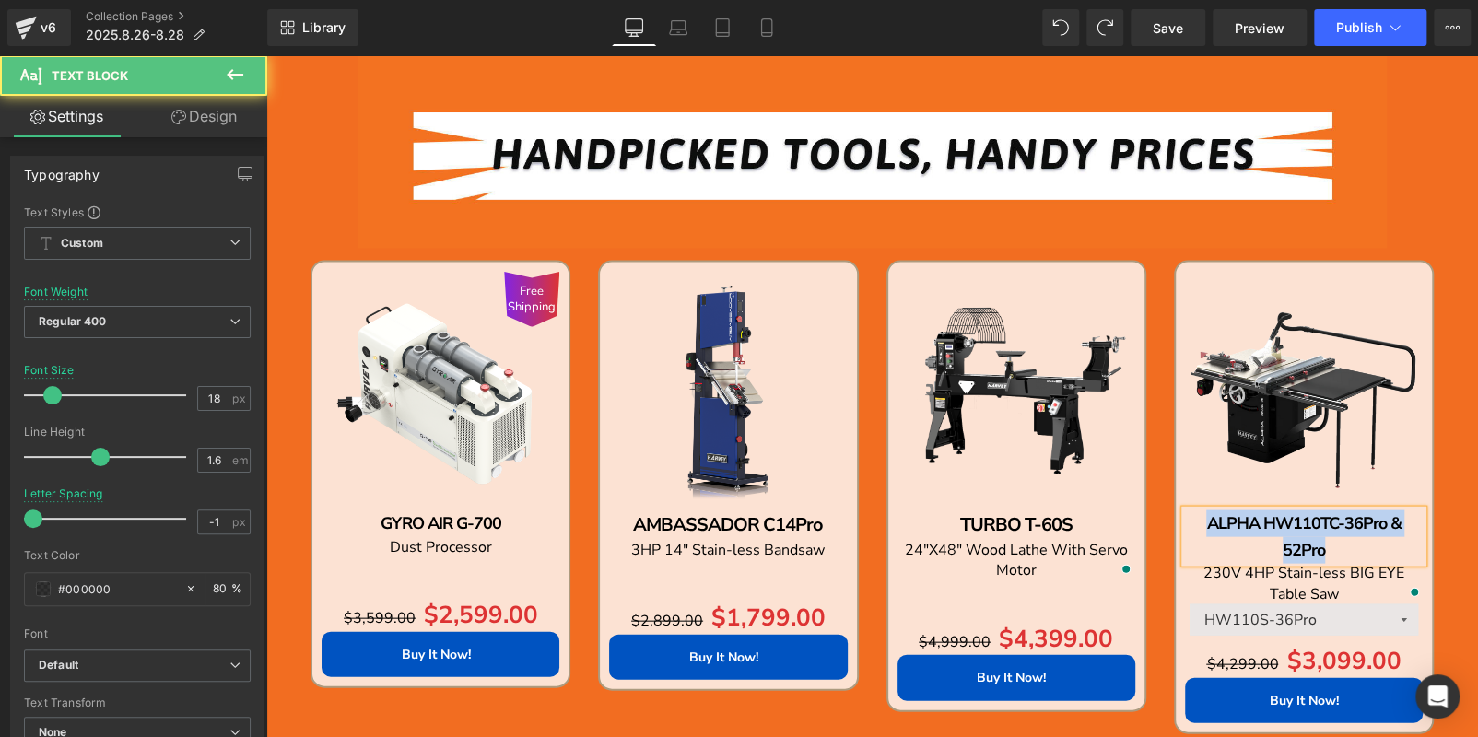
drag, startPoint x: 1328, startPoint y: 543, endPoint x: 1091, endPoint y: 462, distance: 251.1
click at [1095, 473] on div "Free Shipping (P) Image GYRO AIR G-700 Text Block Dust Processor Text Block Sep…" at bounding box center [872, 509] width 1151 height 504
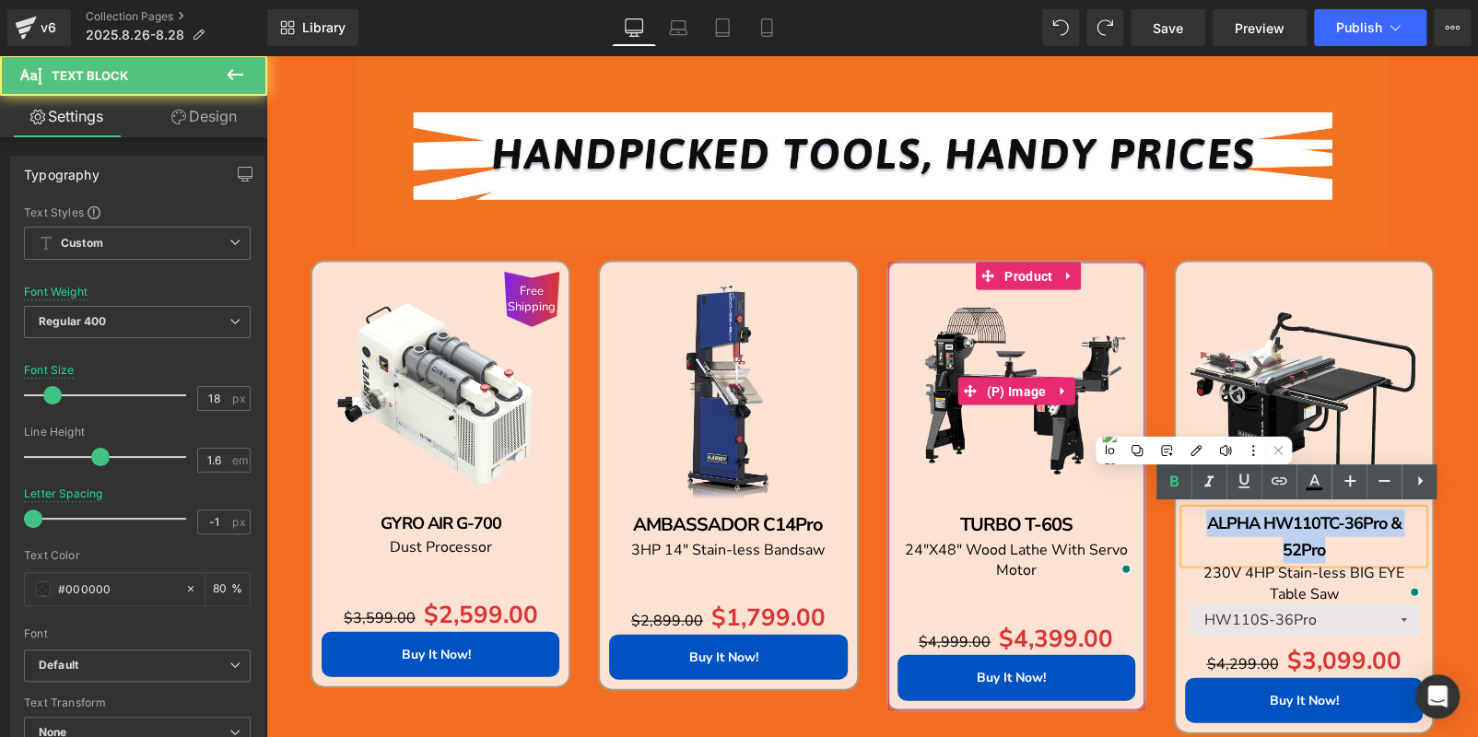
copy b "ALPHA HW110TC-36Pro & 52Pro"
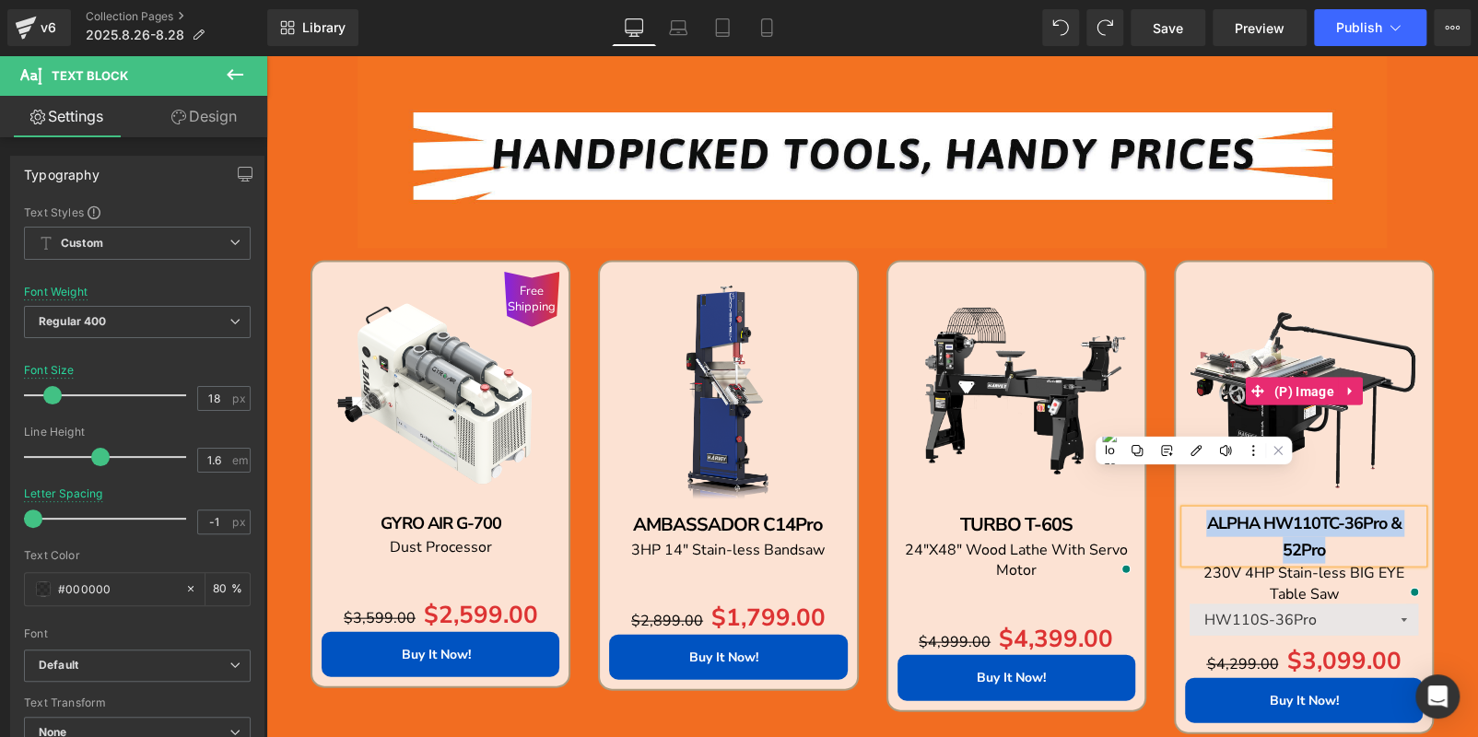
drag, startPoint x: 1318, startPoint y: 350, endPoint x: 1306, endPoint y: 328, distance: 25.1
click at [1318, 349] on img at bounding box center [1304, 390] width 238 height 238
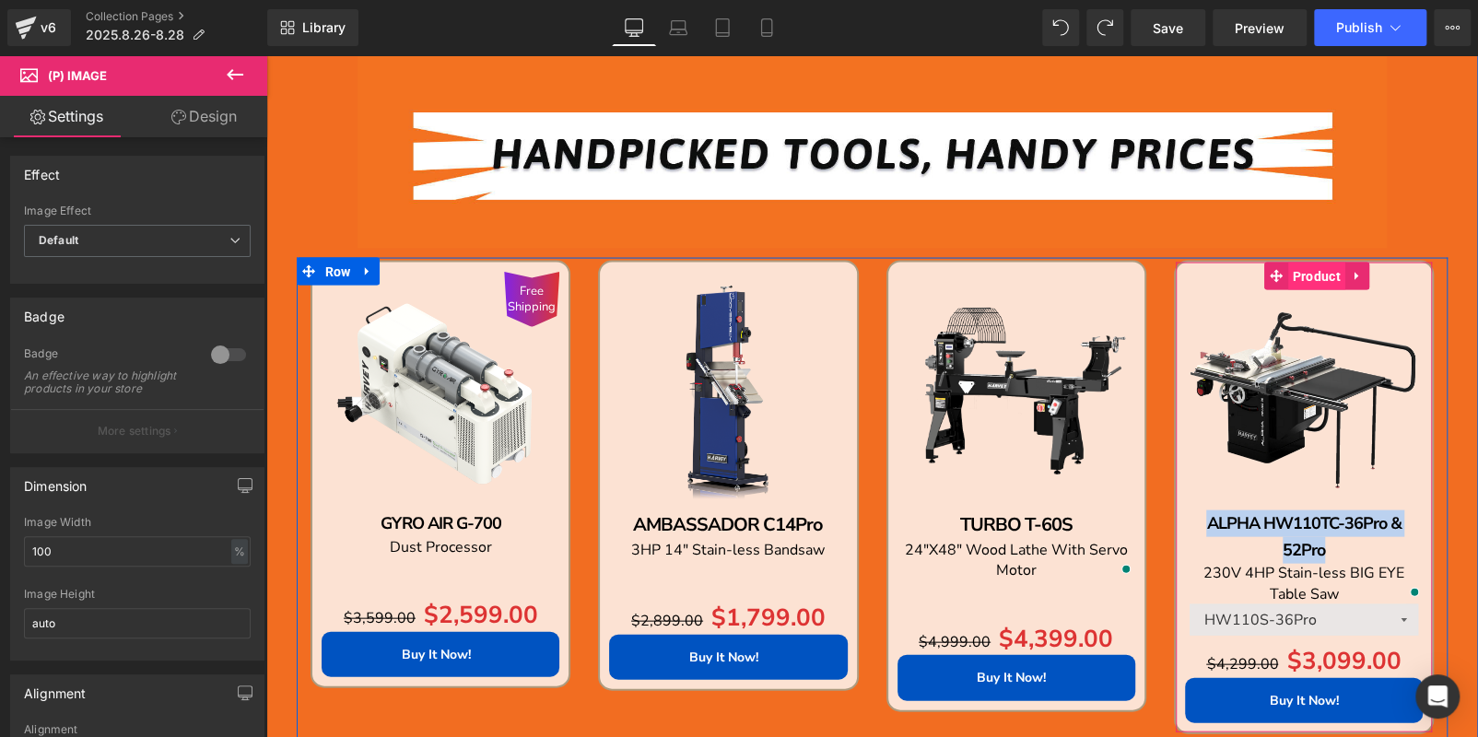
click at [1305, 275] on span "Product" at bounding box center [1316, 276] width 57 height 28
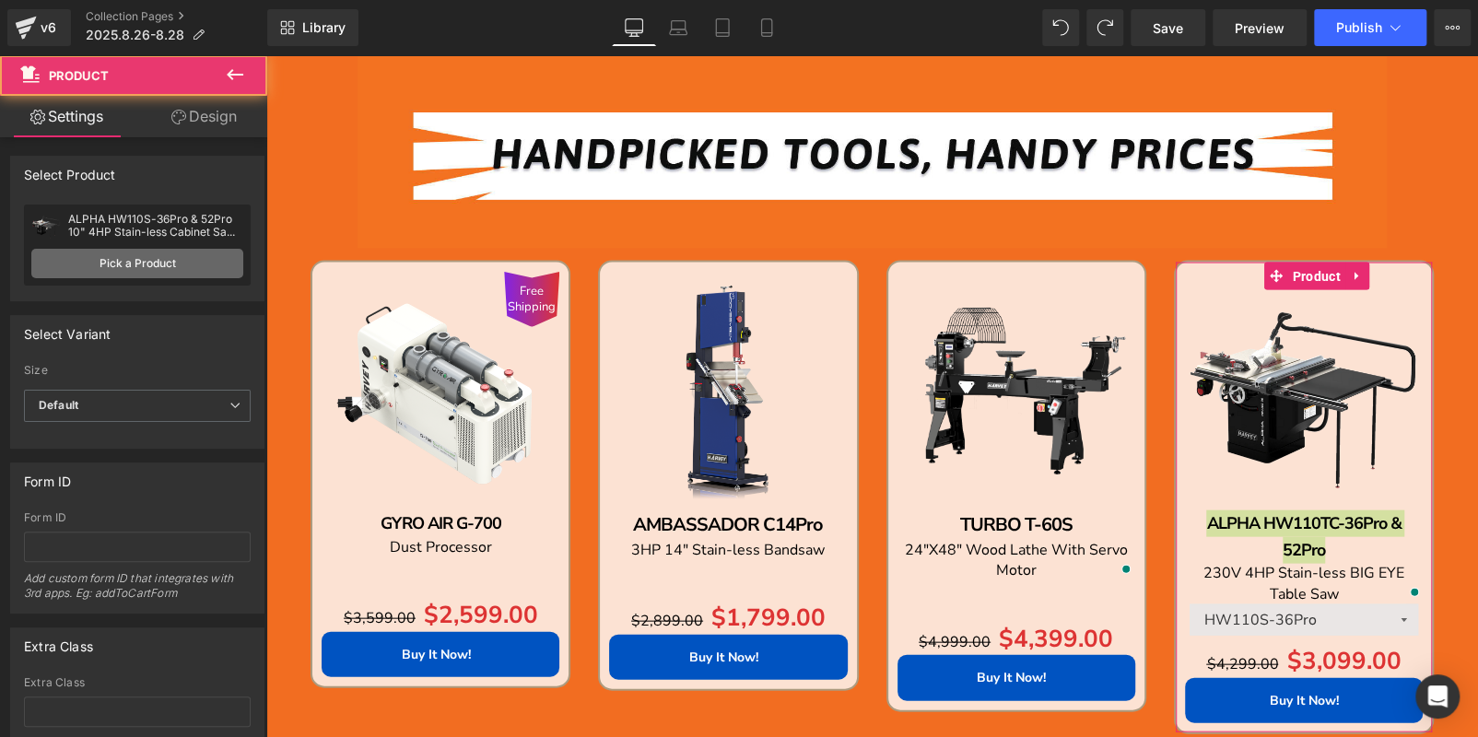
click at [111, 261] on link "Pick a Product" at bounding box center [137, 263] width 212 height 29
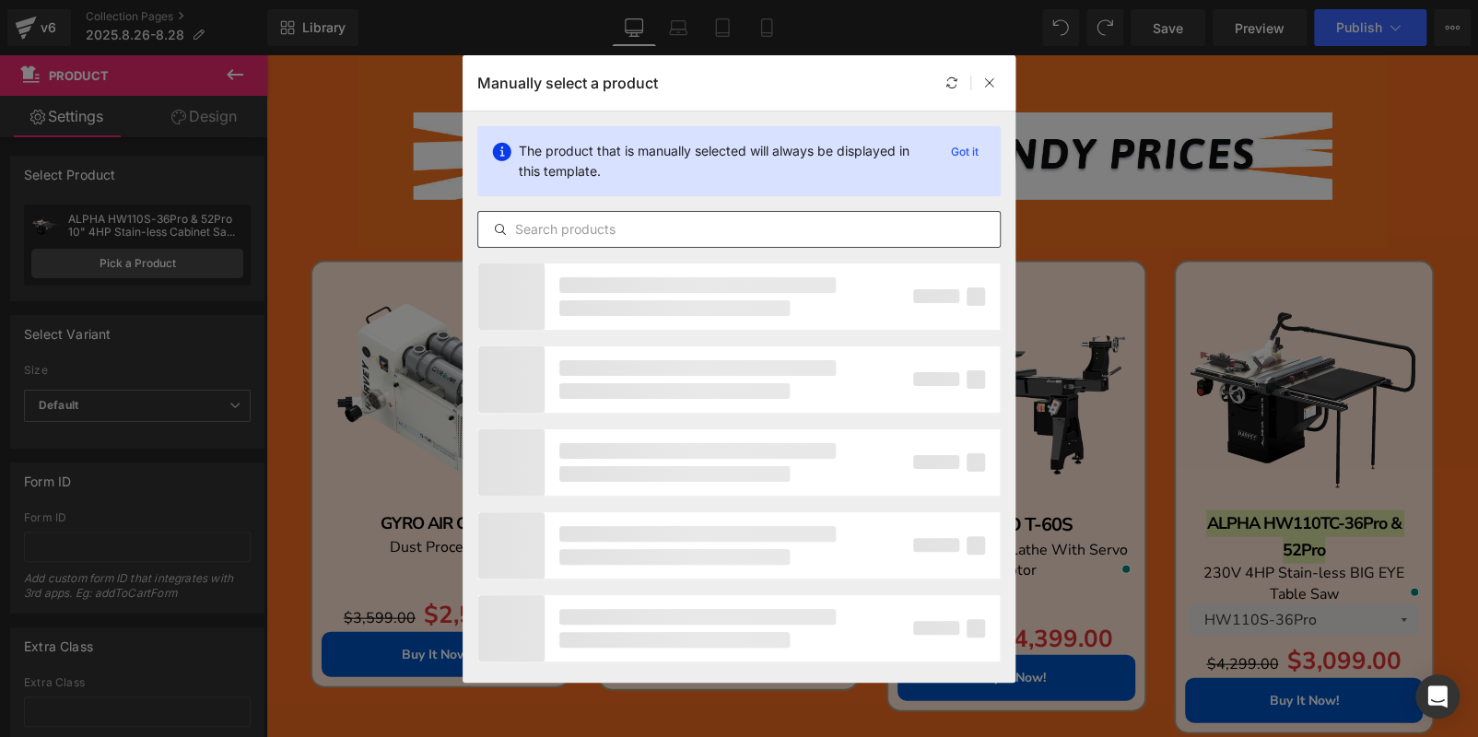
click at [574, 234] on input "text" at bounding box center [738, 229] width 521 height 22
paste input "ALPHA HW110TC-36Pro & 52Pro"
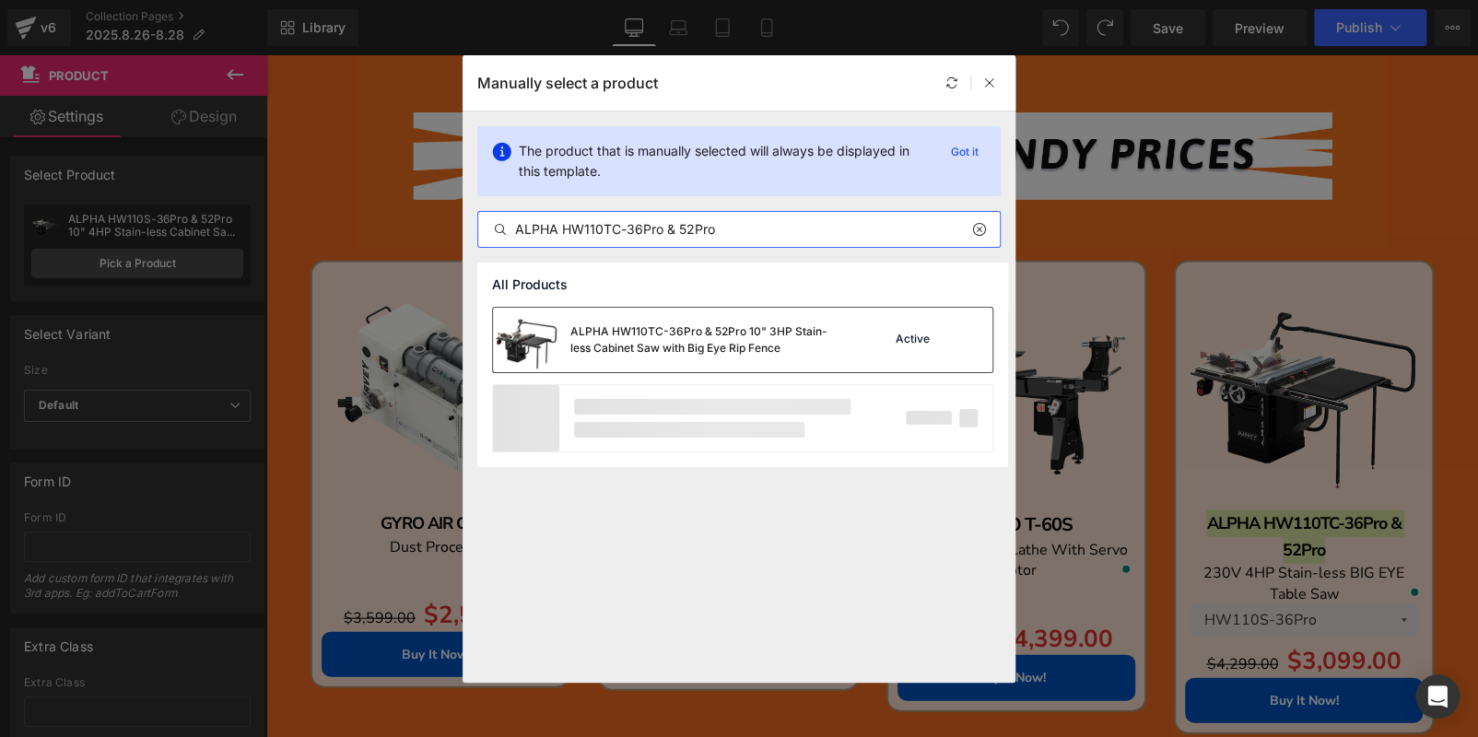
type input "ALPHA HW110TC-36Pro & 52Pro"
click at [709, 331] on div "ALPHA HW110TC-36Pro & 52Pro 10" 3HP Stain-less Cabinet Saw with Big Eye Rip Fen…" at bounding box center [708, 339] width 276 height 33
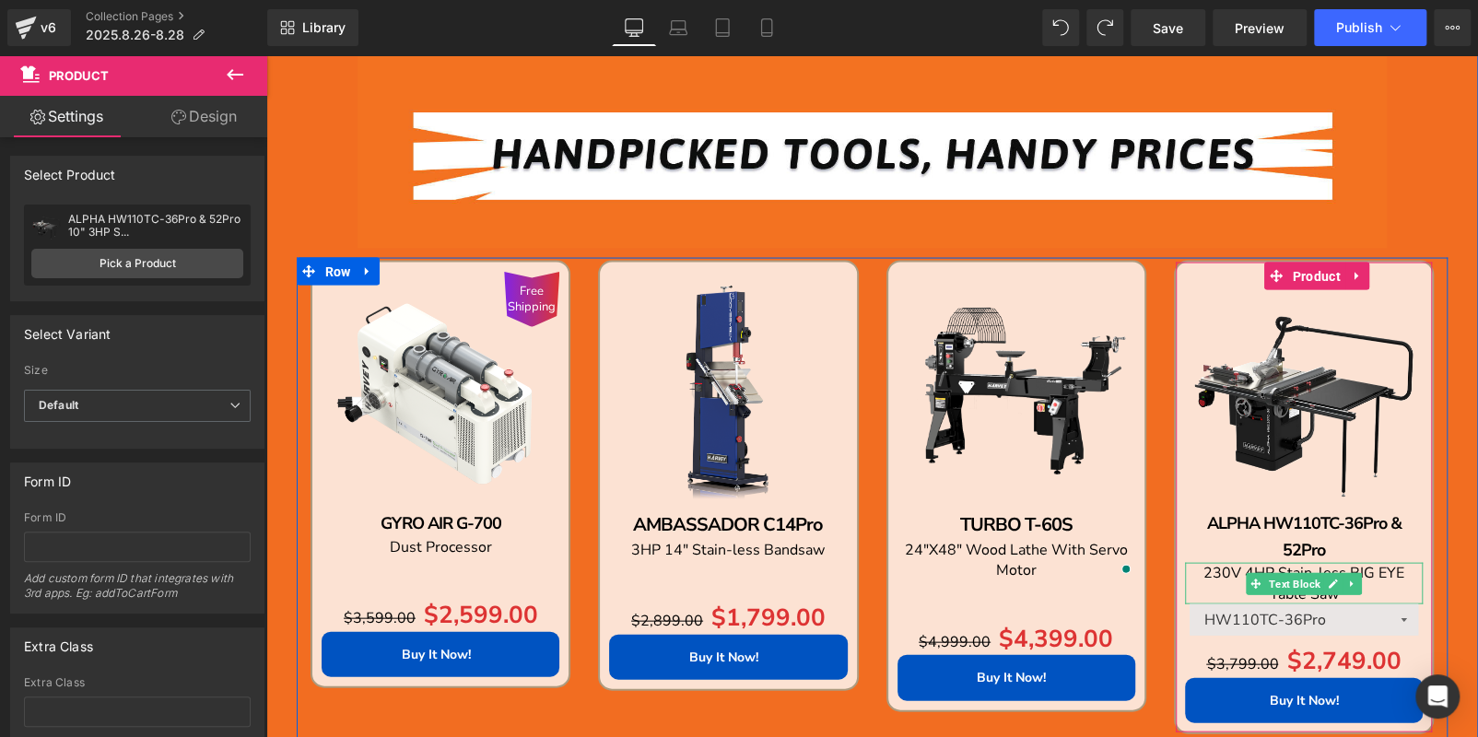
click at [1220, 567] on span "230V 4HP Stain-less BIG EYE Table Saw" at bounding box center [1303, 582] width 201 height 41
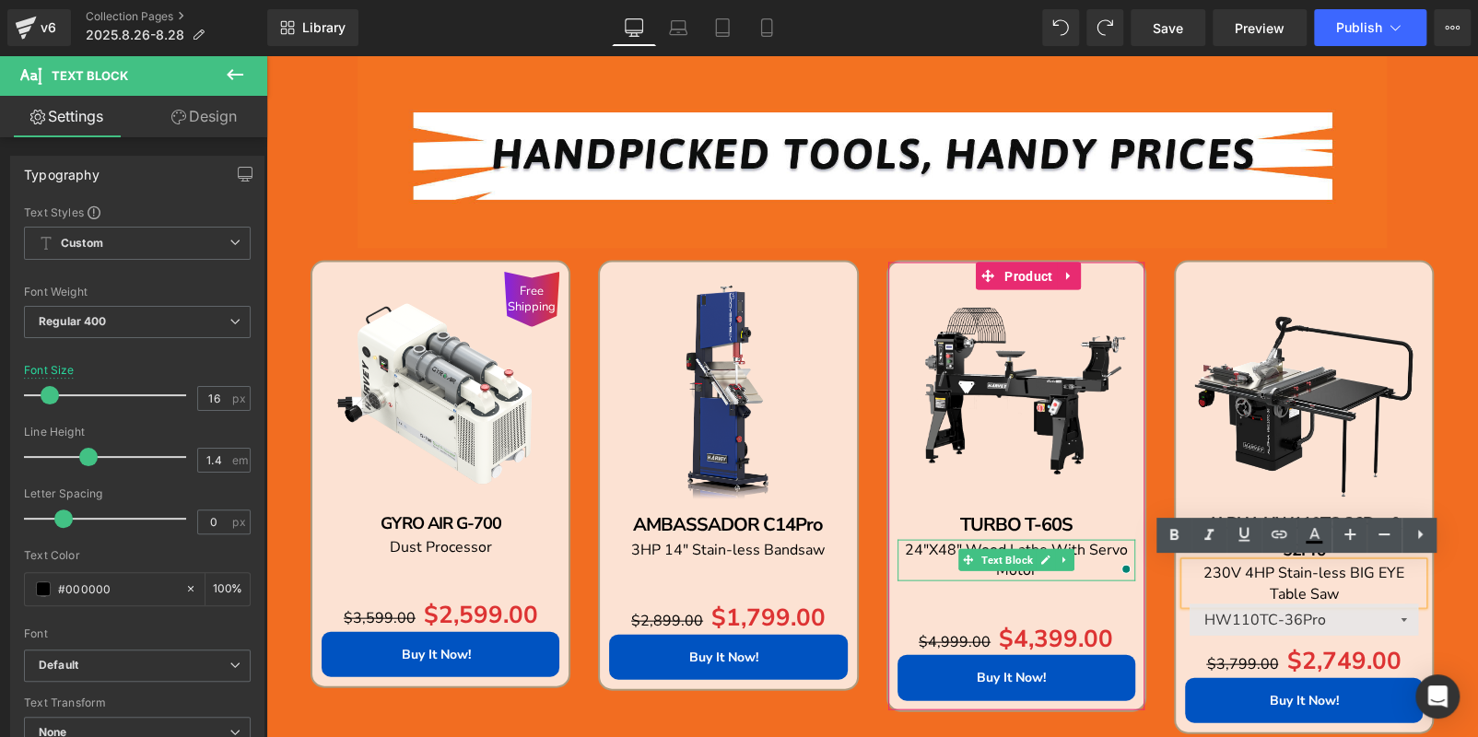
click at [1118, 566] on div "Open Grammarly." at bounding box center [1125, 568] width 15 height 15
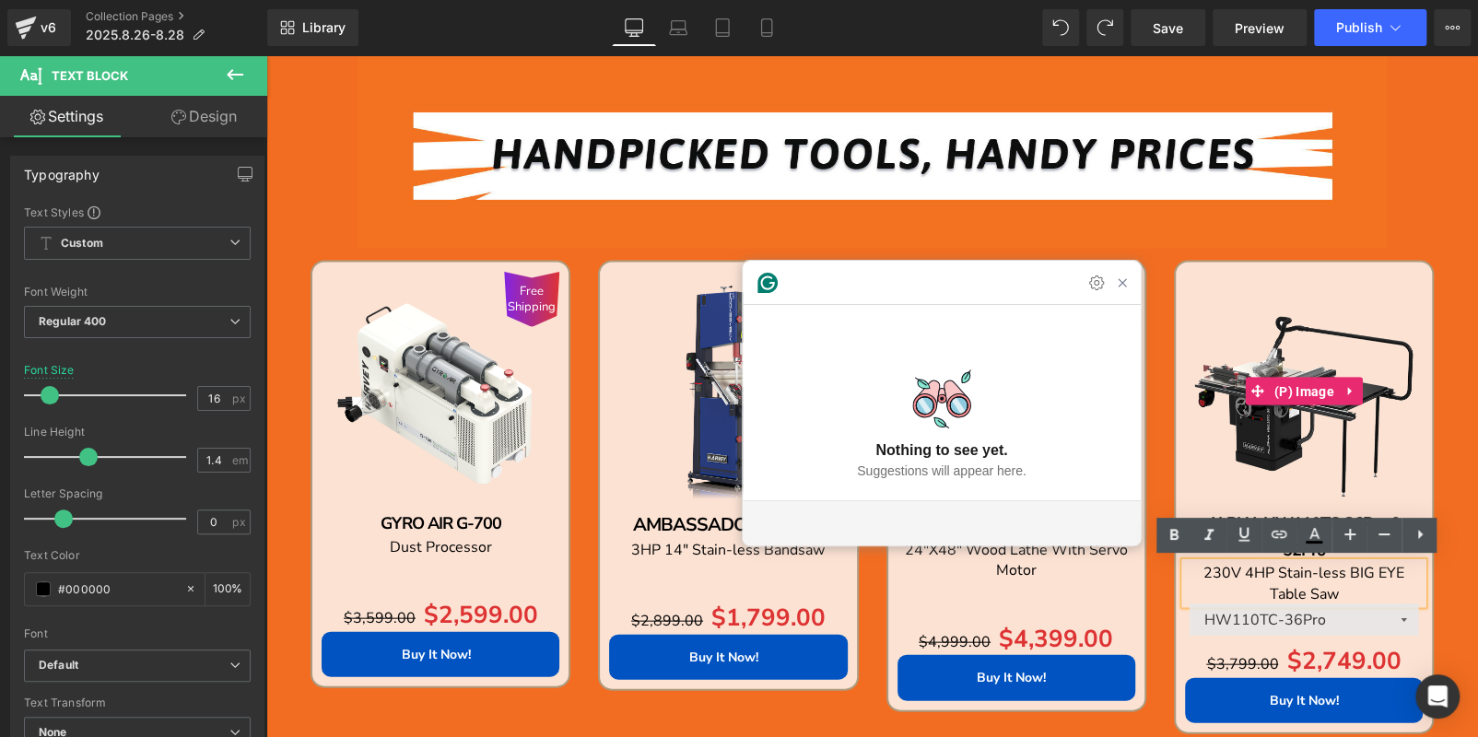
click at [1230, 407] on img at bounding box center [1304, 390] width 238 height 238
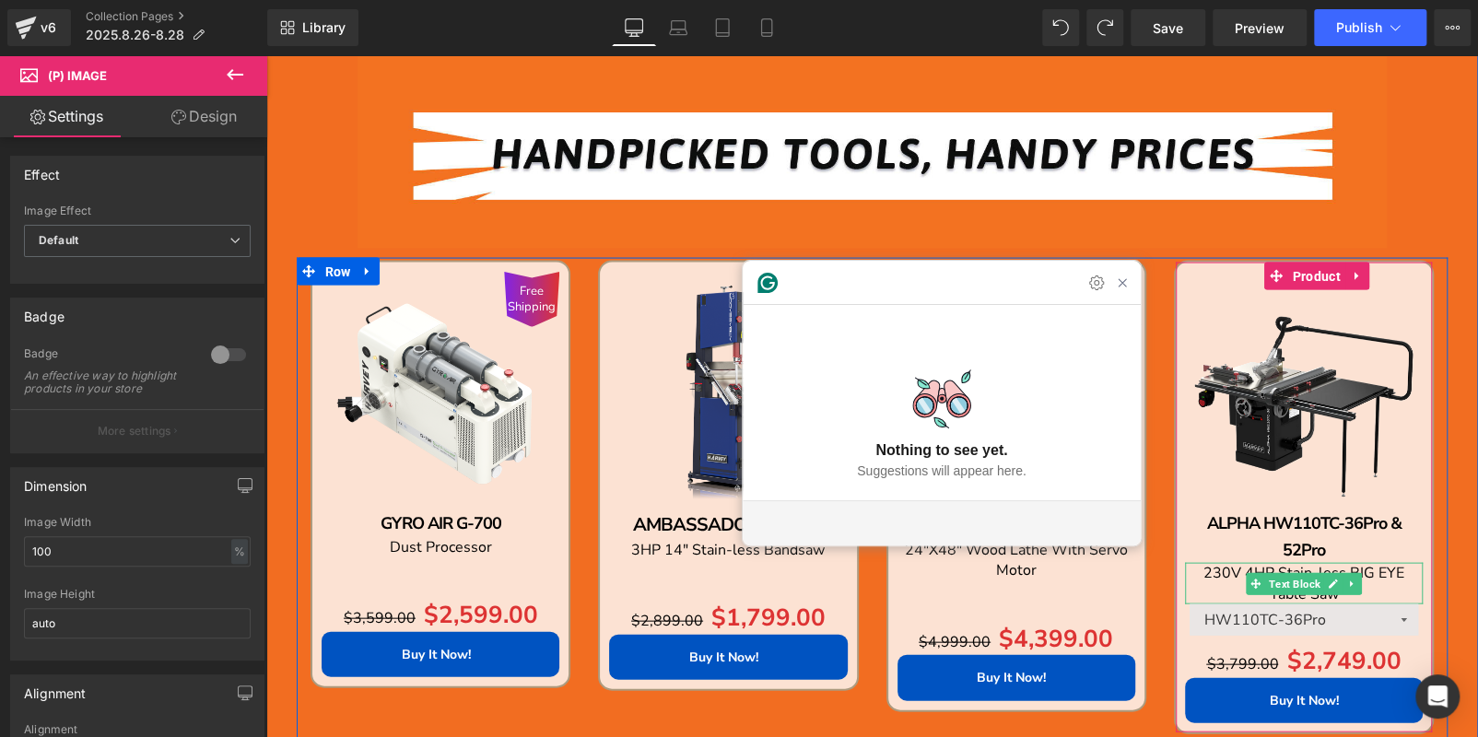
click at [1227, 585] on p "230V 4HP Stain-less BIG EYE Table Saw" at bounding box center [1304, 582] width 238 height 41
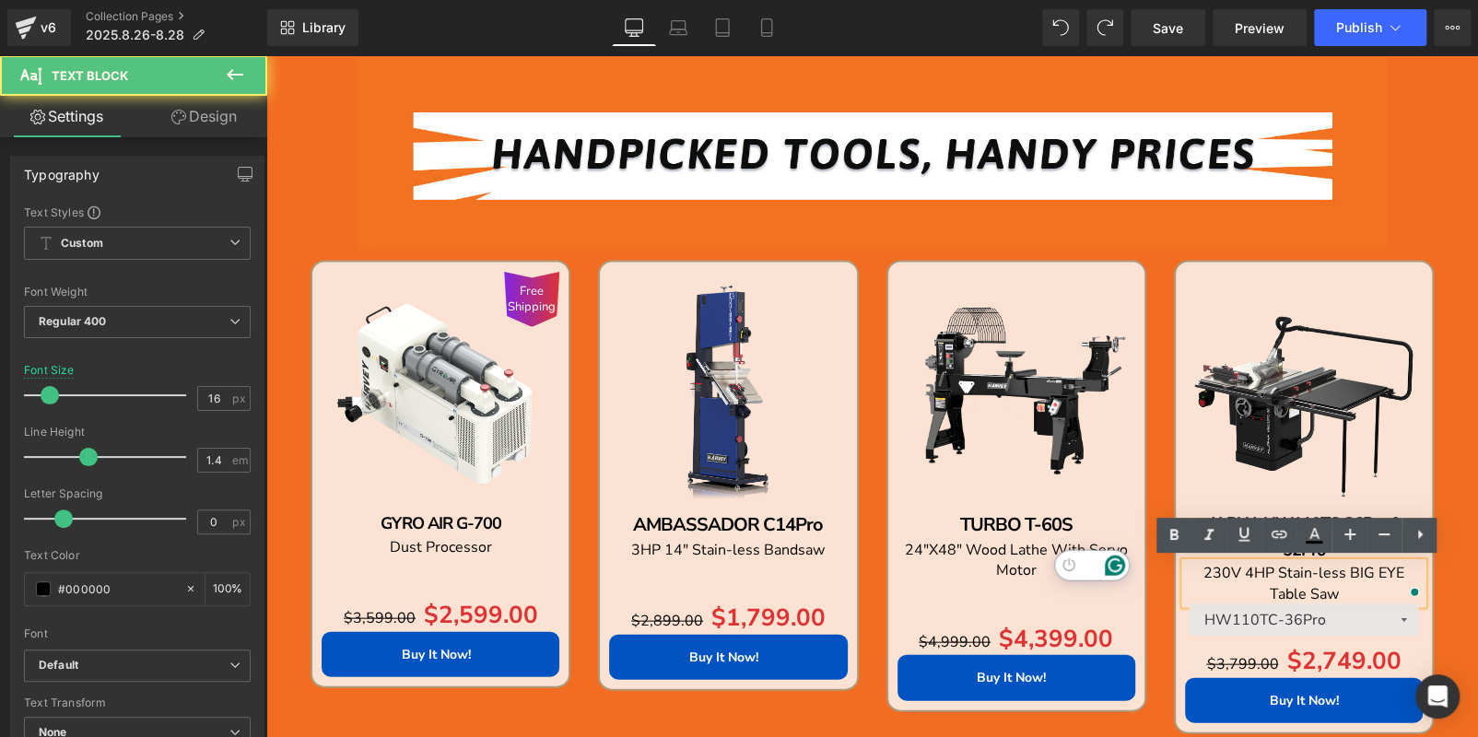
click at [1279, 590] on span "230V 4HP Stain-less BIG EYE Table Saw" at bounding box center [1303, 582] width 201 height 41
click at [1247, 569] on span "230V 4HP Stain-less BIG EYE Table Saw" at bounding box center [1303, 582] width 201 height 41
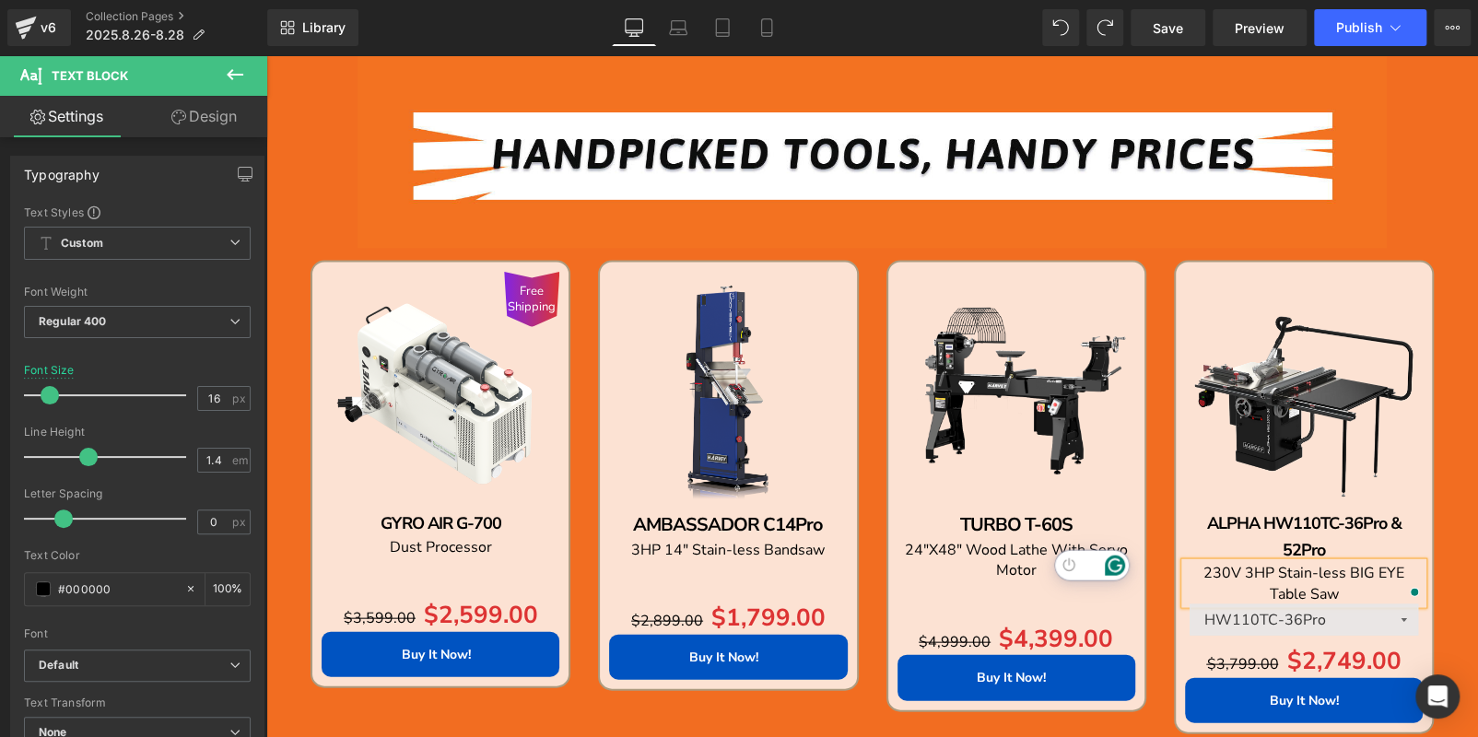
click at [1344, 3] on div "Library Desktop Desktop Laptop Tablet Mobile Save Preview Publish Scheduled Vie…" at bounding box center [872, 27] width 1210 height 55
click at [1356, 11] on button "Publish" at bounding box center [1370, 27] width 112 height 37
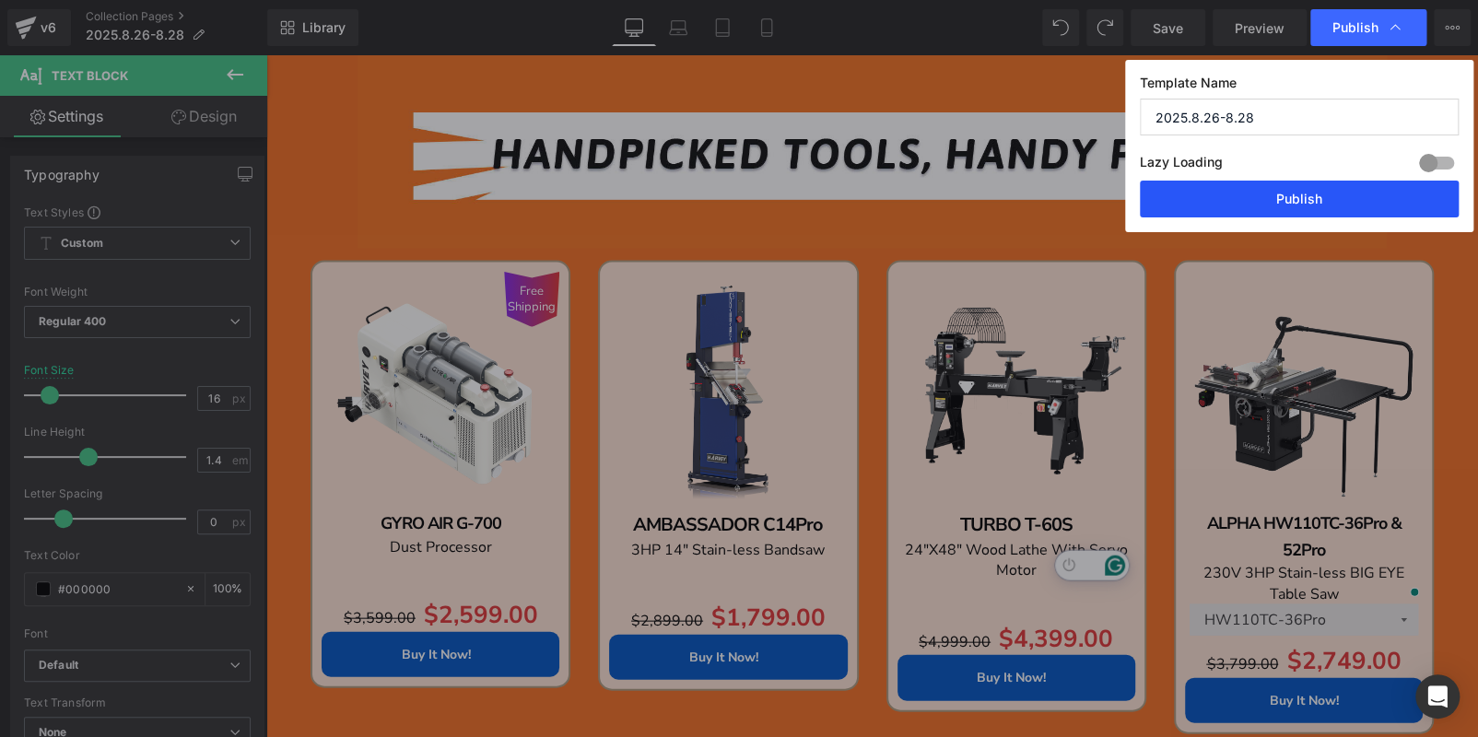
drag, startPoint x: 1360, startPoint y: 209, endPoint x: 1010, endPoint y: 452, distance: 426.2
click at [1360, 209] on button "Publish" at bounding box center [1298, 199] width 319 height 37
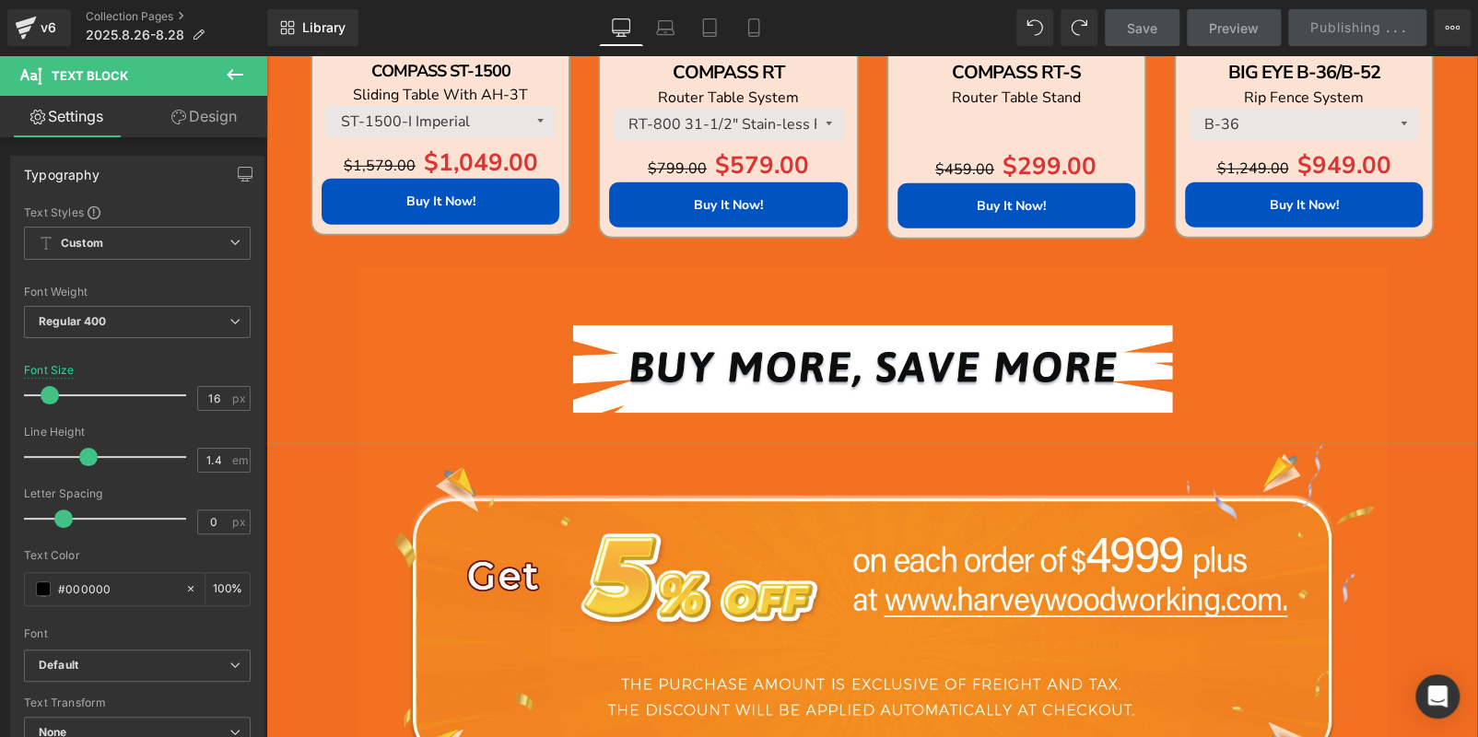
scroll to position [2775, 0]
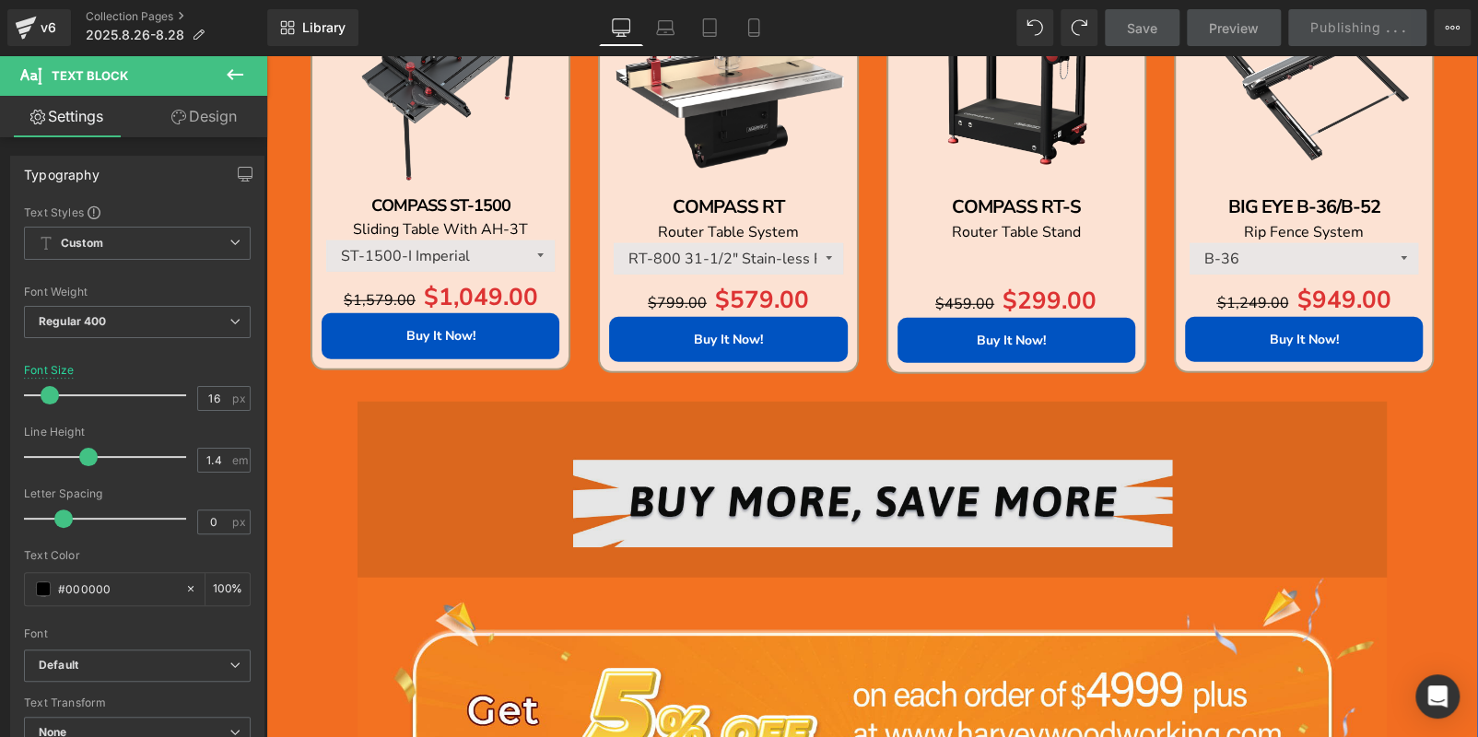
click at [851, 463] on img at bounding box center [872, 490] width 1030 height 176
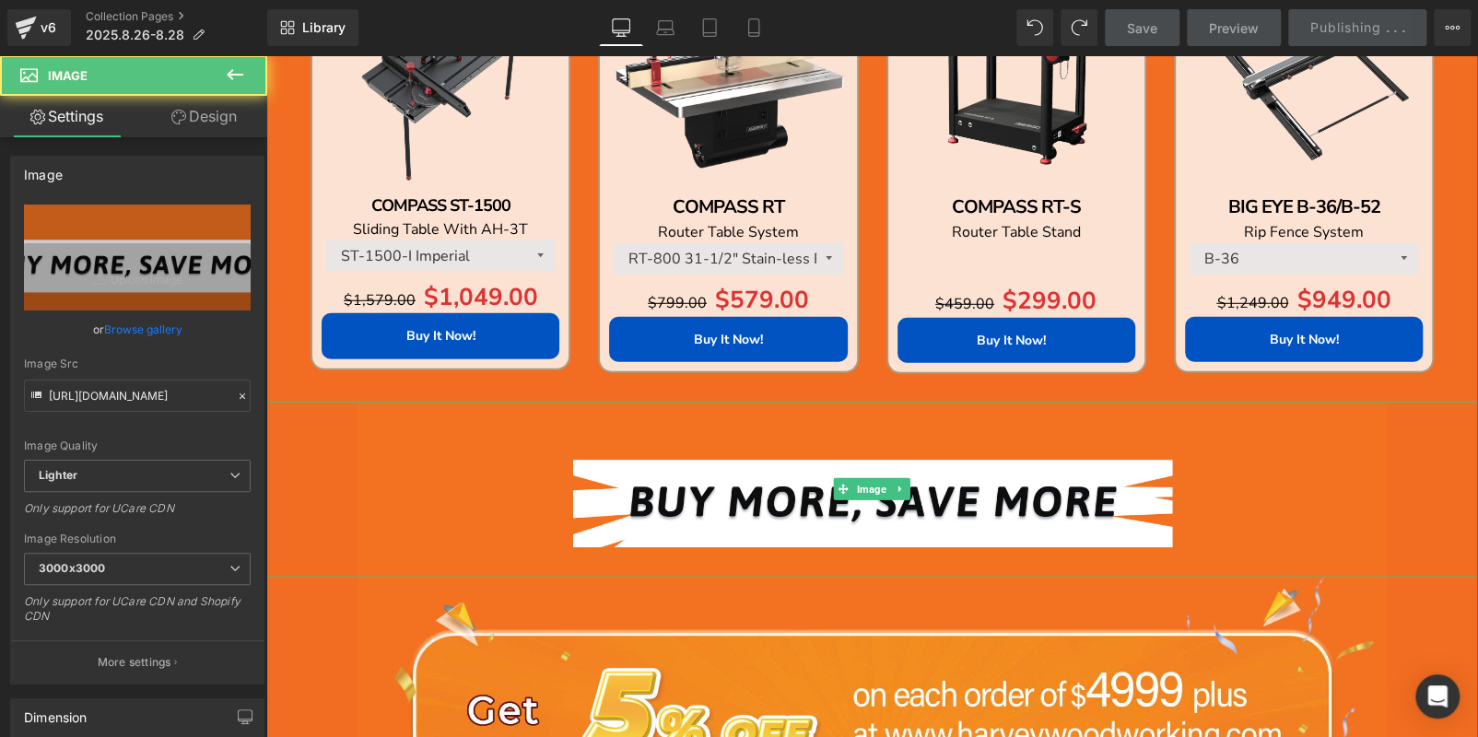
click at [891, 489] on link at bounding box center [900, 489] width 19 height 22
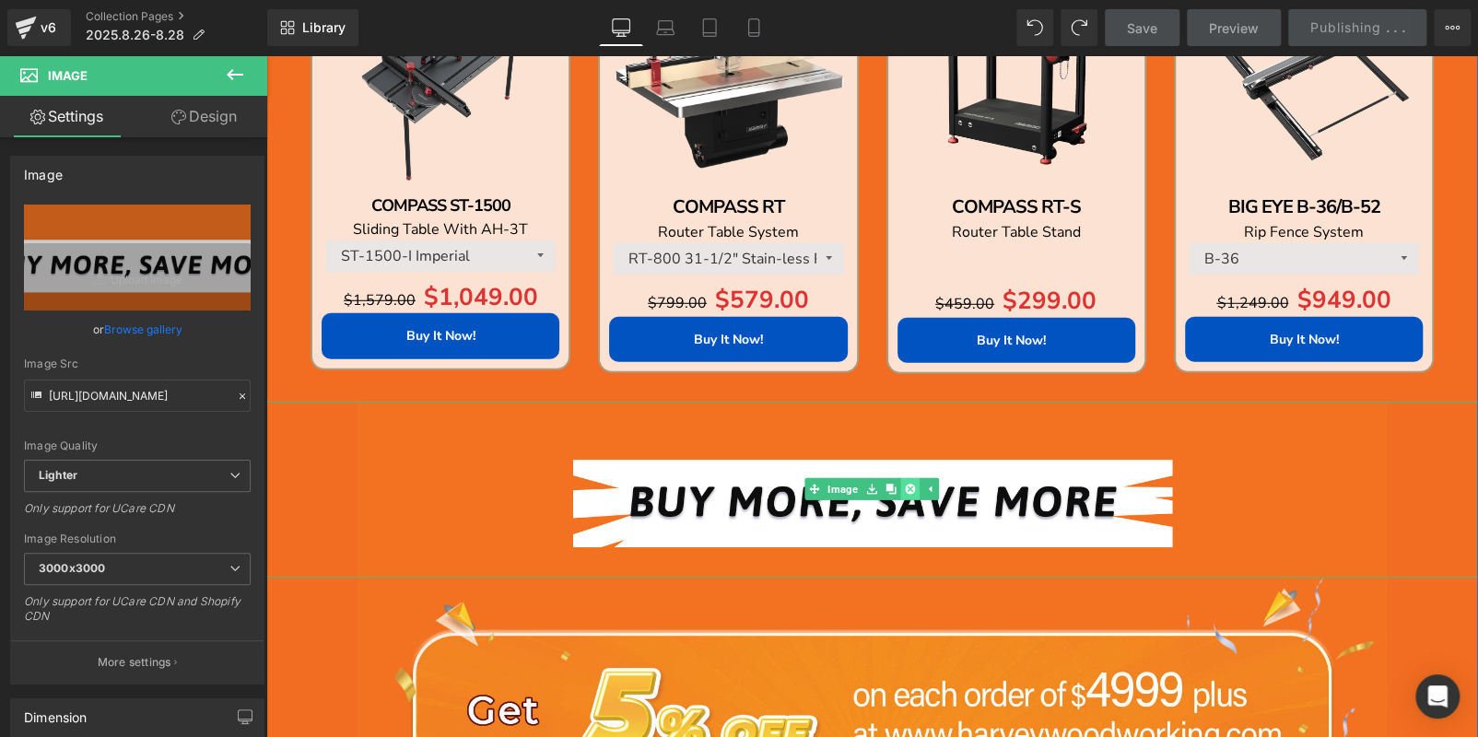
click at [905, 489] on icon at bounding box center [910, 490] width 10 height 10
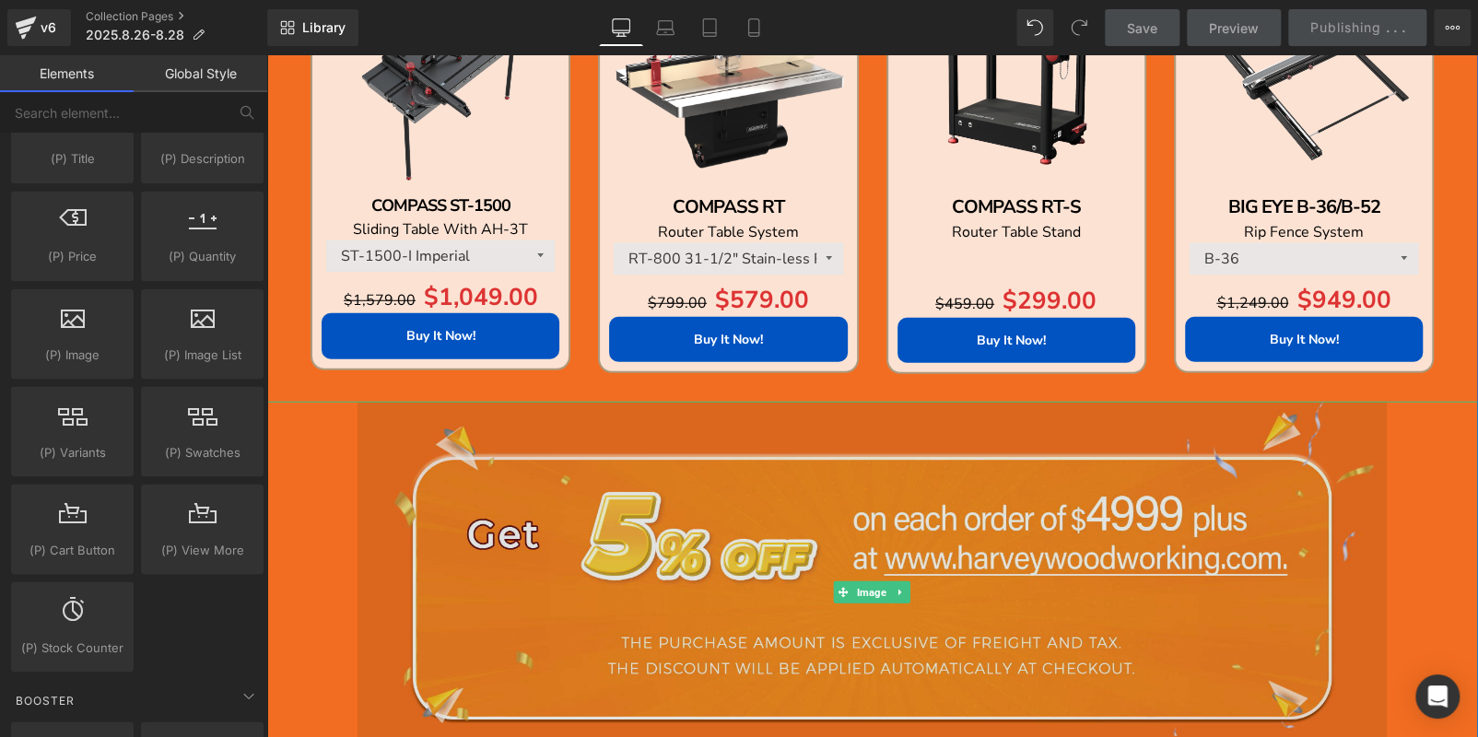
click at [825, 463] on img at bounding box center [872, 592] width 1030 height 381
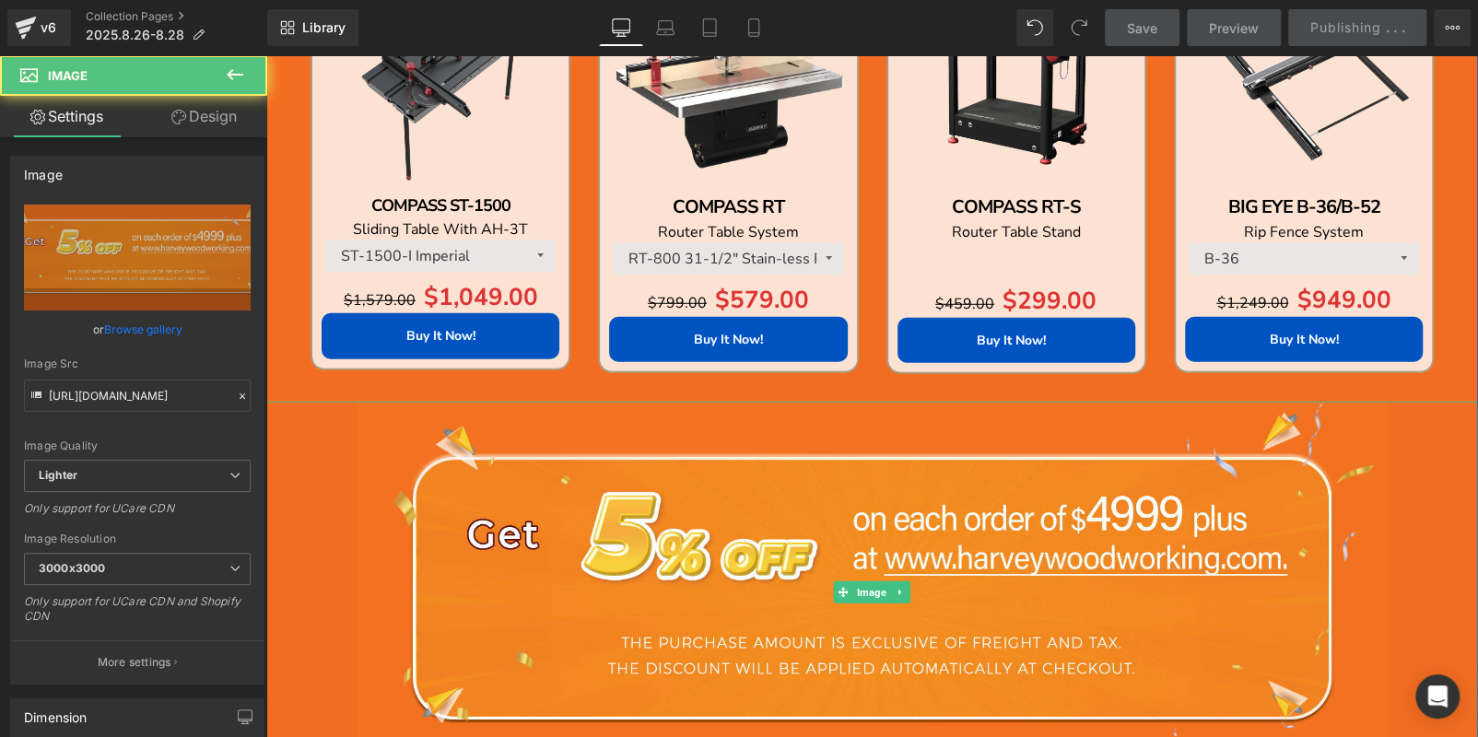
click at [900, 583] on link at bounding box center [900, 592] width 19 height 22
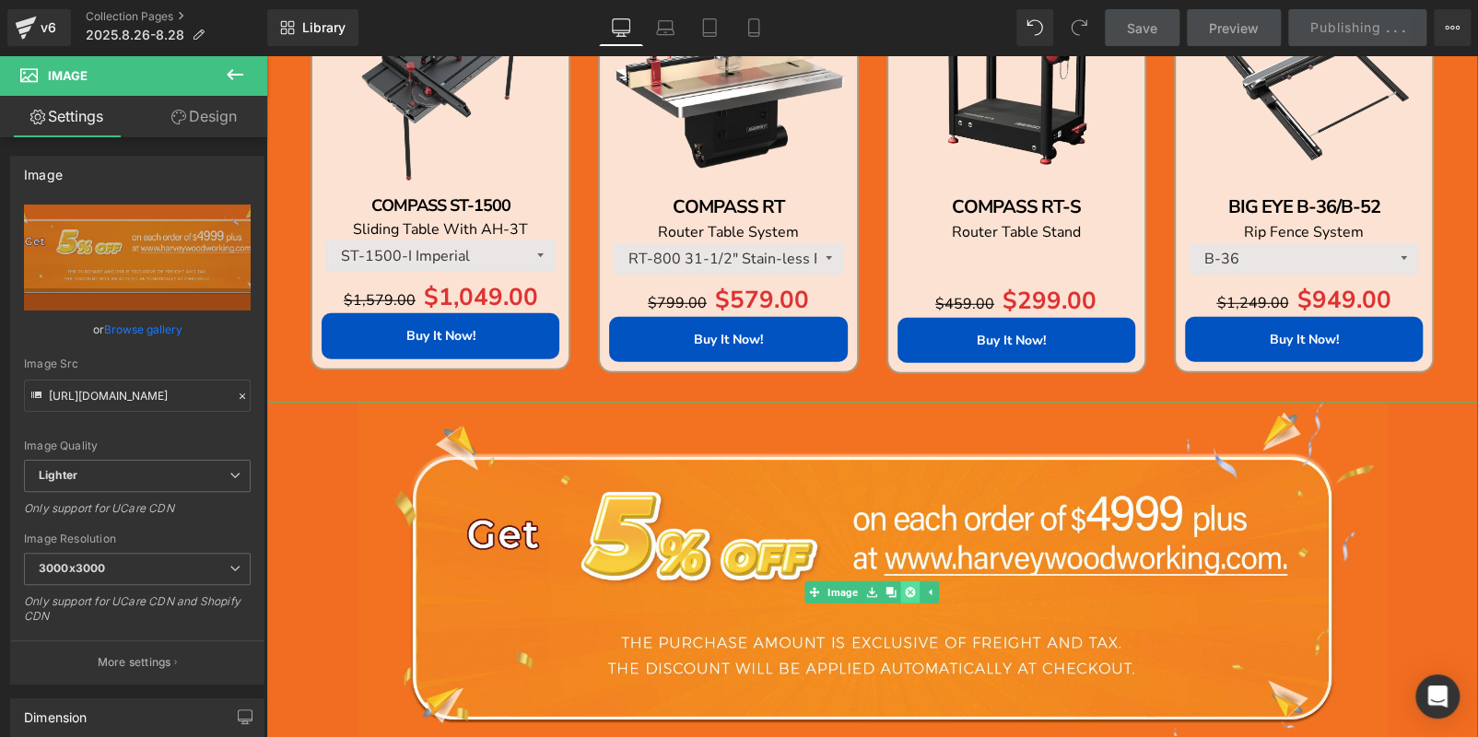
click at [905, 589] on icon at bounding box center [910, 592] width 10 height 11
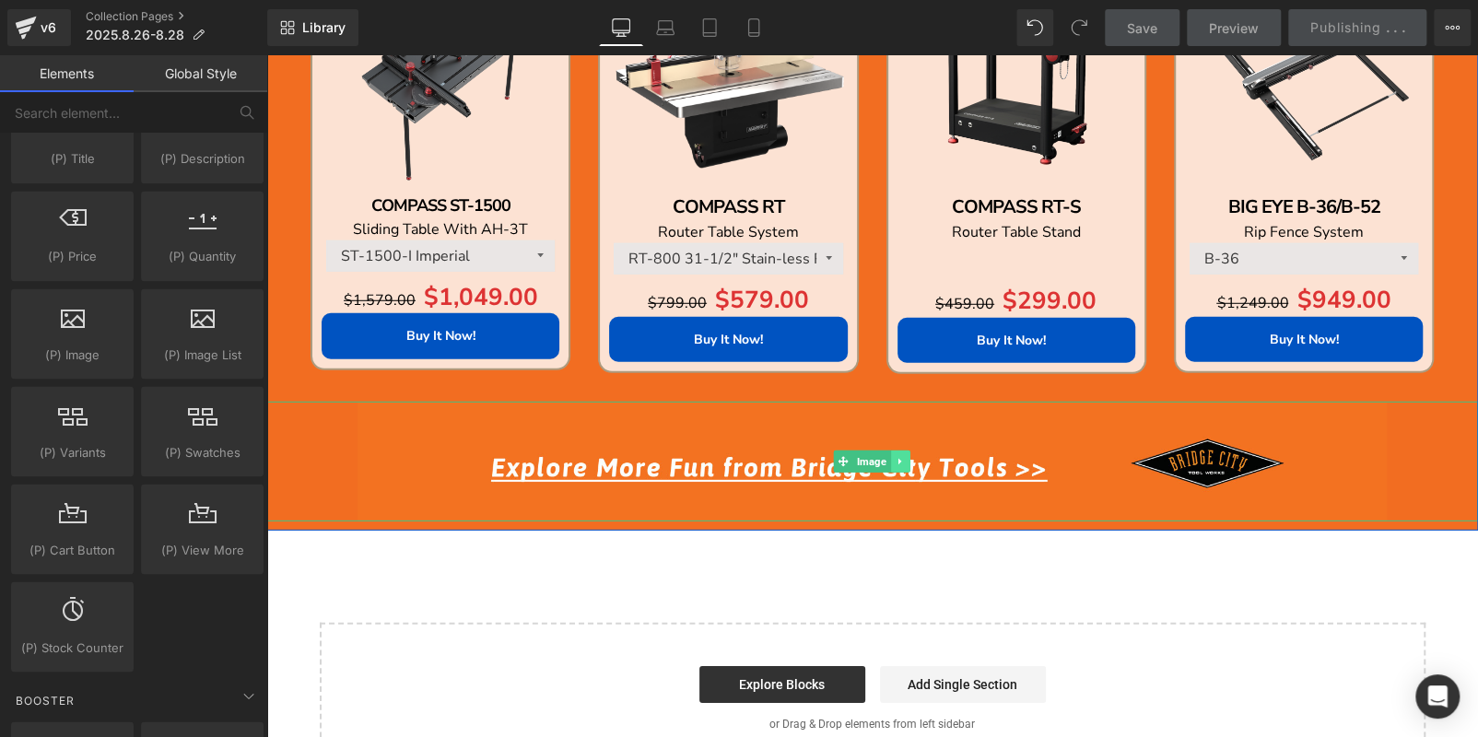
click at [895, 456] on icon at bounding box center [900, 461] width 10 height 11
click at [905, 456] on icon at bounding box center [910, 461] width 10 height 10
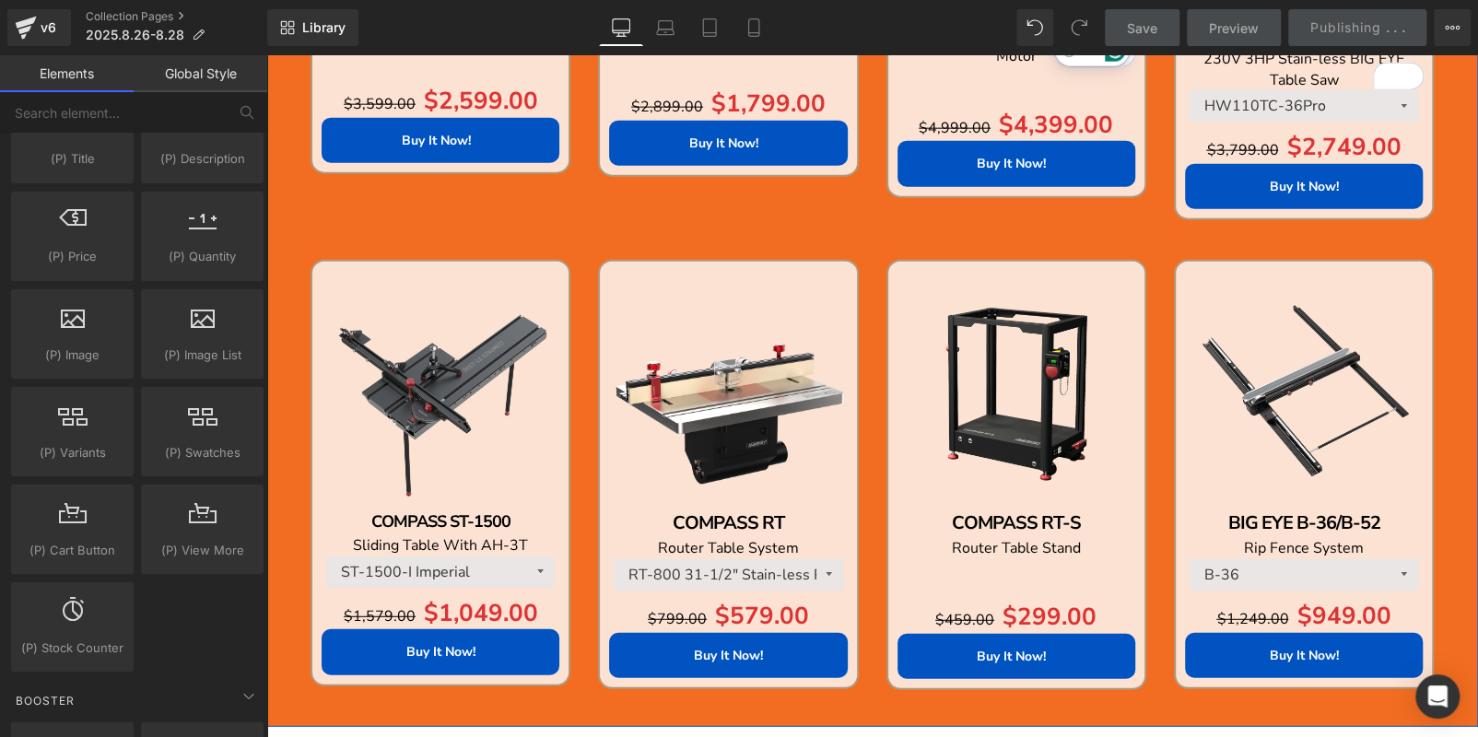
scroll to position [2315, 0]
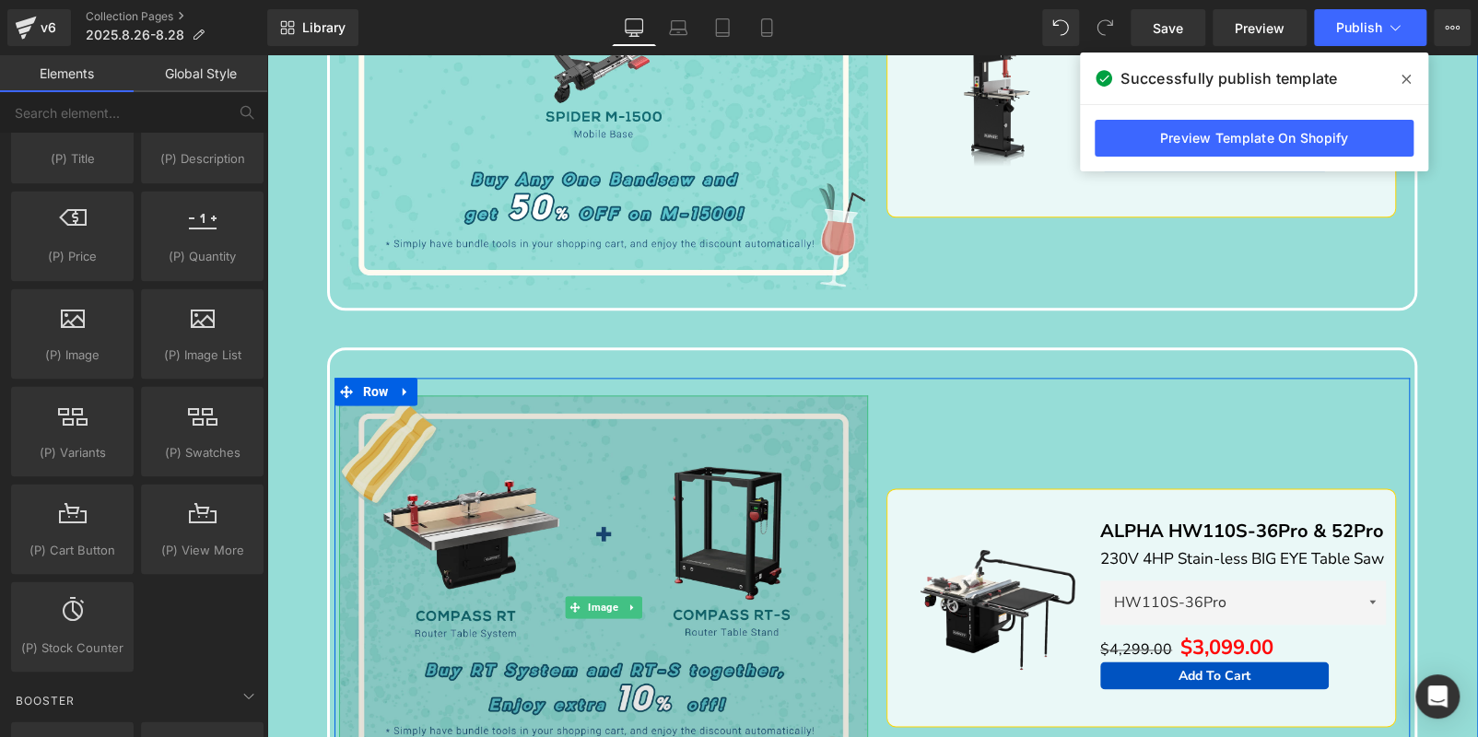
scroll to position [657, 0]
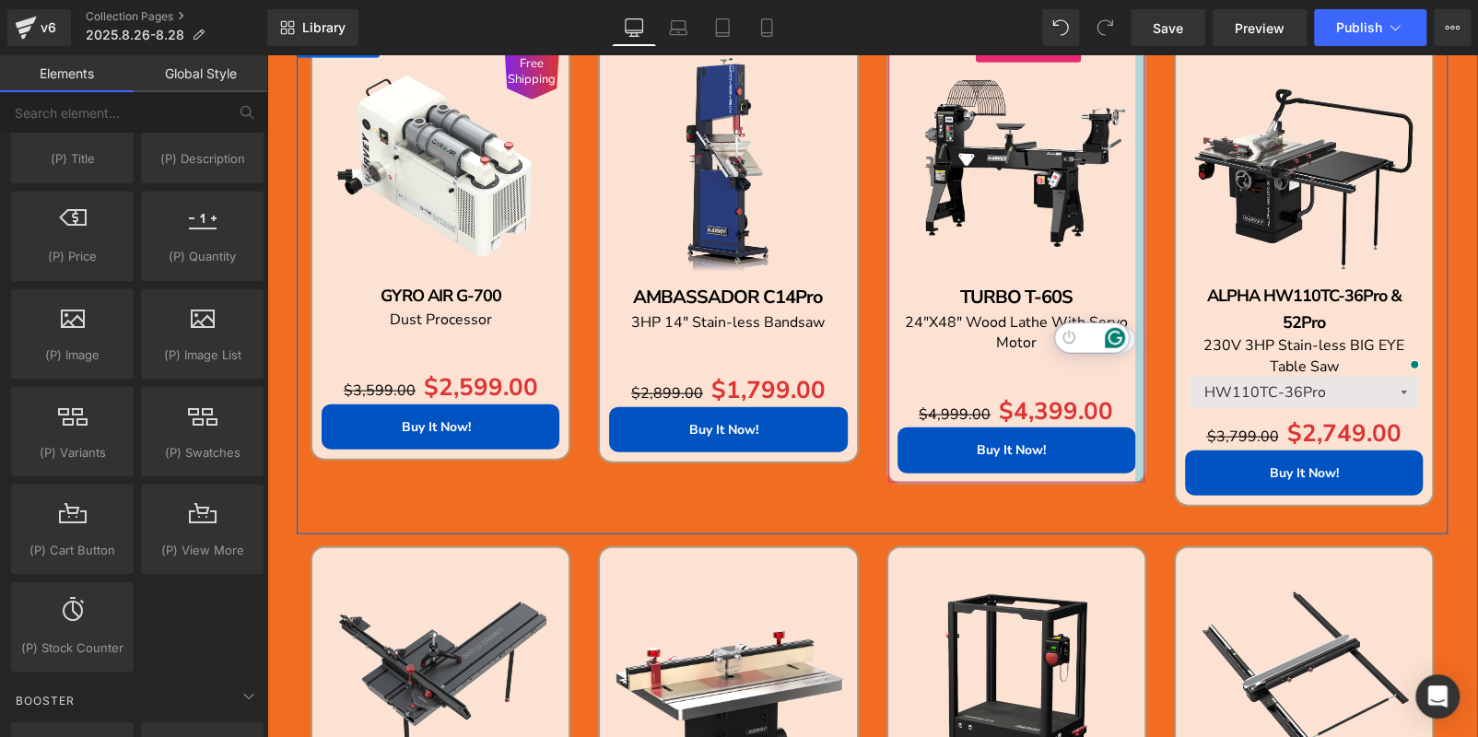
scroll to position [2499, 0]
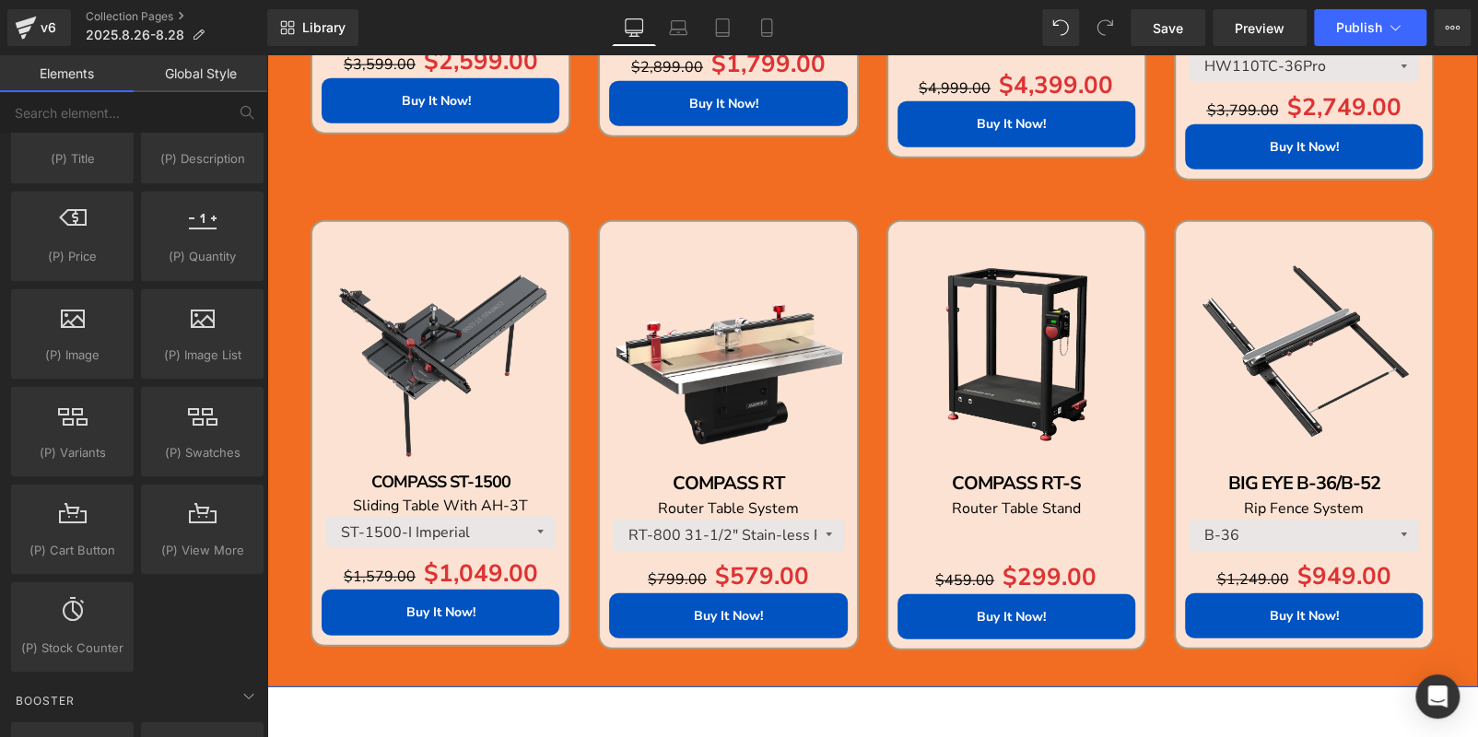
click at [951, 267] on img at bounding box center [1016, 350] width 238 height 238
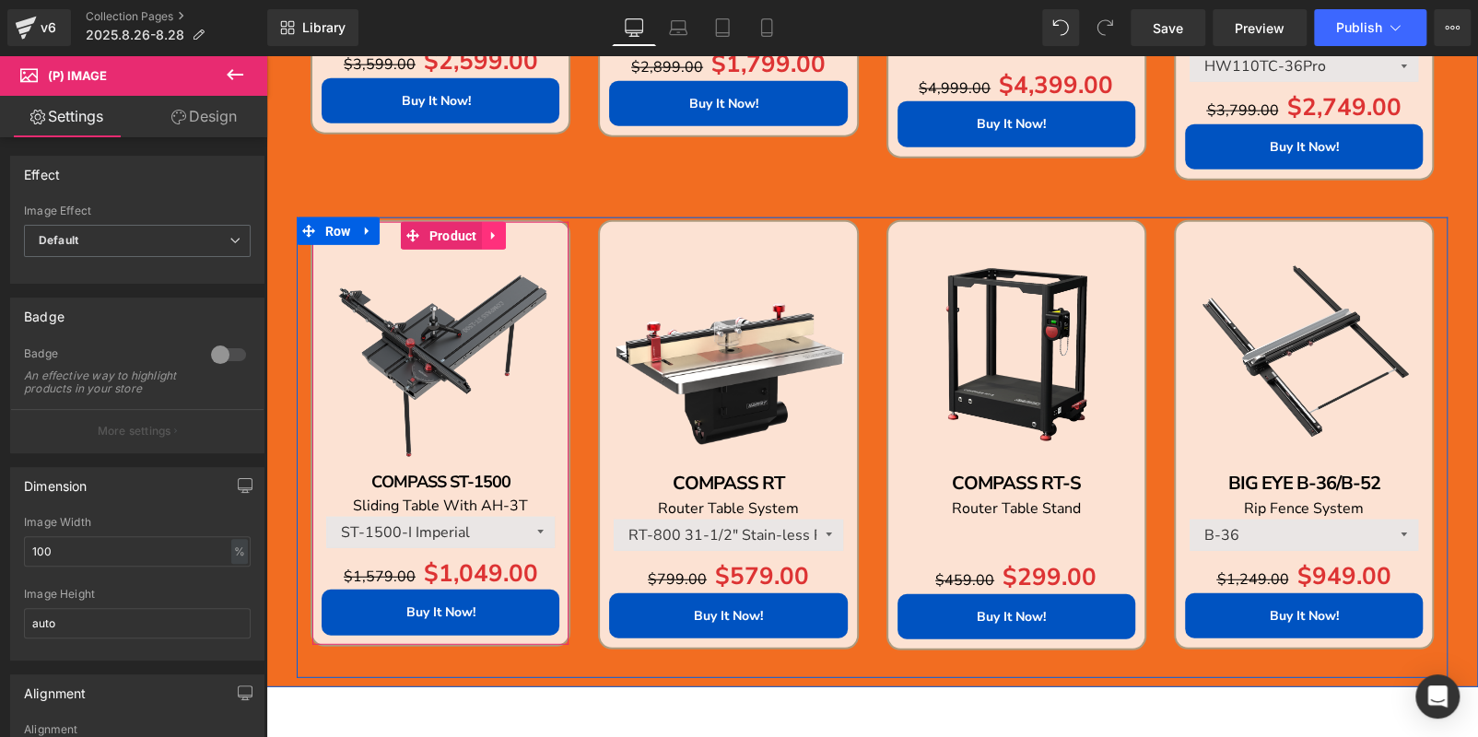
click at [482, 238] on link at bounding box center [494, 236] width 24 height 28
click at [622, 263] on img at bounding box center [728, 350] width 238 height 238
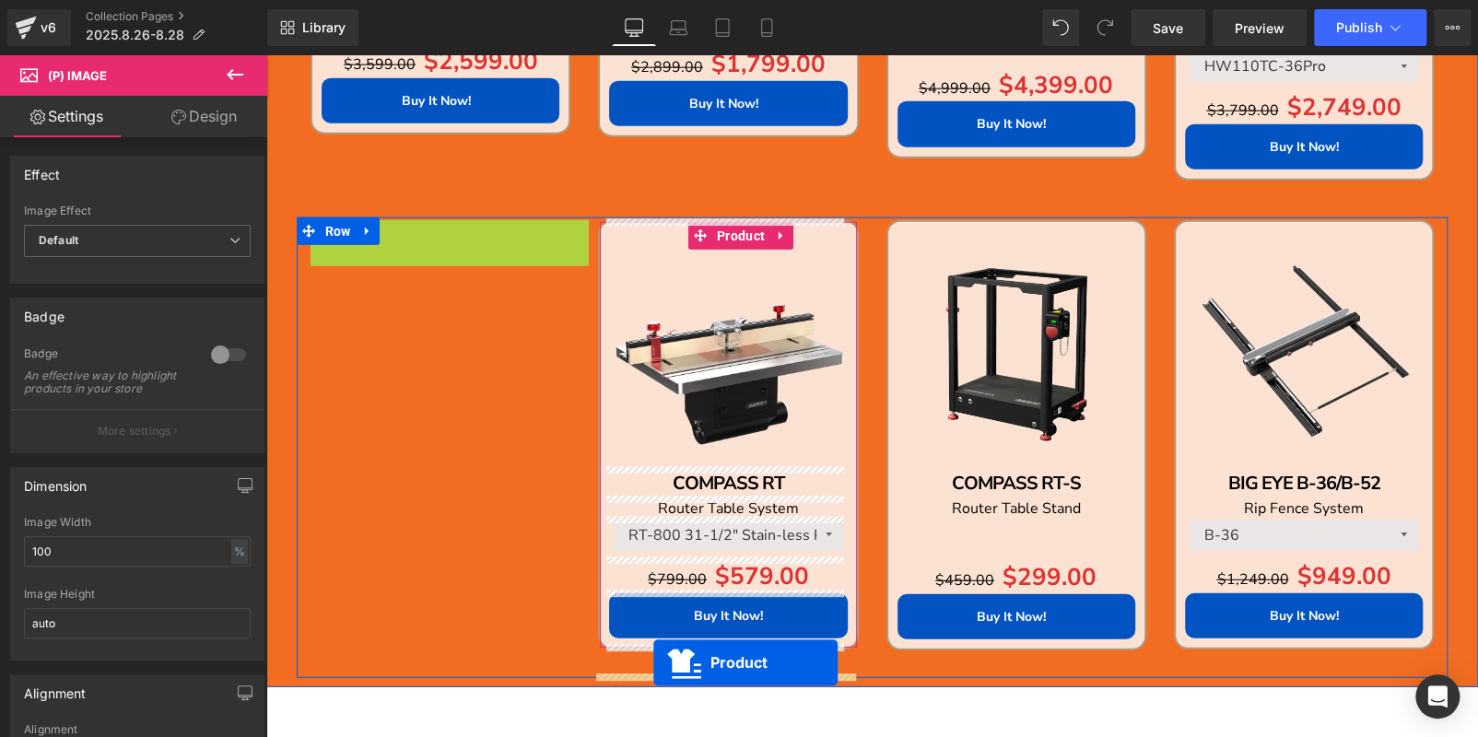
drag, startPoint x: 390, startPoint y: 235, endPoint x: 653, endPoint y: 663, distance: 502.9
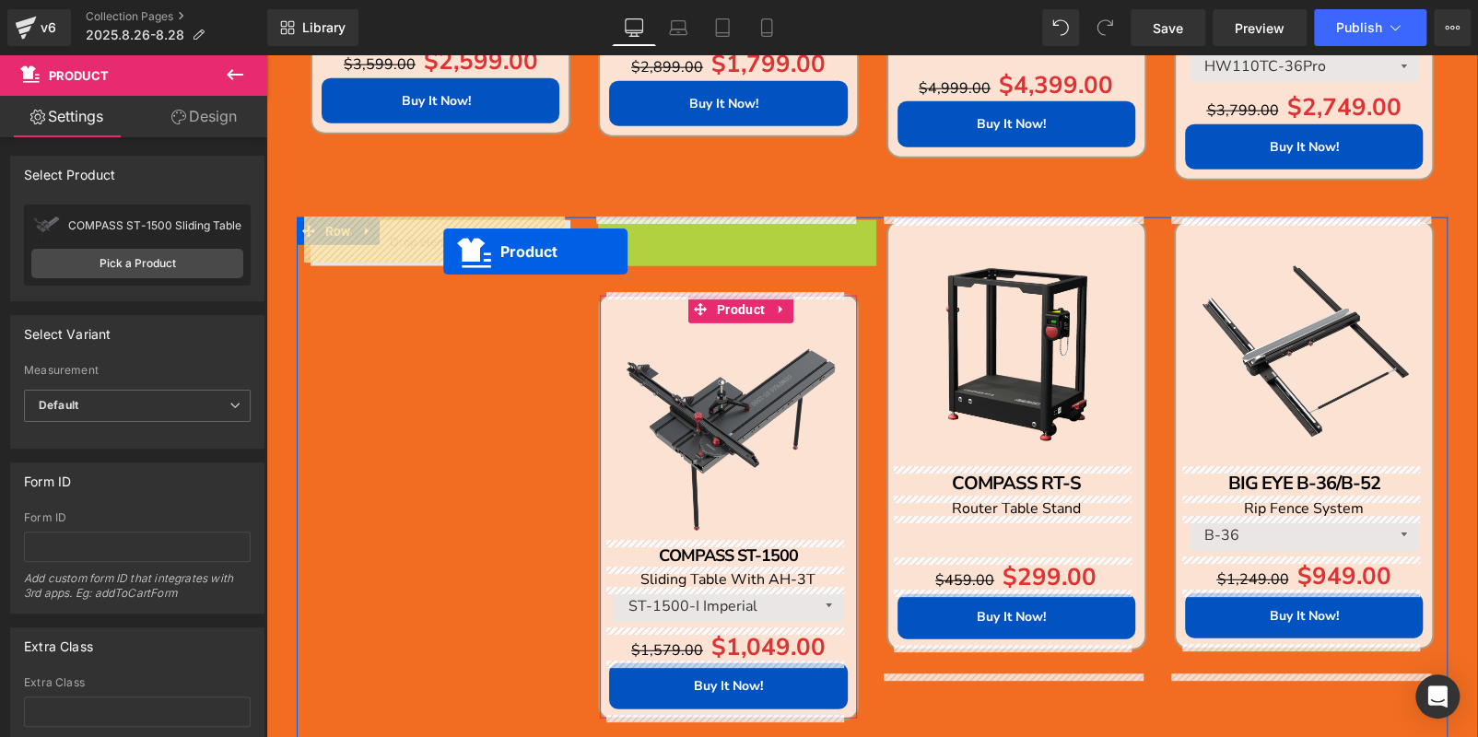
drag, startPoint x: 666, startPoint y: 235, endPoint x: 433, endPoint y: 250, distance: 233.5
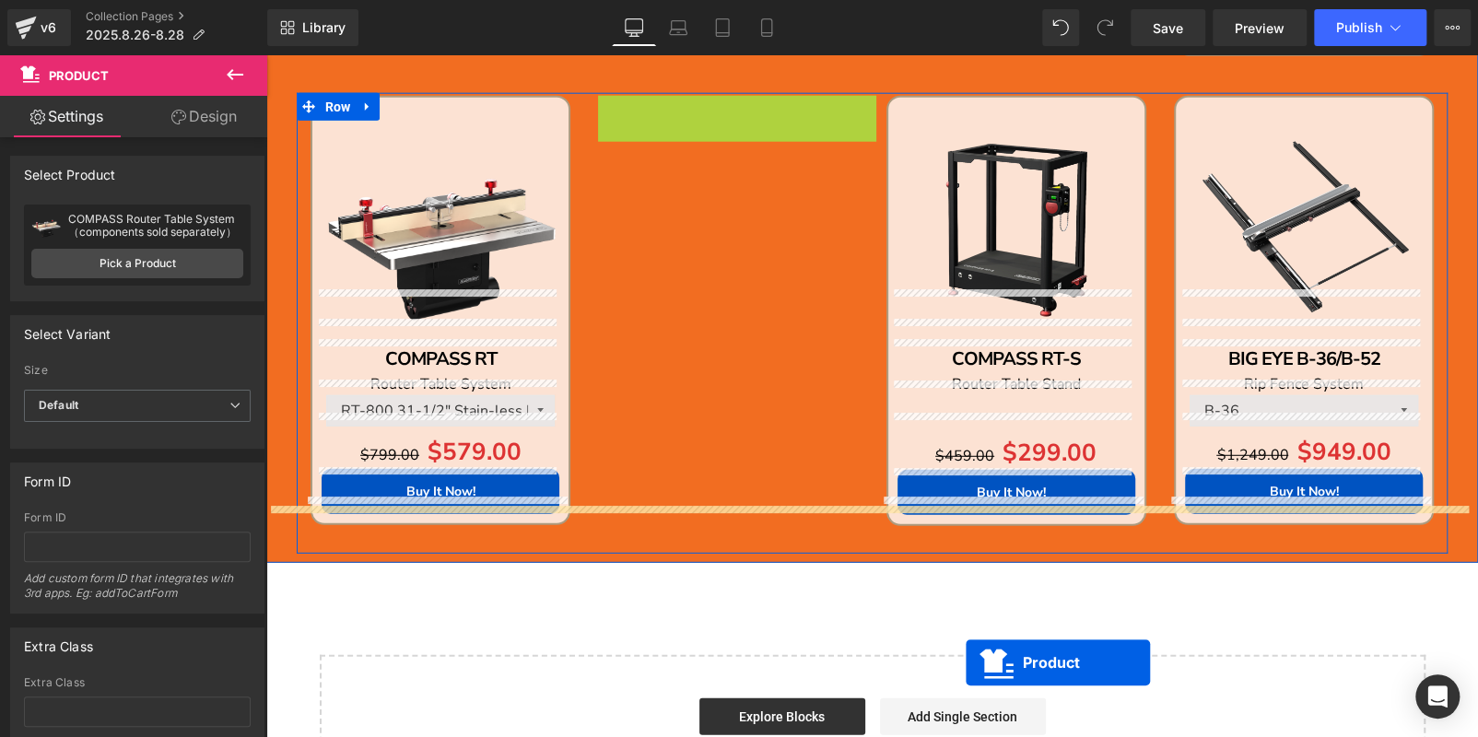
scroll to position [2676, 0]
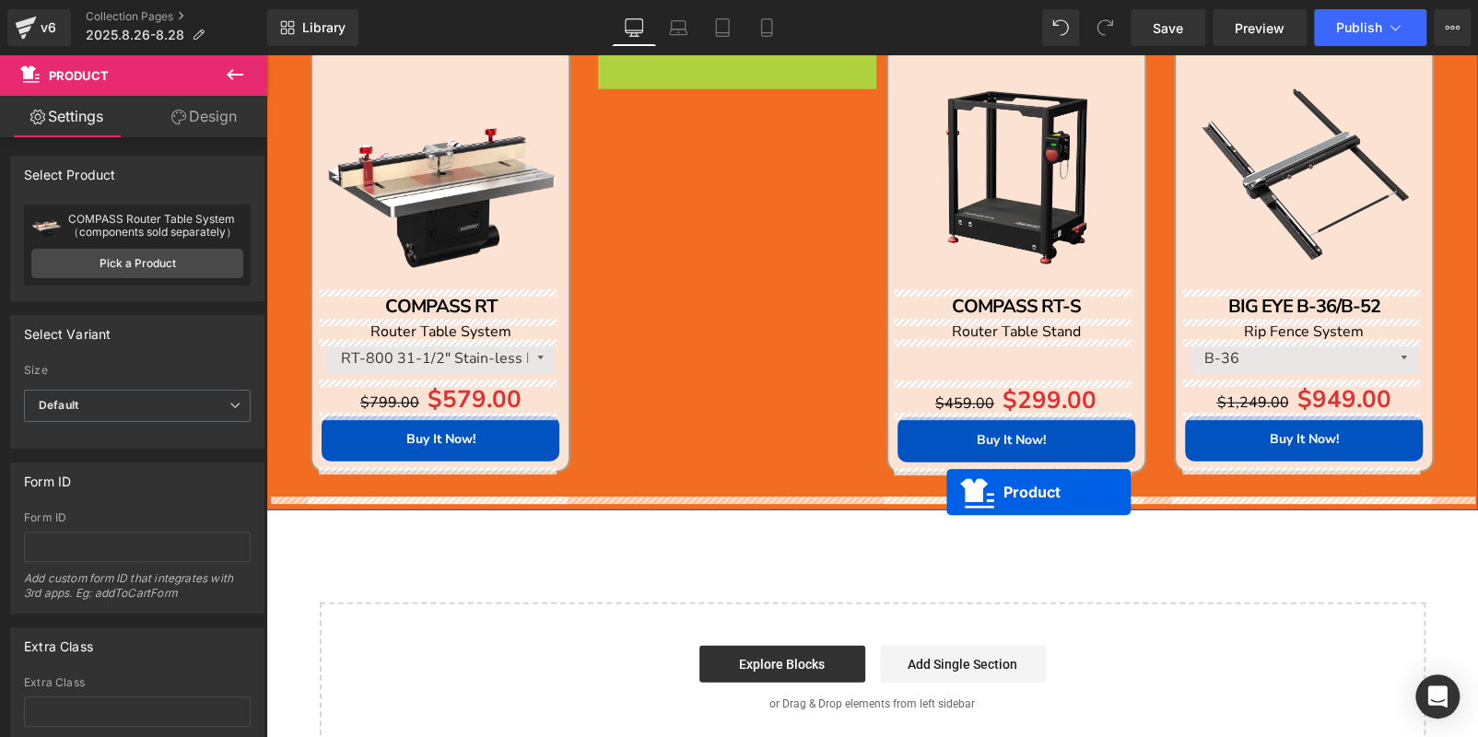
drag, startPoint x: 681, startPoint y: 238, endPoint x: 992, endPoint y: 269, distance: 312.9
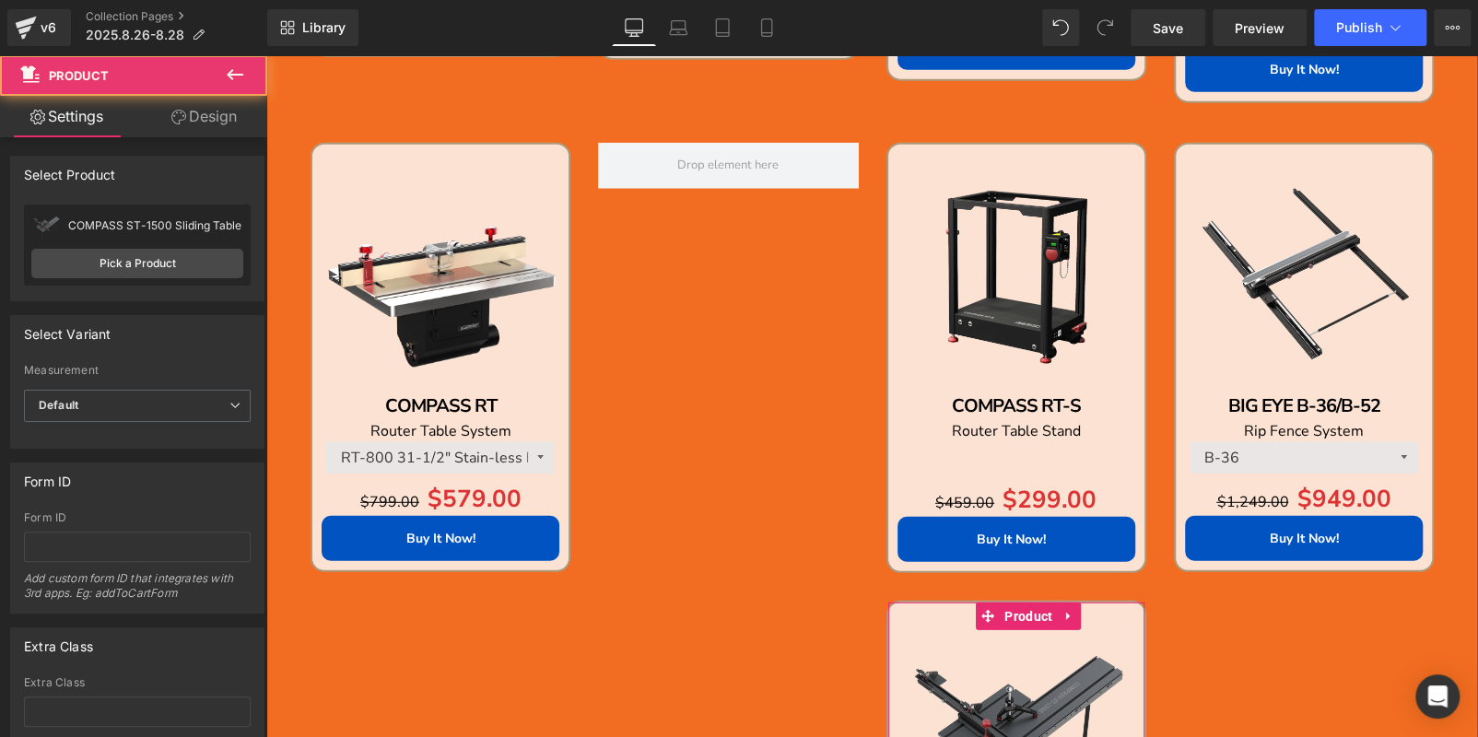
scroll to position [2400, 0]
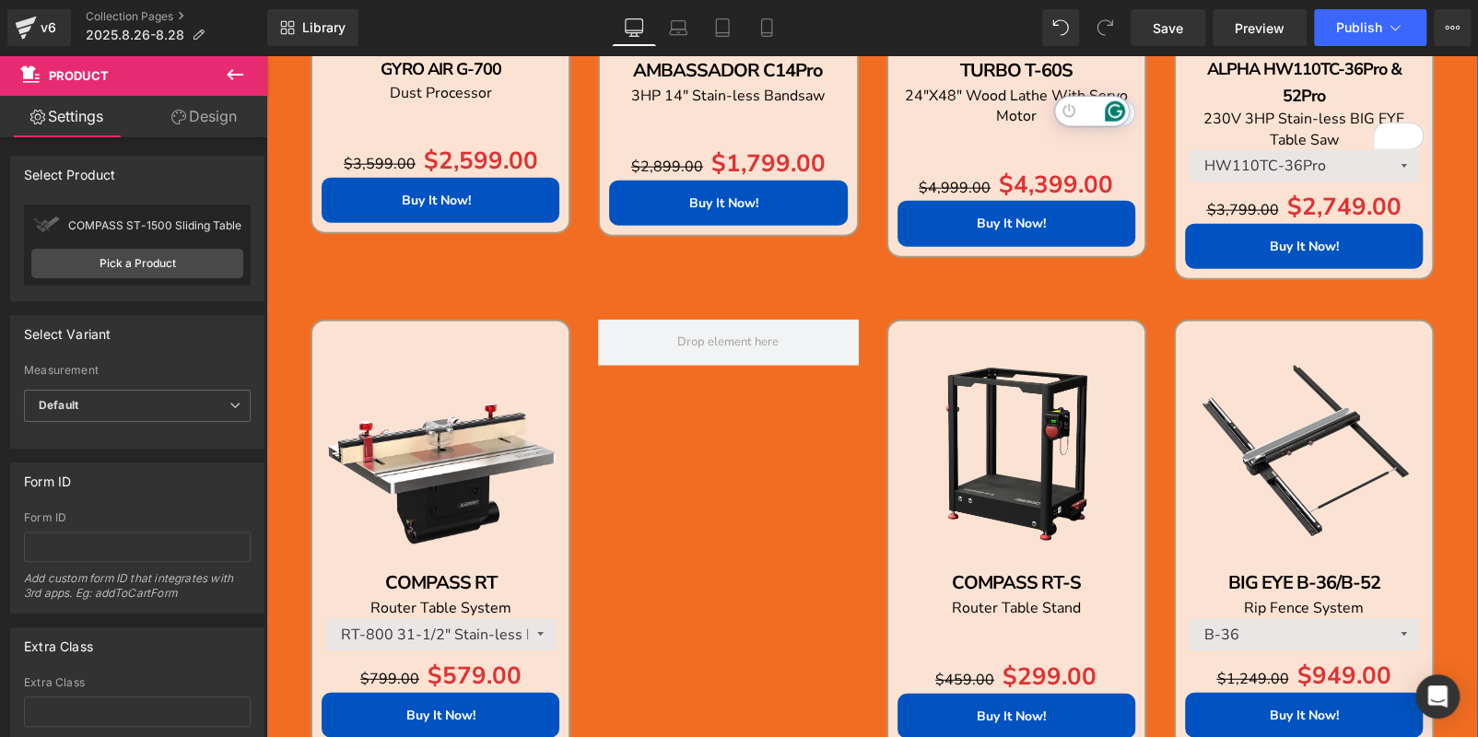
click at [969, 380] on img at bounding box center [1016, 450] width 238 height 238
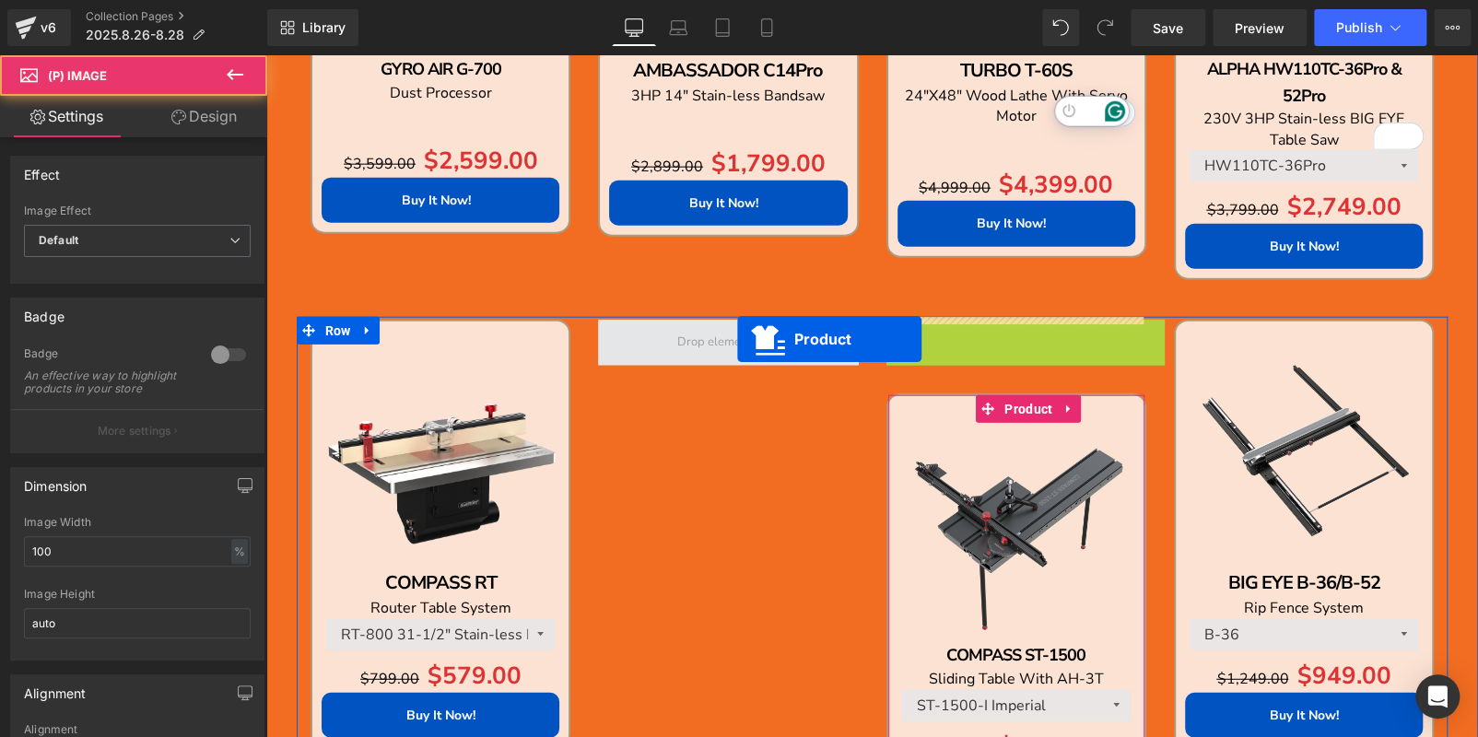
drag, startPoint x: 970, startPoint y: 337, endPoint x: 719, endPoint y: 341, distance: 250.6
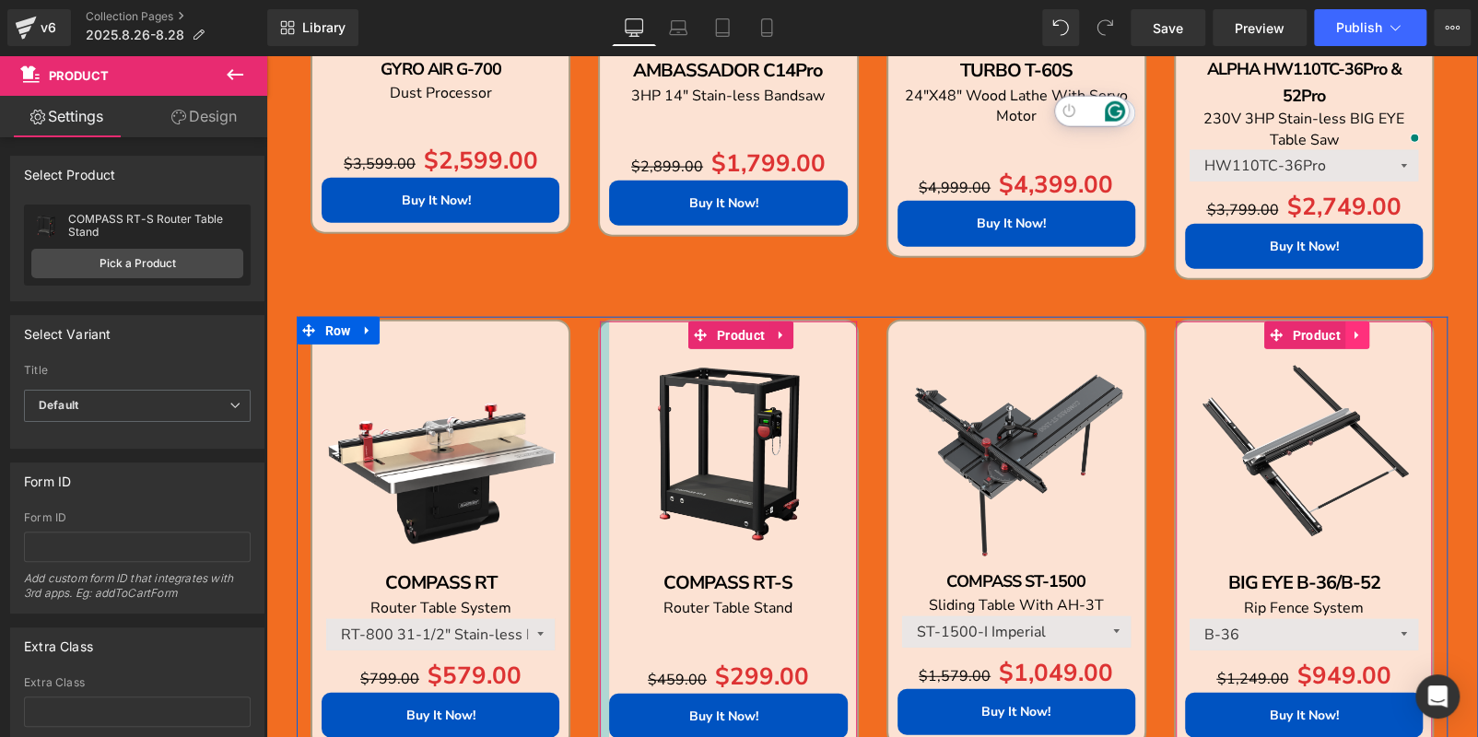
click at [1350, 336] on icon at bounding box center [1356, 336] width 13 height 14
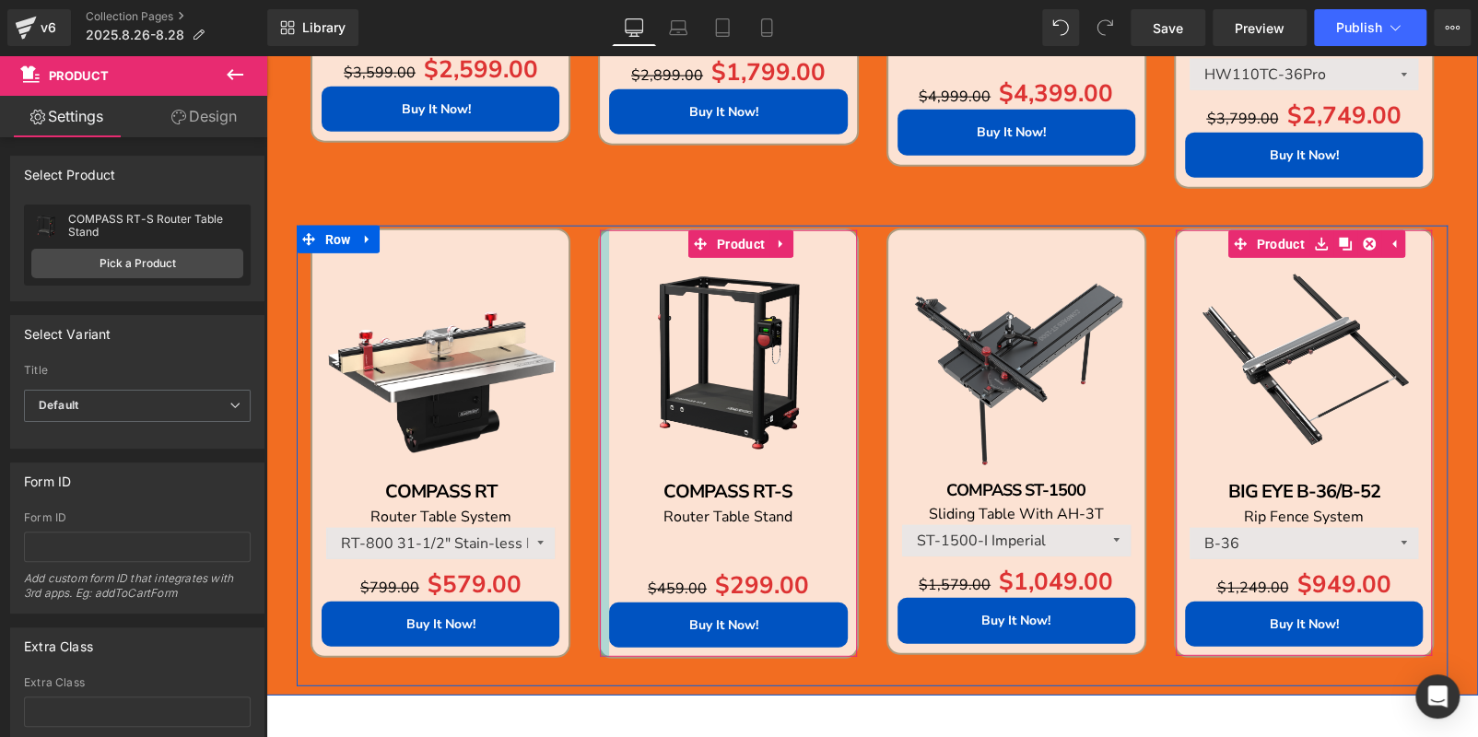
scroll to position [2492, 0]
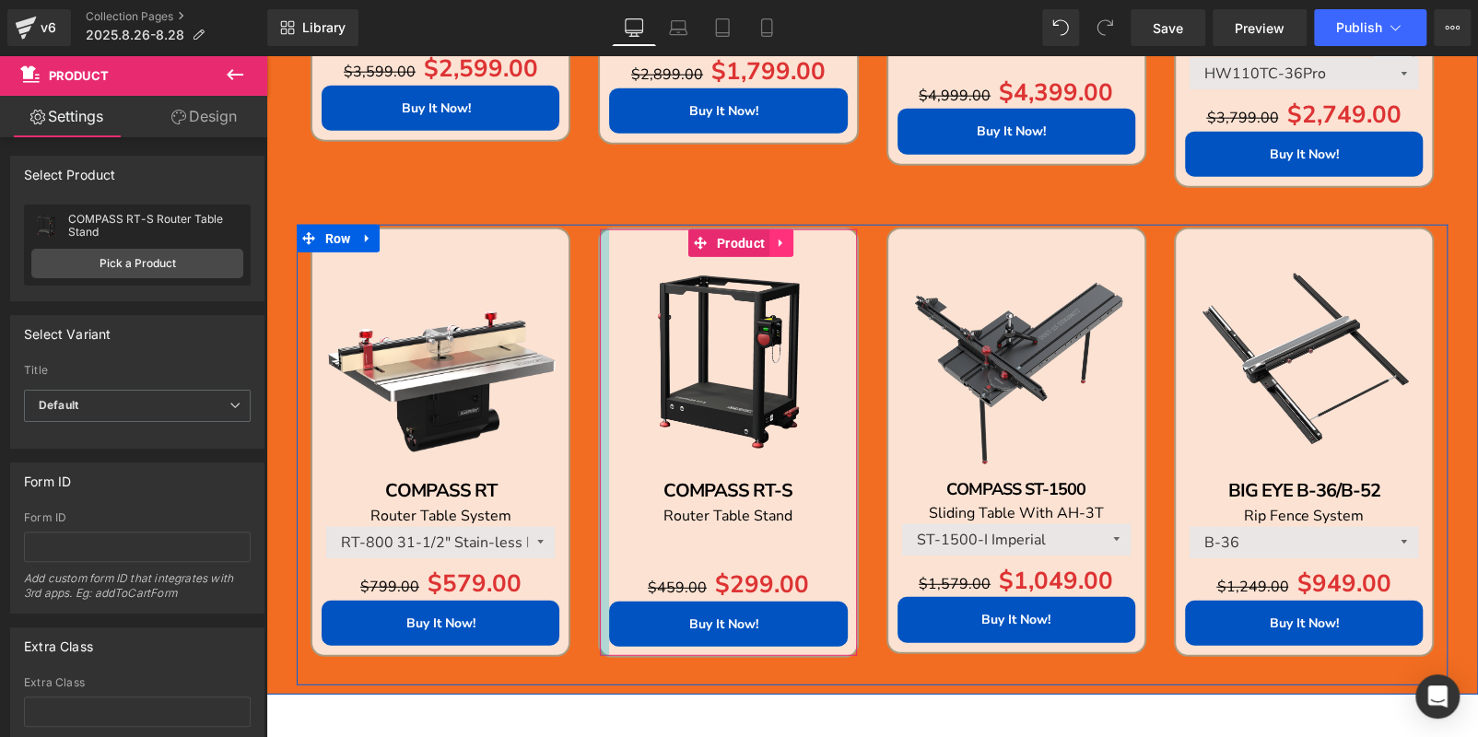
click at [778, 240] on icon at bounding box center [780, 244] width 4 height 8
click at [787, 239] on icon at bounding box center [793, 244] width 13 height 14
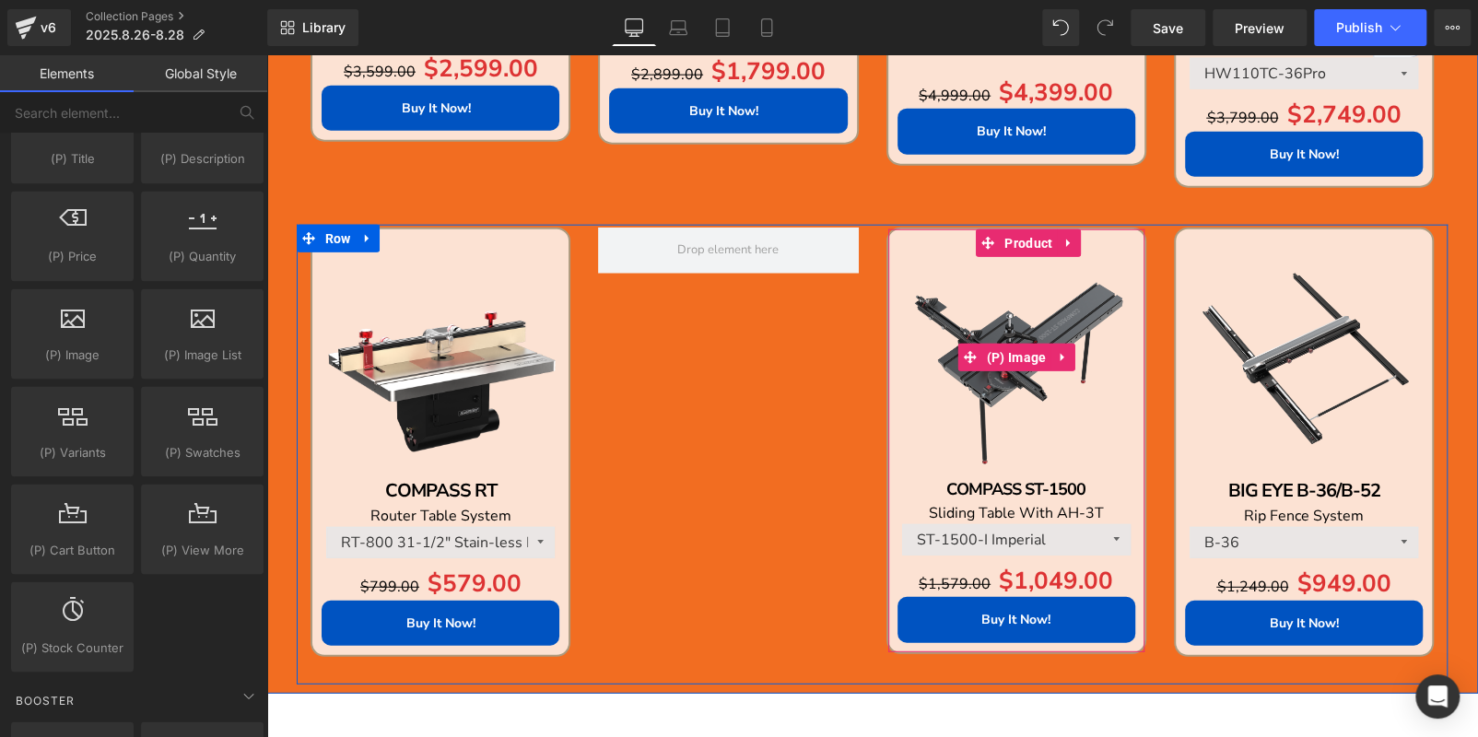
drag, startPoint x: 1009, startPoint y: 265, endPoint x: 1052, endPoint y: 247, distance: 47.1
click at [1011, 265] on img at bounding box center [1016, 358] width 238 height 238
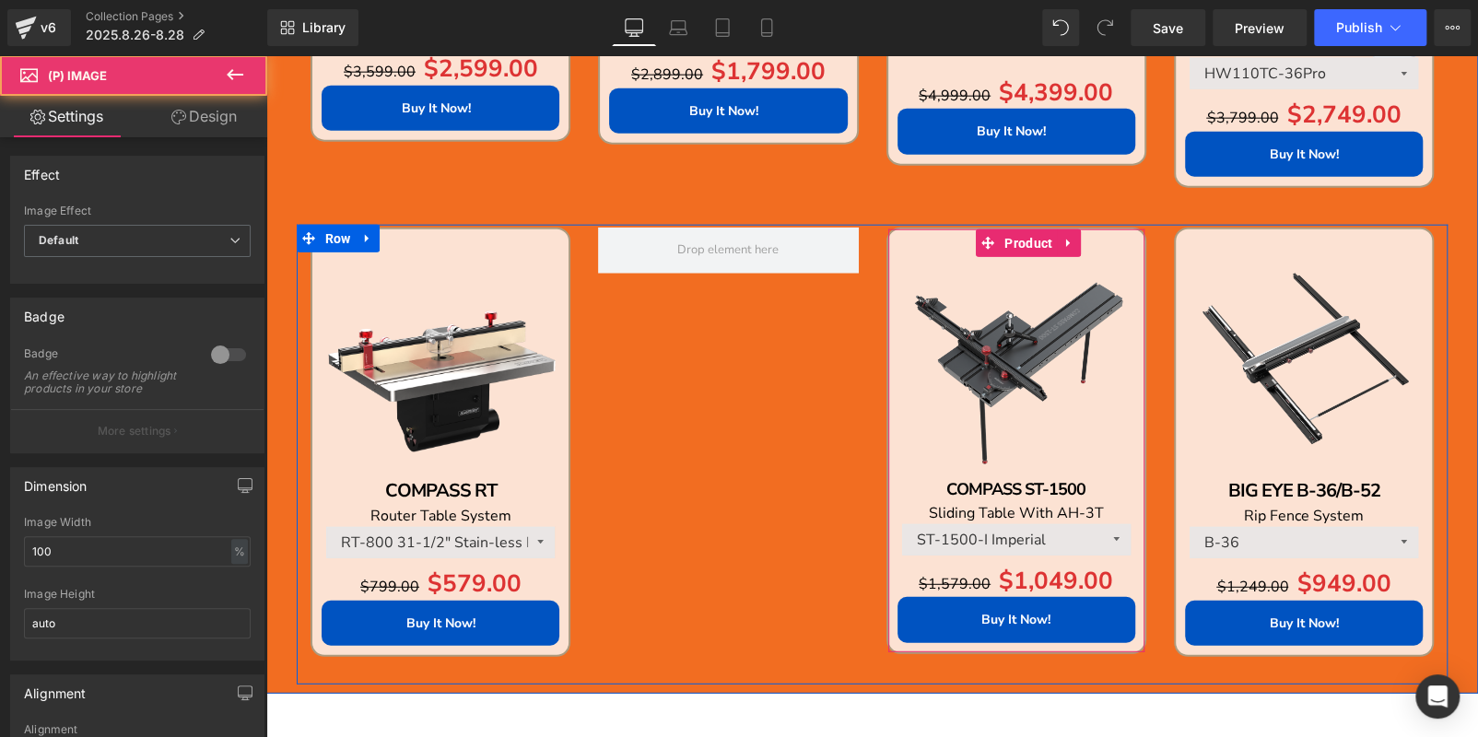
click at [1062, 241] on icon at bounding box center [1068, 244] width 13 height 14
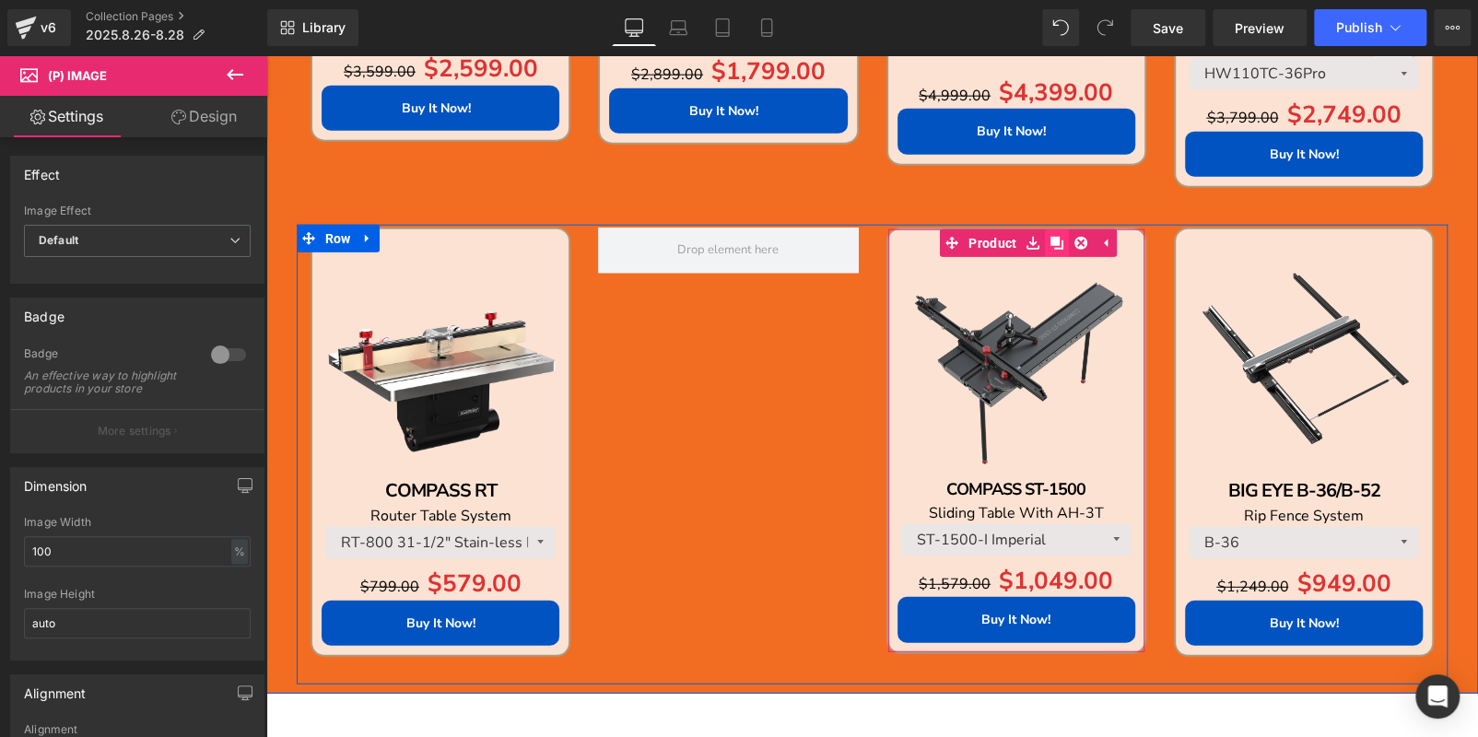
click at [1050, 241] on icon at bounding box center [1056, 243] width 13 height 13
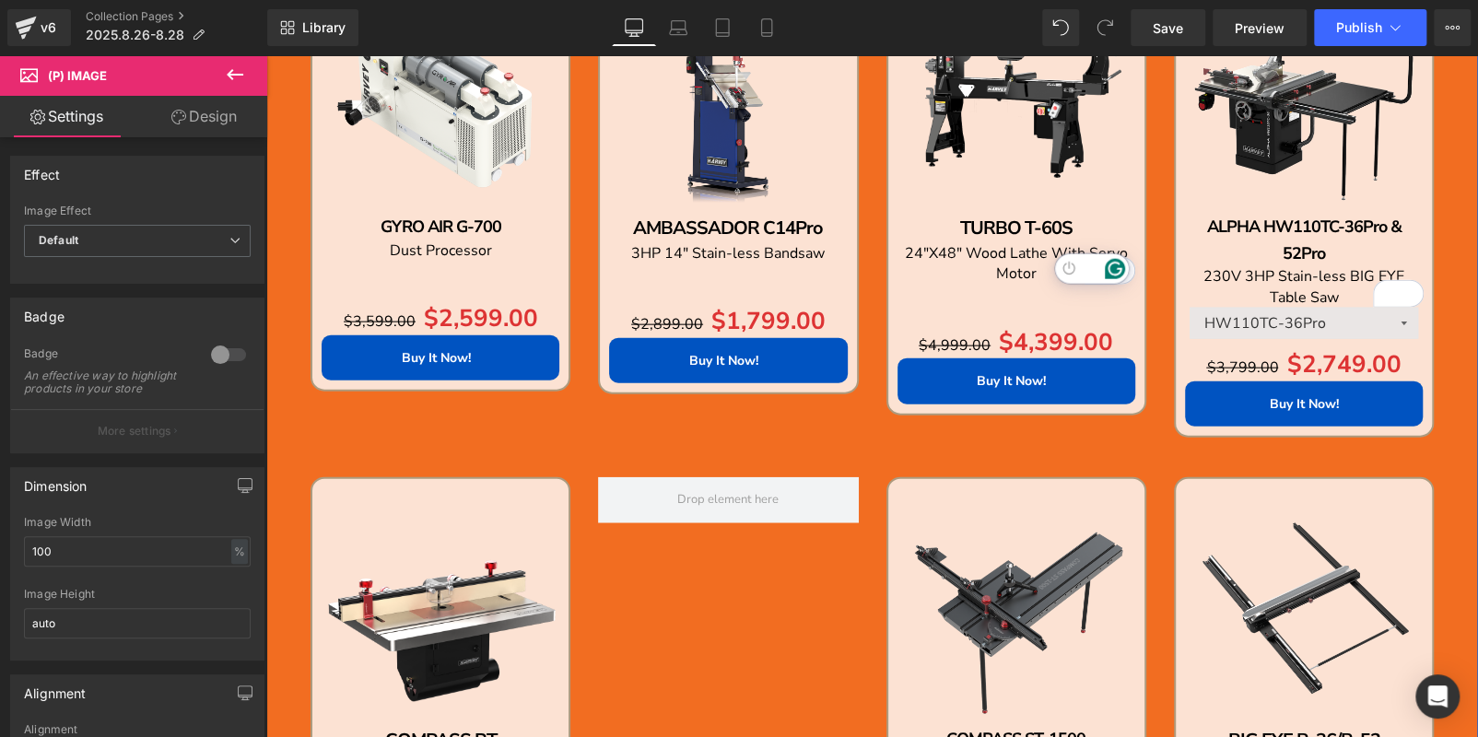
scroll to position [2392, 0]
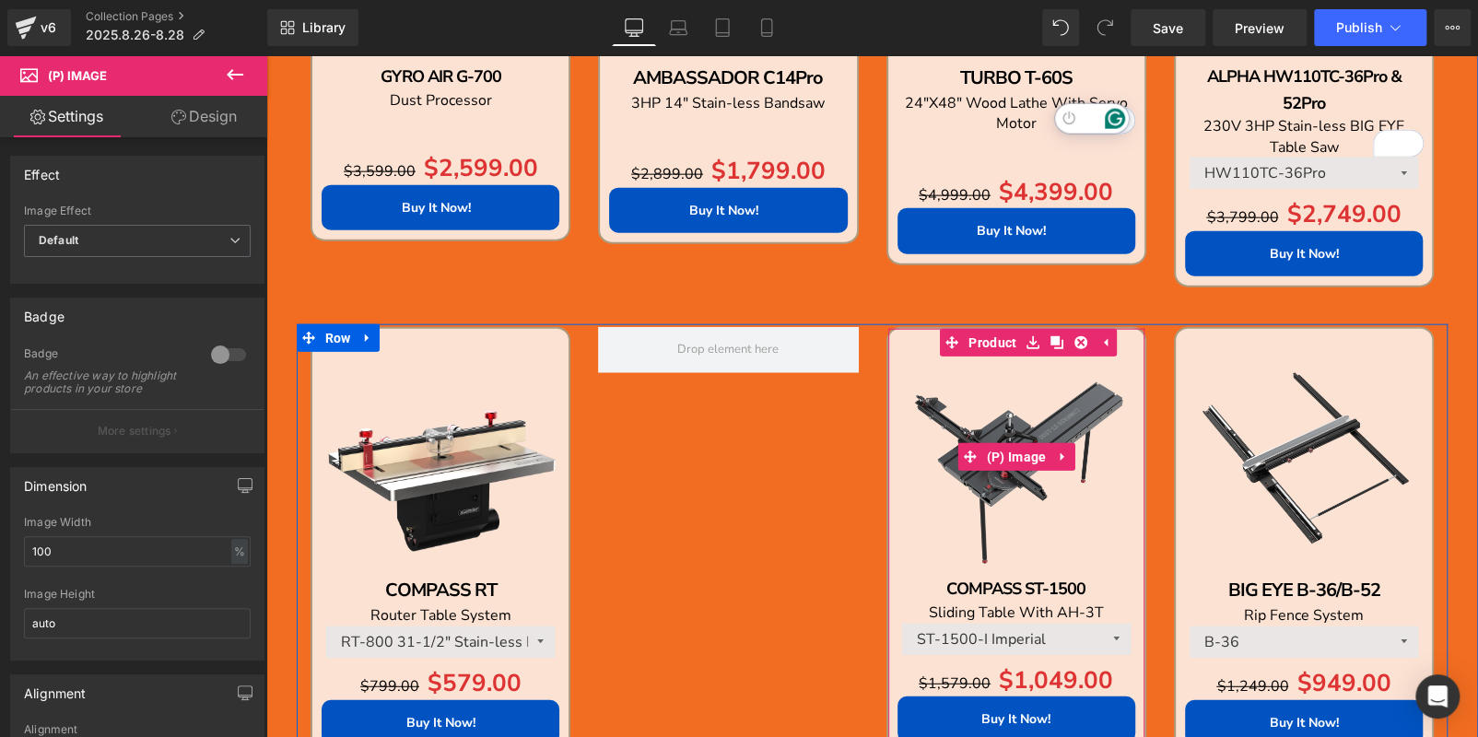
click at [1016, 440] on div "Sale Off (P) Image" at bounding box center [1016, 457] width 238 height 238
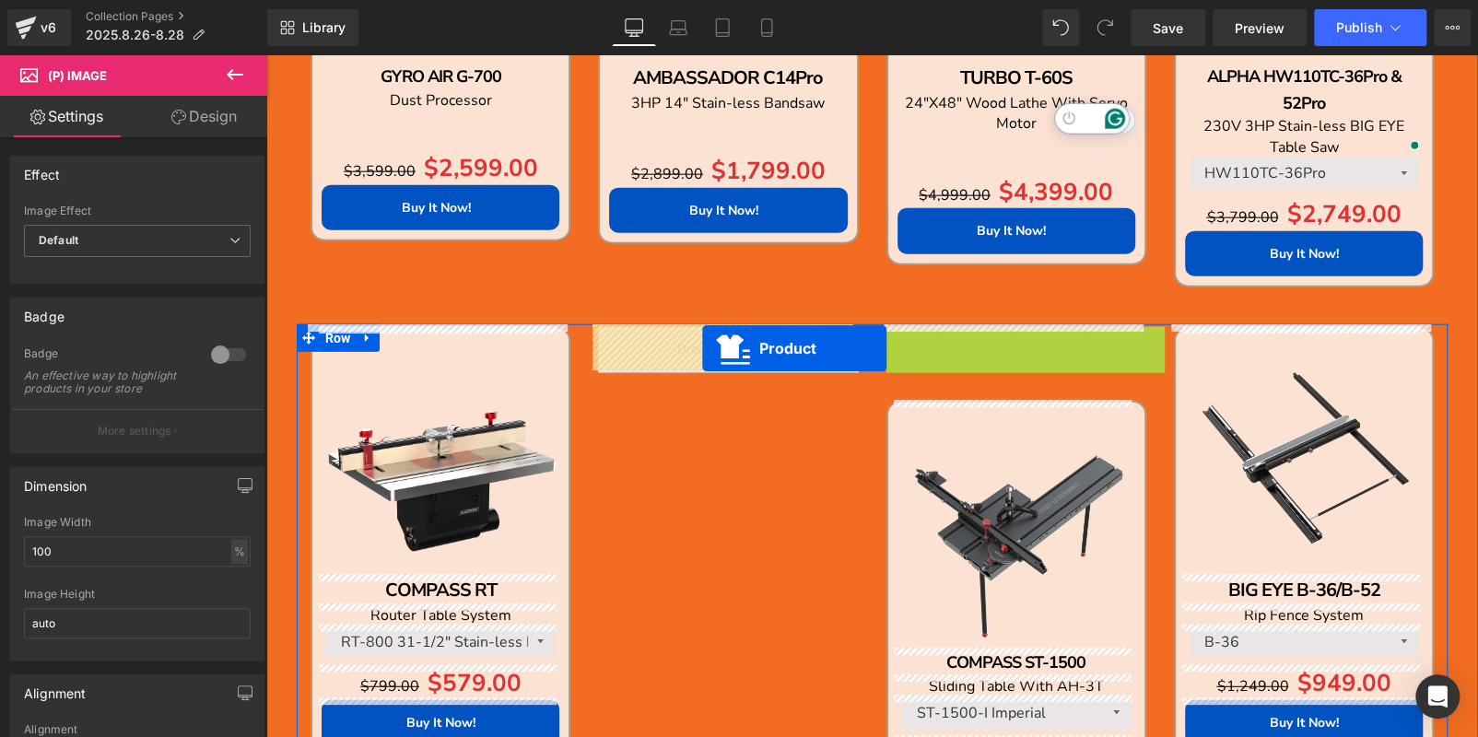
drag, startPoint x: 937, startPoint y: 345, endPoint x: 701, endPoint y: 348, distance: 235.8
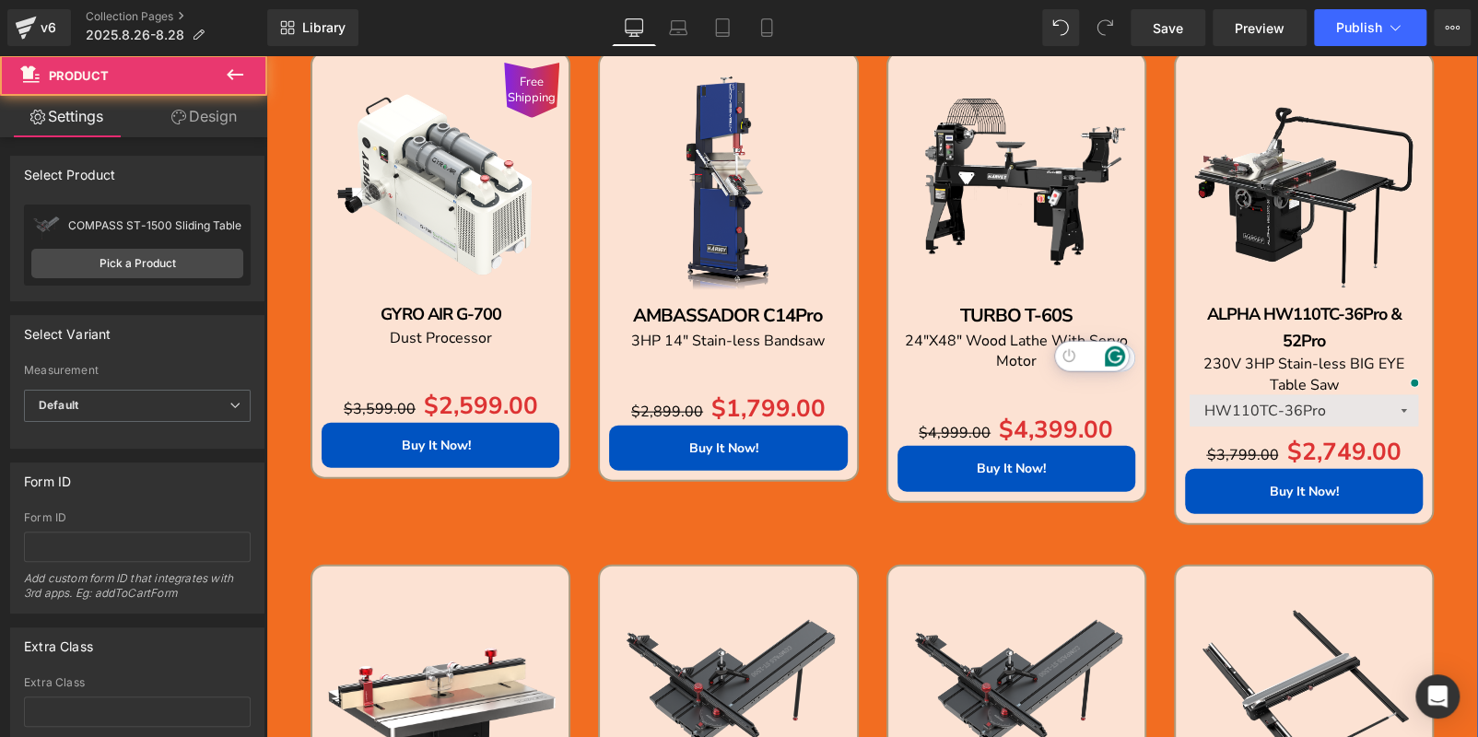
scroll to position [2115, 0]
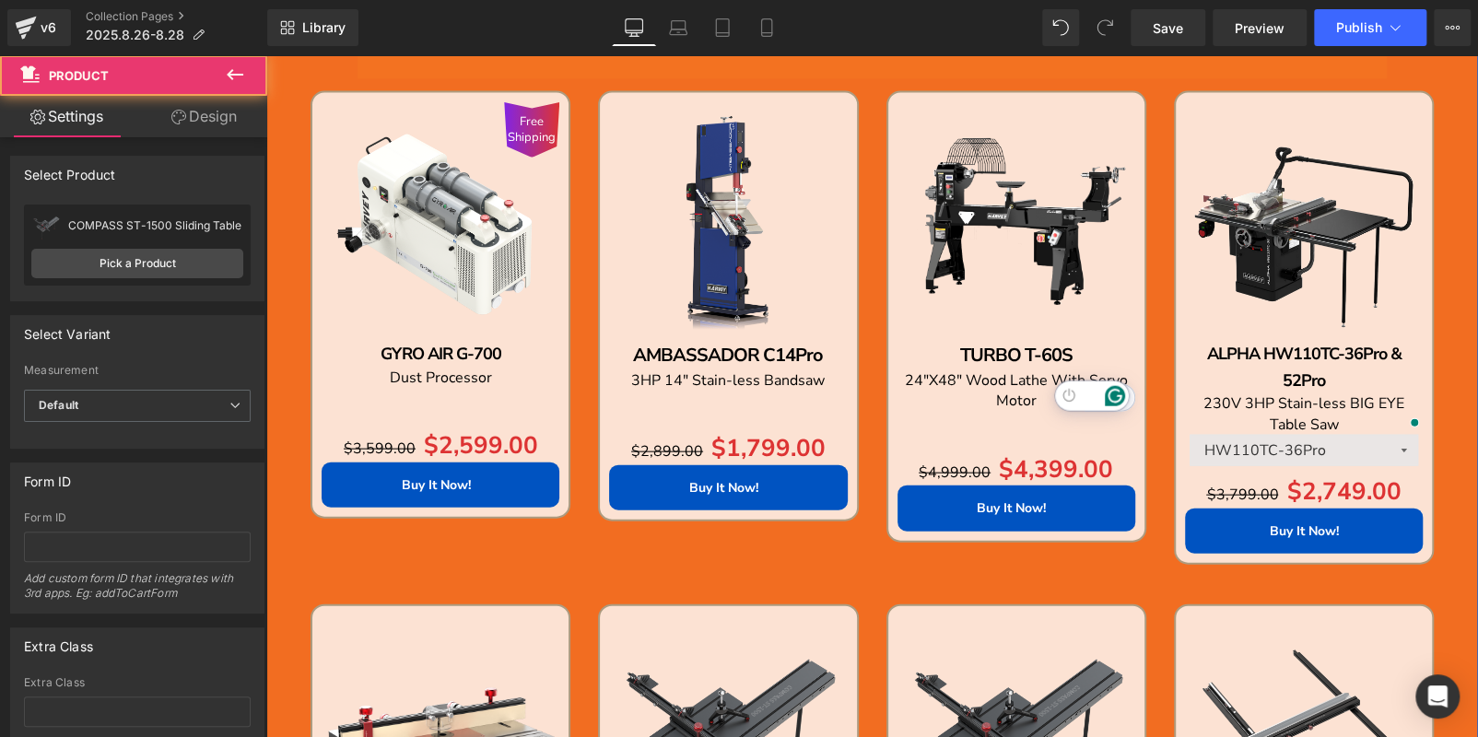
click at [450, 210] on div "Free Shipping (P) Image" at bounding box center [440, 221] width 238 height 238
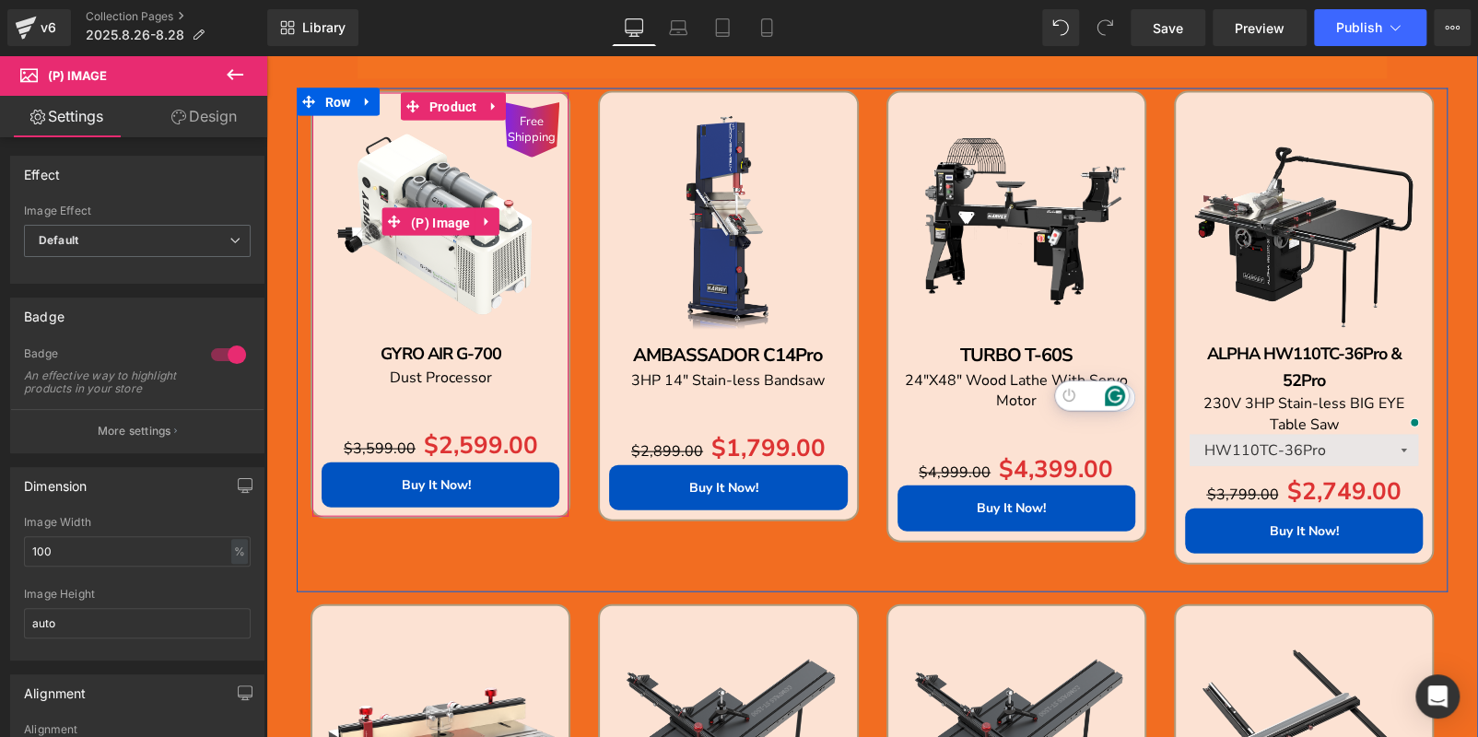
drag, startPoint x: 450, startPoint y: 210, endPoint x: 301, endPoint y: 273, distance: 161.0
click at [449, 210] on span "(P) Image" at bounding box center [440, 223] width 69 height 28
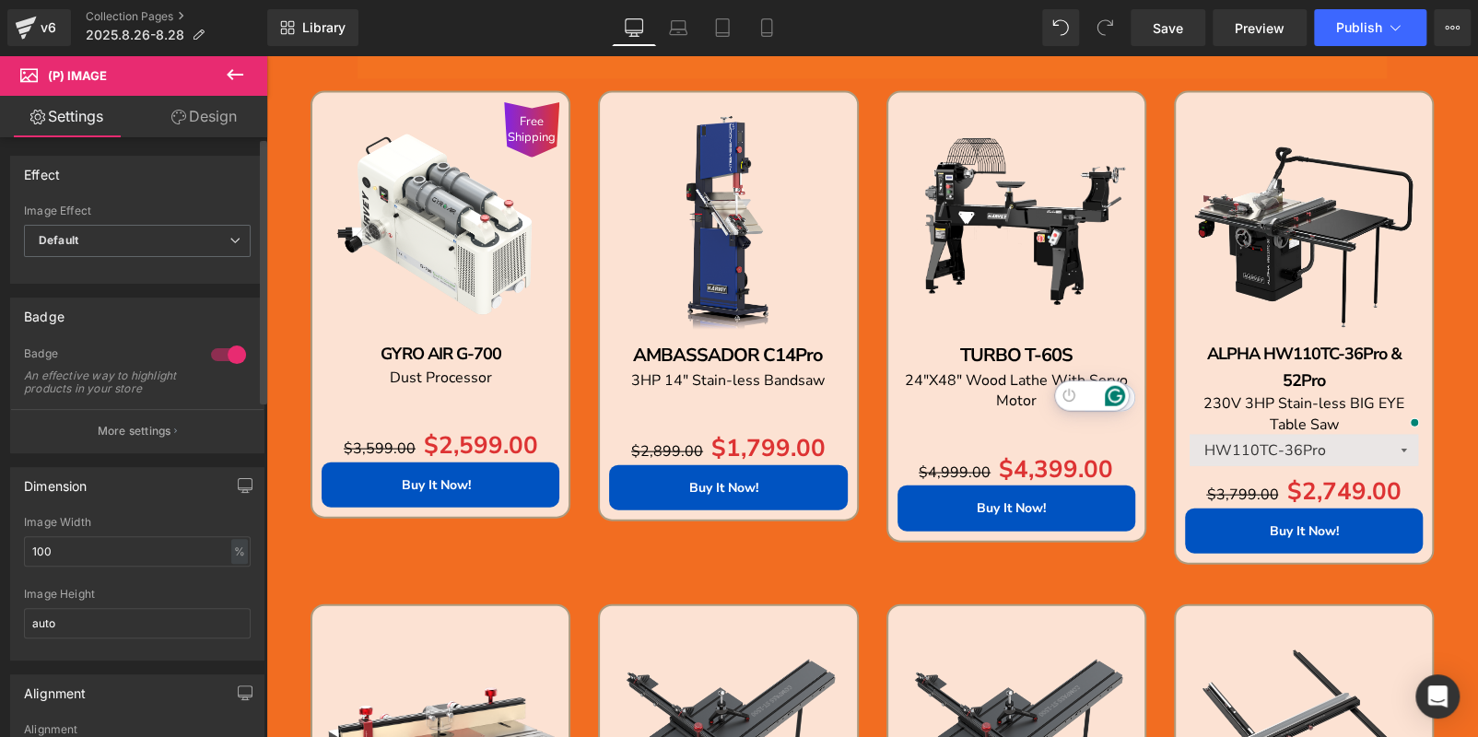
click at [214, 350] on div at bounding box center [228, 354] width 44 height 29
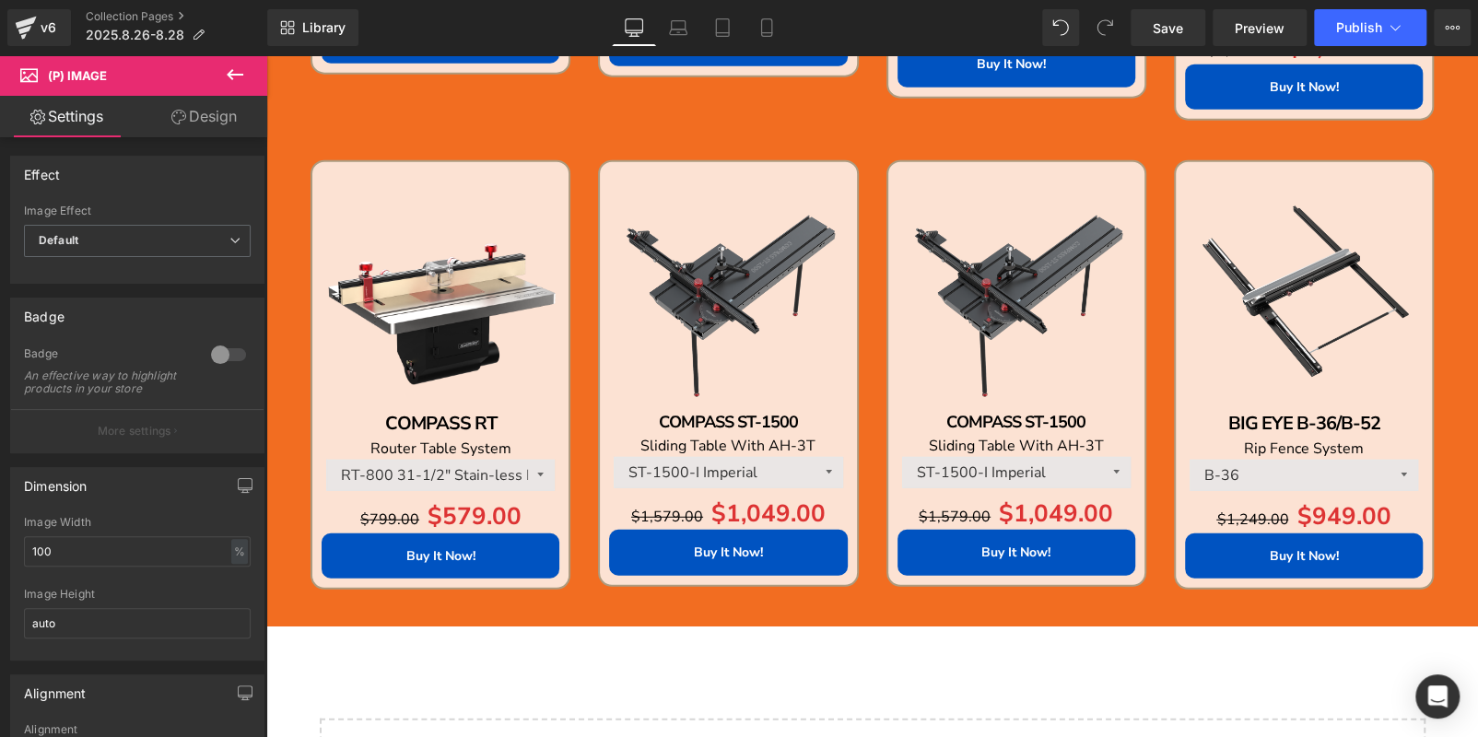
scroll to position [2576, 0]
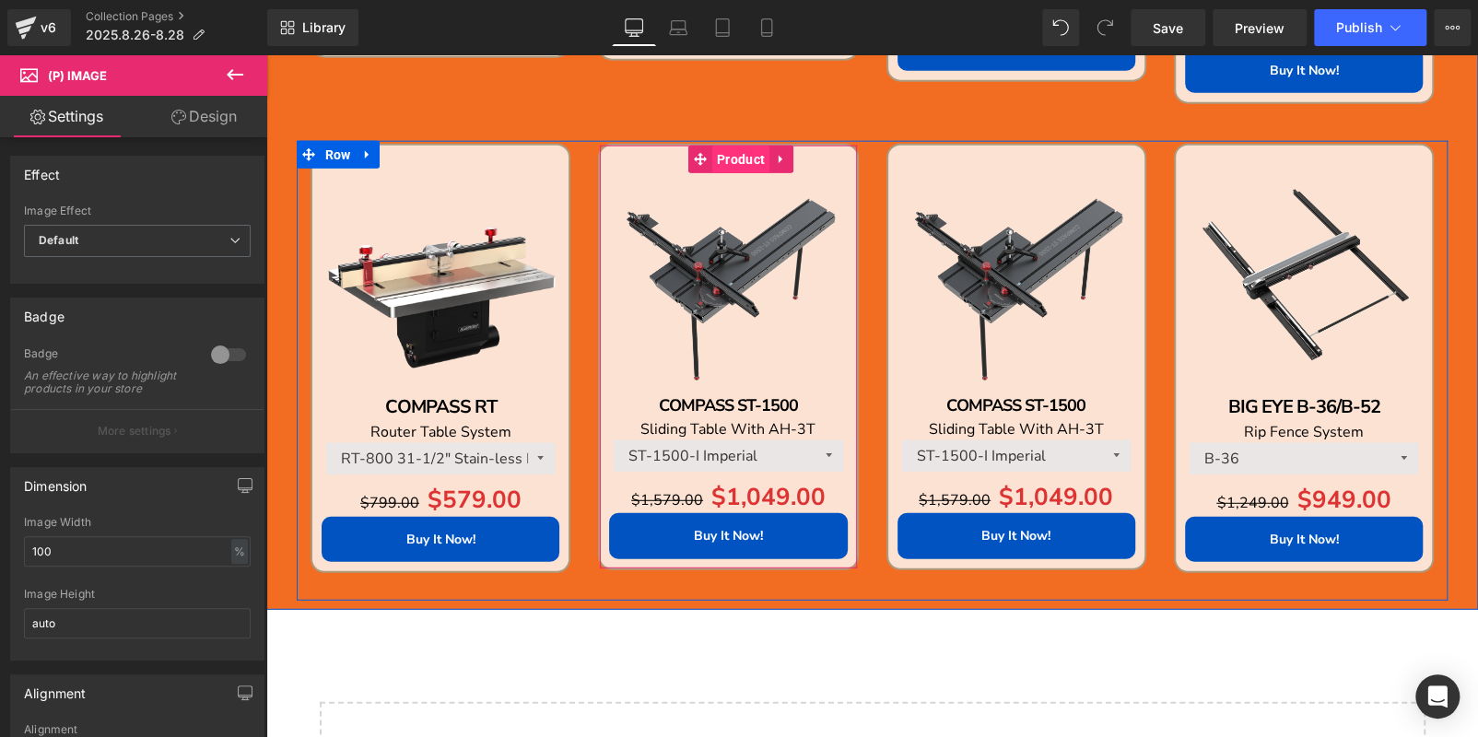
click at [719, 155] on span "Product" at bounding box center [740, 160] width 57 height 28
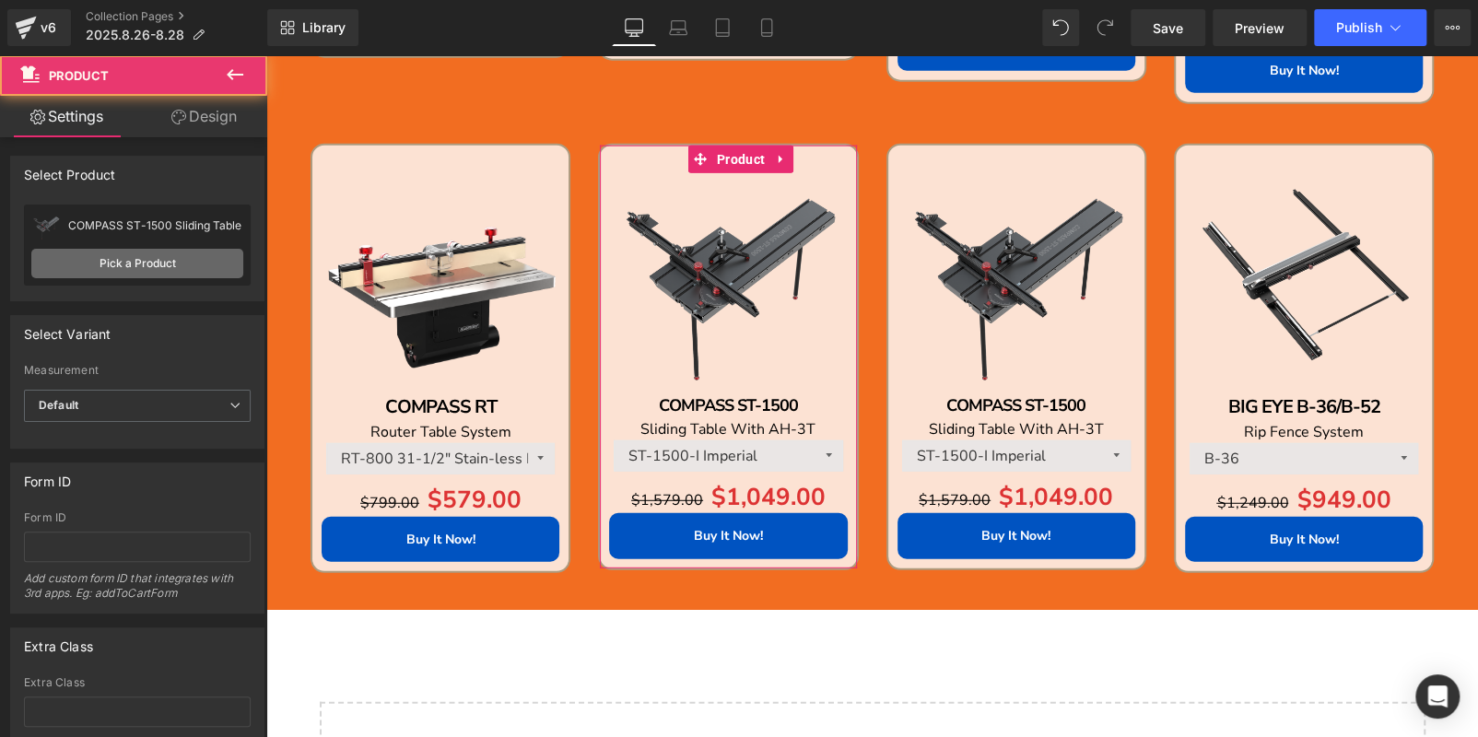
click at [103, 260] on link "Pick a Product" at bounding box center [137, 263] width 212 height 29
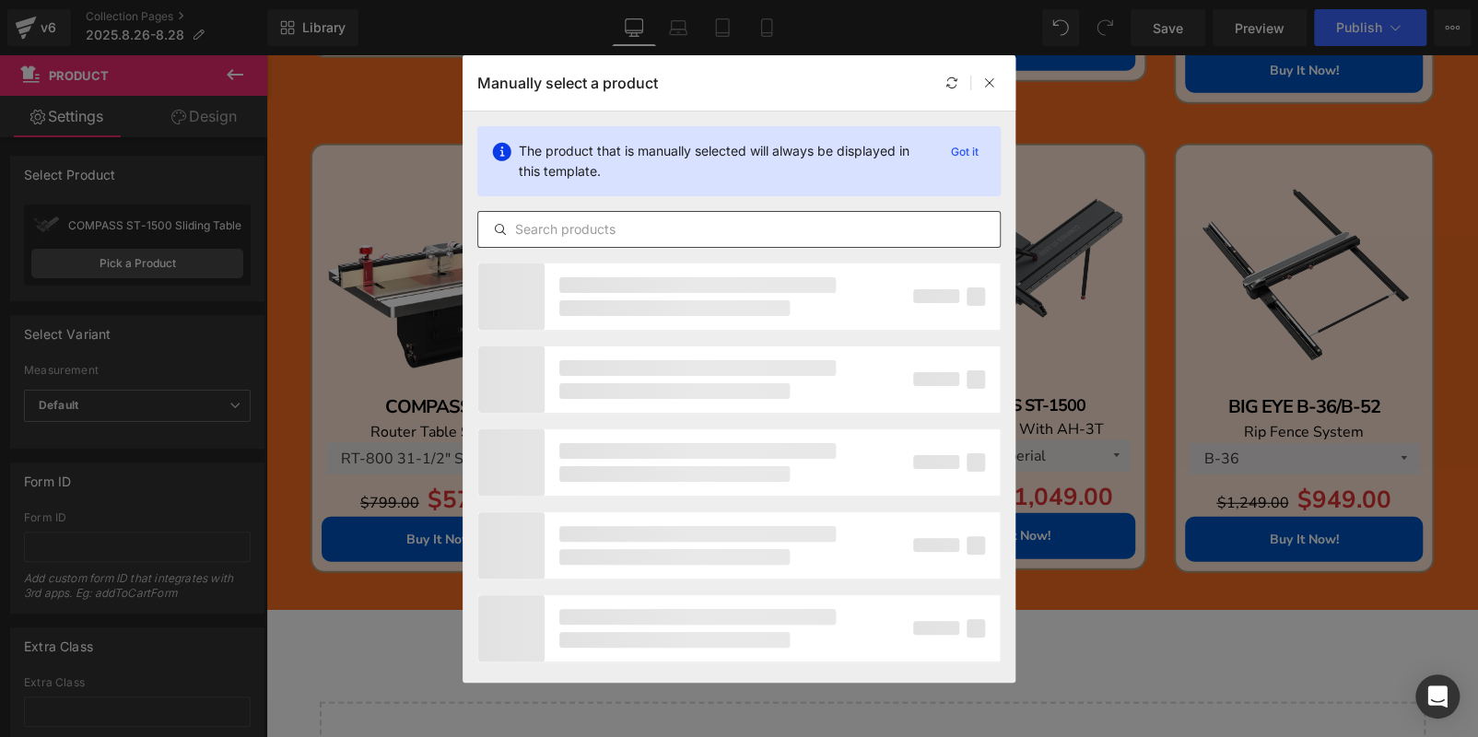
click at [683, 221] on input "text" at bounding box center [738, 229] width 521 height 22
paste input "SPIDER M-1500/M-1500Pro"
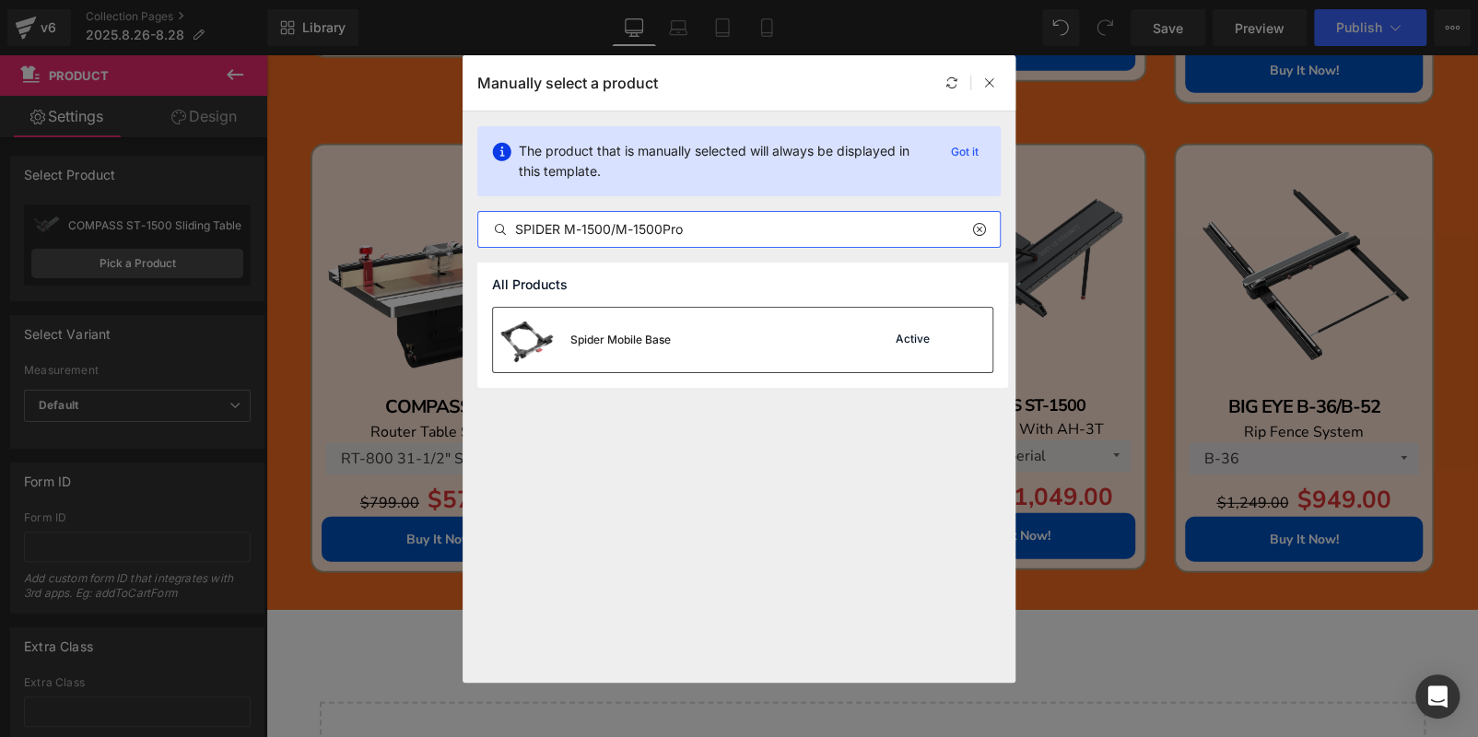
type input "SPIDER M-1500/M-1500Pro"
click at [723, 332] on div "Spider Mobile Base Active" at bounding box center [742, 340] width 499 height 64
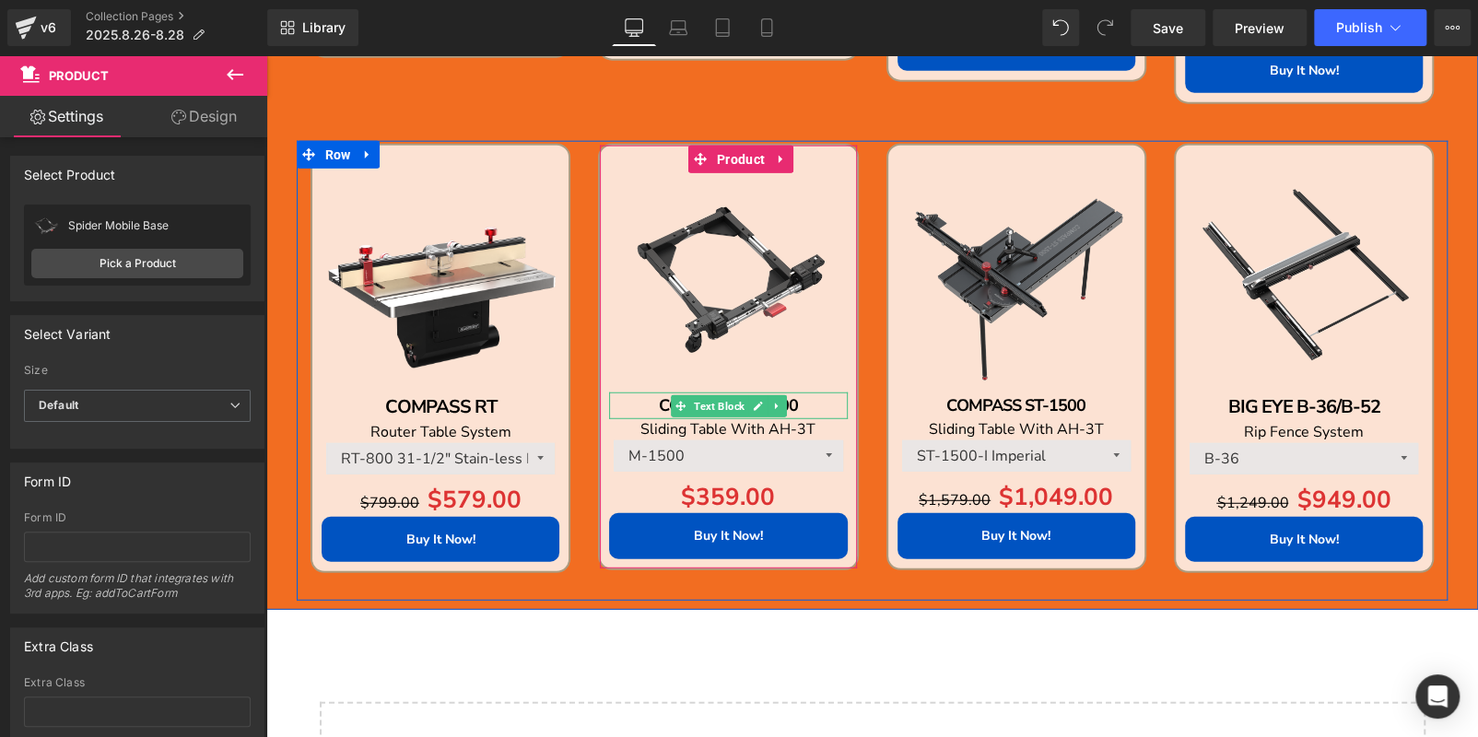
click at [815, 405] on p "COMPASS ST-1500" at bounding box center [728, 405] width 238 height 27
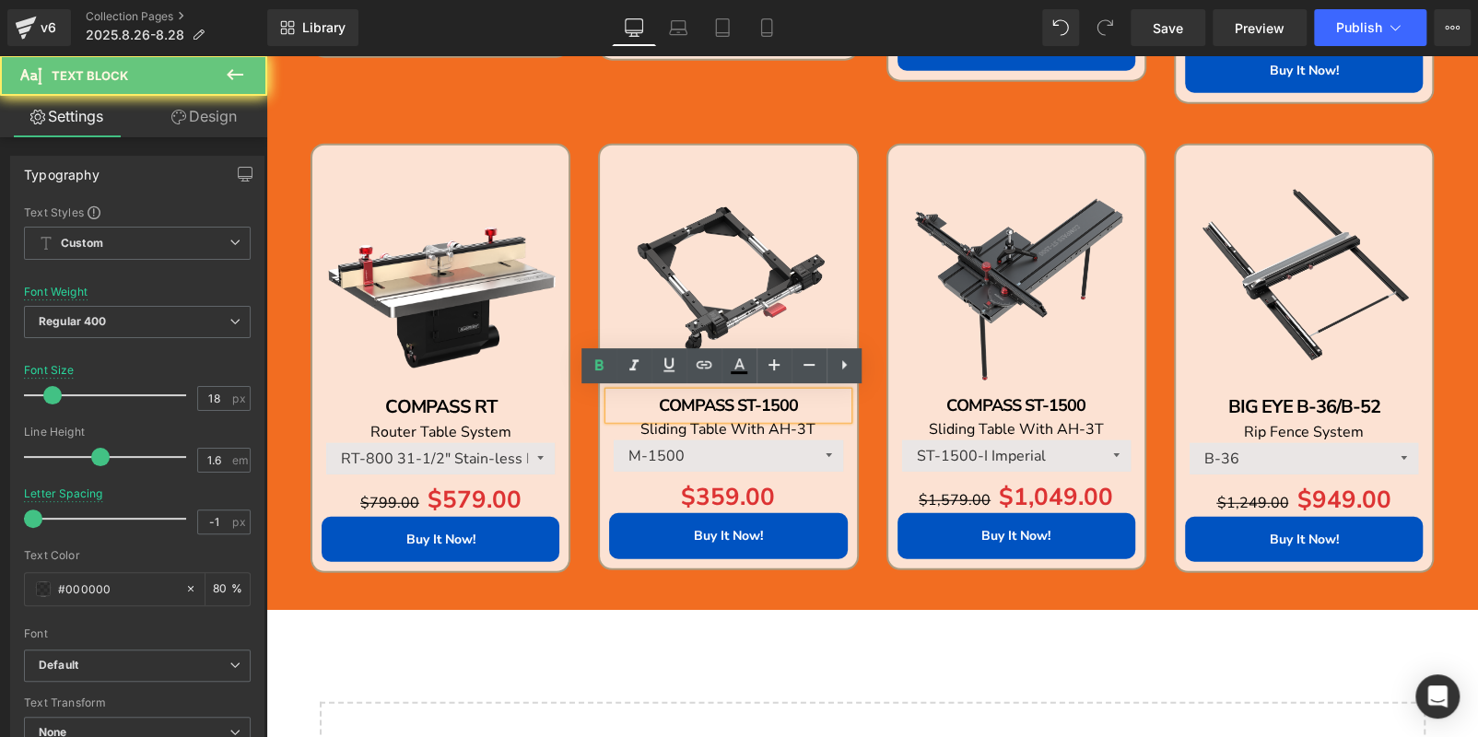
click at [815, 405] on p "COMPASS ST-1500" at bounding box center [728, 405] width 238 height 27
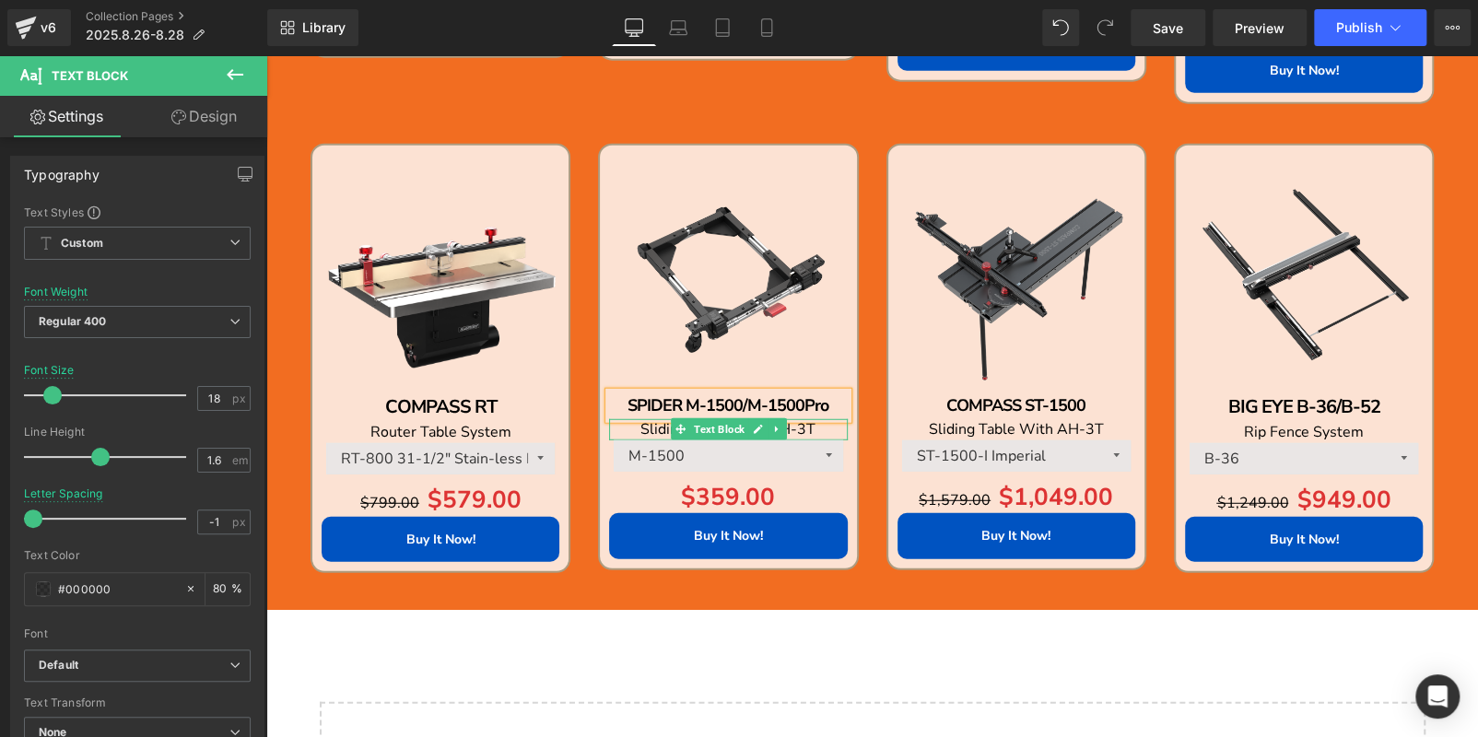
click at [815, 429] on p "Sliding Table With AH-3T" at bounding box center [728, 429] width 238 height 20
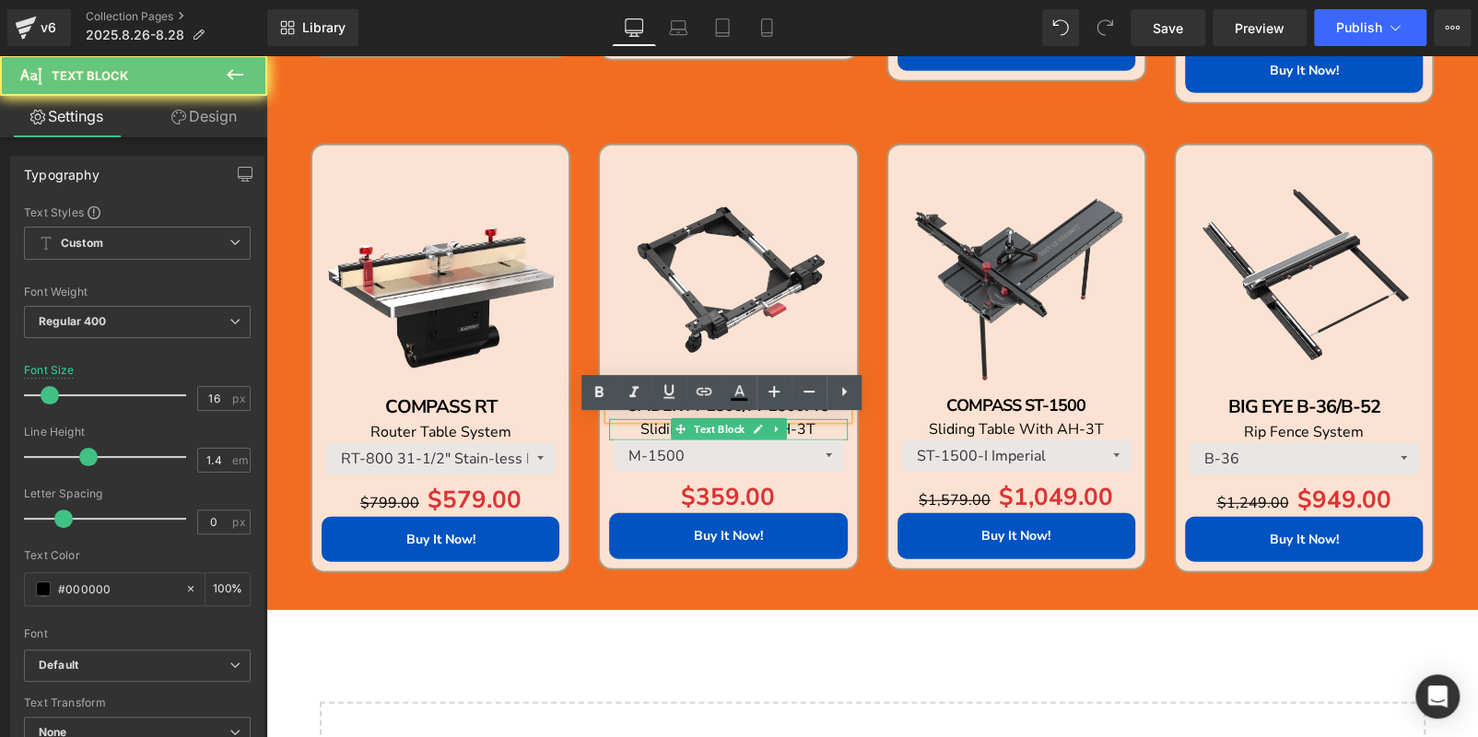
click at [815, 429] on p "Sliding Table With AH-3T" at bounding box center [728, 429] width 238 height 20
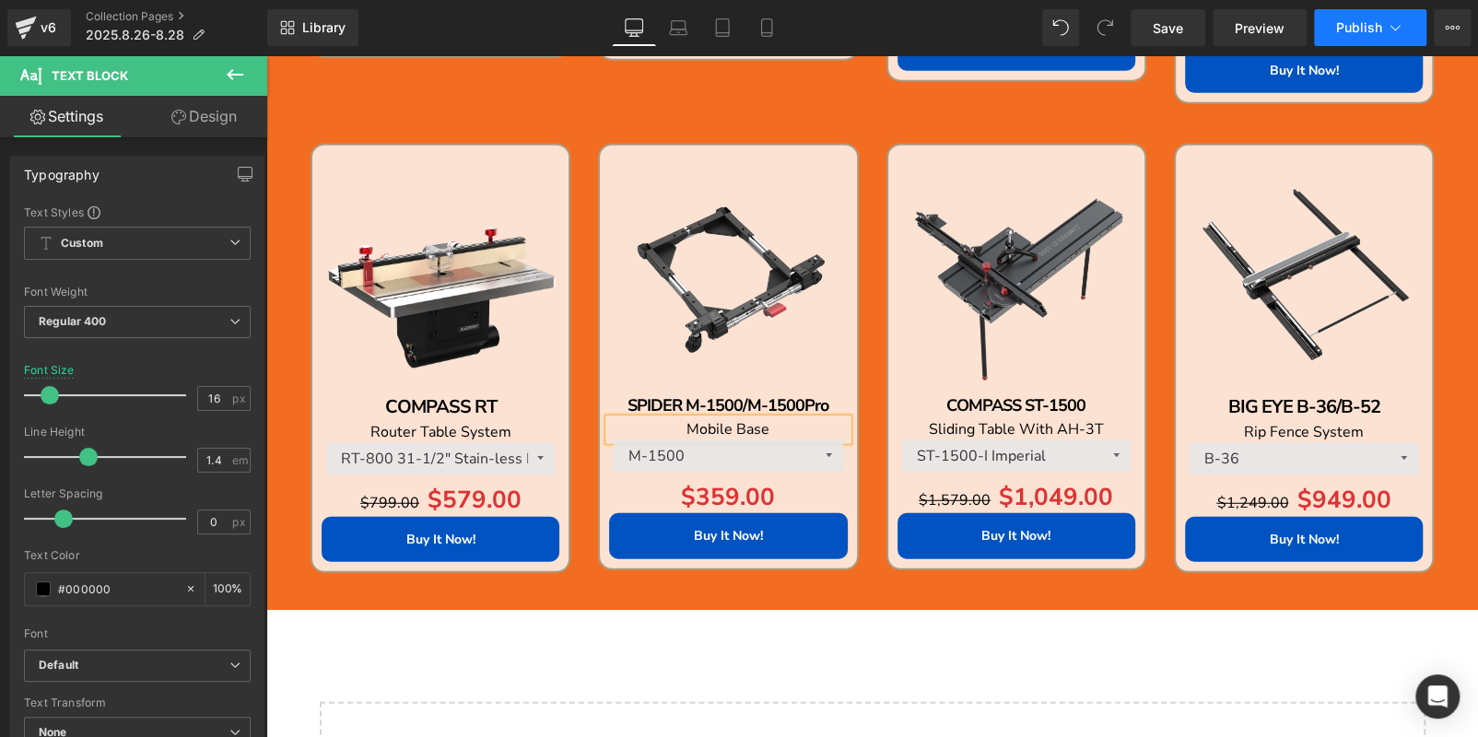
click at [1351, 31] on span "Publish" at bounding box center [1359, 27] width 46 height 15
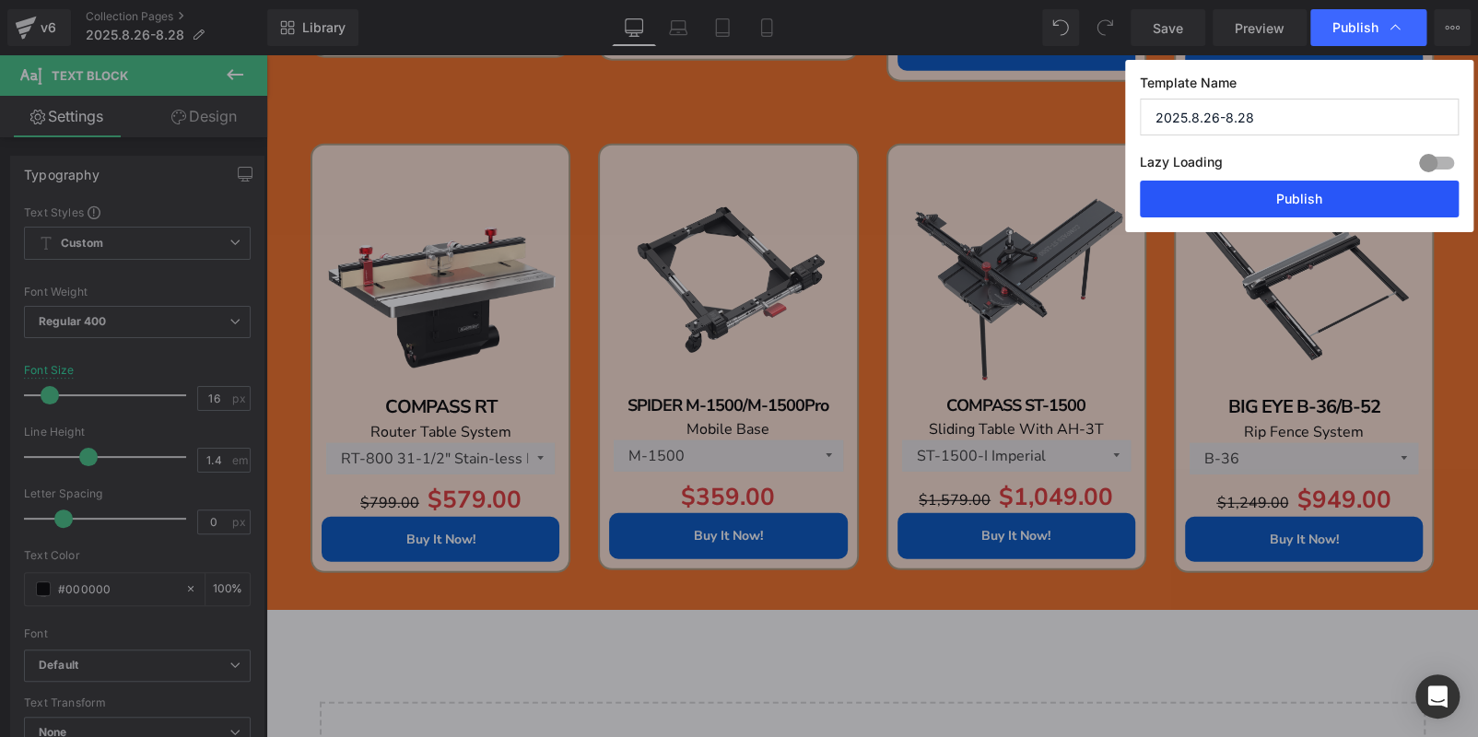
click at [1317, 196] on button "Publish" at bounding box center [1298, 199] width 319 height 37
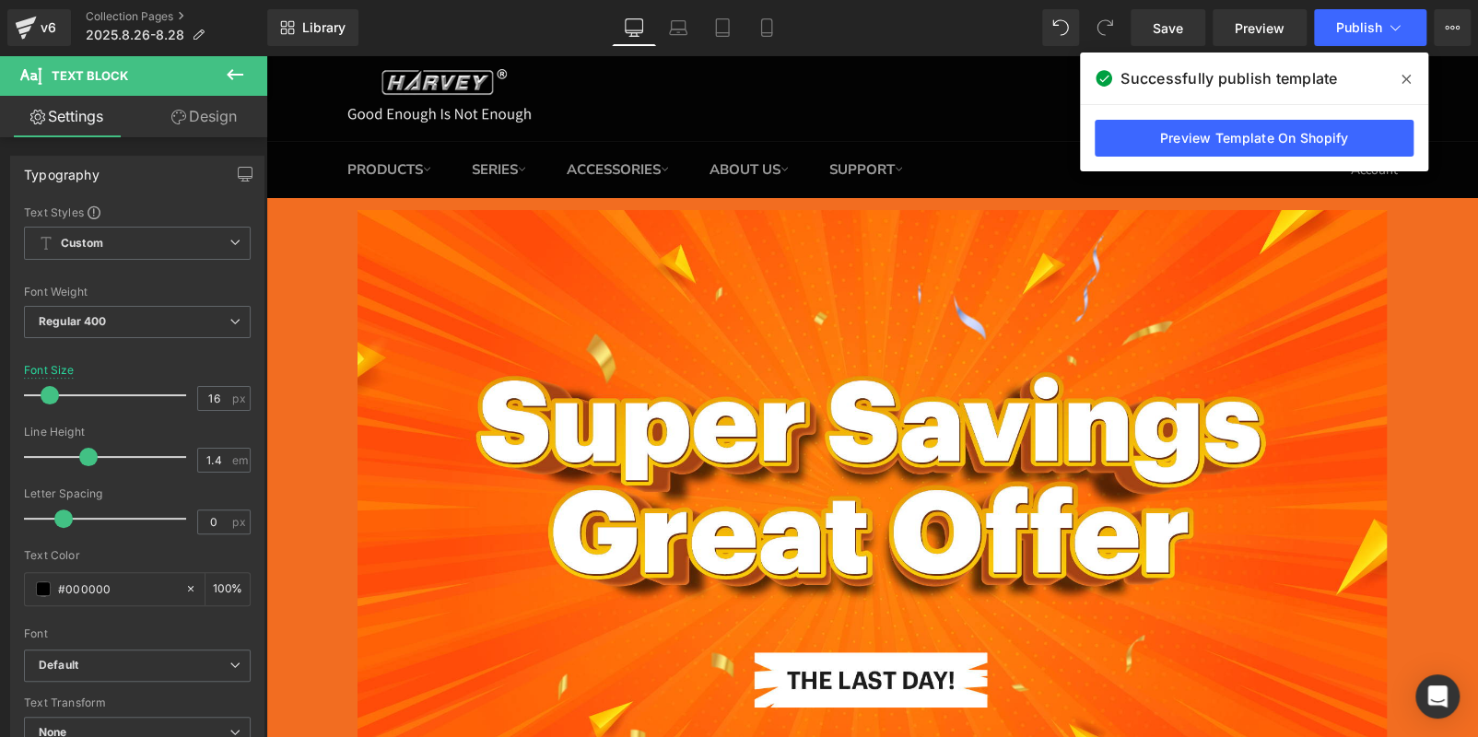
scroll to position [0, 0]
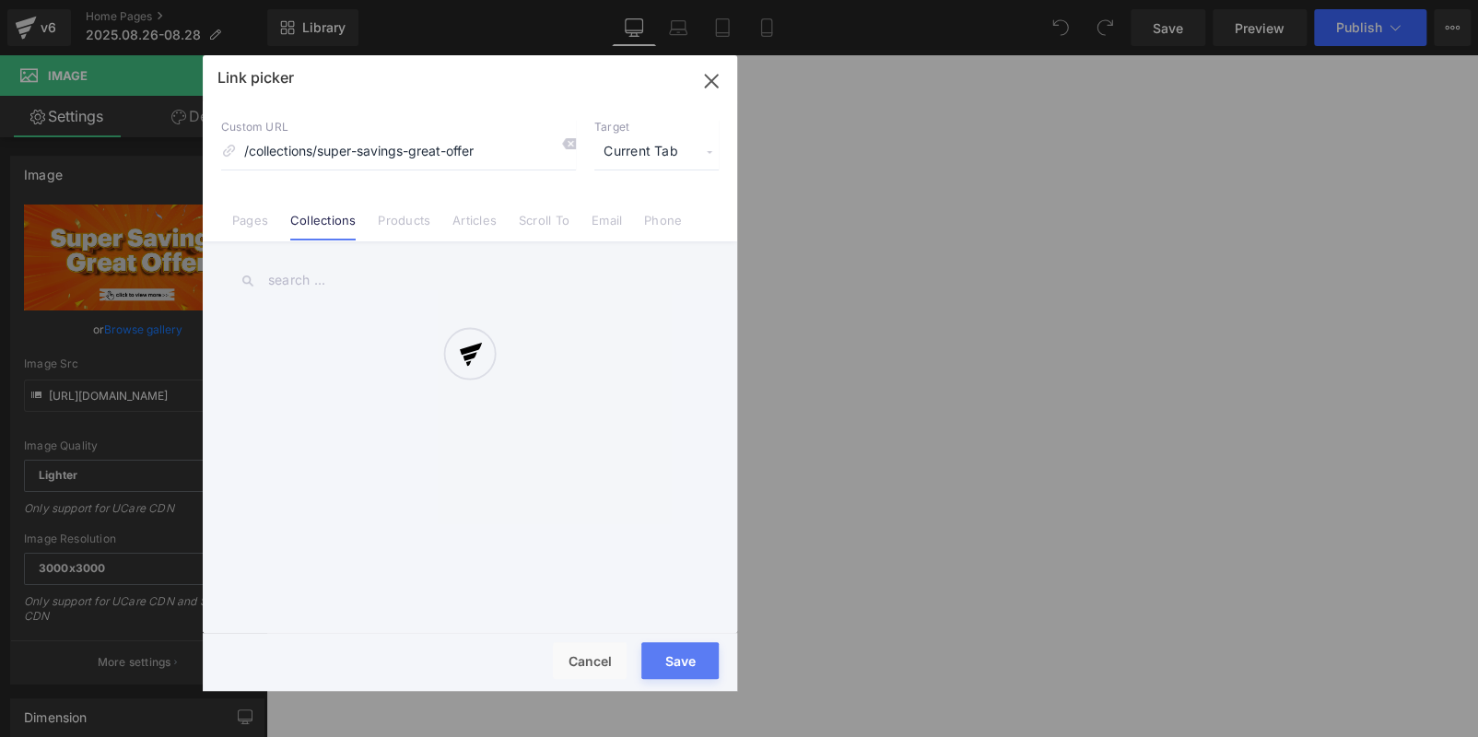
scroll to position [553, 0]
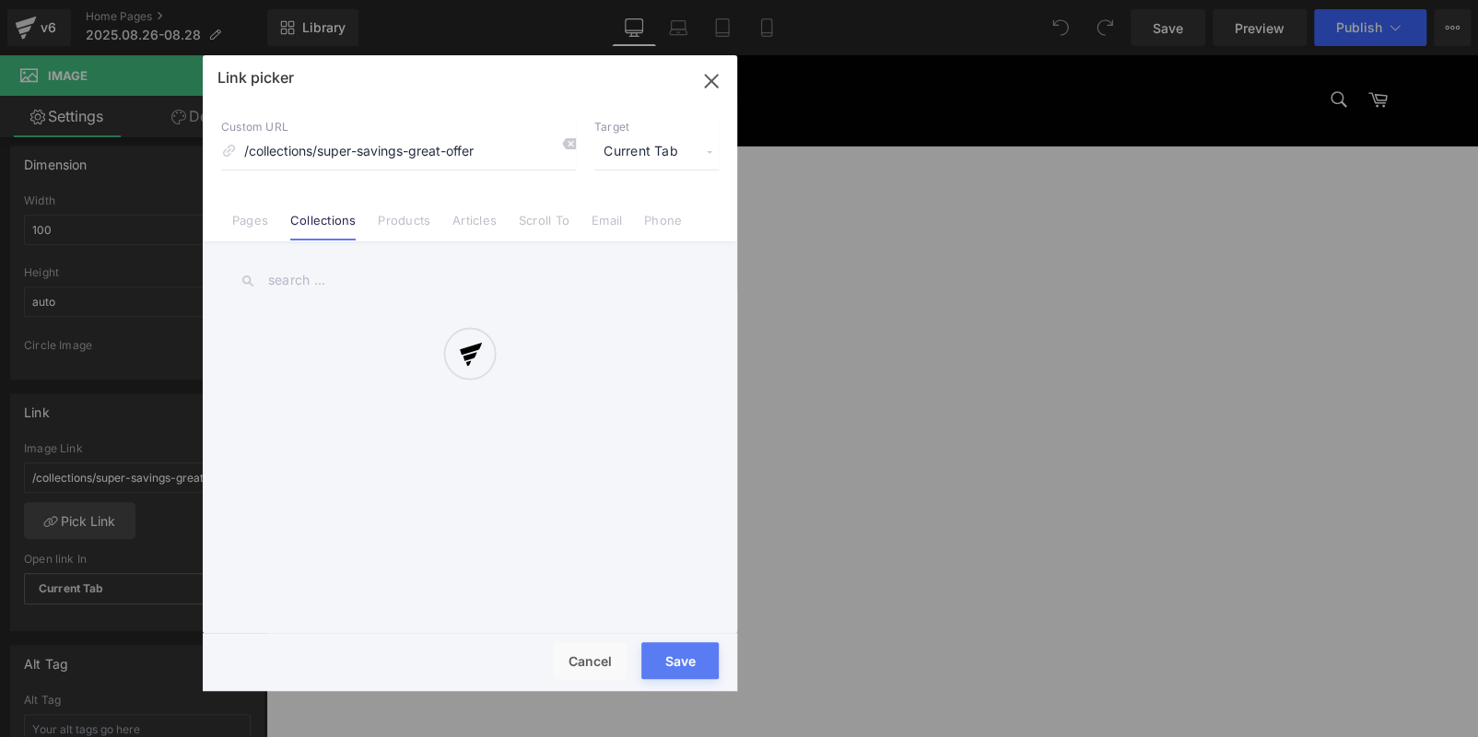
click at [0, 0] on div at bounding box center [0, 0] width 0 height 0
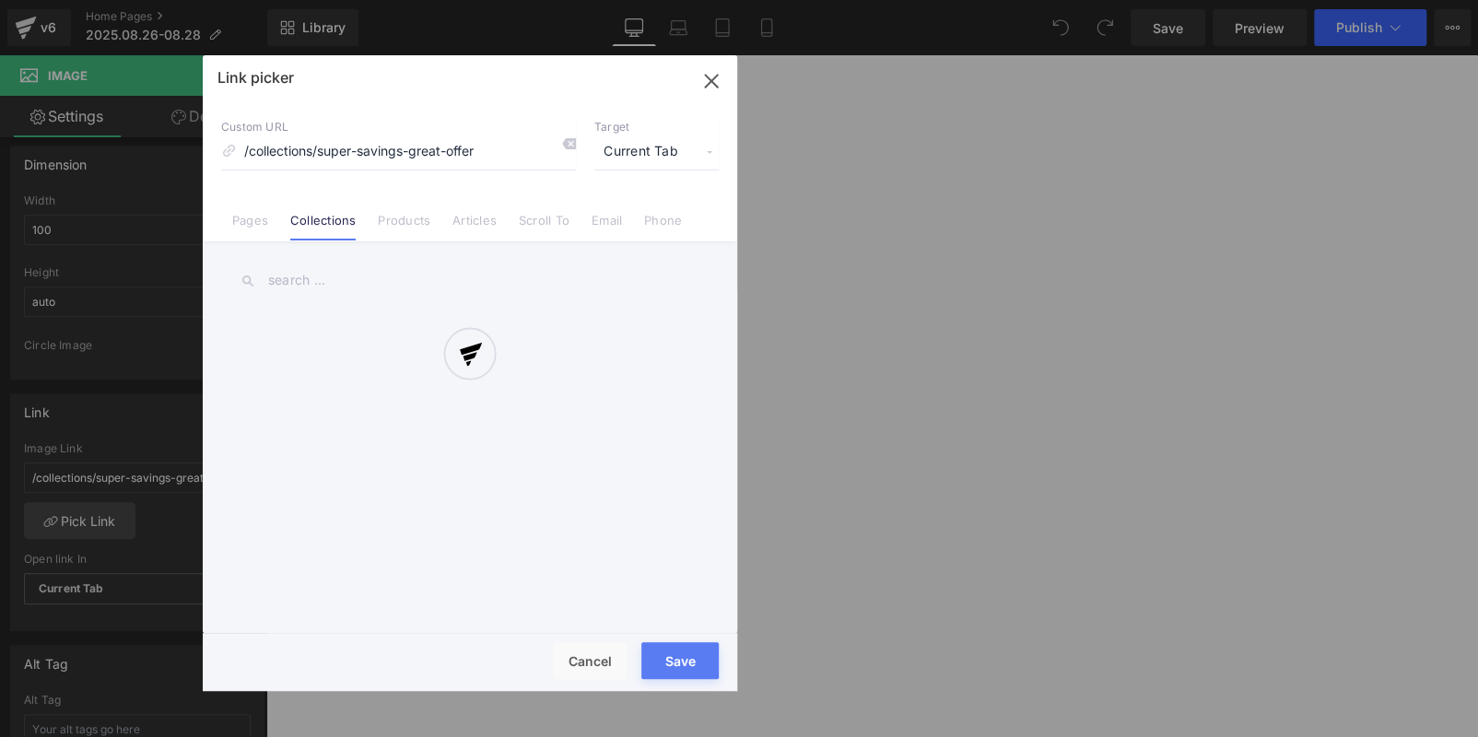
scroll to position [0, 0]
click at [0, 0] on div at bounding box center [0, 0] width 0 height 0
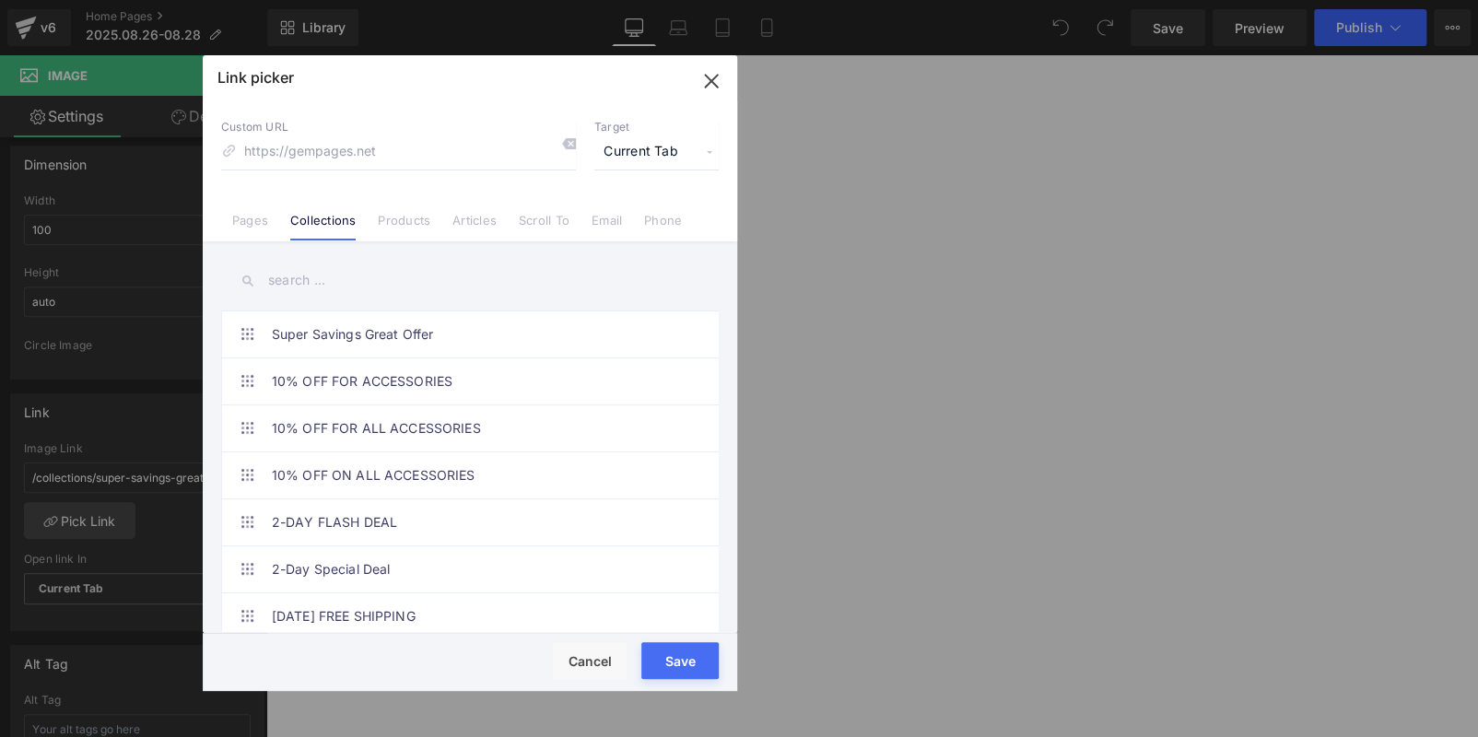
click at [330, 281] on input "text" at bounding box center [469, 280] width 497 height 41
paste input "More Tools, More Cool"
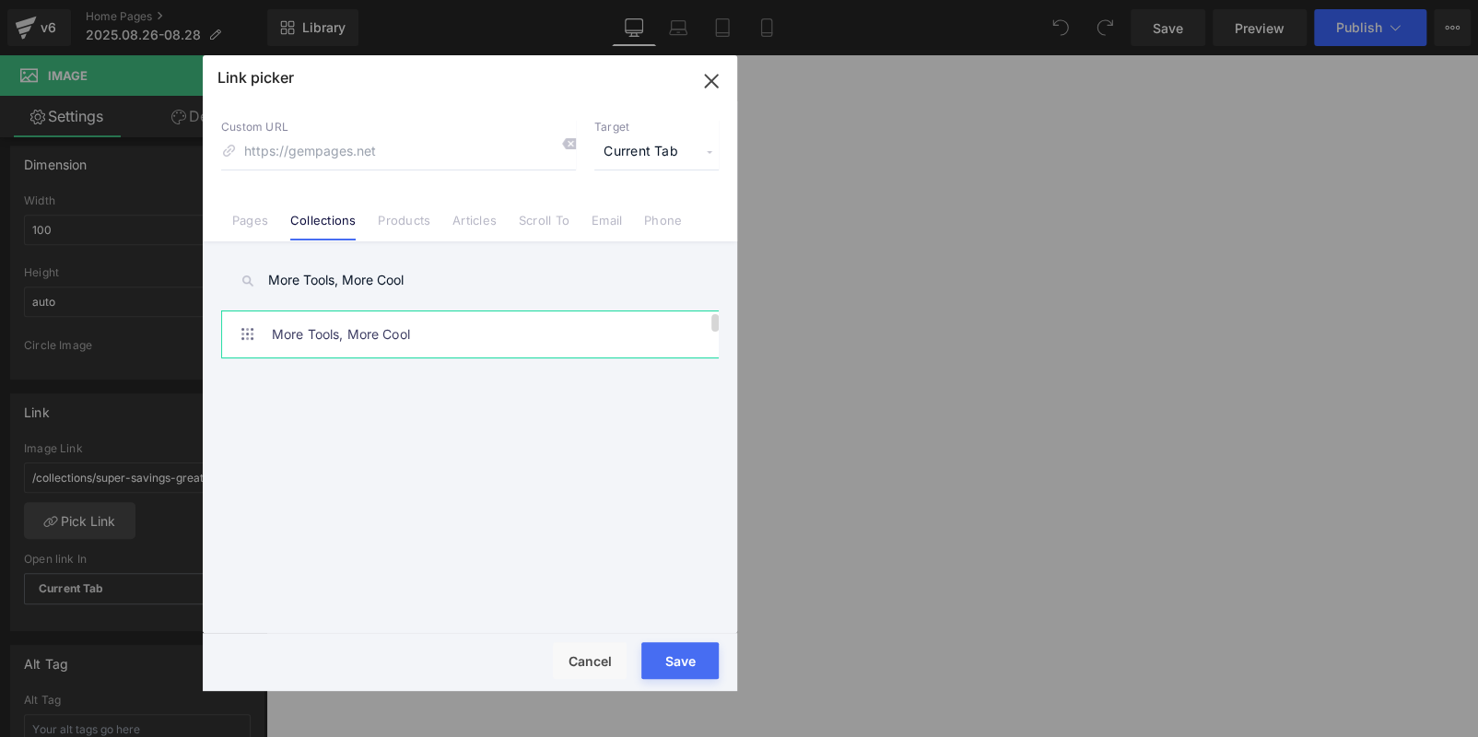
type input "More Tools, More Cool"
click at [0, 0] on link "More Tools, More Cool" at bounding box center [0, 0] width 0 height 0
type input "/collections/more-tools-more-cool"
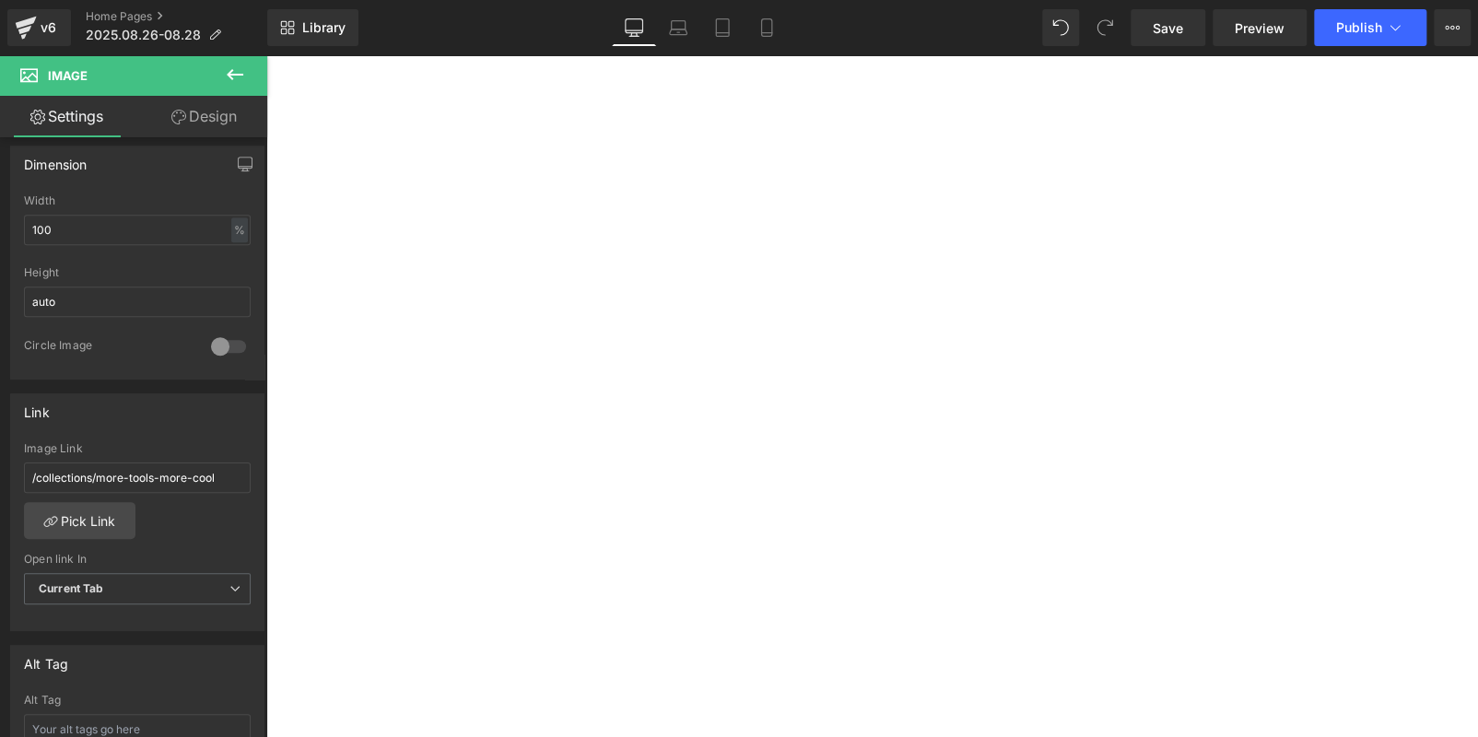
scroll to position [1382, 0]
click at [1382, 23] on button "Publish" at bounding box center [1370, 27] width 112 height 37
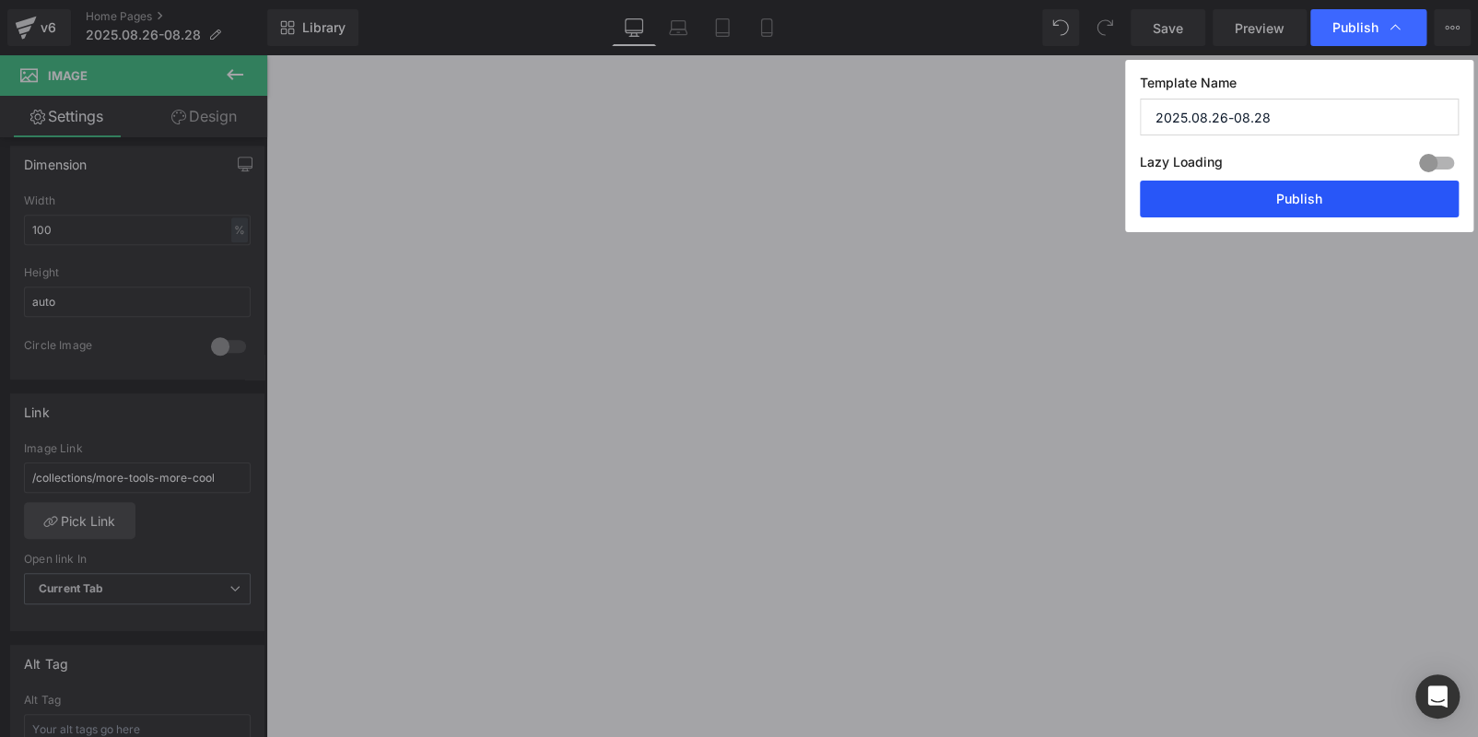
click at [1289, 198] on button "Publish" at bounding box center [1298, 199] width 319 height 37
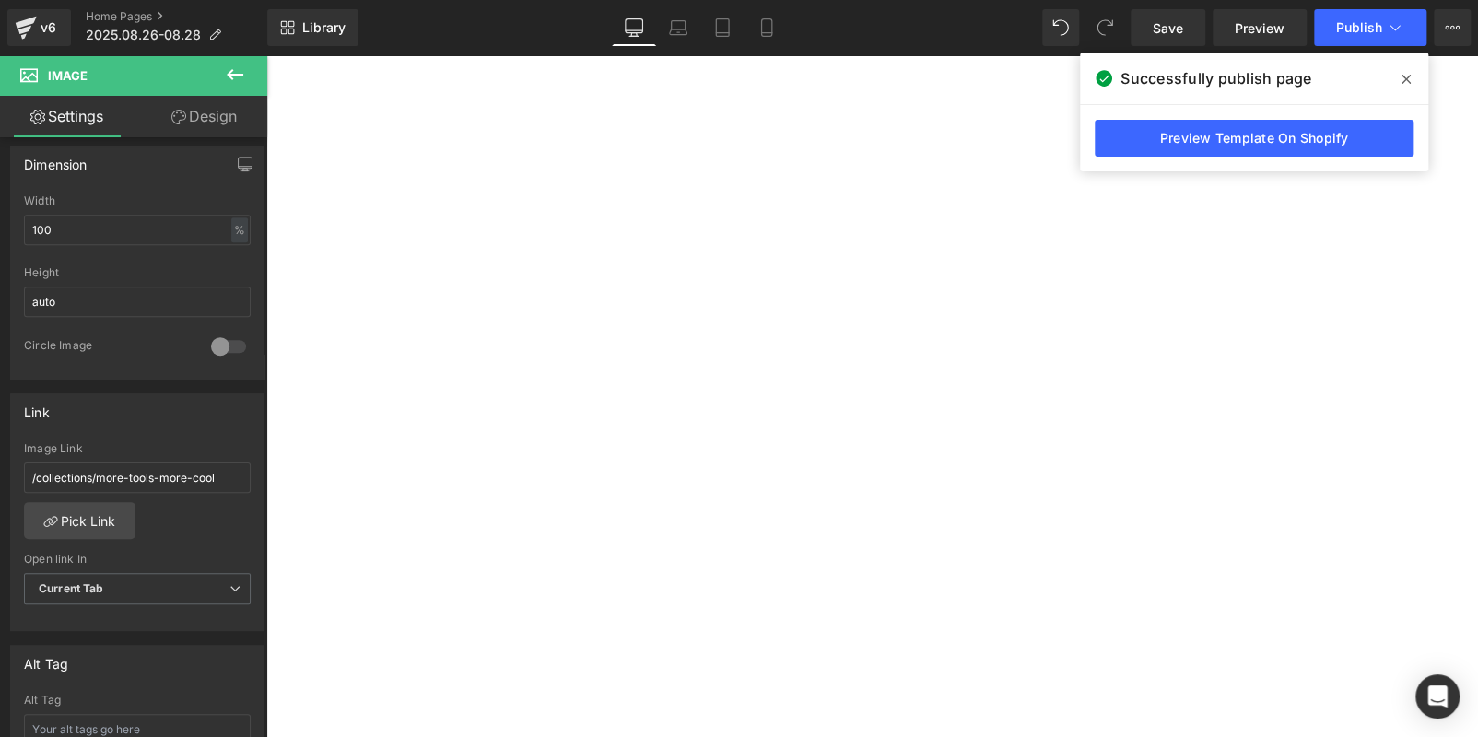
scroll to position [2395, 0]
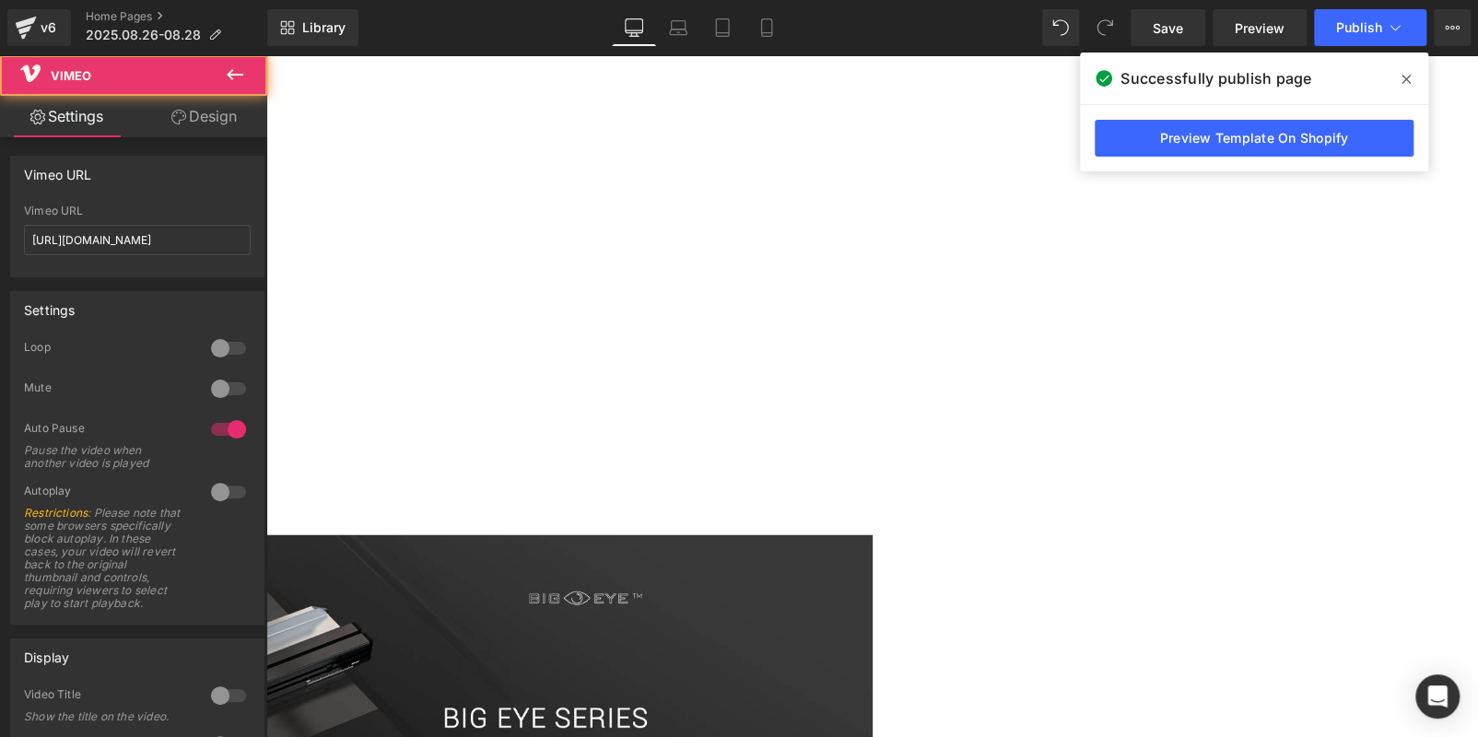
scroll to position [2211, 0]
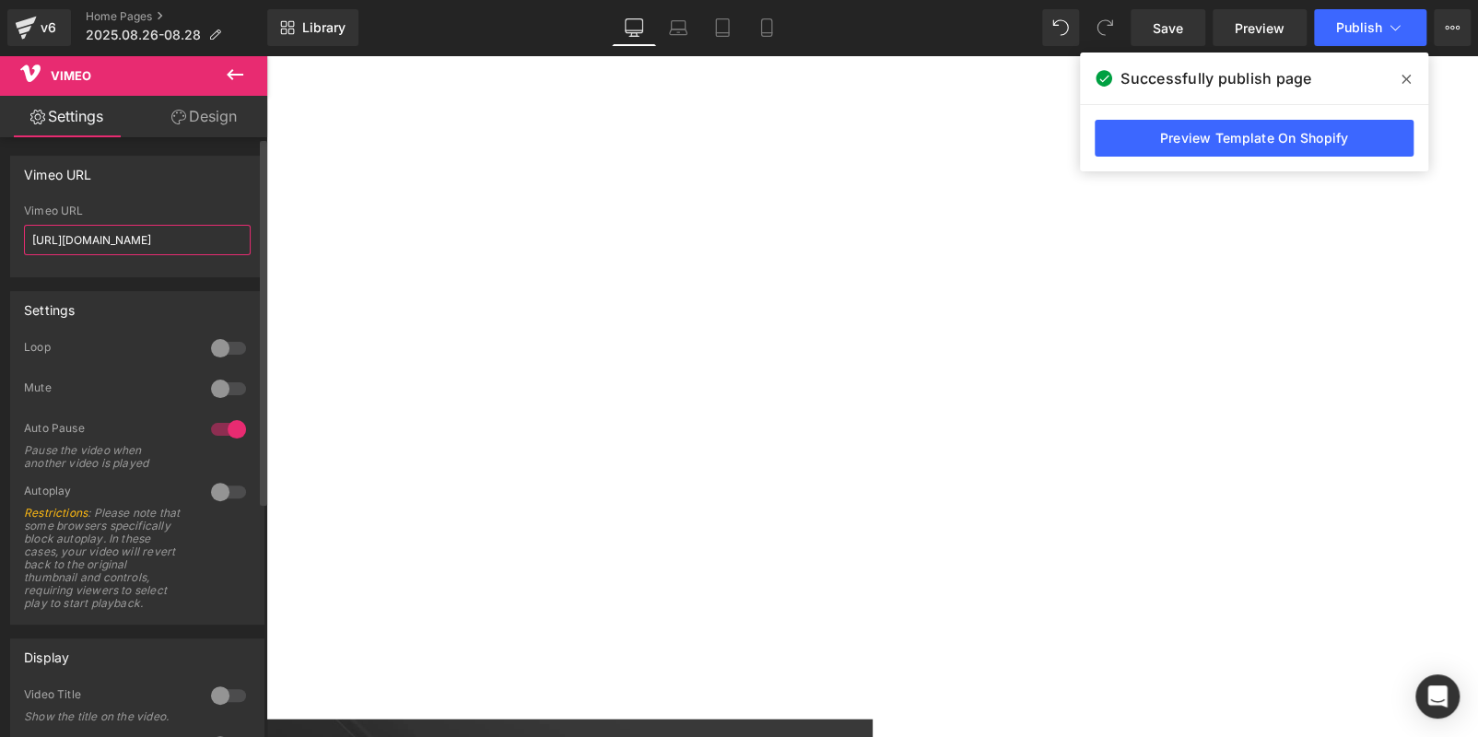
drag, startPoint x: 219, startPoint y: 240, endPoint x: 0, endPoint y: 223, distance: 219.9
click at [0, 223] on div "Vimeo URL [URL][DOMAIN_NAME] Vimeo URL [URL][DOMAIN_NAME]" at bounding box center [137, 209] width 275 height 135
paste input "311774"
type input "[URL][DOMAIN_NAME]"
click at [209, 179] on div "Vimeo URL" at bounding box center [137, 174] width 252 height 35
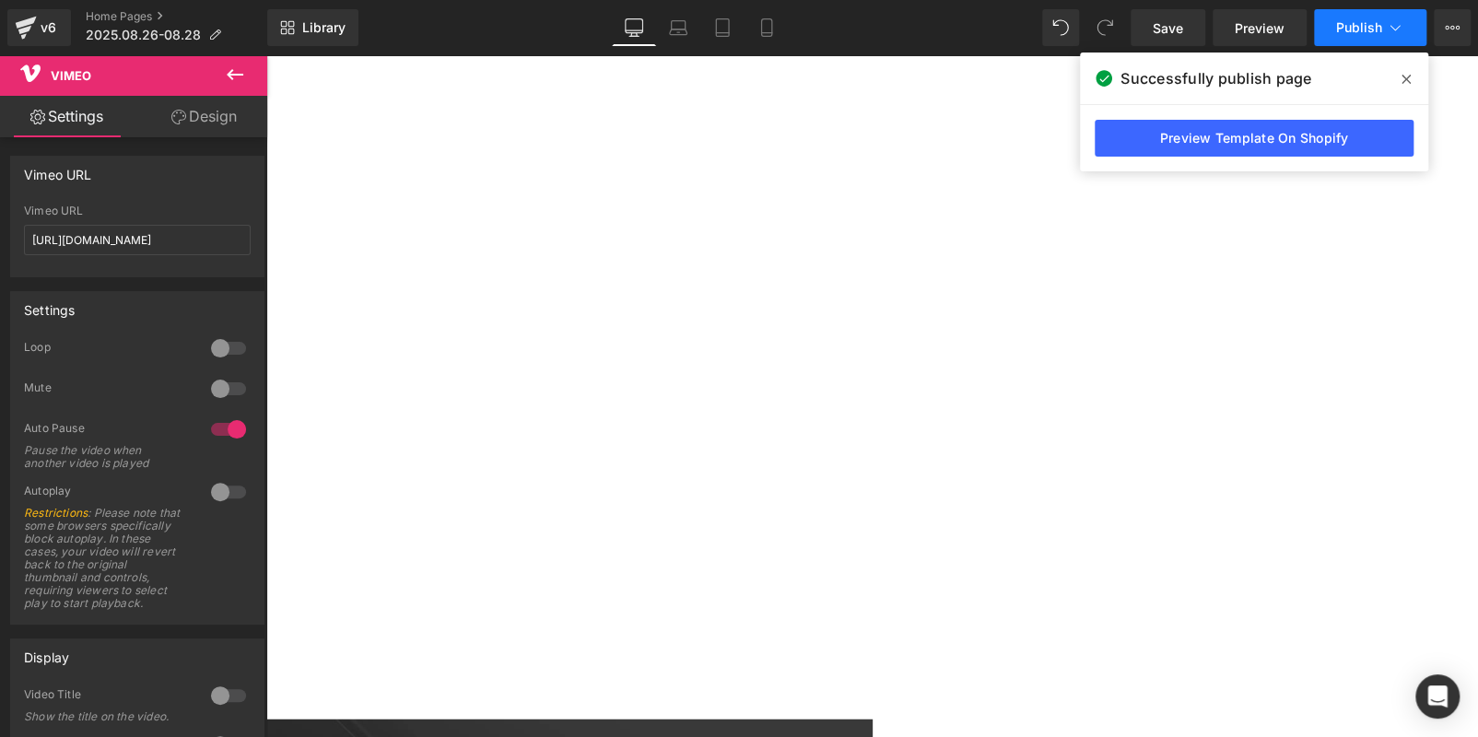
click at [1341, 30] on span "Publish" at bounding box center [1359, 27] width 46 height 15
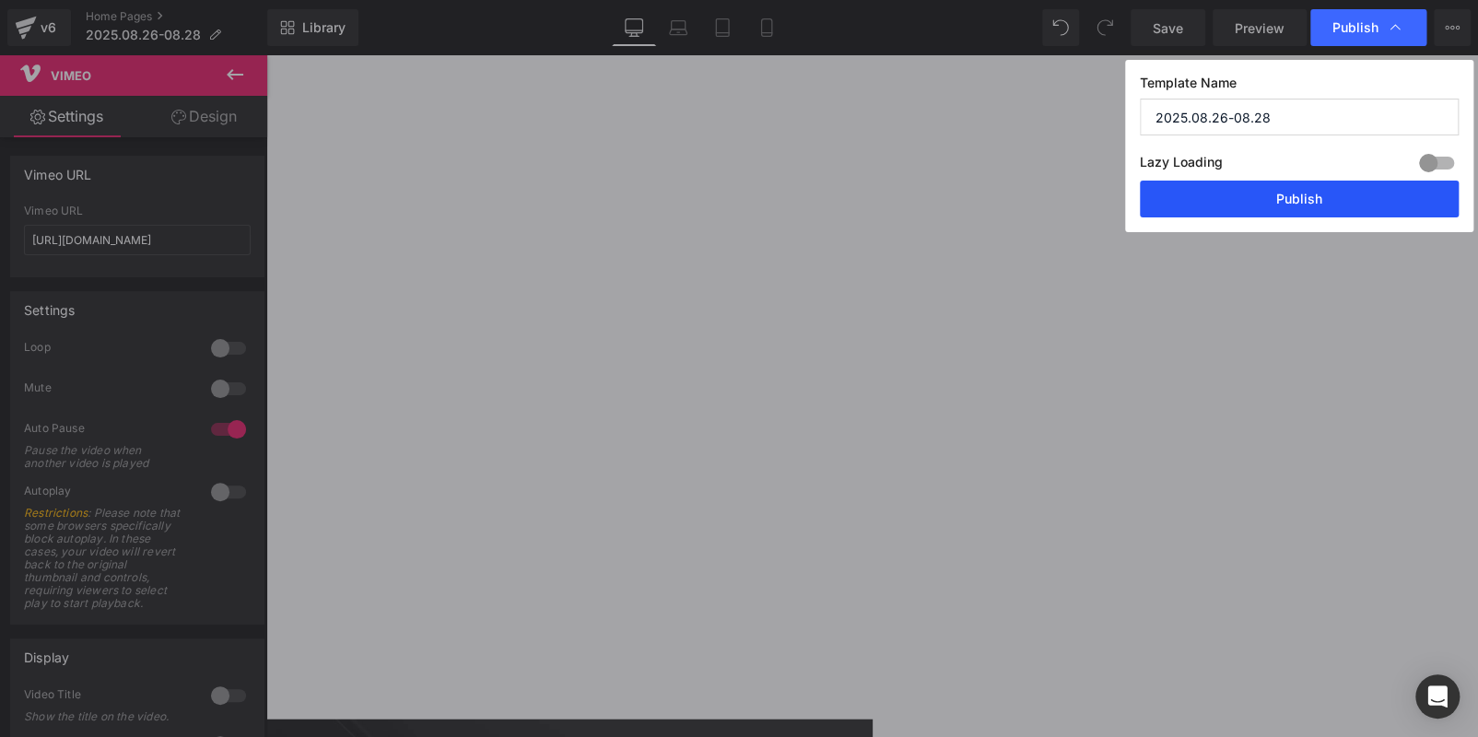
click at [1279, 204] on button "Publish" at bounding box center [1298, 199] width 319 height 37
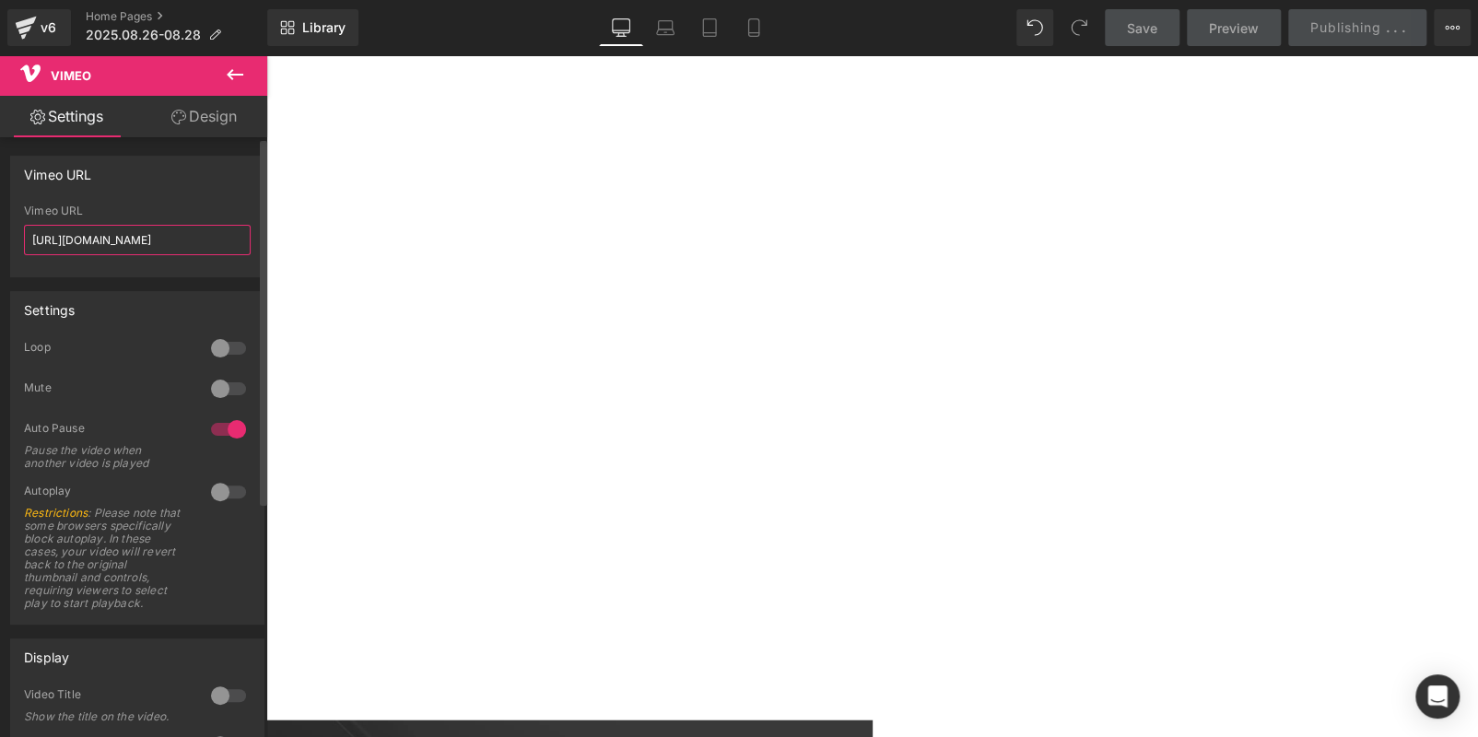
click at [209, 236] on input "[URL][DOMAIN_NAME]" at bounding box center [137, 240] width 227 height 30
click at [158, 243] on input "[URL][DOMAIN_NAME]" at bounding box center [137, 240] width 227 height 30
click at [181, 181] on div "Vimeo URL" at bounding box center [137, 174] width 252 height 35
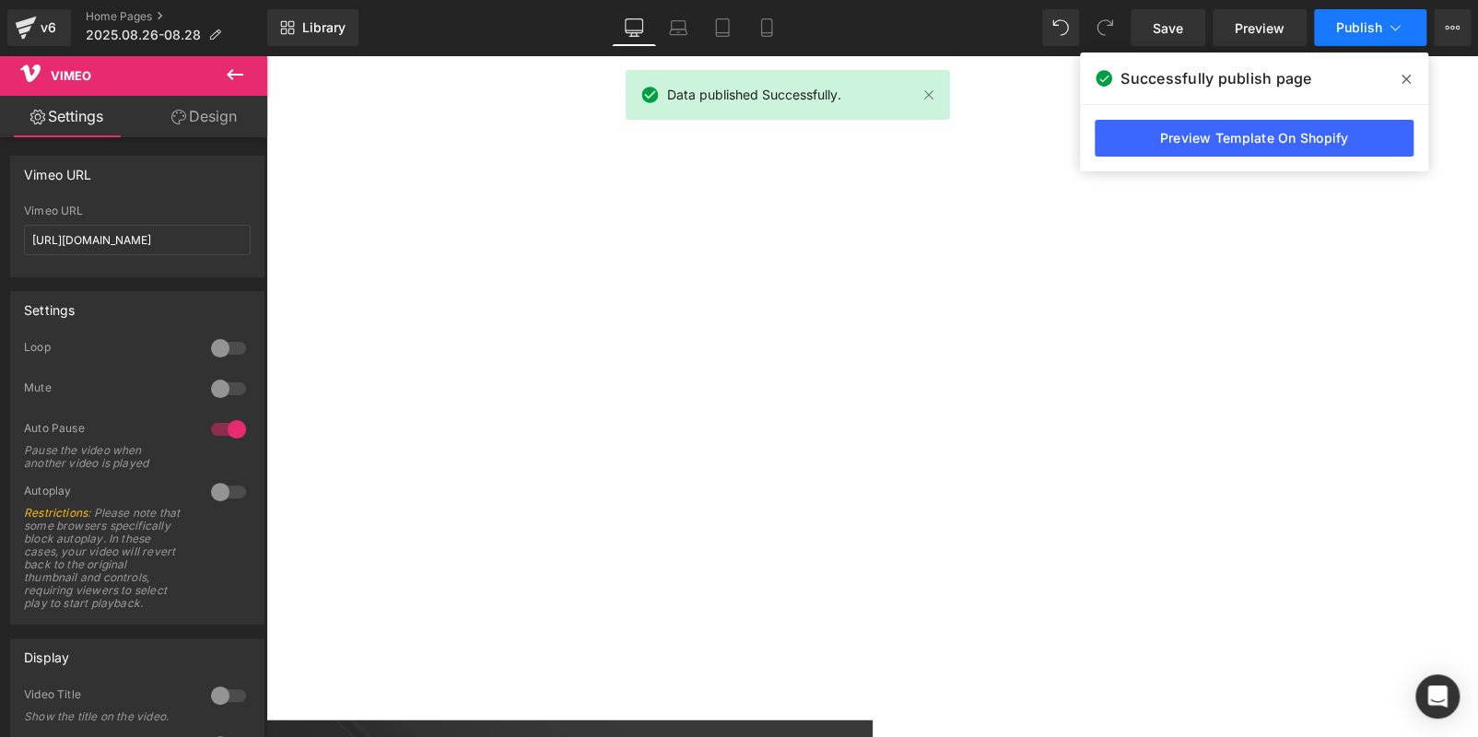
click at [1363, 35] on button "Publish" at bounding box center [1370, 27] width 112 height 37
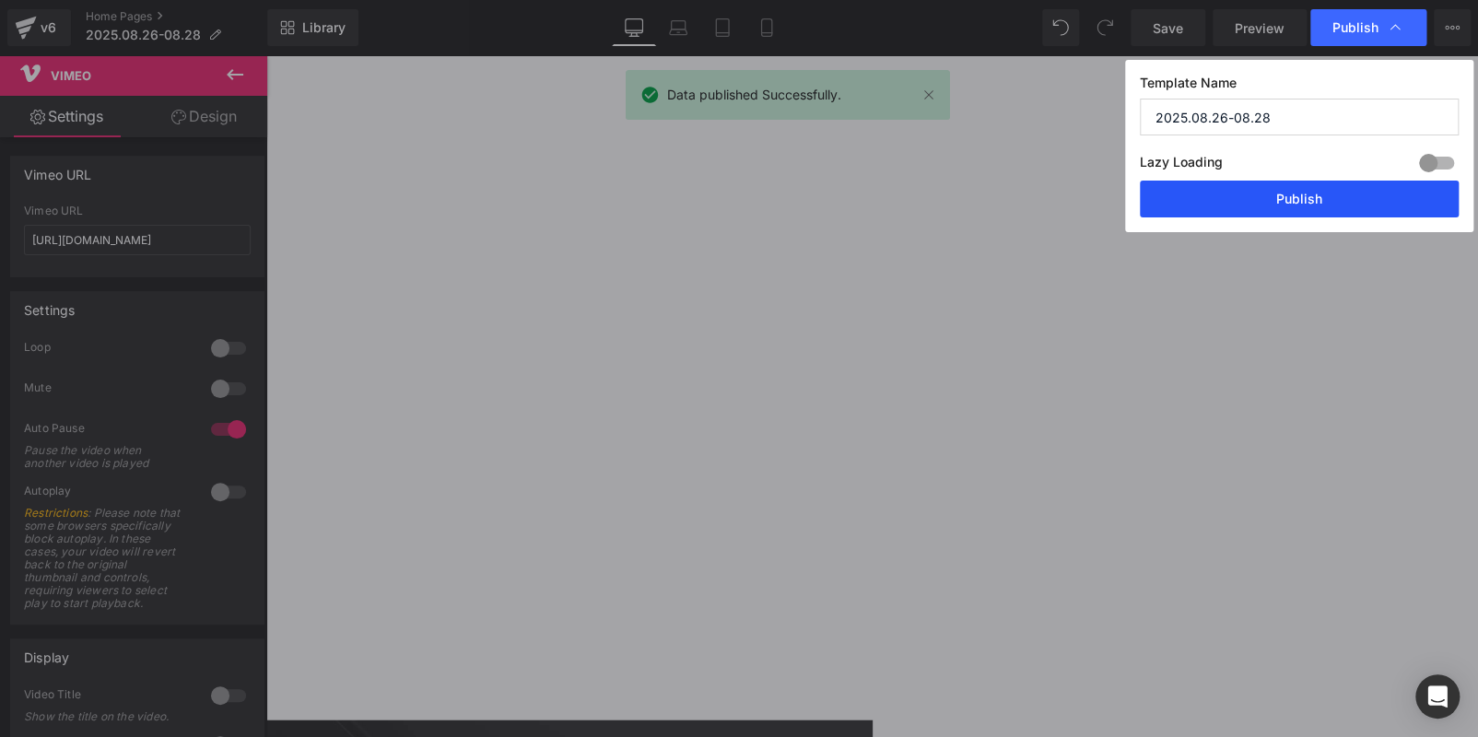
click at [1298, 203] on button "Publish" at bounding box center [1298, 199] width 319 height 37
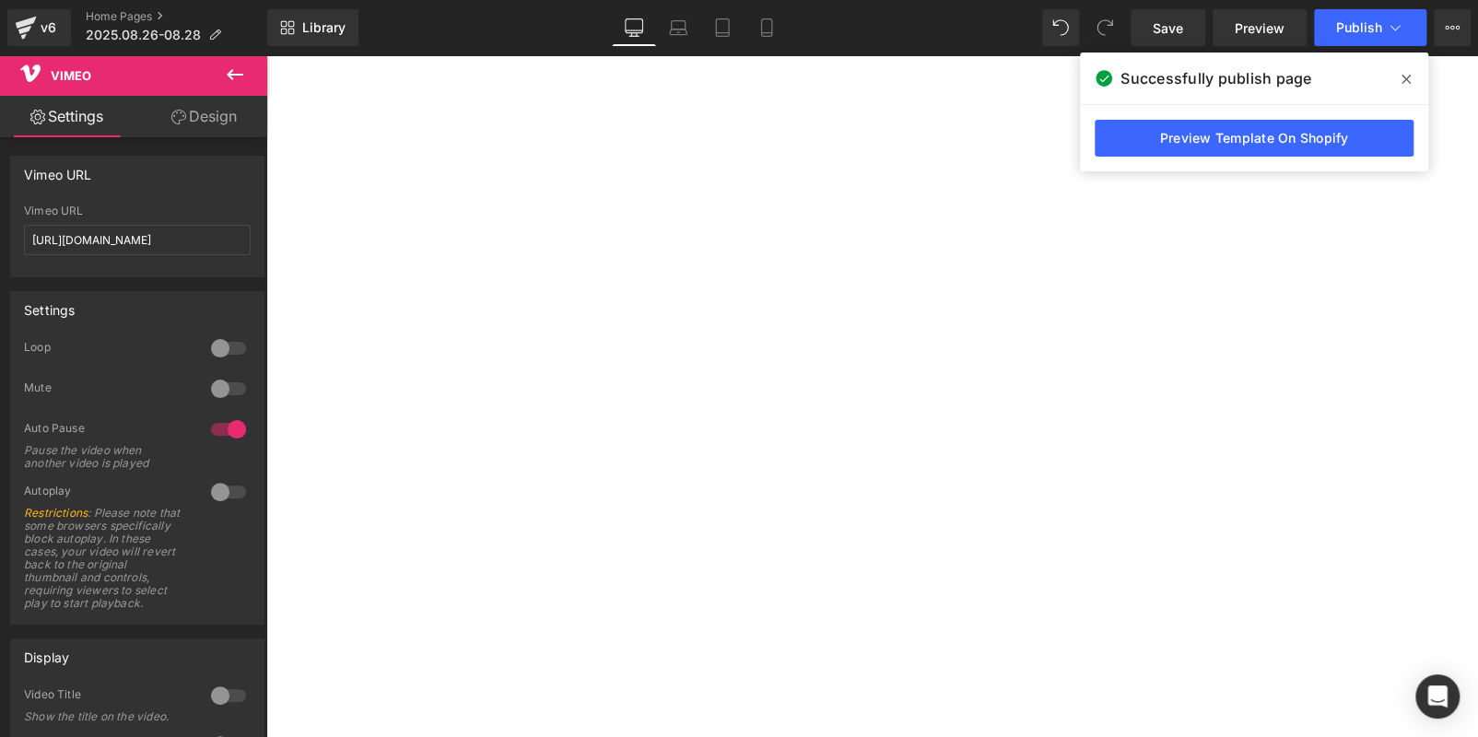
scroll to position [1197, 0]
